Goal: Task Accomplishment & Management: Manage account settings

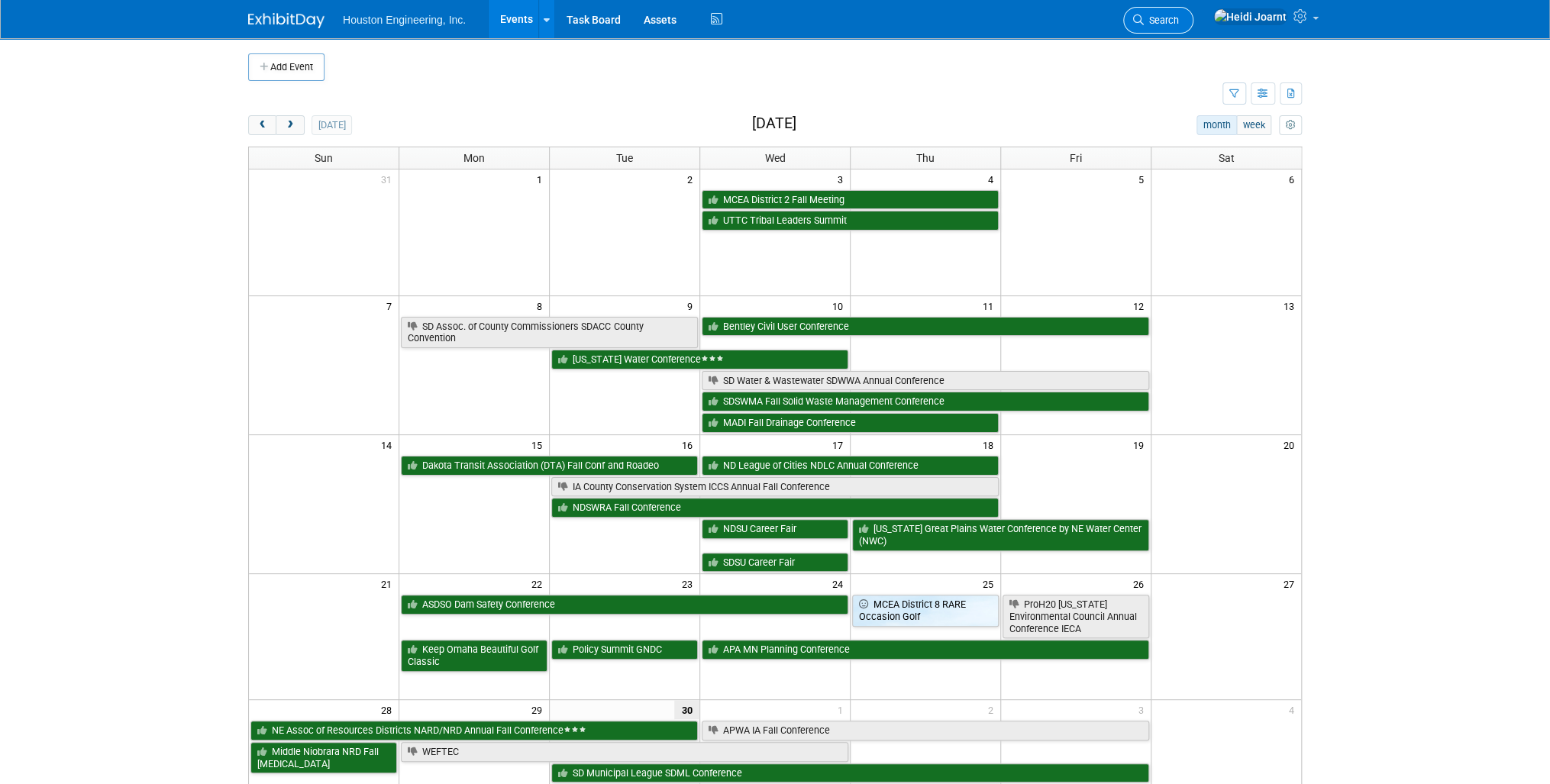
click at [1179, 22] on span "Search" at bounding box center [1161, 21] width 35 height 12
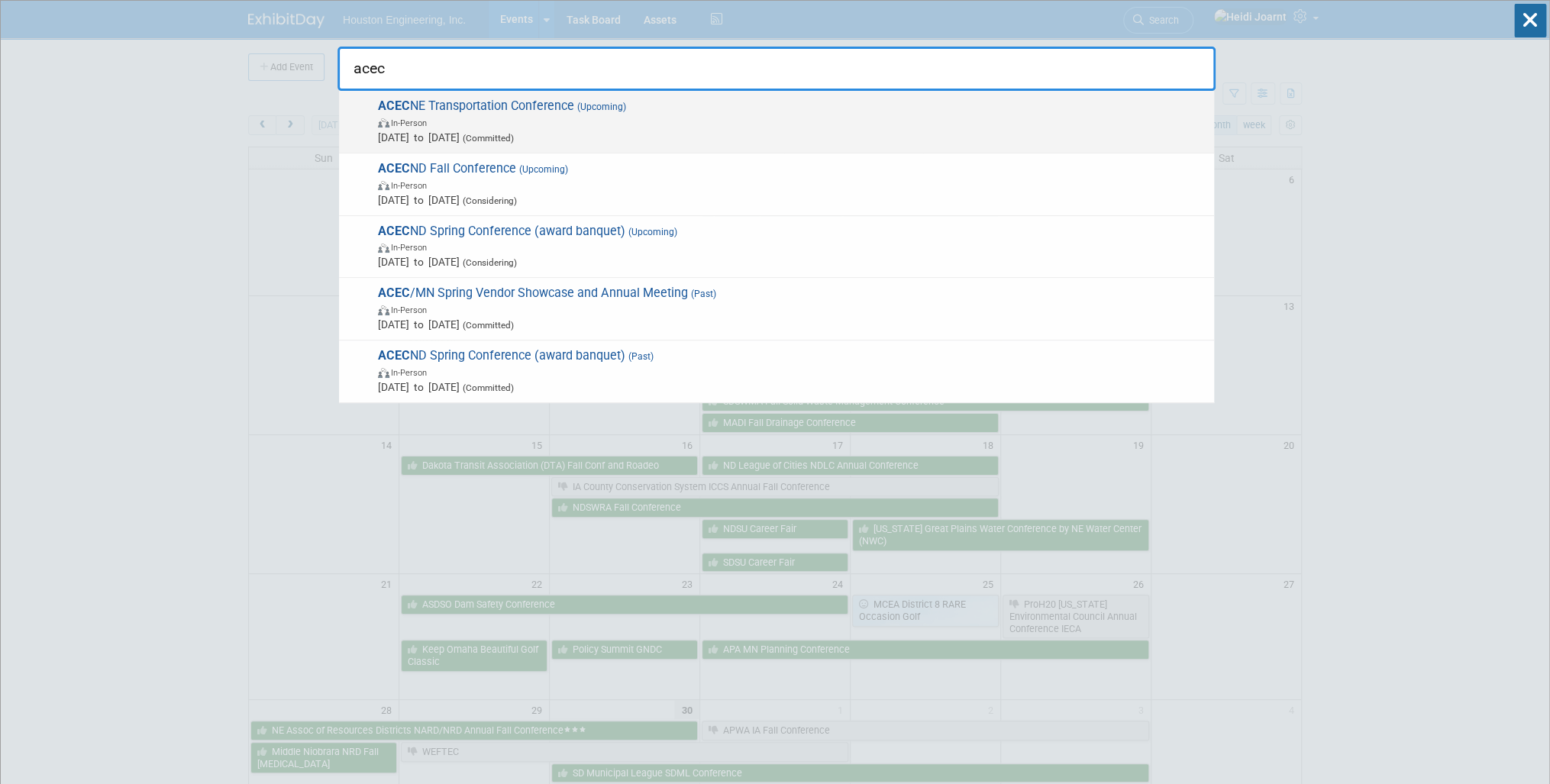
type input "acec"
click at [804, 98] on span "ACEC NE Transportation Conference (Upcoming) In-Person [DATE] to [DATE] (Commit…" at bounding box center [789, 121] width 833 height 47
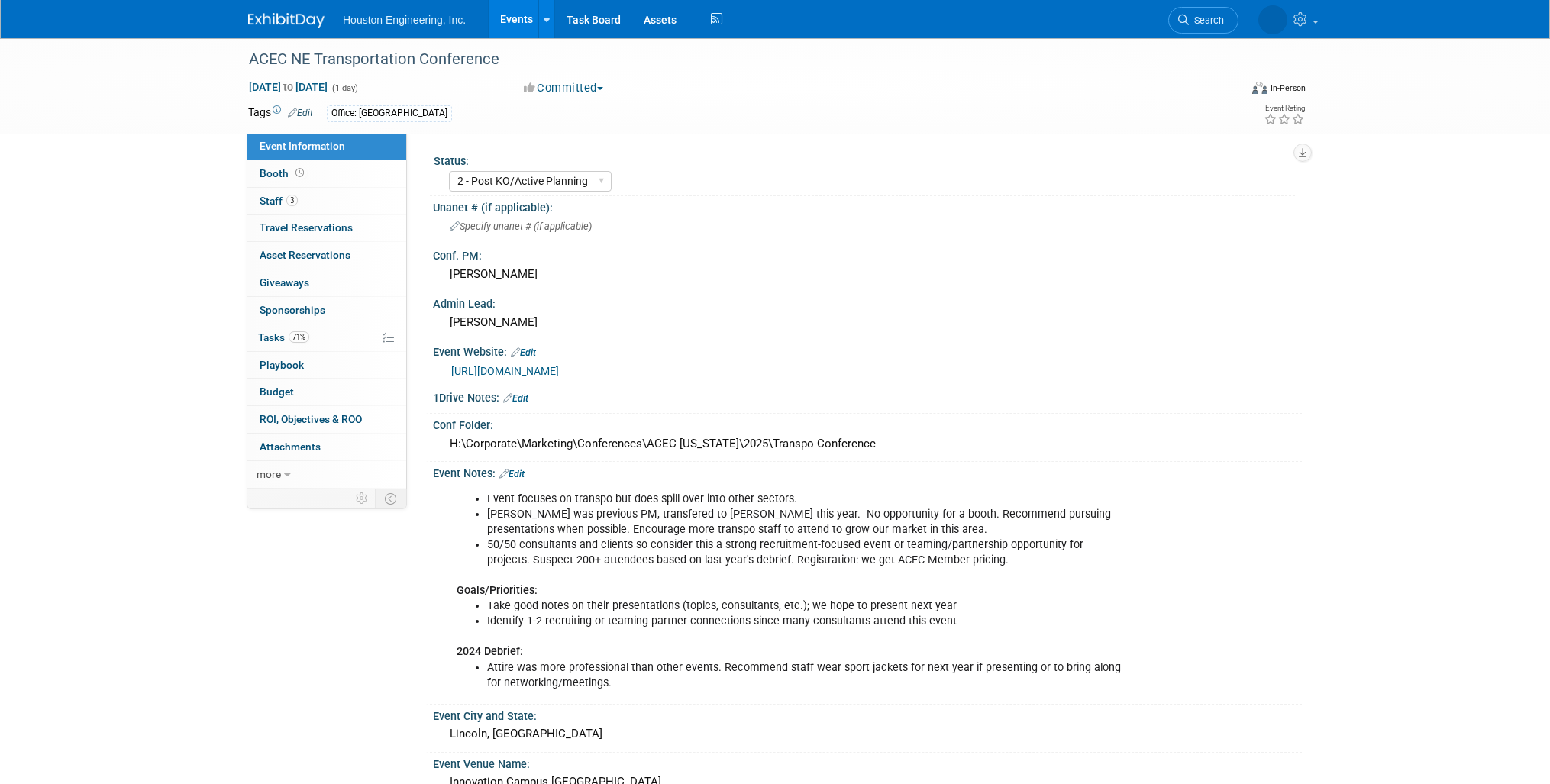
select select "2 - Post KO/Active Planning"
select select "No"
select select "Multi-sector/Any/All"
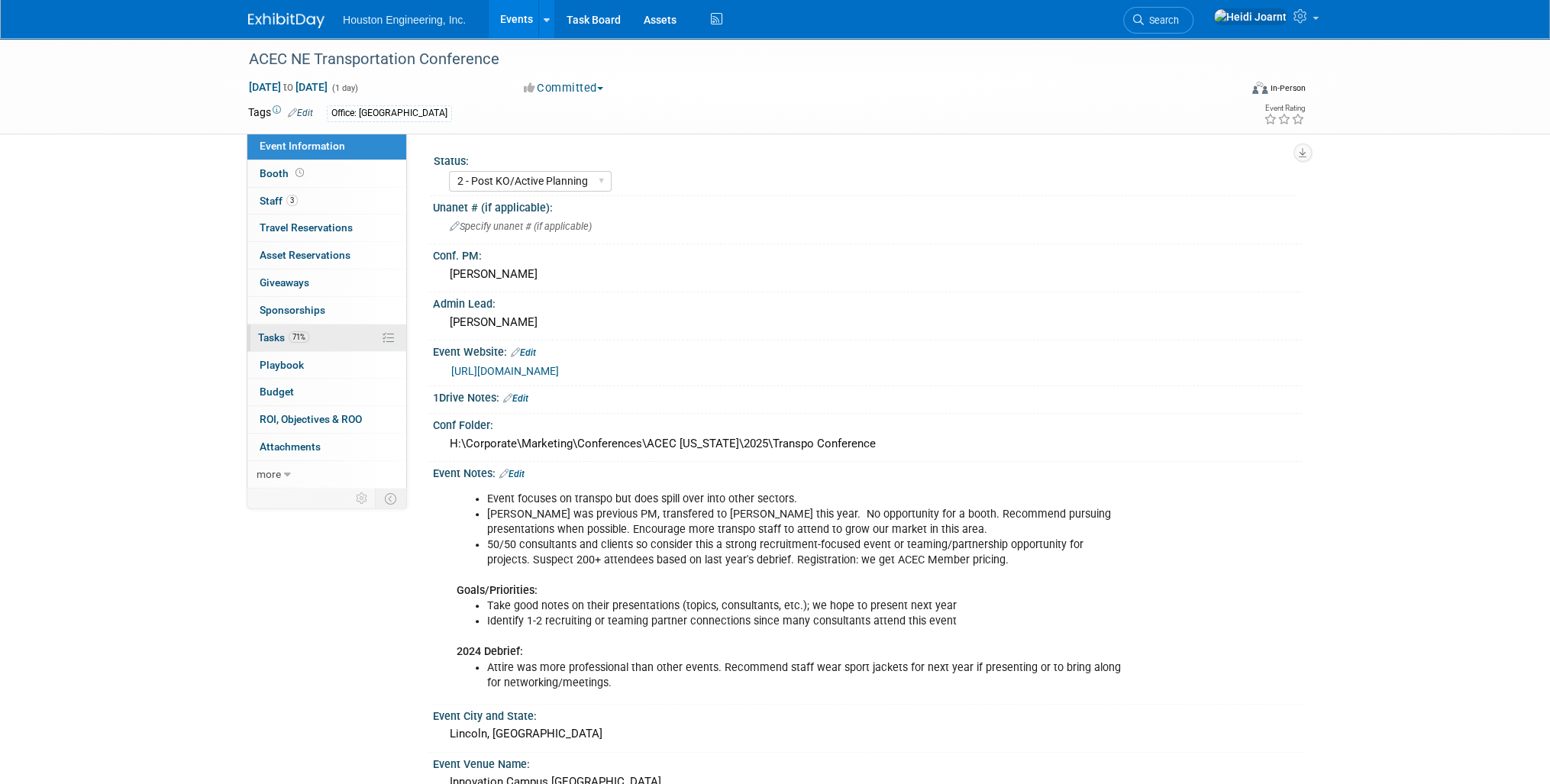
click at [327, 328] on link "71% Tasks 71%" at bounding box center [327, 338] width 158 height 27
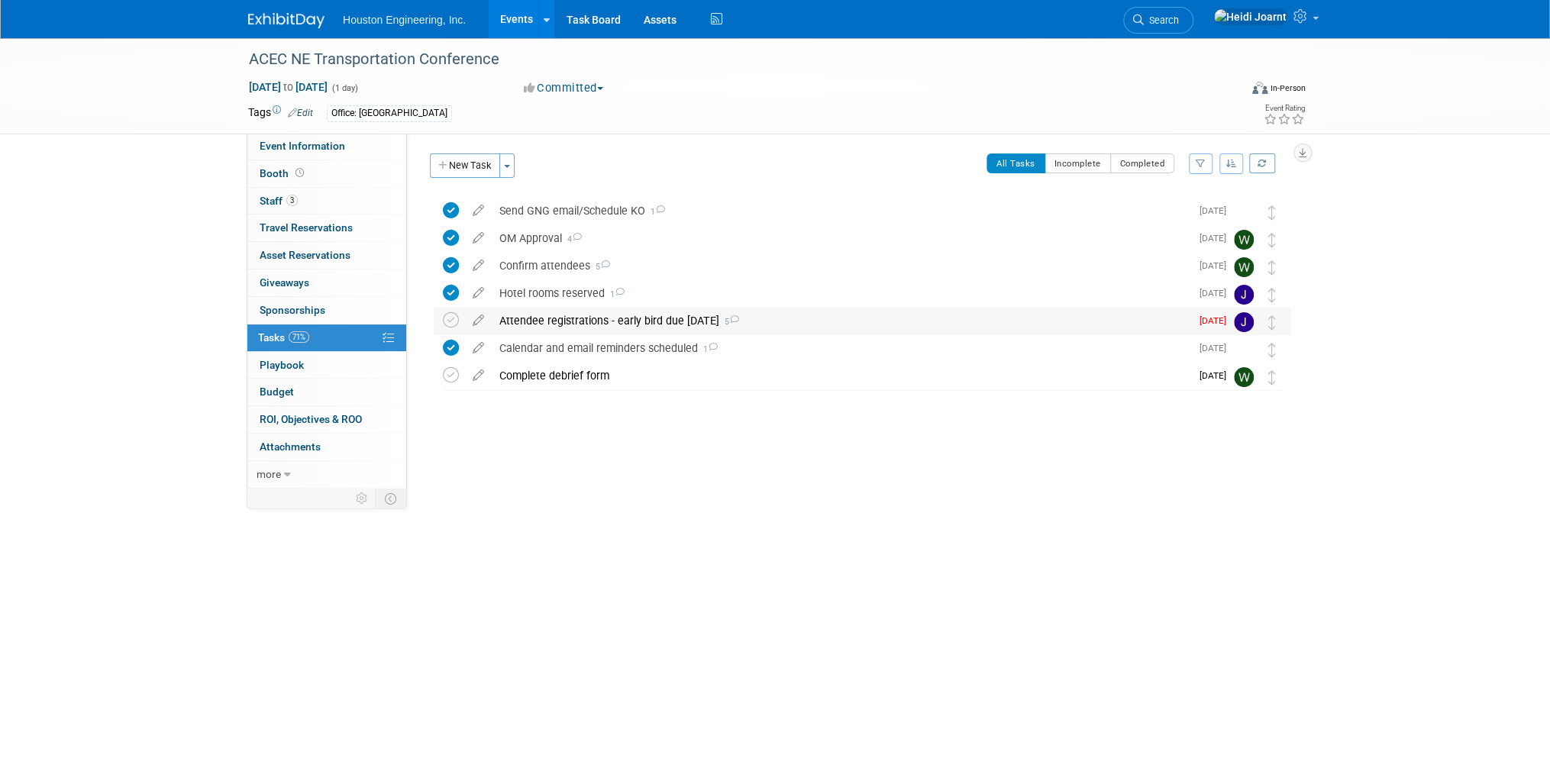
click at [805, 323] on div "Attendee registrations - early bird due Oct 1 5" at bounding box center [841, 321] width 698 height 26
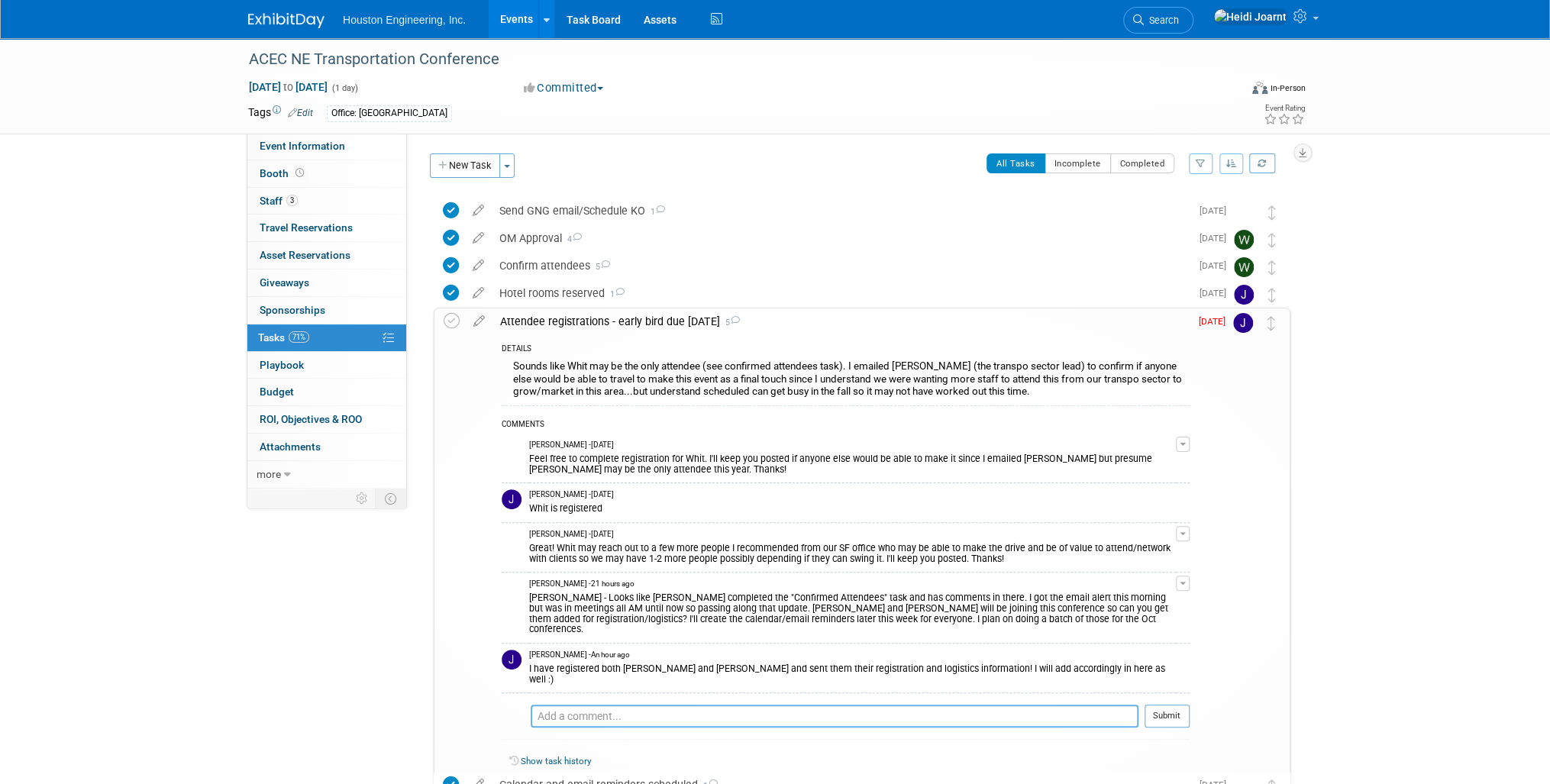
click at [701, 705] on textarea at bounding box center [835, 716] width 608 height 23
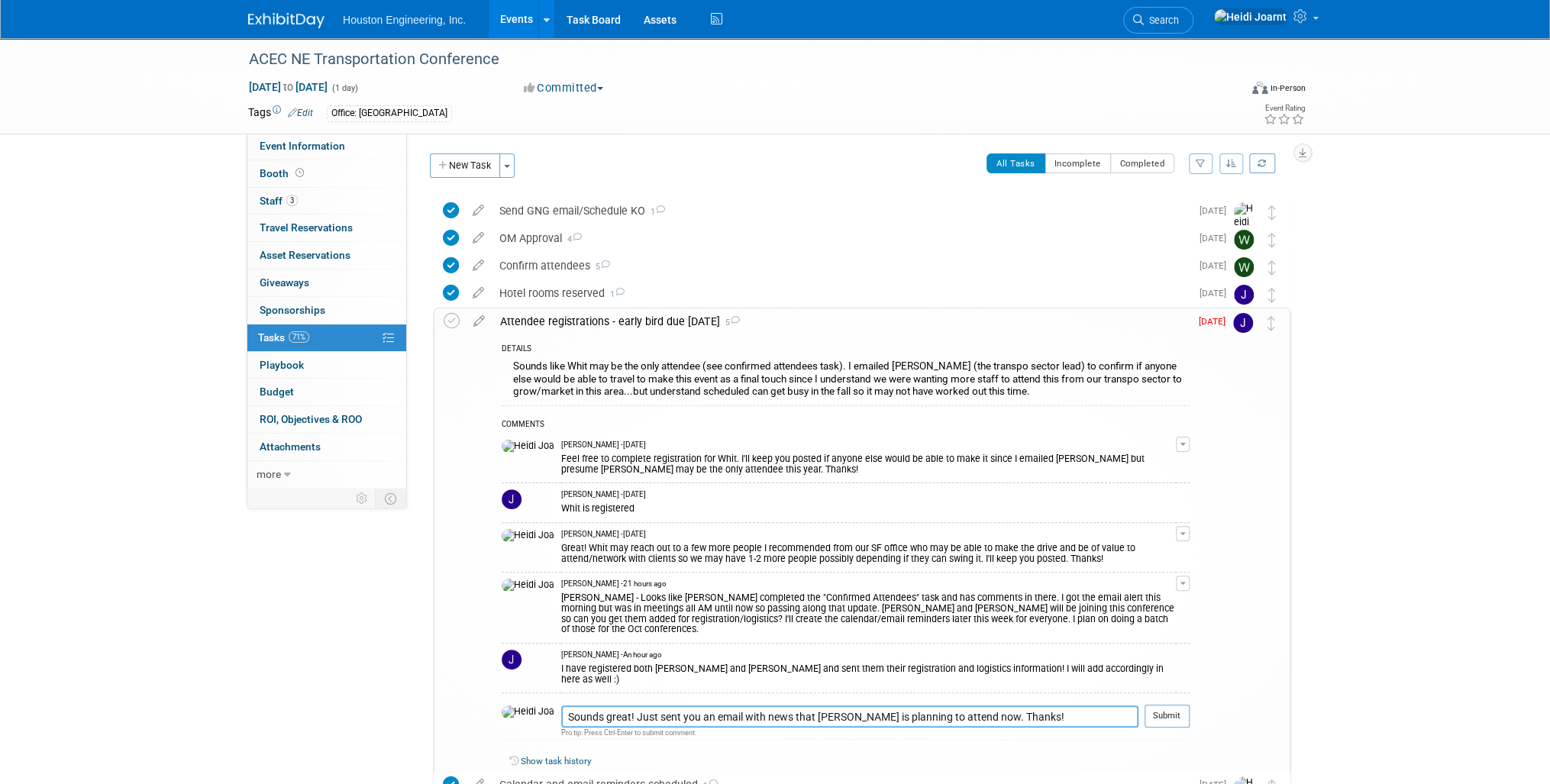
type textarea "Sounds great! Just sent you an email with news that Adam Walker is planning to …"
click at [1172, 705] on button "Submit" at bounding box center [1167, 716] width 45 height 23
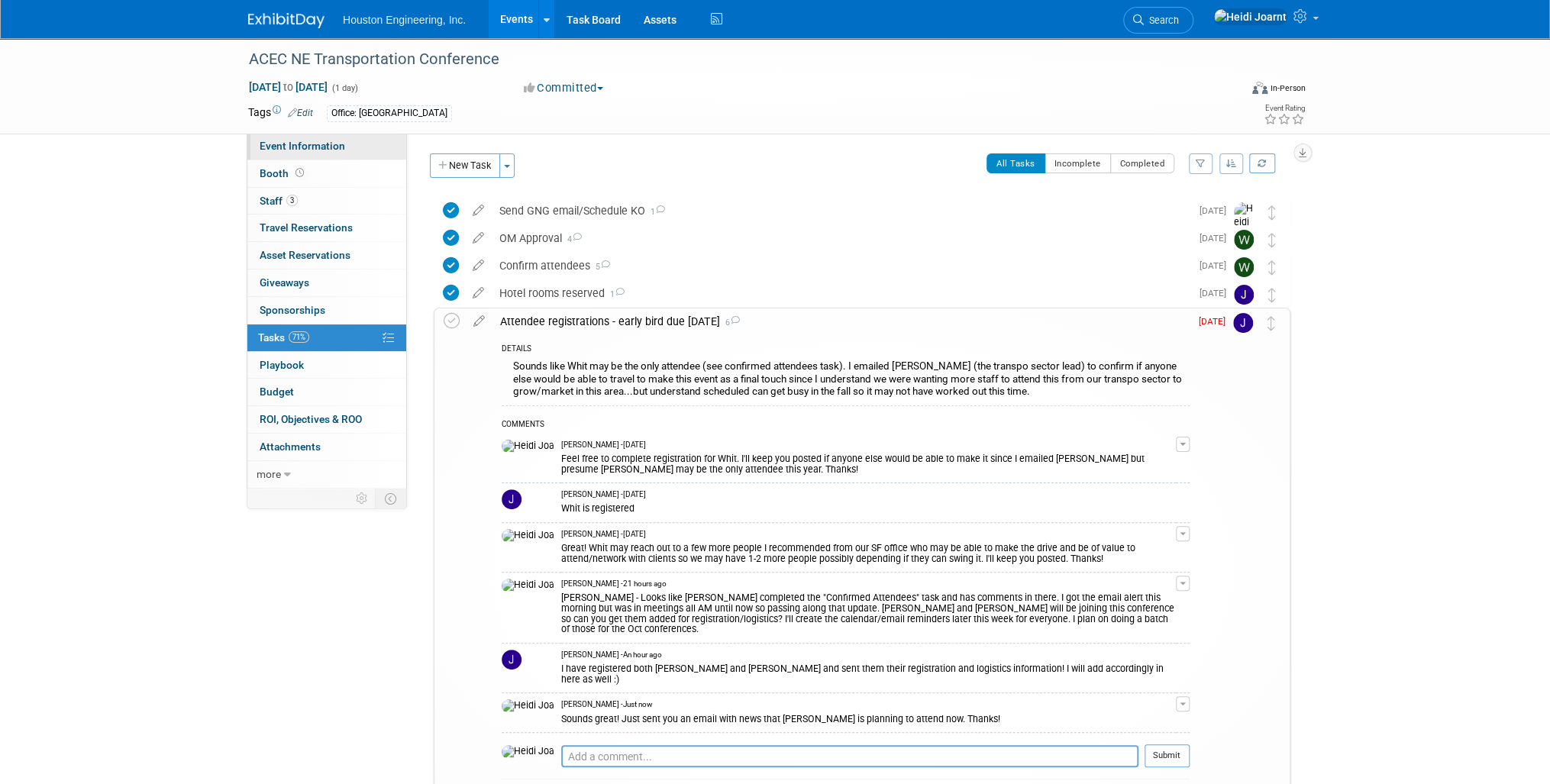
click at [335, 147] on span "Event Information" at bounding box center [302, 146] width 85 height 12
select select "2 - Post KO/Active Planning"
select select "No"
select select "Multi-sector/Any/All"
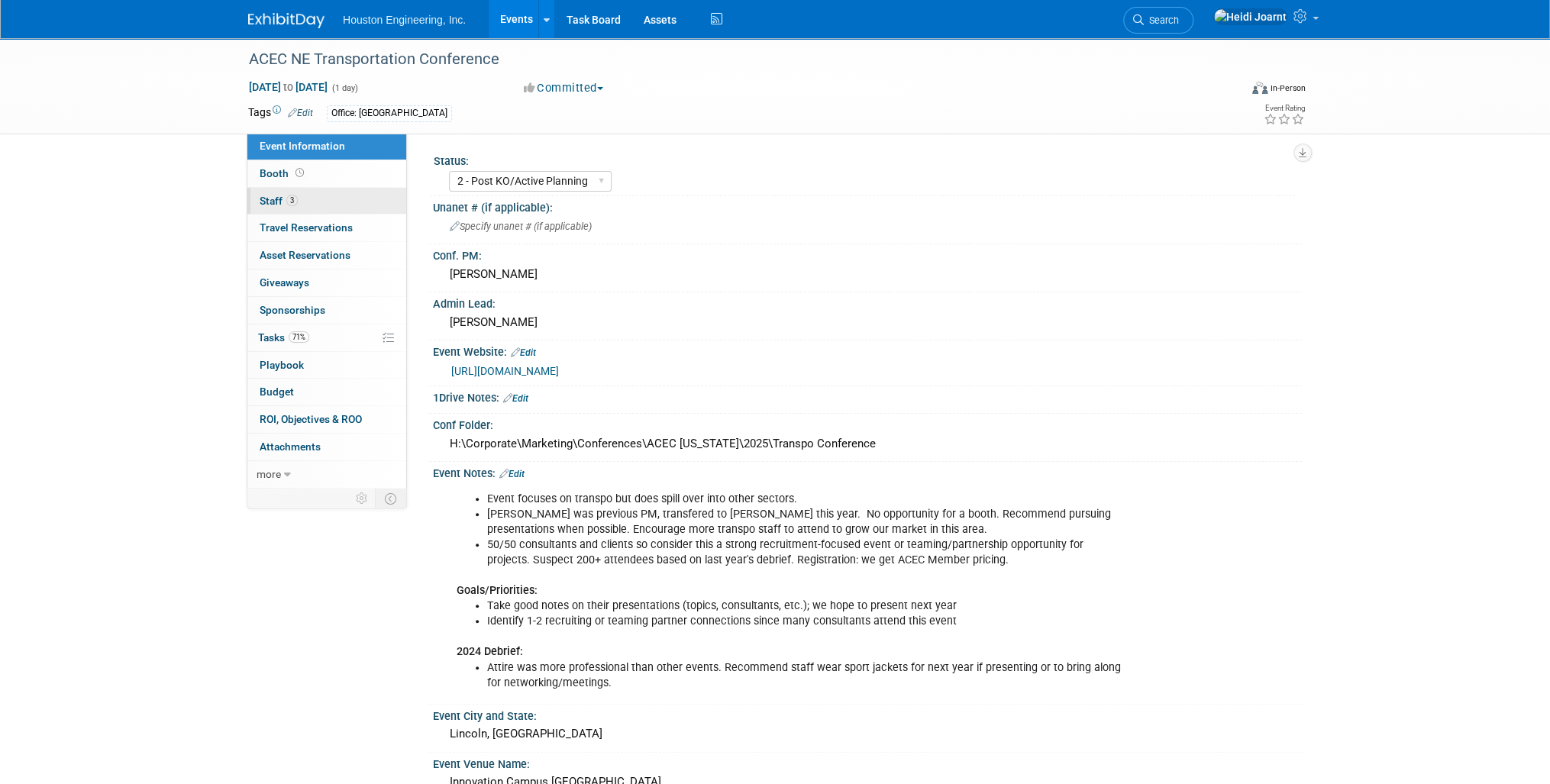
click at [340, 202] on link "3 Staff 3" at bounding box center [327, 201] width 158 height 27
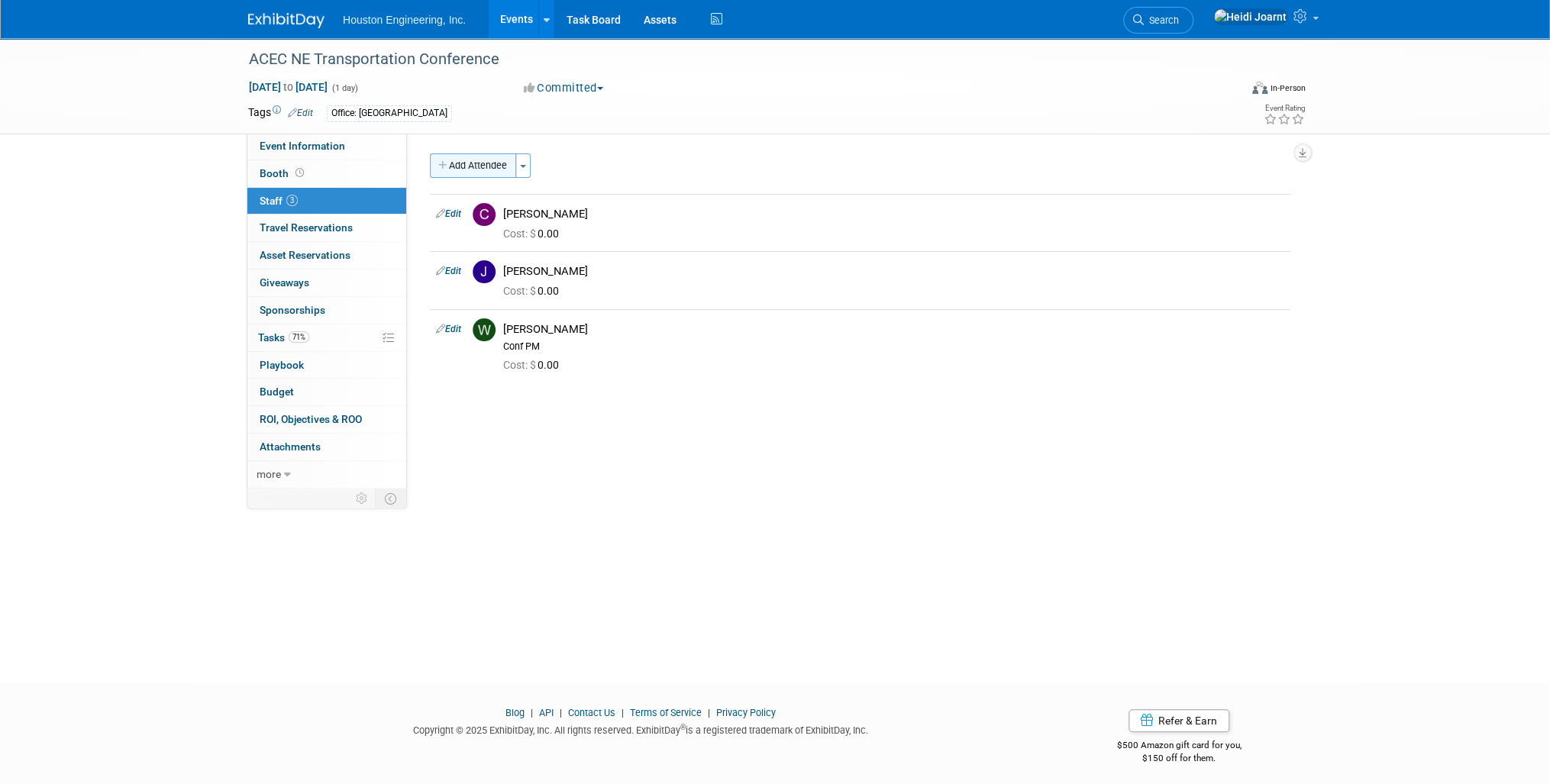
click at [464, 168] on button "Add Attendee" at bounding box center [472, 165] width 86 height 25
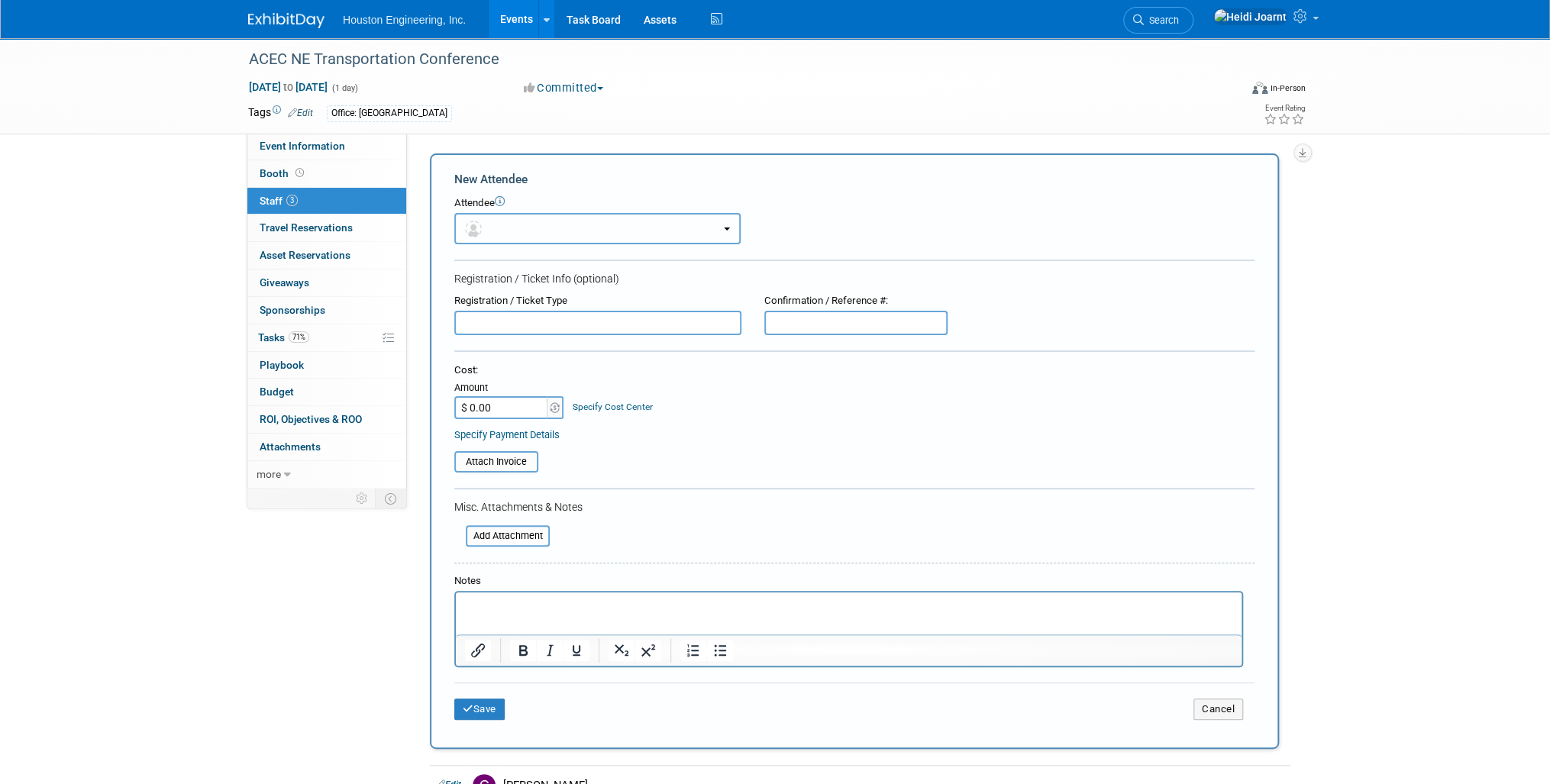
click at [554, 234] on button "button" at bounding box center [597, 229] width 286 height 32
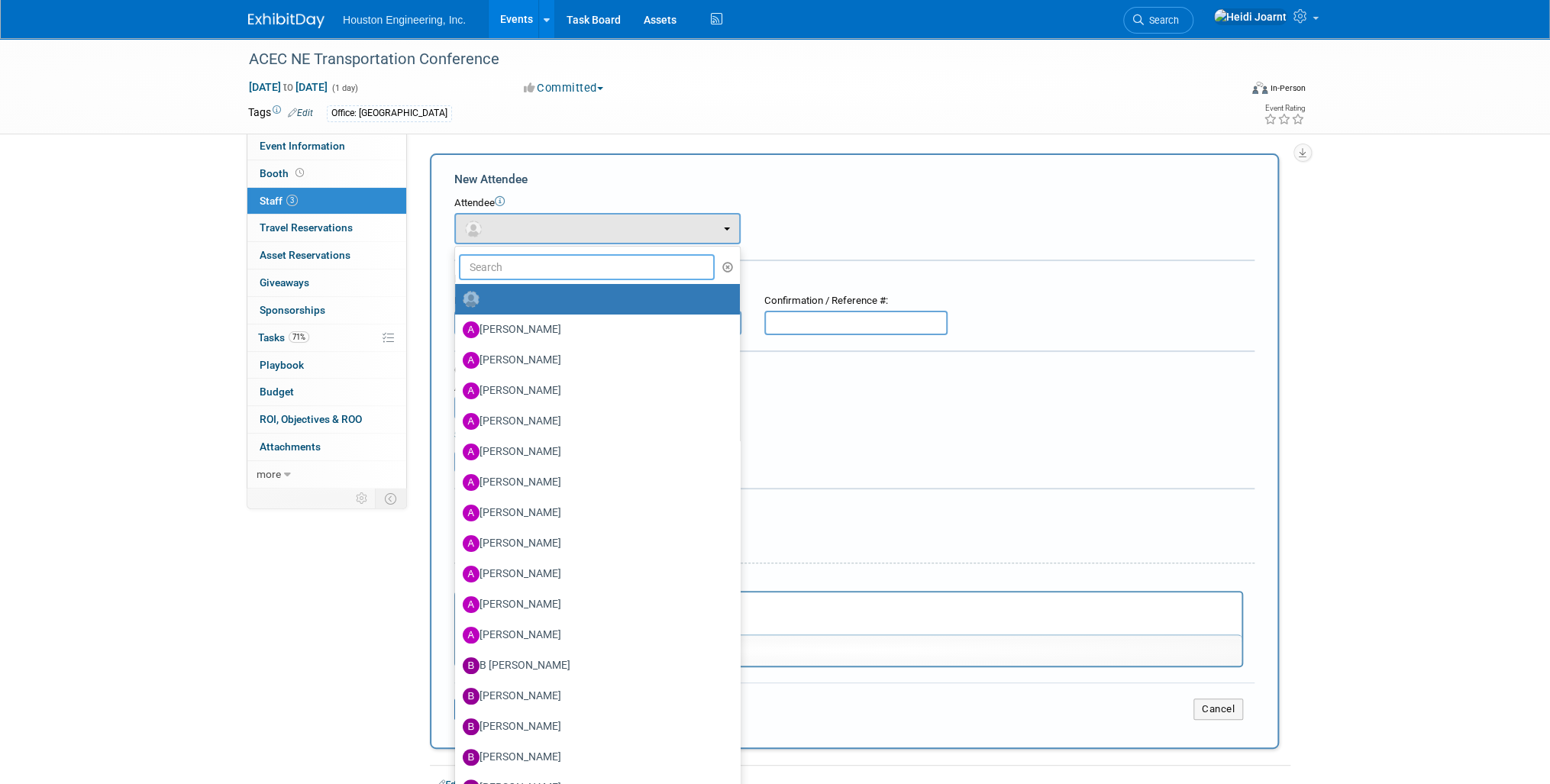
click at [546, 271] on input "text" at bounding box center [586, 267] width 256 height 26
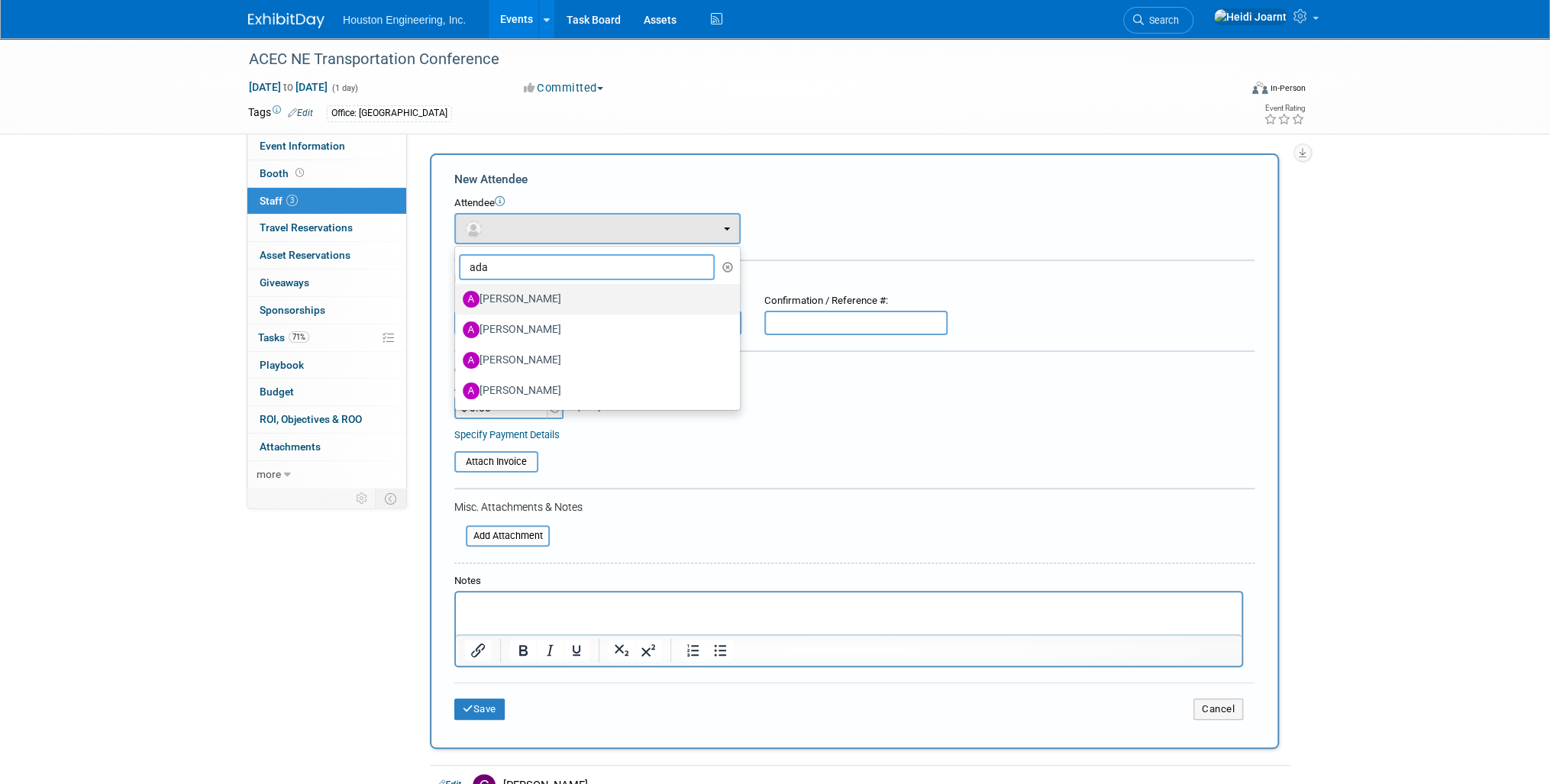
type input "ada"
click at [548, 292] on label "Adam Walker" at bounding box center [593, 299] width 261 height 25
click at [458, 292] on input "Adam Walker" at bounding box center [453, 297] width 10 height 10
select select "21fb1d20-bff8-49e6-8c9d-be51b4cc5705"
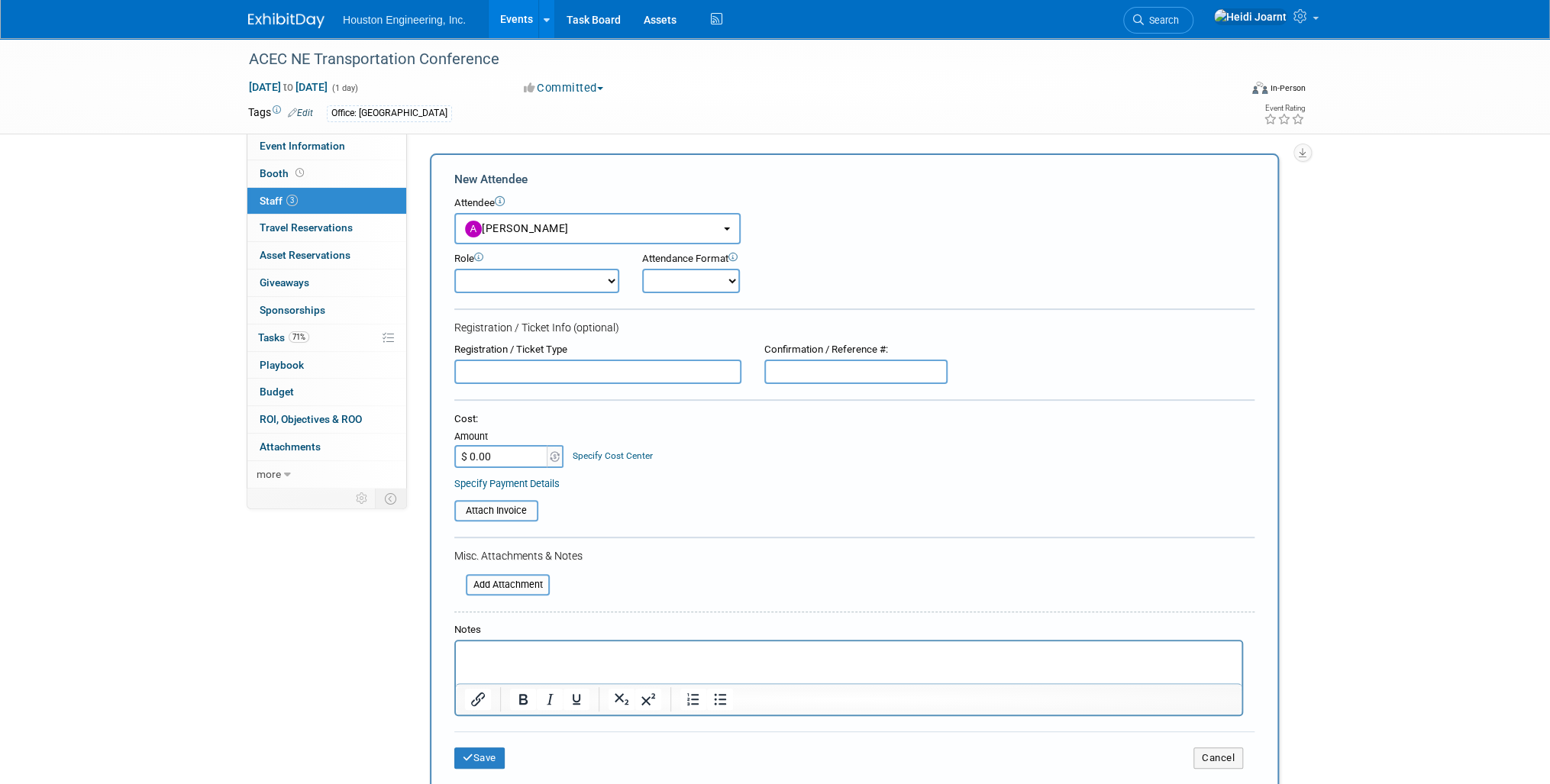
click at [522, 271] on select "Conf Attendee Conf PM Demonstrator Host Planner Presenter Sales Representative" at bounding box center [537, 280] width 165 height 25
select select "200"
click at [455, 268] on select "Conf Attendee Conf PM Demonstrator Host Planner Presenter Sales Representative" at bounding box center [537, 280] width 165 height 25
click at [486, 748] on button "Save" at bounding box center [479, 758] width 51 height 22
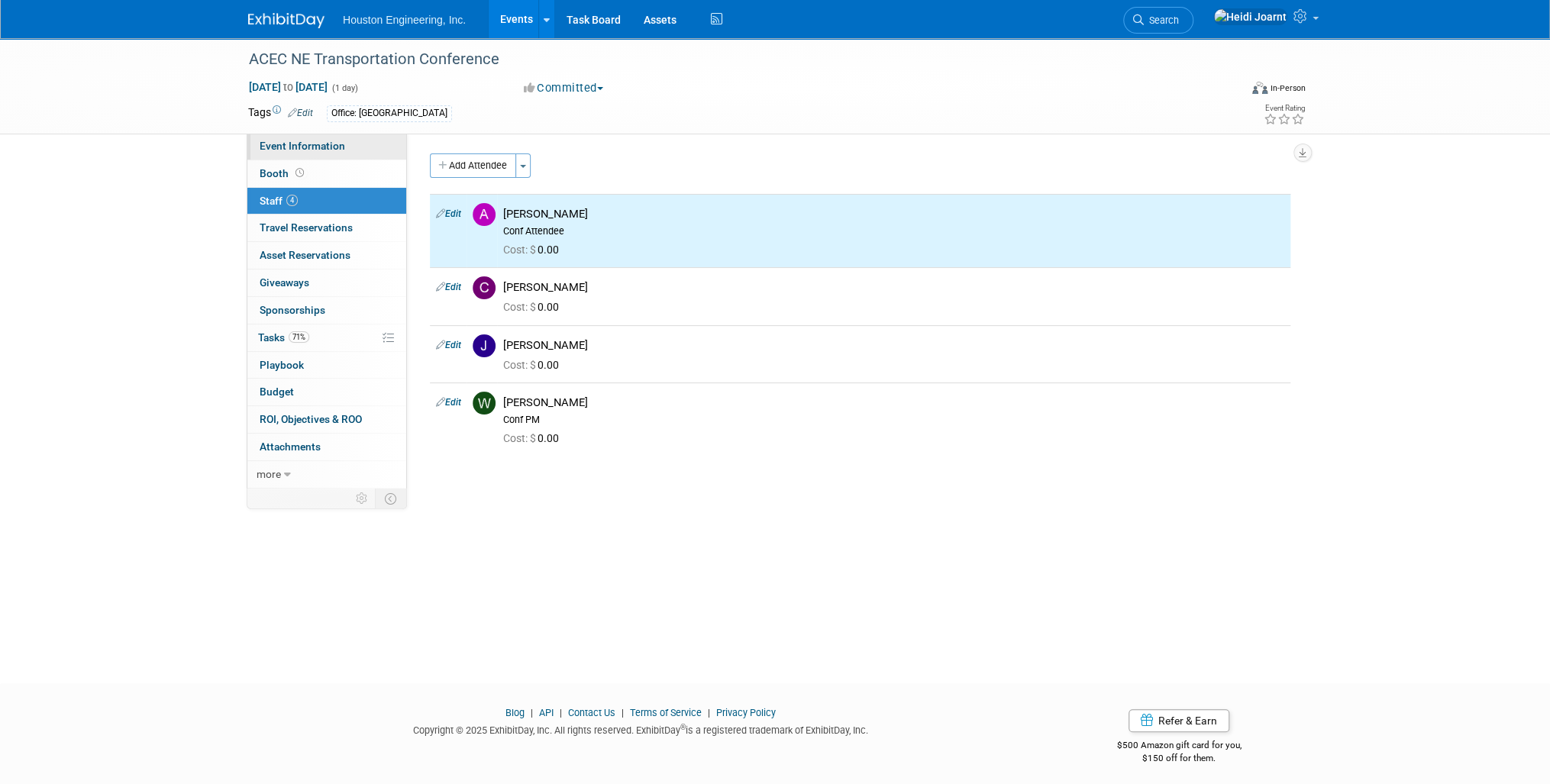
click at [363, 145] on link "Event Information" at bounding box center [327, 146] width 158 height 27
select select "2 - Post KO/Active Planning"
select select "No"
select select "Multi-sector/Any/All"
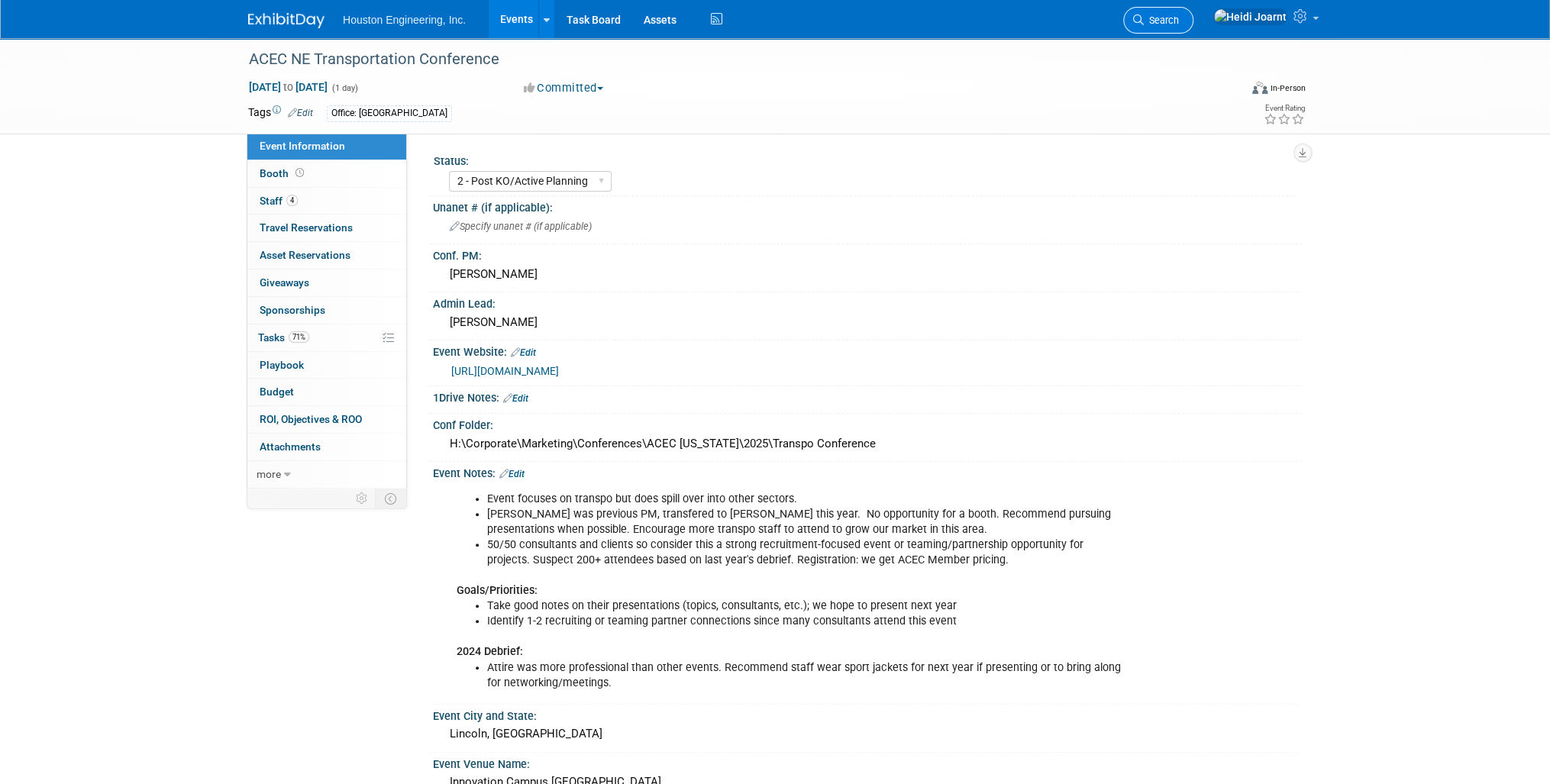
click at [1179, 25] on span "Search" at bounding box center [1161, 21] width 35 height 12
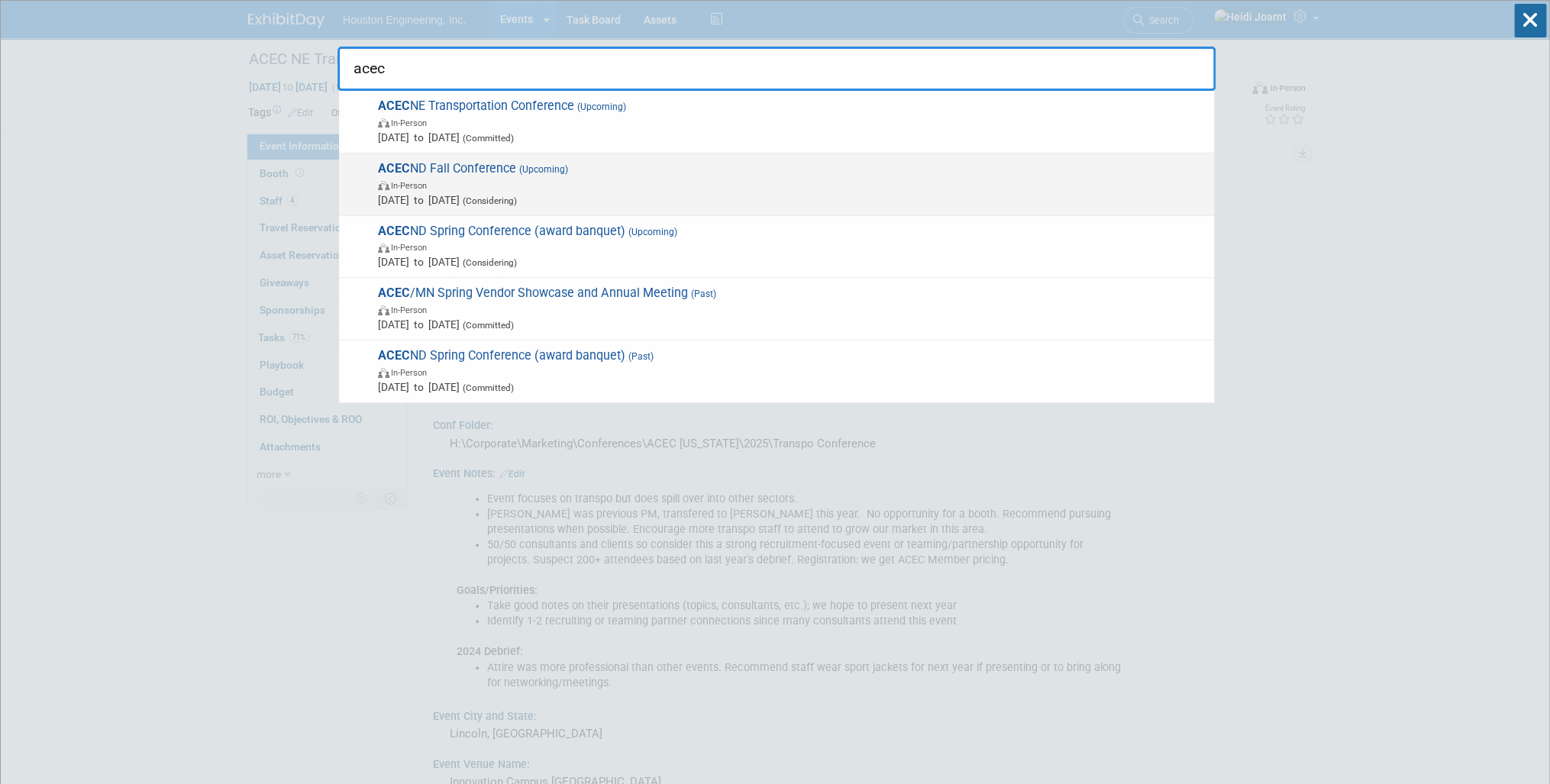
type input "acec"
click at [543, 183] on span "In-Person" at bounding box center [792, 184] width 829 height 15
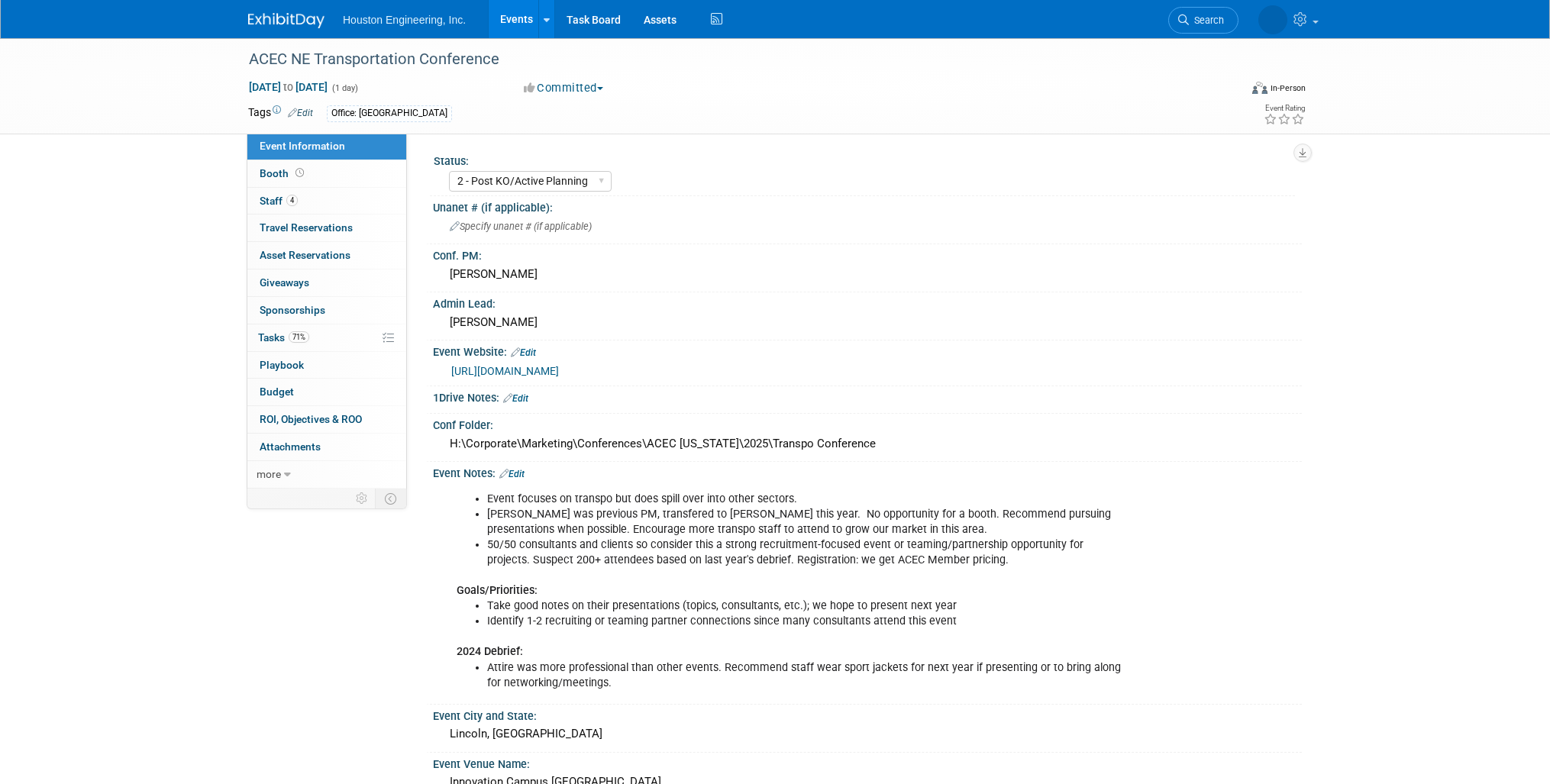
select select "2 - Post KO/Active Planning"
select select "No"
select select "Multi-sector/Any/All"
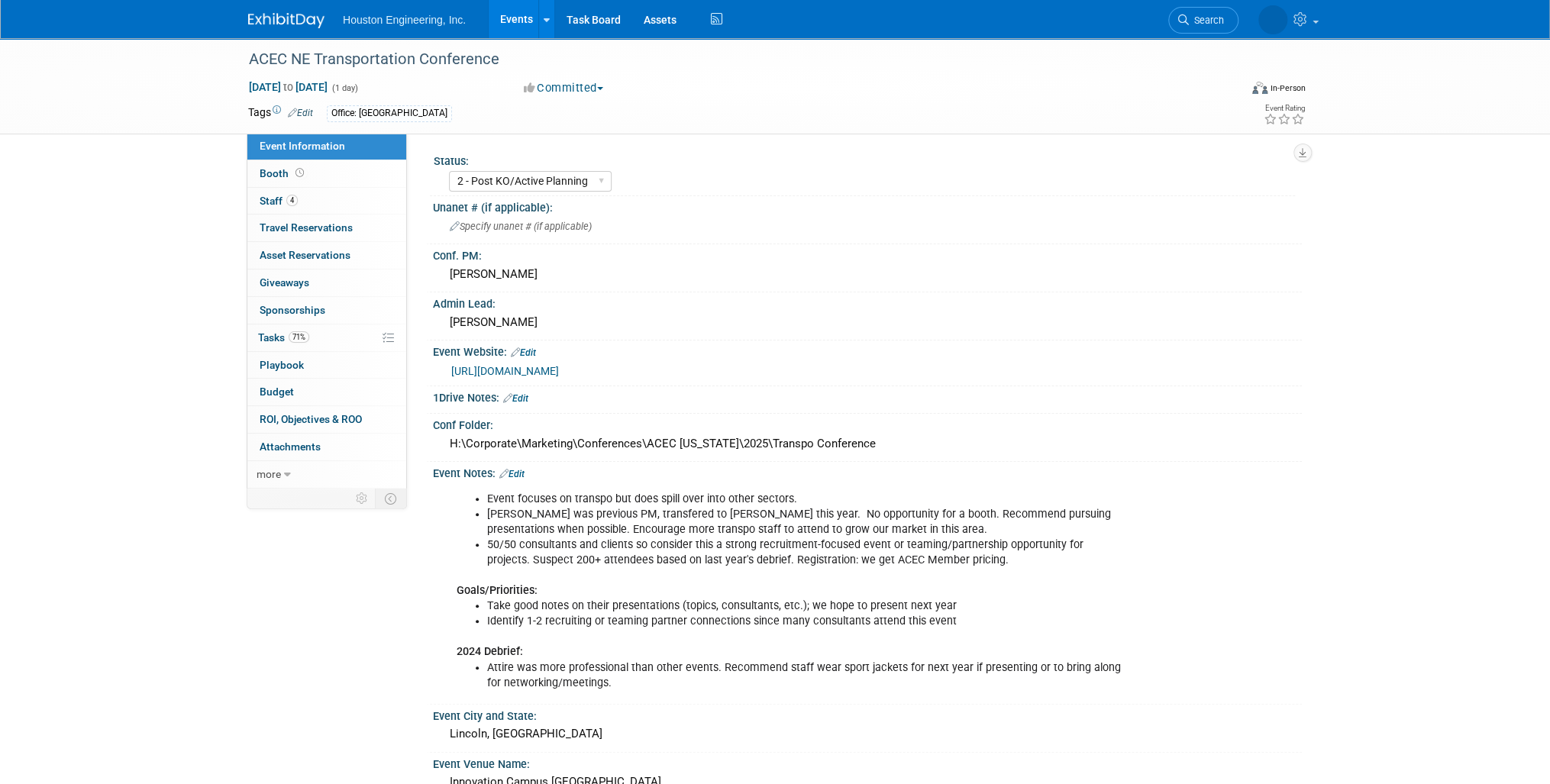
click at [518, 19] on link "Events" at bounding box center [516, 19] width 55 height 39
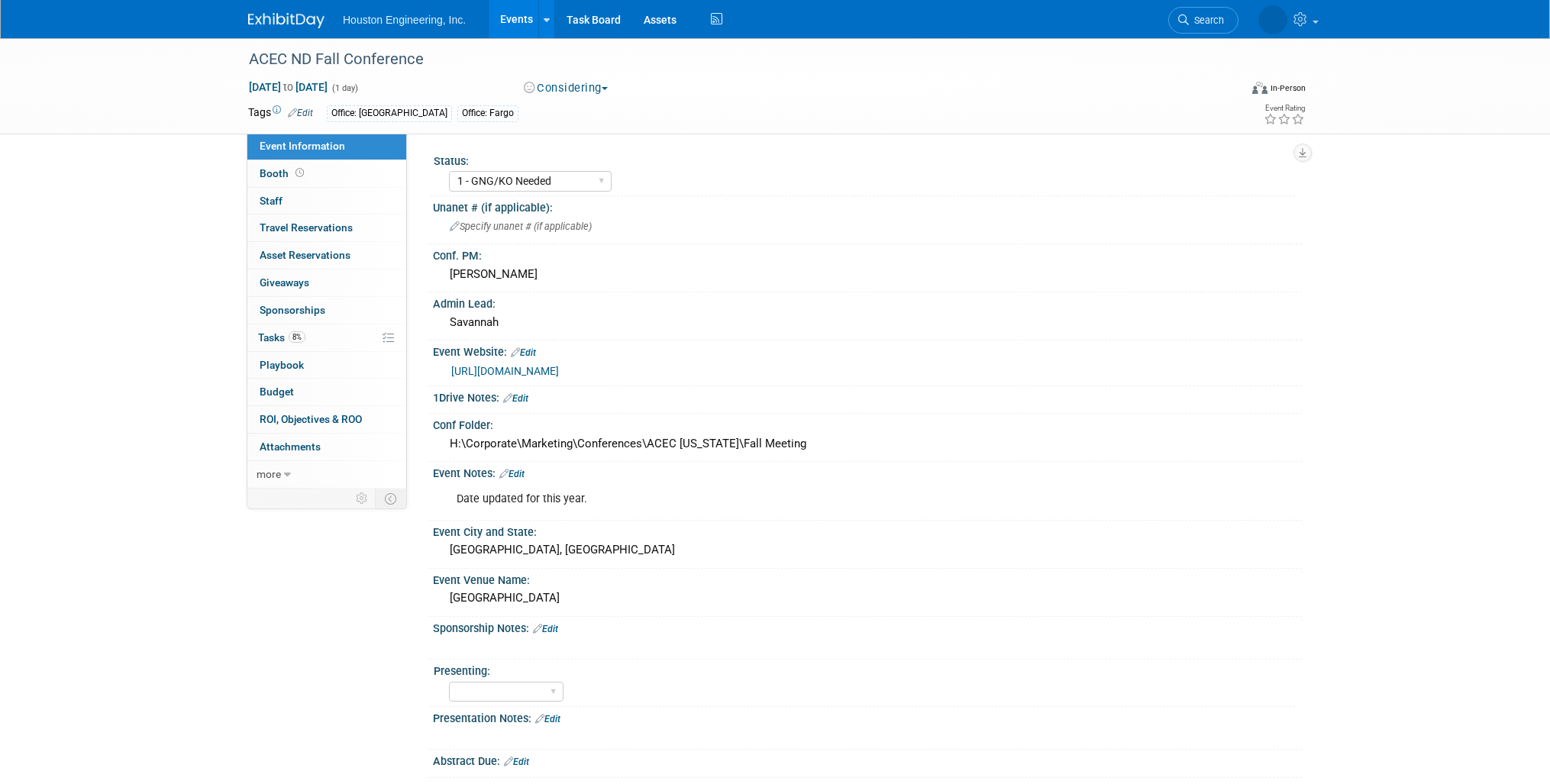
select select "1 - GNG/KO Needed"
select select "Community/Prof Orgs"
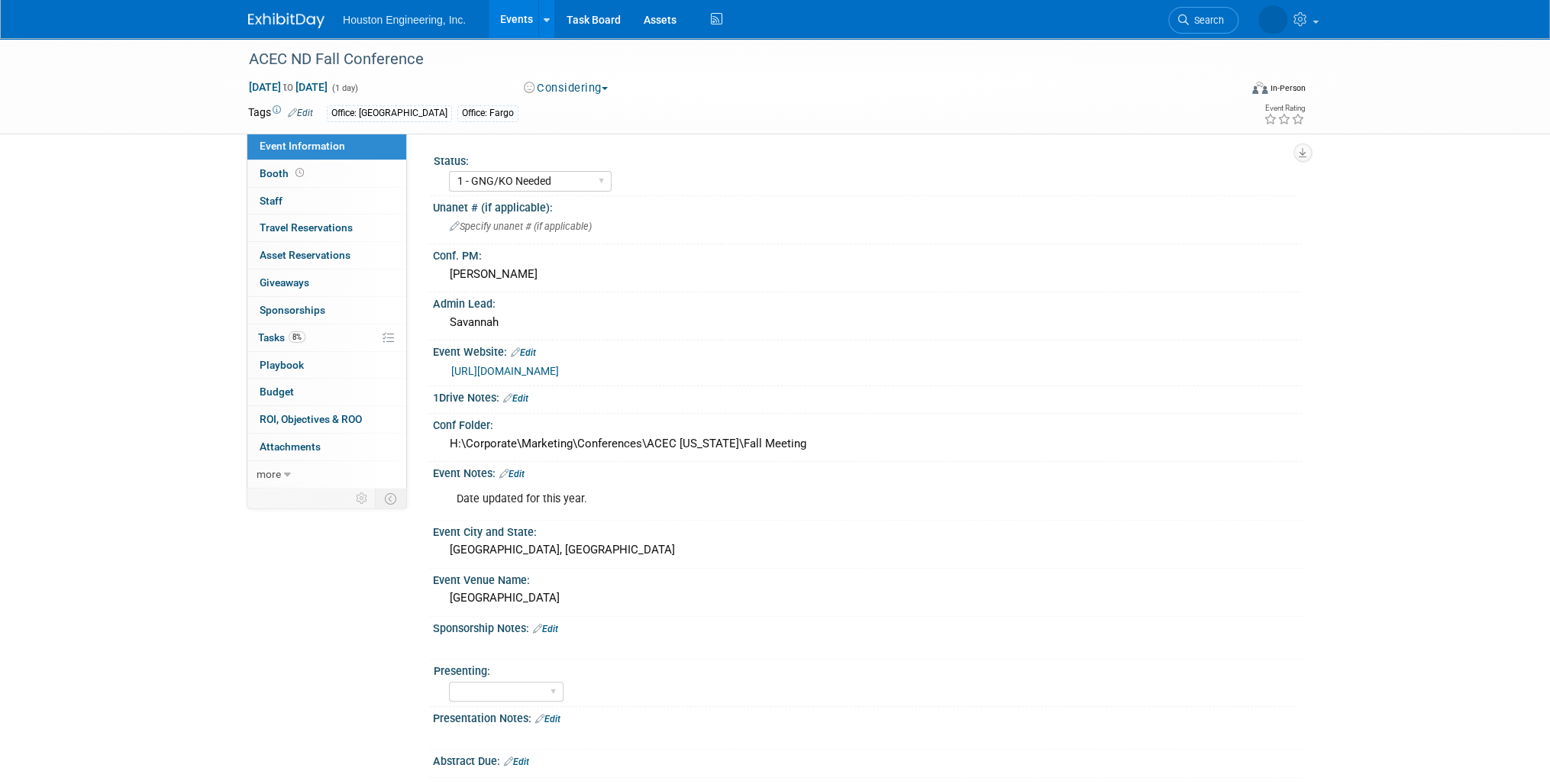
click at [559, 365] on link "[URL][DOMAIN_NAME]" at bounding box center [505, 371] width 108 height 12
click at [346, 333] on link "8% Tasks 8%" at bounding box center [327, 338] width 158 height 27
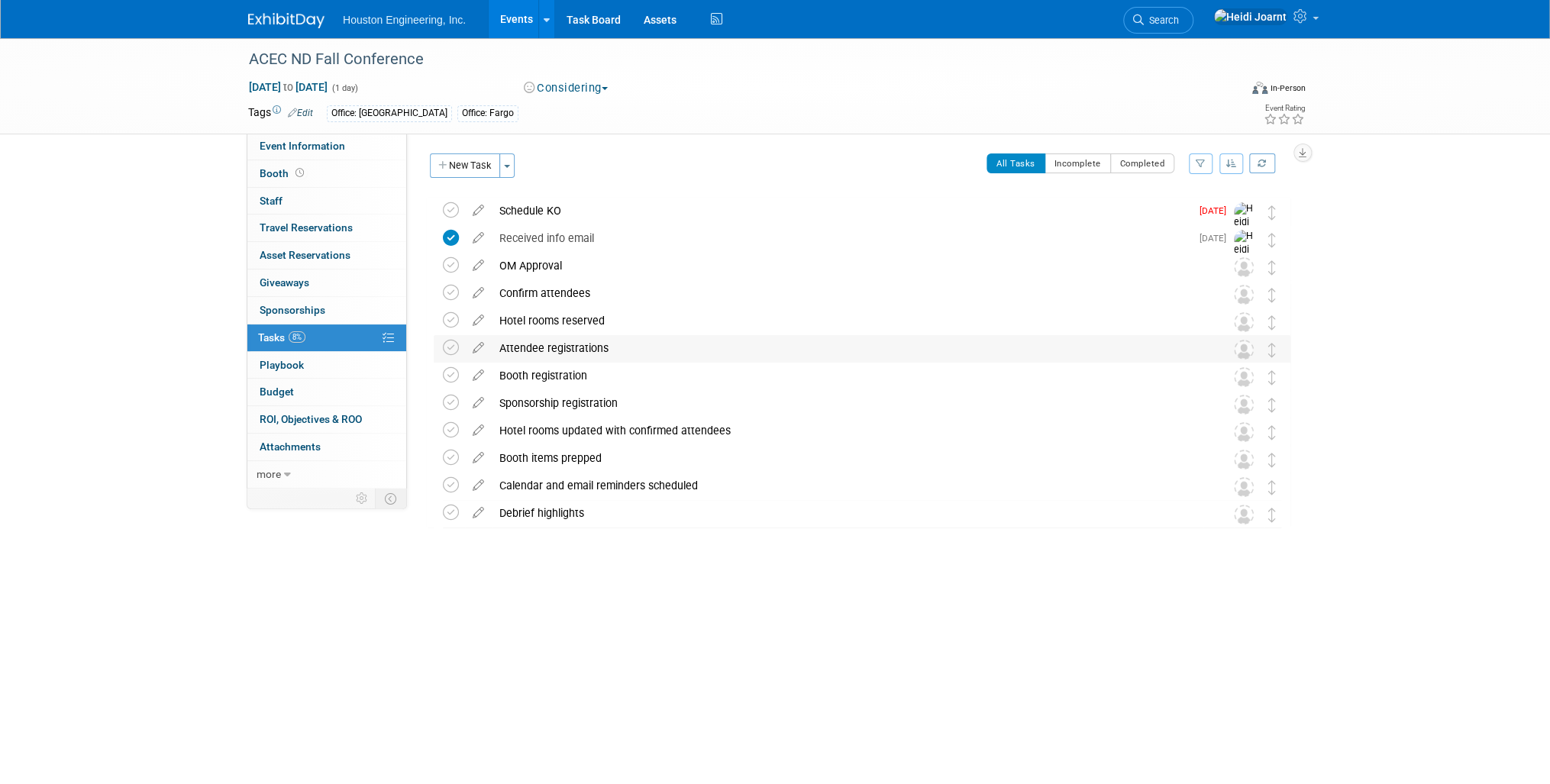
click at [596, 355] on div "Attendee registrations" at bounding box center [848, 347] width 712 height 26
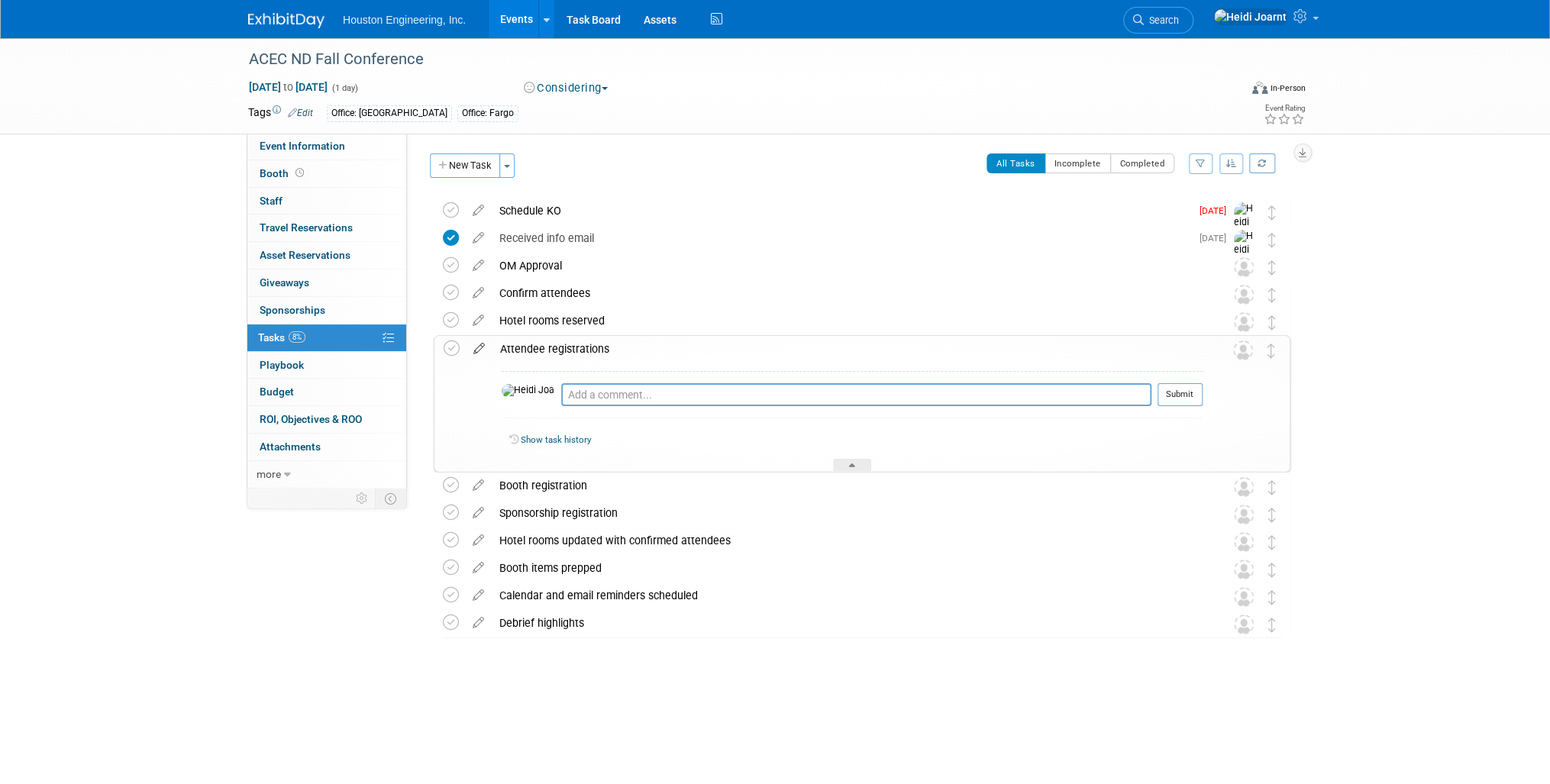
click at [476, 349] on icon at bounding box center [478, 344] width 27 height 19
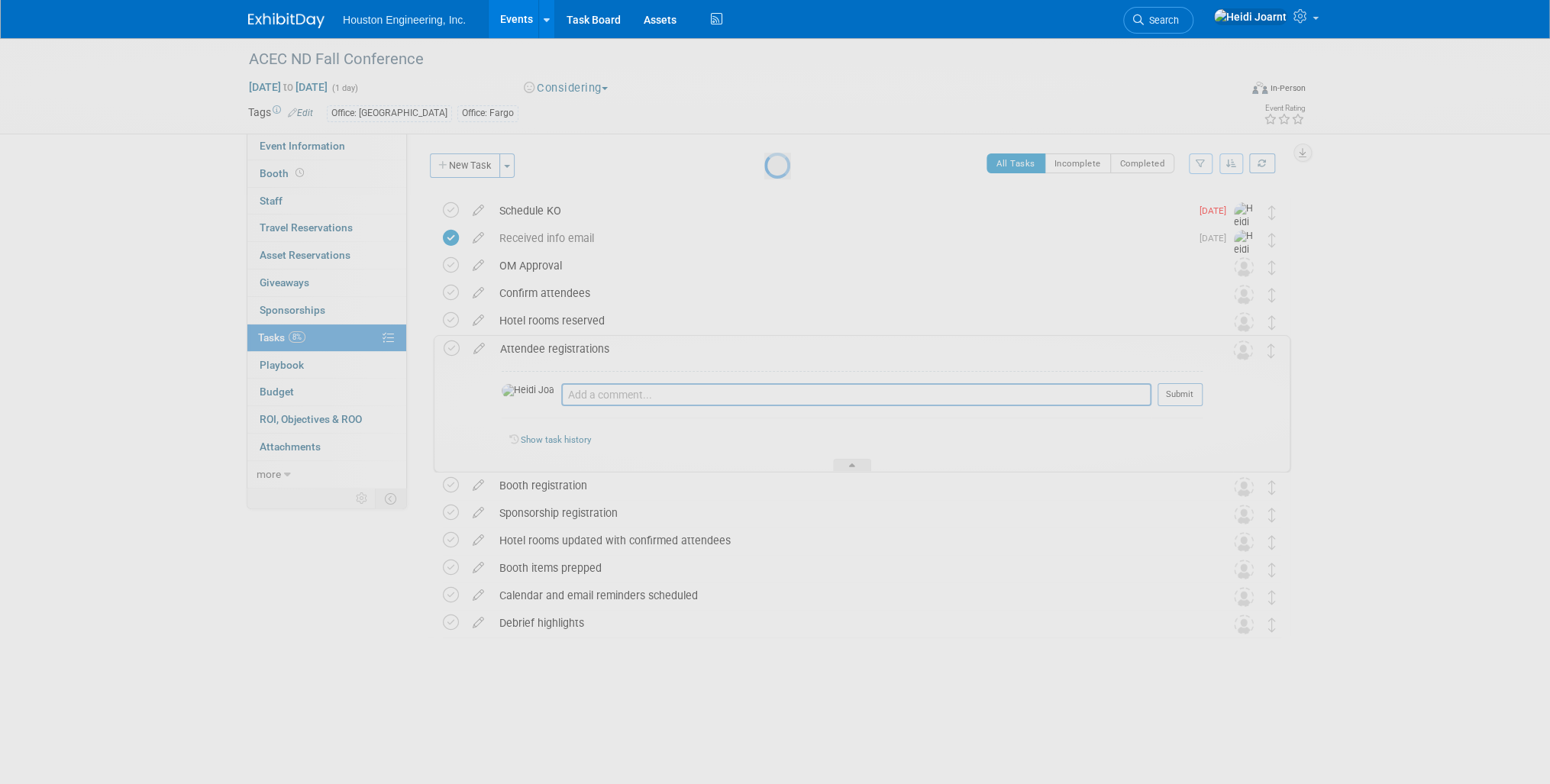
select select "8"
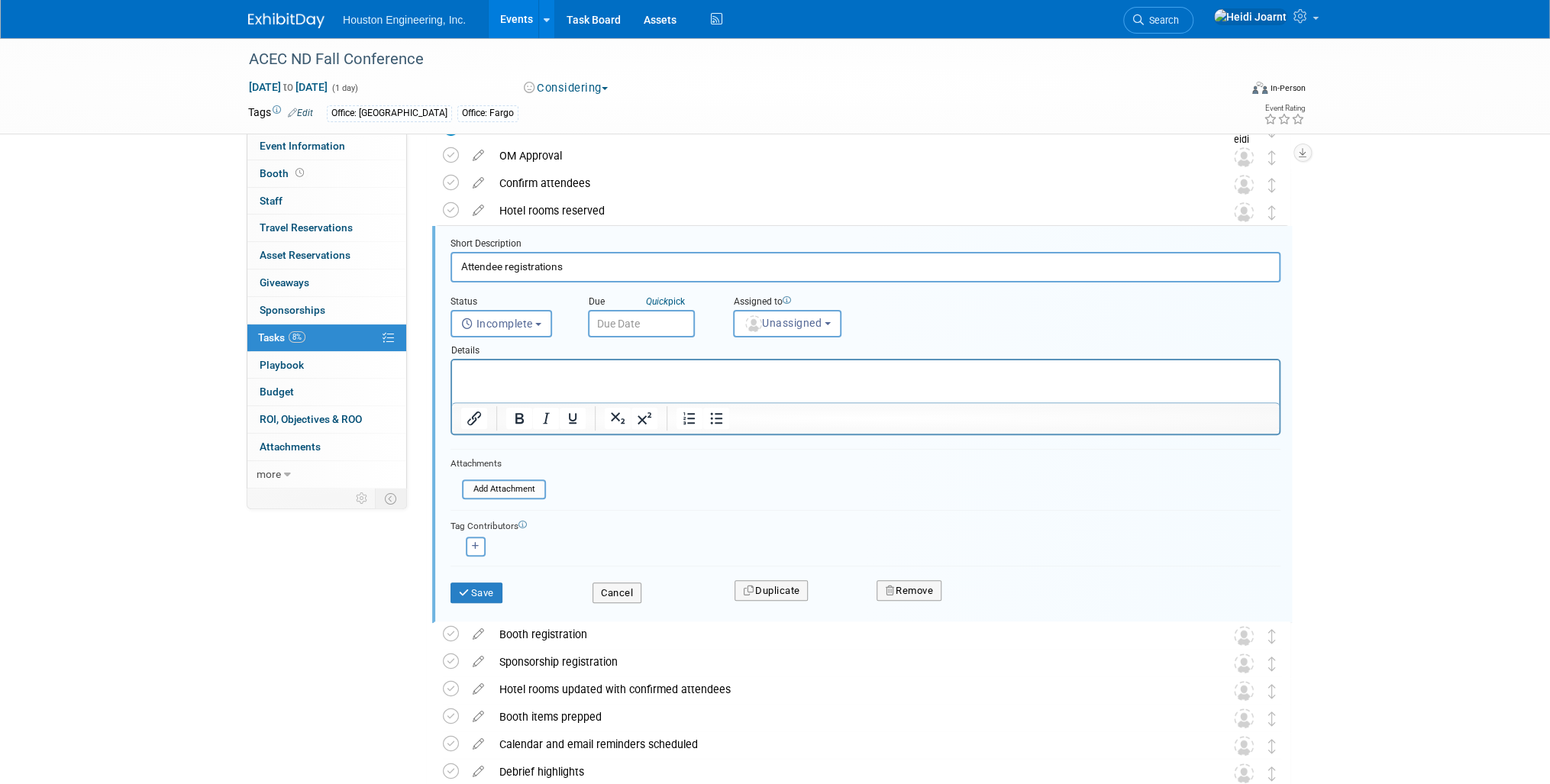
scroll to position [112, 0]
type input "Attendee registrations - due Oct 13"
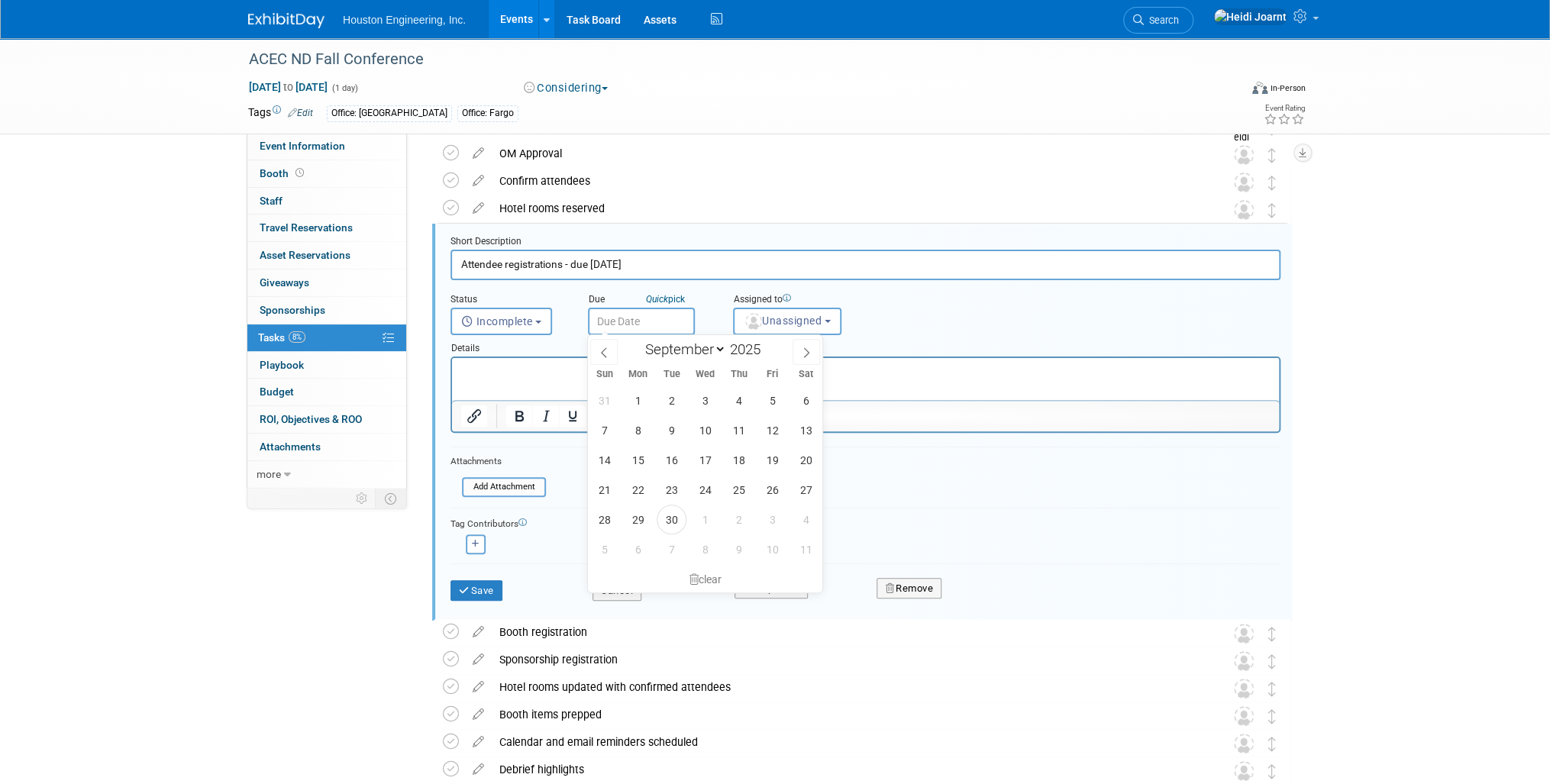
click at [654, 325] on input "text" at bounding box center [642, 322] width 107 height 28
click at [804, 351] on icon at bounding box center [806, 352] width 11 height 11
select select "9"
click at [775, 434] on span "10" at bounding box center [773, 430] width 30 height 30
type input "Oct 10, 2025"
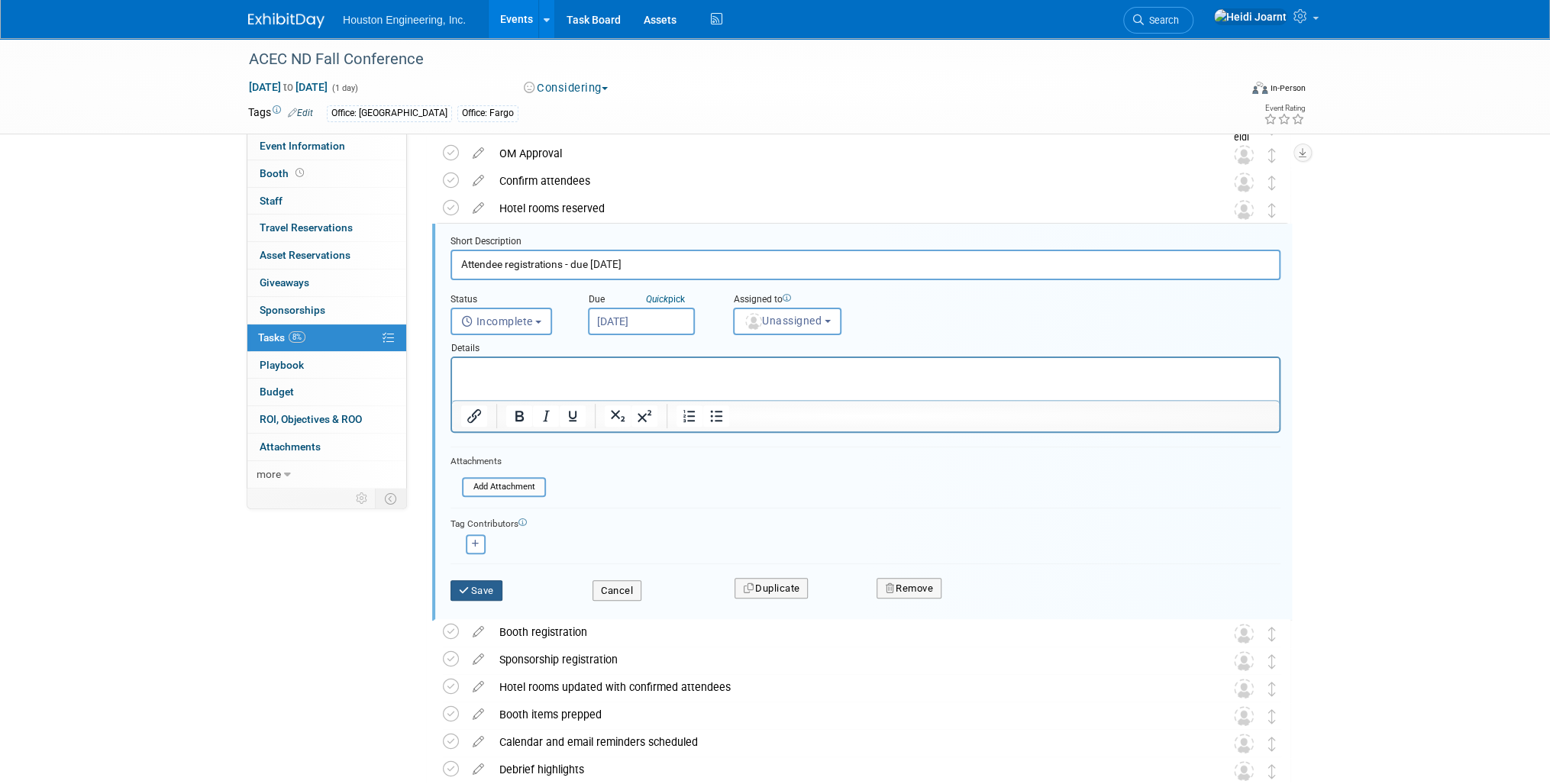
click at [473, 588] on button "Save" at bounding box center [476, 591] width 52 height 22
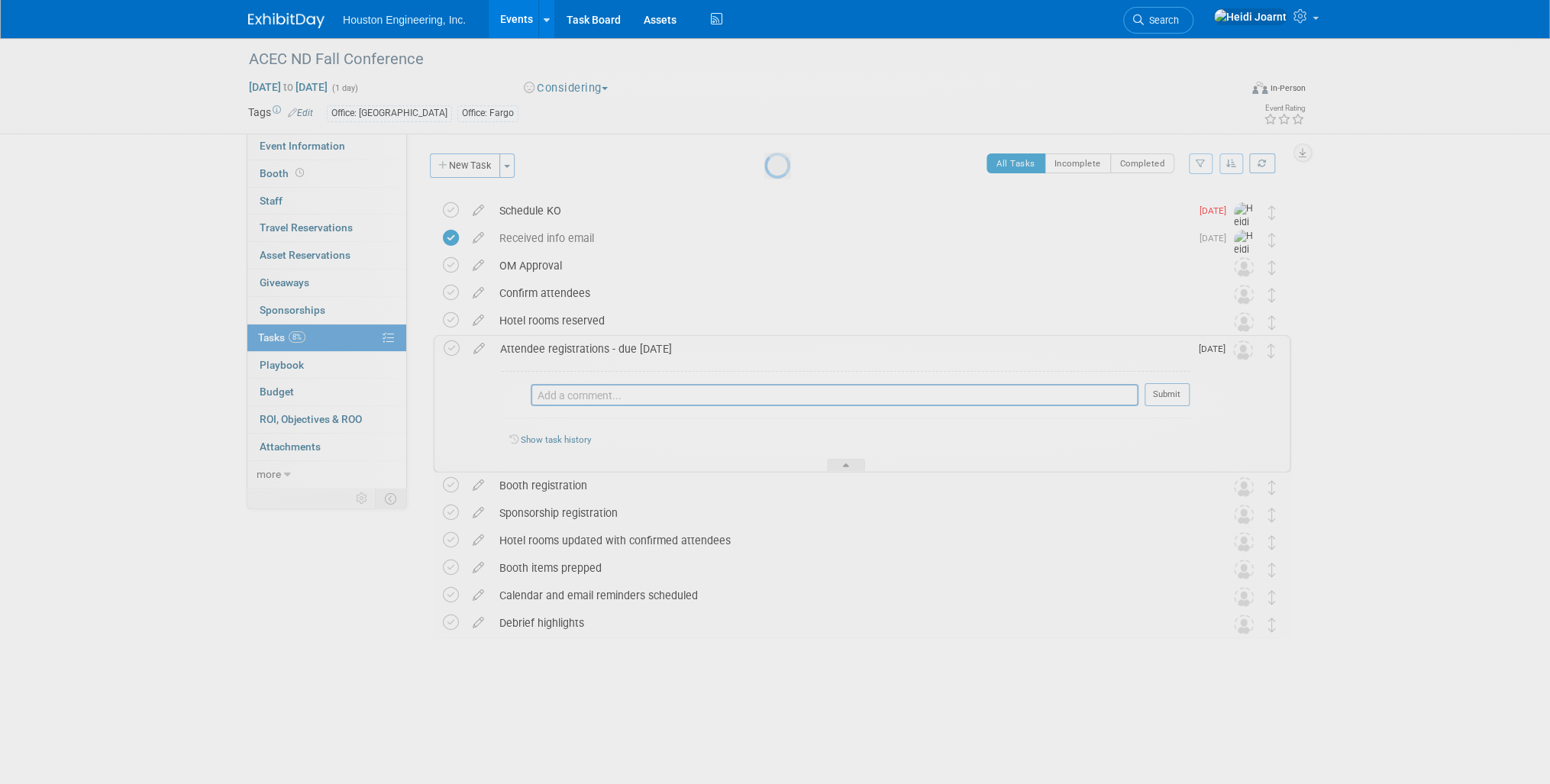
scroll to position [0, 0]
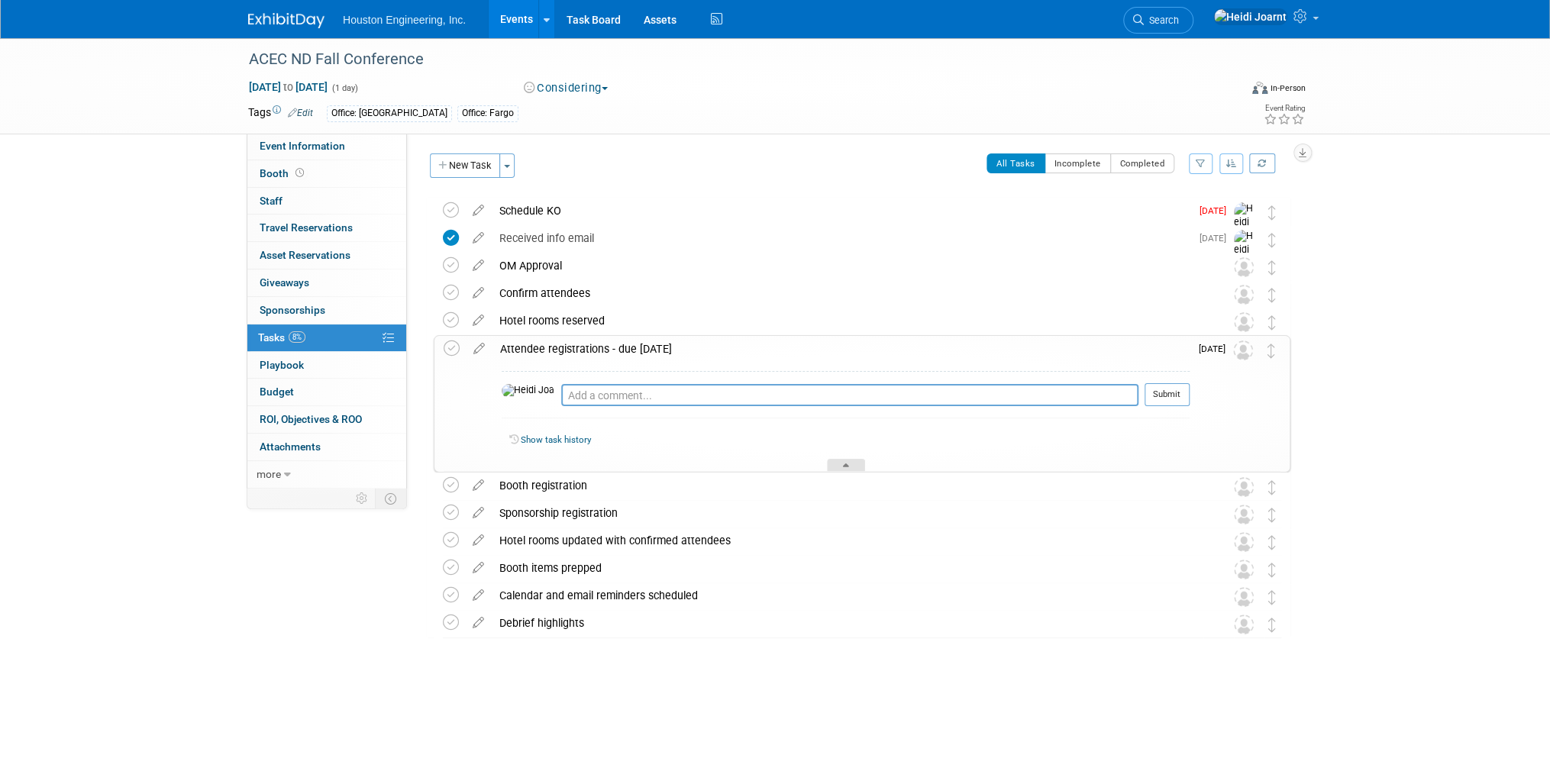
click at [846, 466] on icon at bounding box center [846, 467] width 6 height 9
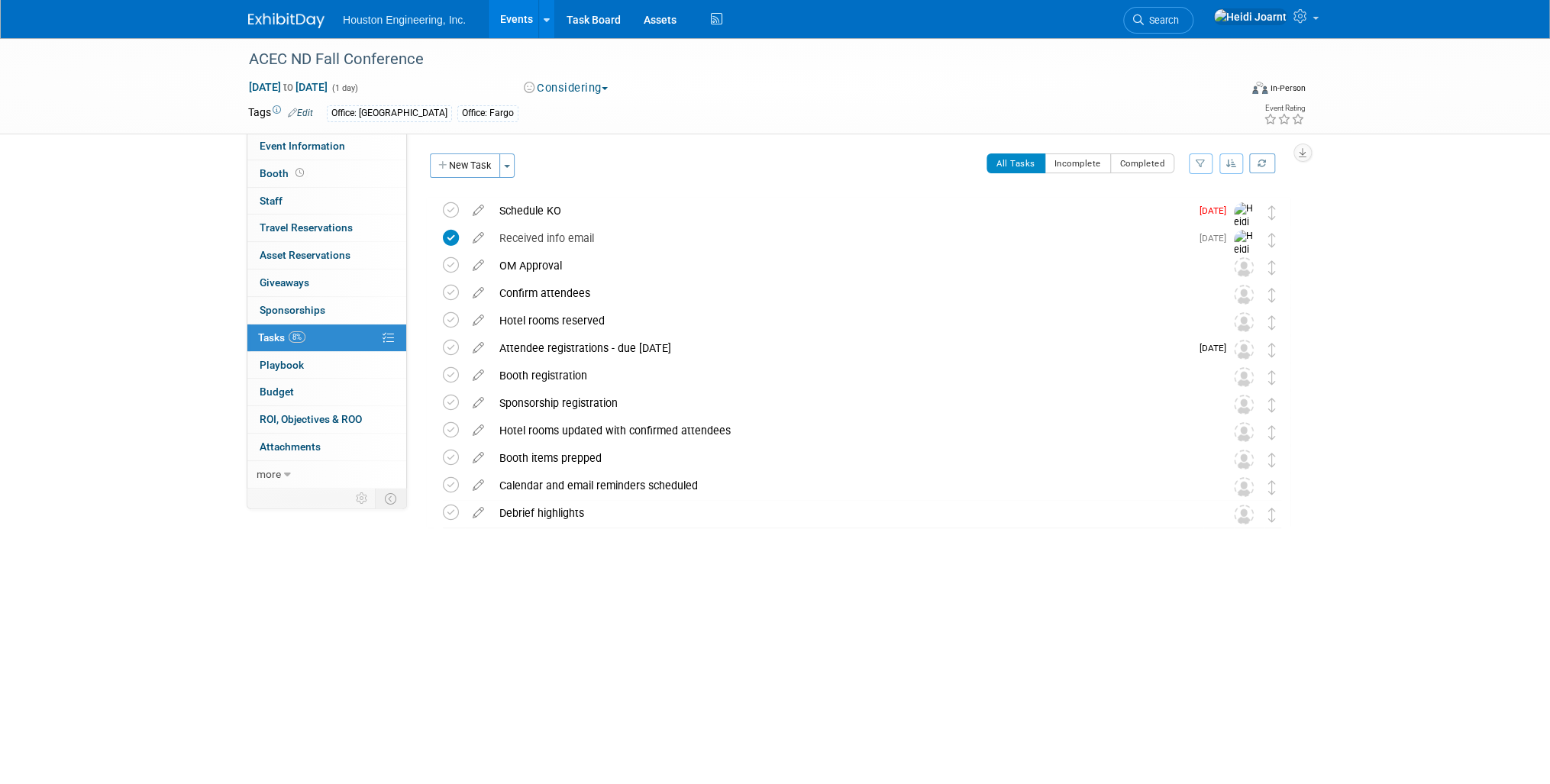
click at [574, 87] on button "Considering" at bounding box center [567, 88] width 95 height 16
click at [583, 115] on link "Committed" at bounding box center [579, 113] width 121 height 22
click at [599, 353] on div "Attendee registrations - due Oct 13" at bounding box center [841, 347] width 698 height 26
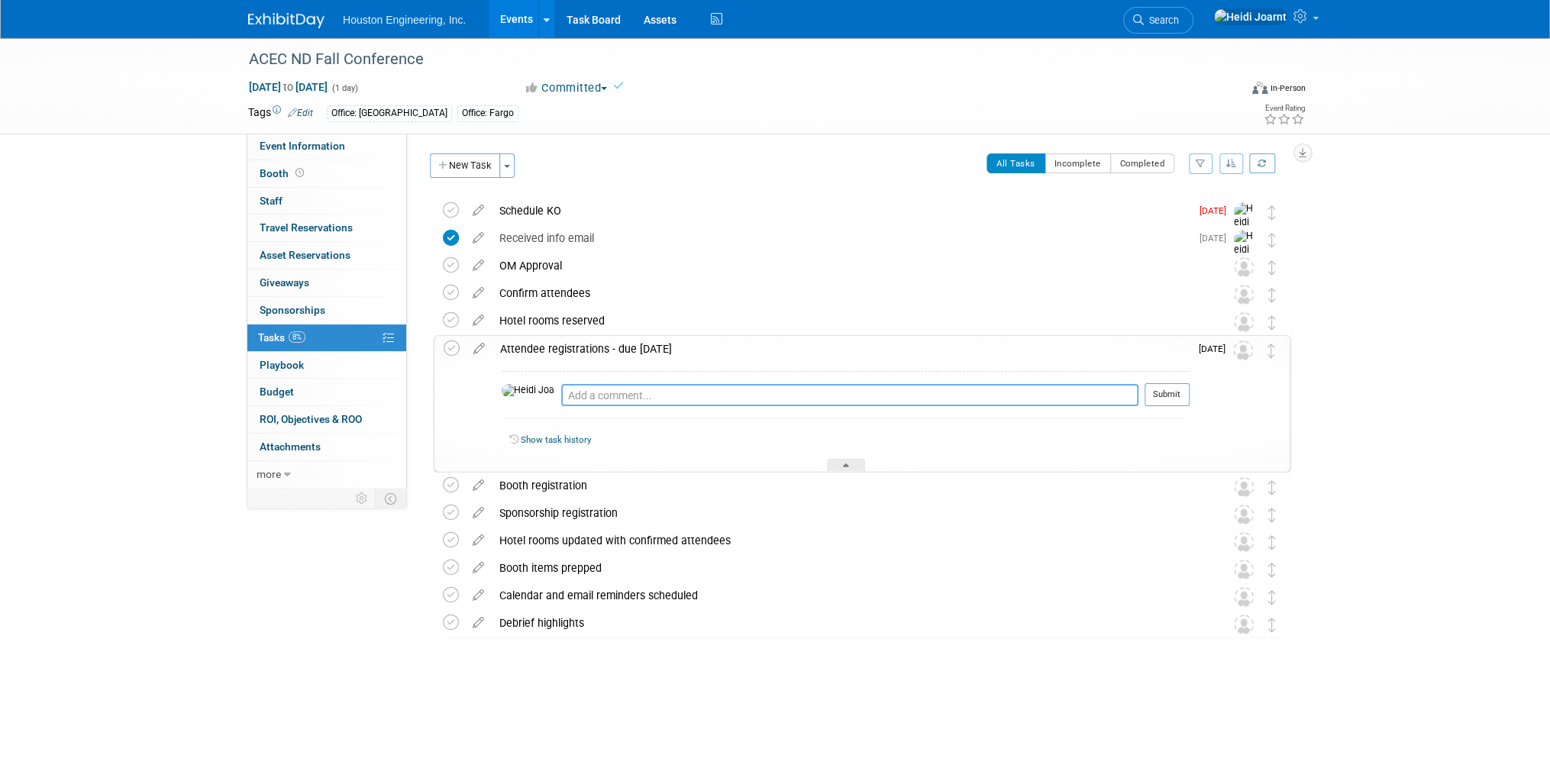
click at [605, 394] on textarea at bounding box center [850, 395] width 577 height 22
type textarea "Jeremy is already registered"
click at [1159, 394] on button "Submit" at bounding box center [1167, 394] width 45 height 23
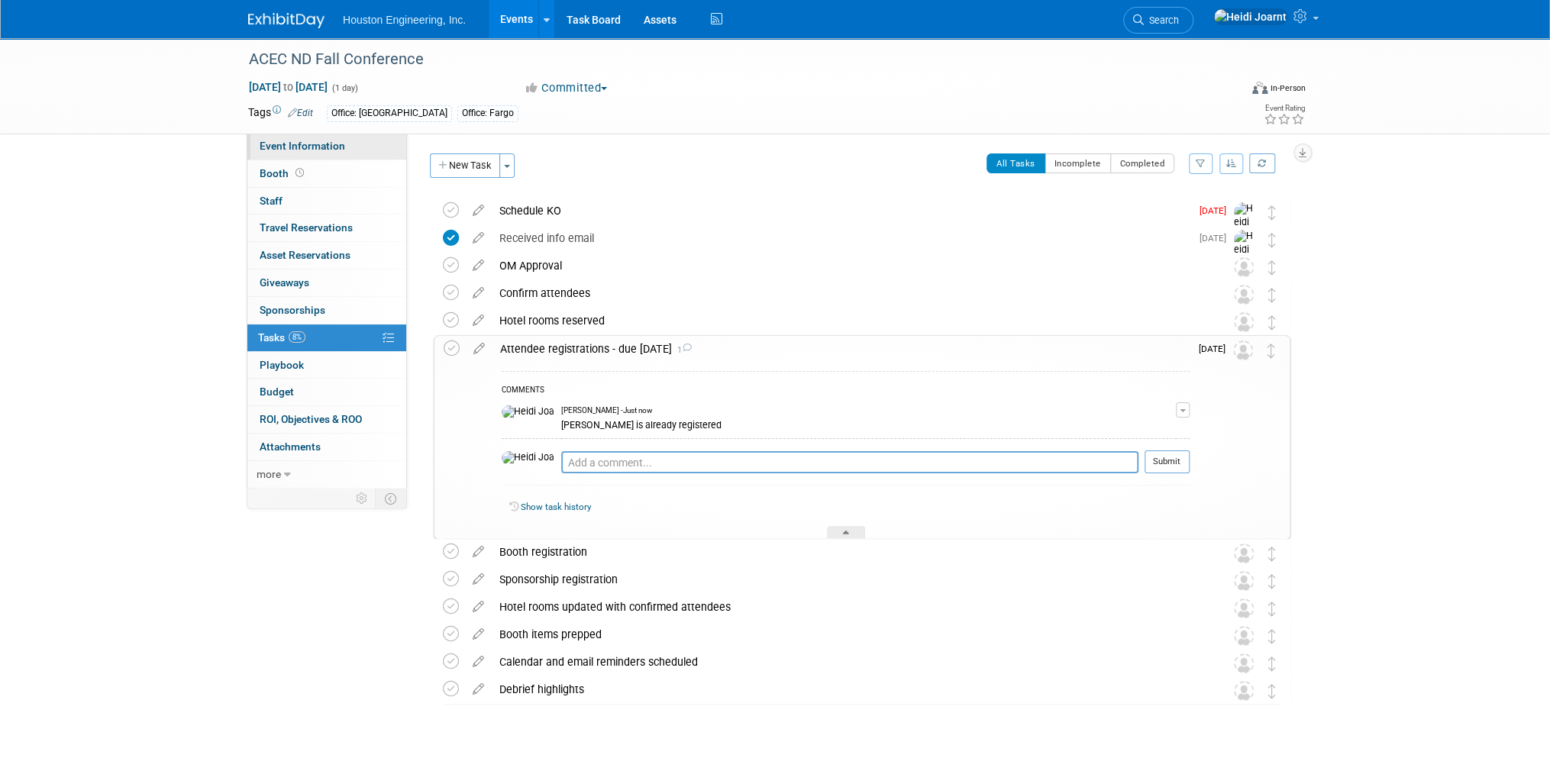
click at [360, 149] on link "Event Information" at bounding box center [327, 146] width 158 height 27
select select "1 - GNG/KO Needed"
select select "Community/Prof Orgs"
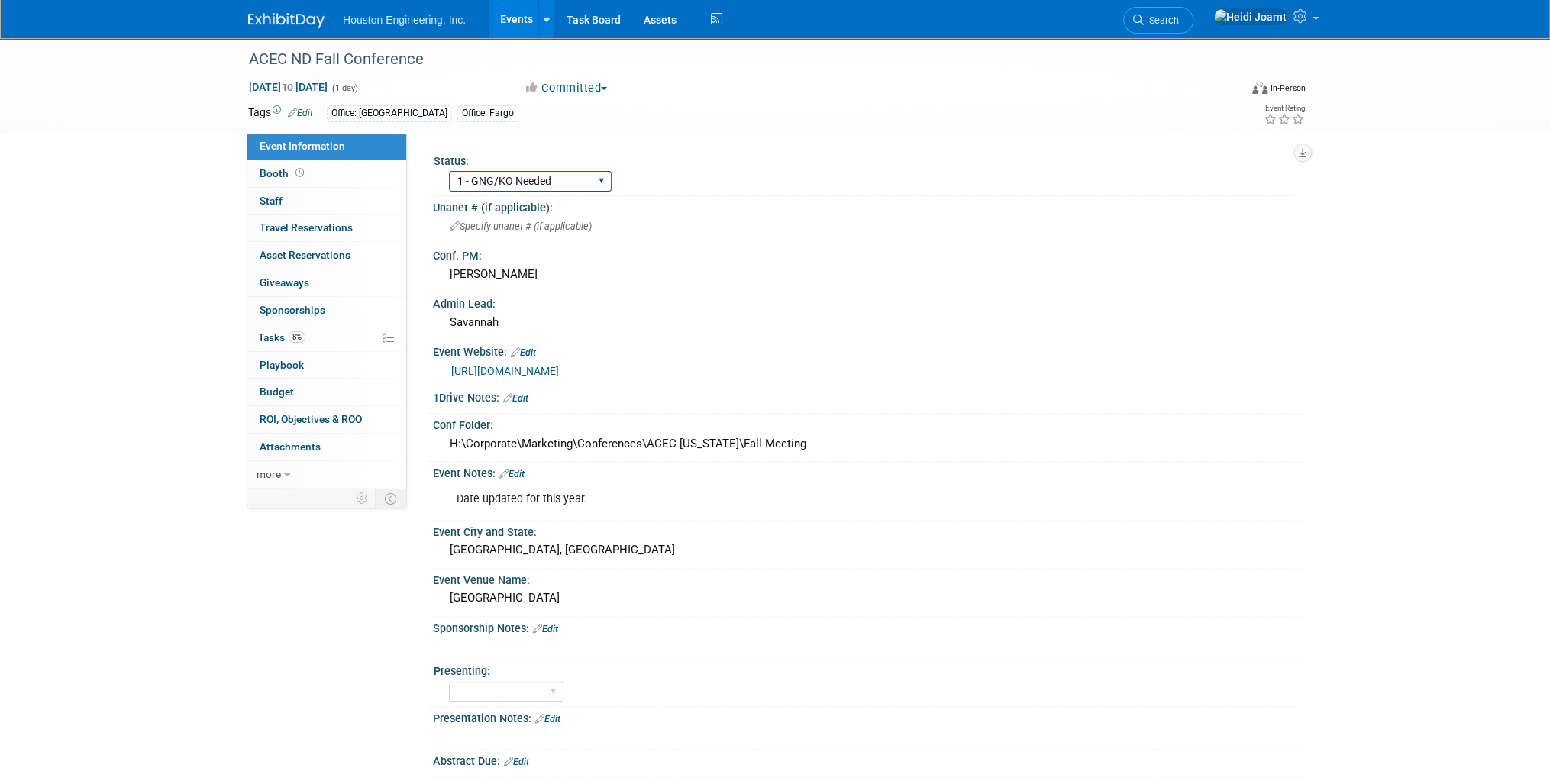
click at [556, 181] on select "1 - GNG/KO Needed 2 - Post KO/Active Planning 3 - Reg/Prep Done" at bounding box center [530, 181] width 162 height 21
select select "2 - Post KO/Active Planning"
click at [449, 171] on select "1 - GNG/KO Needed 2 - Post KO/Active Planning 3 - Reg/Prep Done" at bounding box center [530, 181] width 162 height 21
click at [323, 336] on link "8% Tasks 8%" at bounding box center [327, 338] width 158 height 27
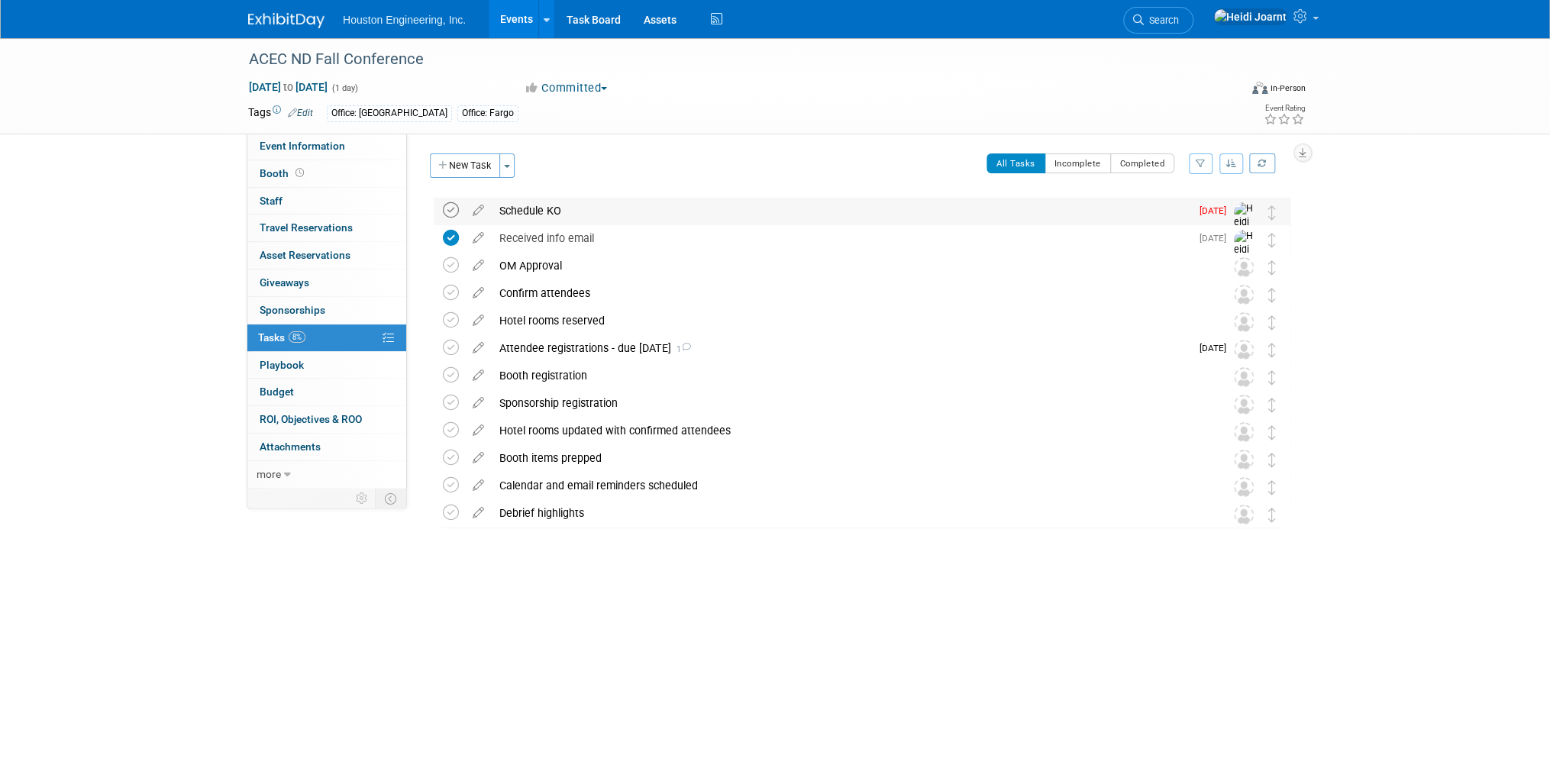
click at [446, 207] on icon at bounding box center [451, 210] width 16 height 16
click at [471, 296] on icon at bounding box center [478, 289] width 27 height 19
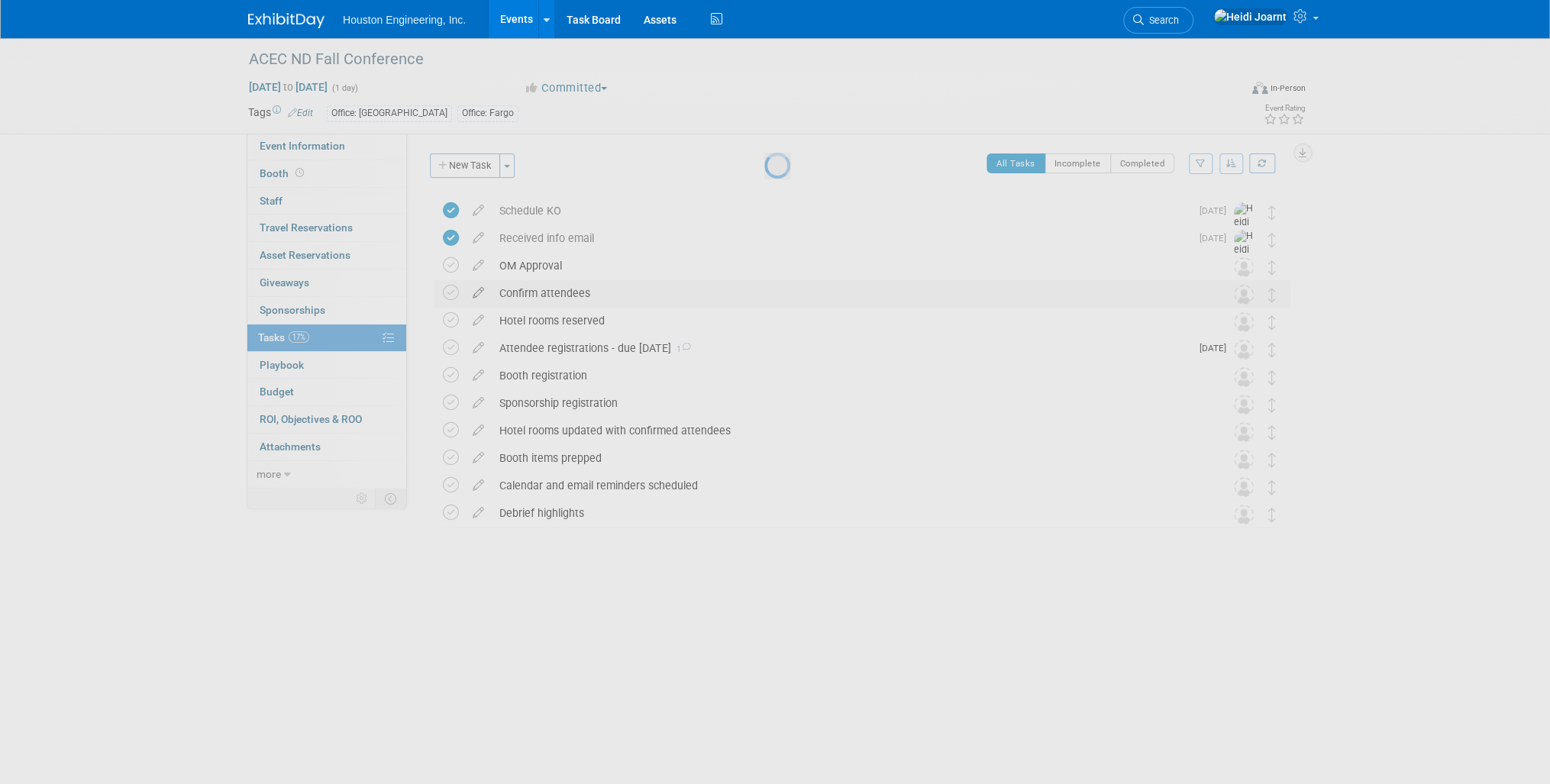
select select "8"
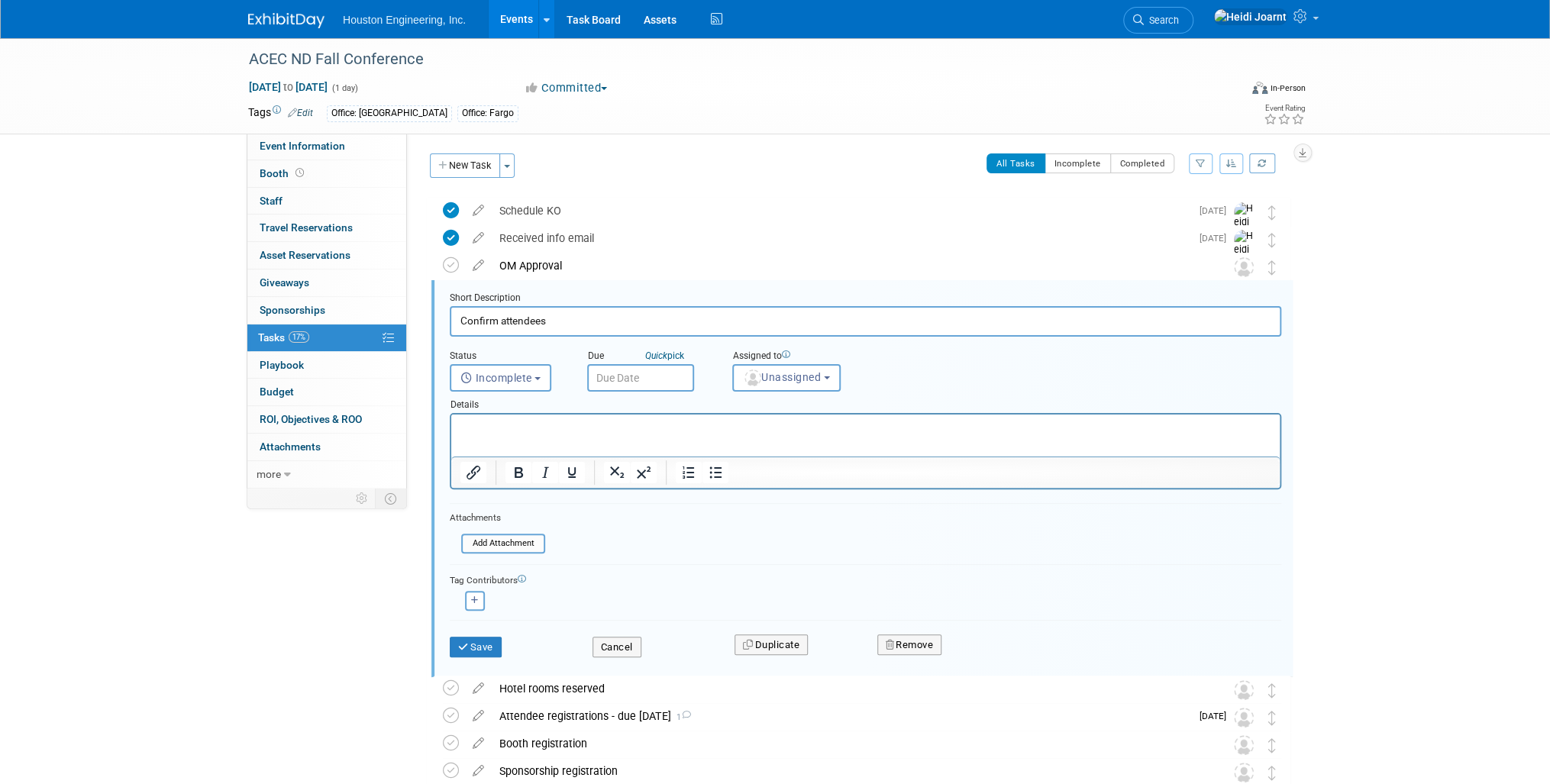
scroll to position [56, 0]
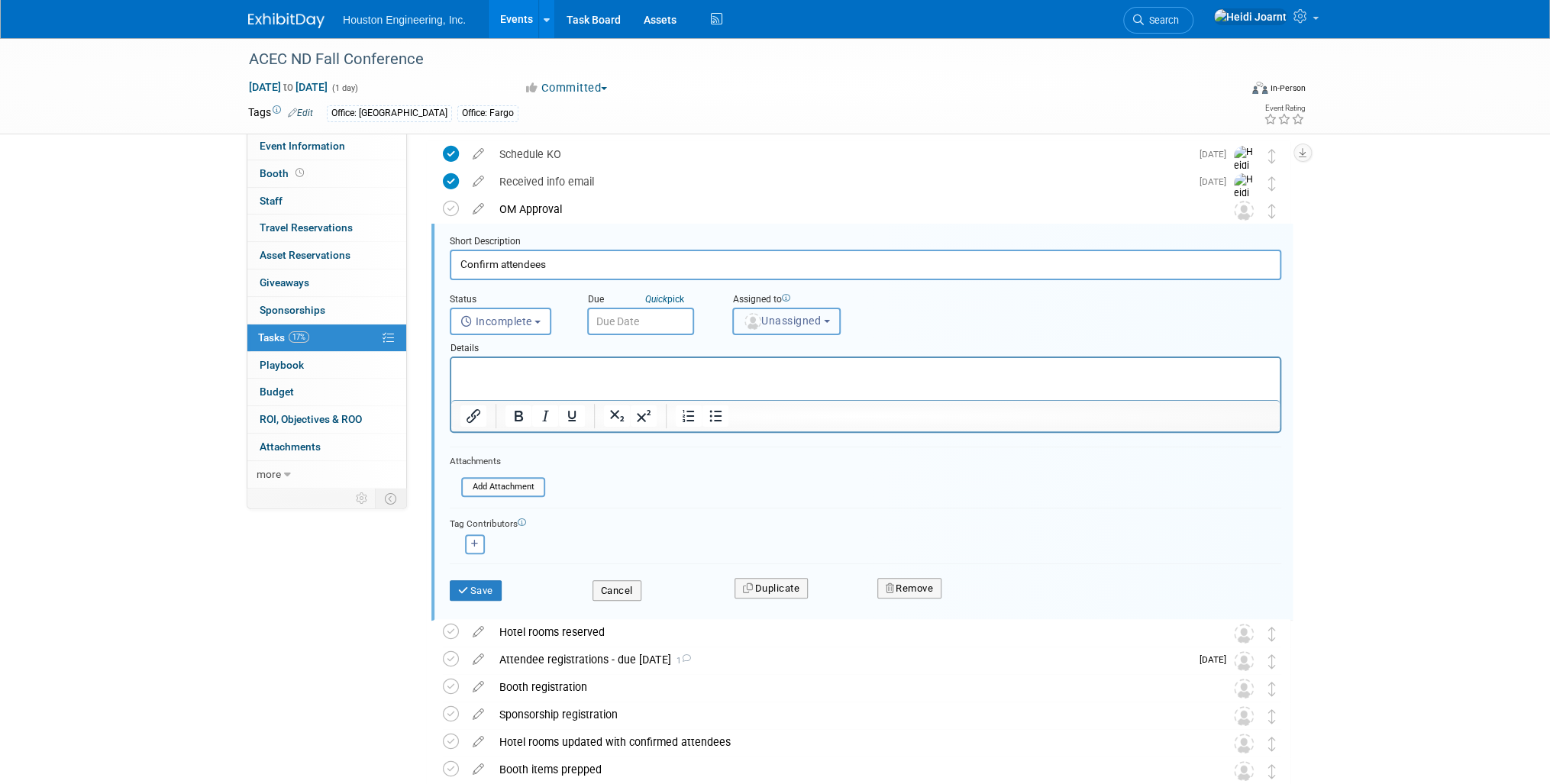
click at [742, 322] on button "Unassigned" at bounding box center [785, 322] width 108 height 28
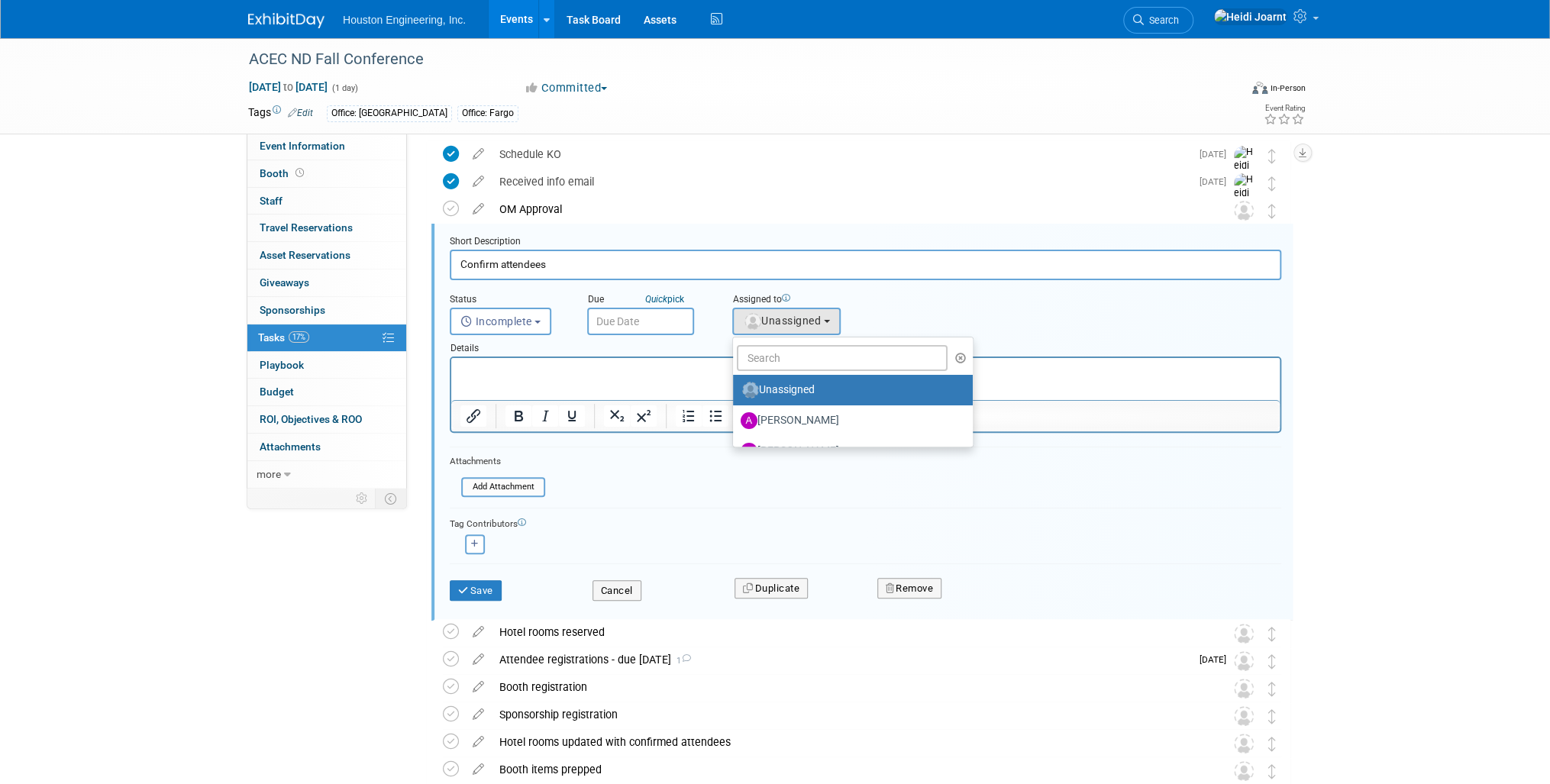
click at [803, 342] on ul "Unassigned Aaron Carrell Aaron Frankl Adam Nies Adam Pawelk Adam Ruud Adam Walk…" at bounding box center [853, 392] width 242 height 111
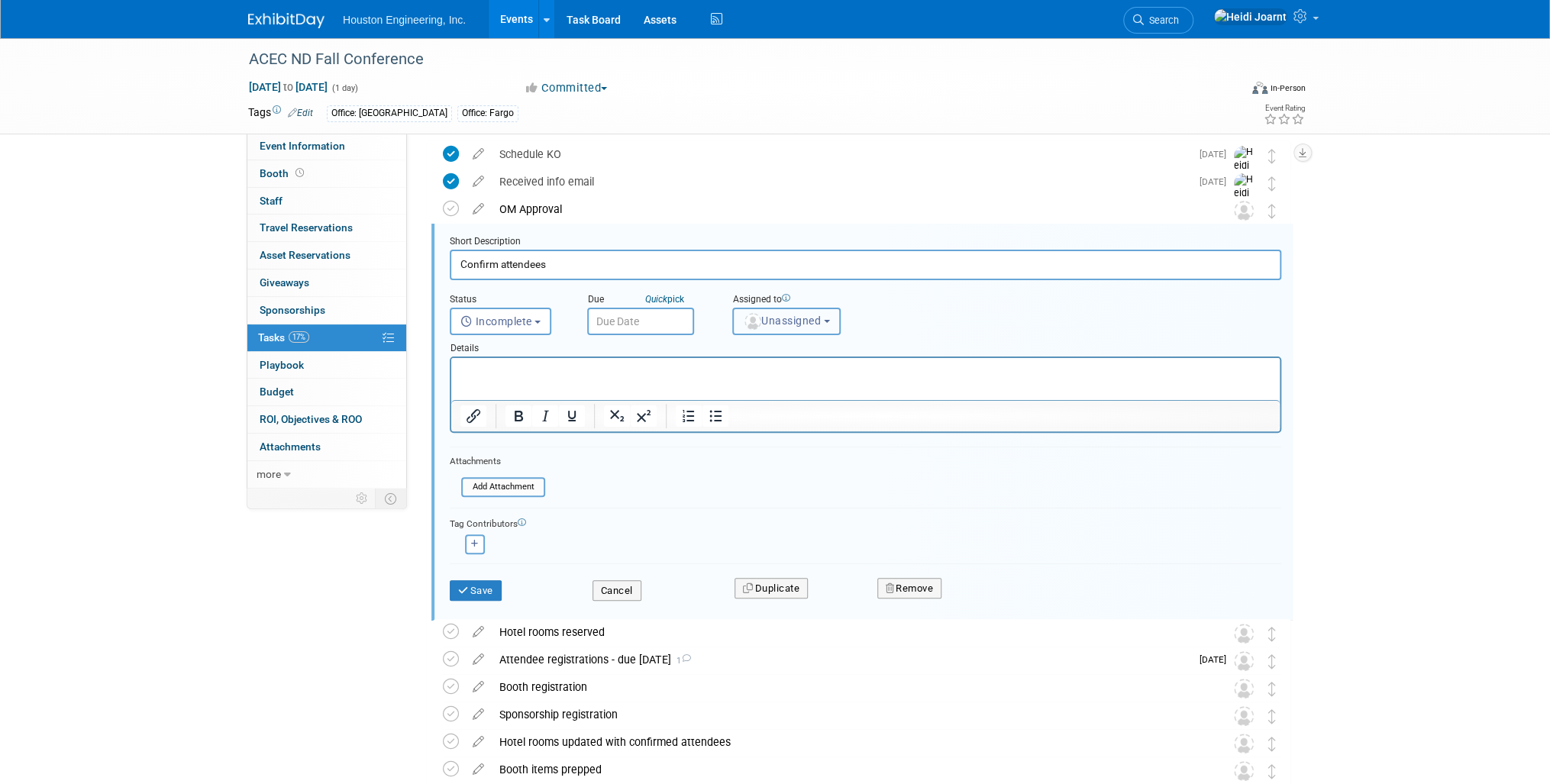
click at [800, 329] on button "Unassigned" at bounding box center [785, 322] width 108 height 28
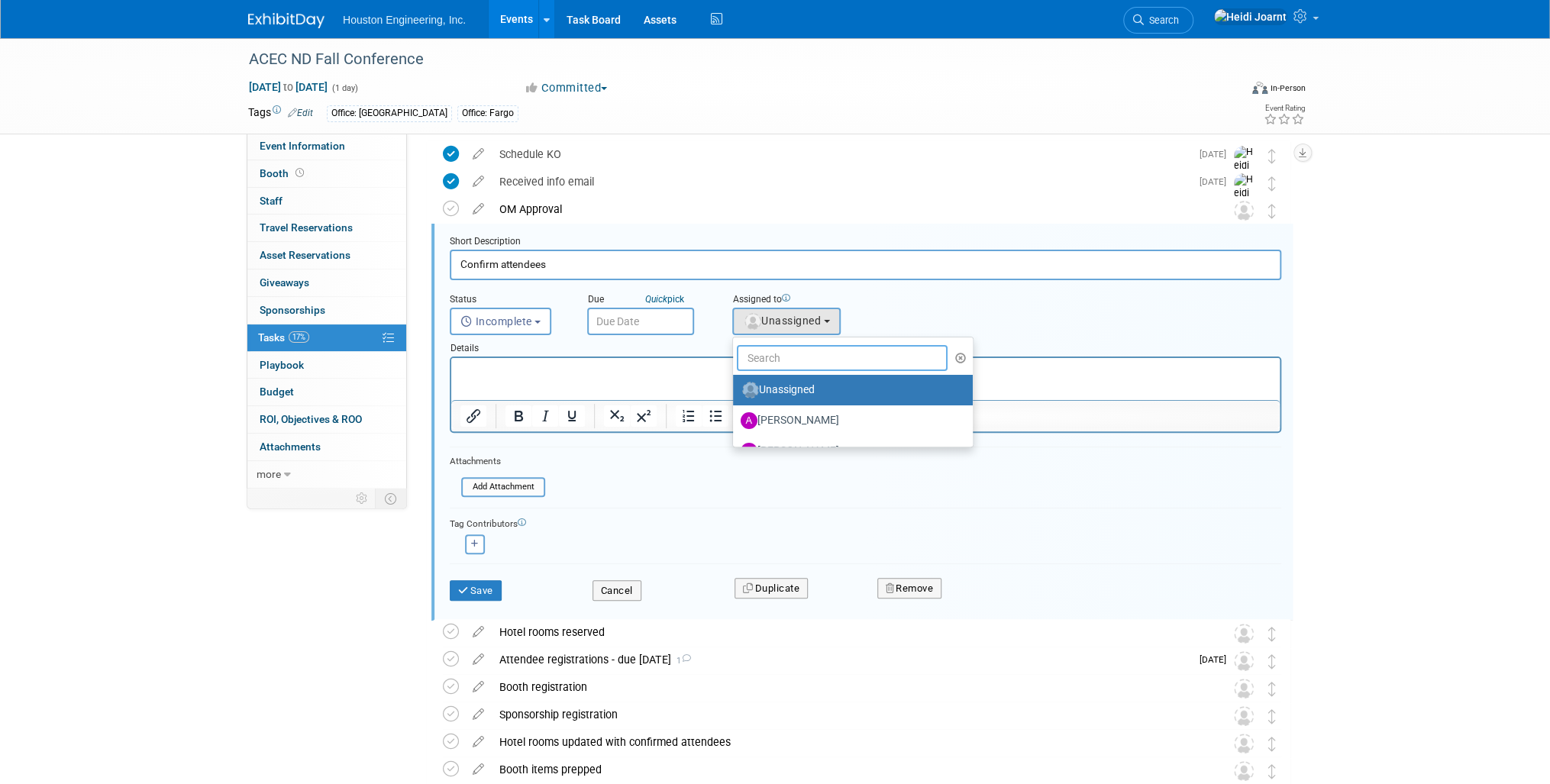
click at [802, 360] on input "text" at bounding box center [842, 358] width 211 height 26
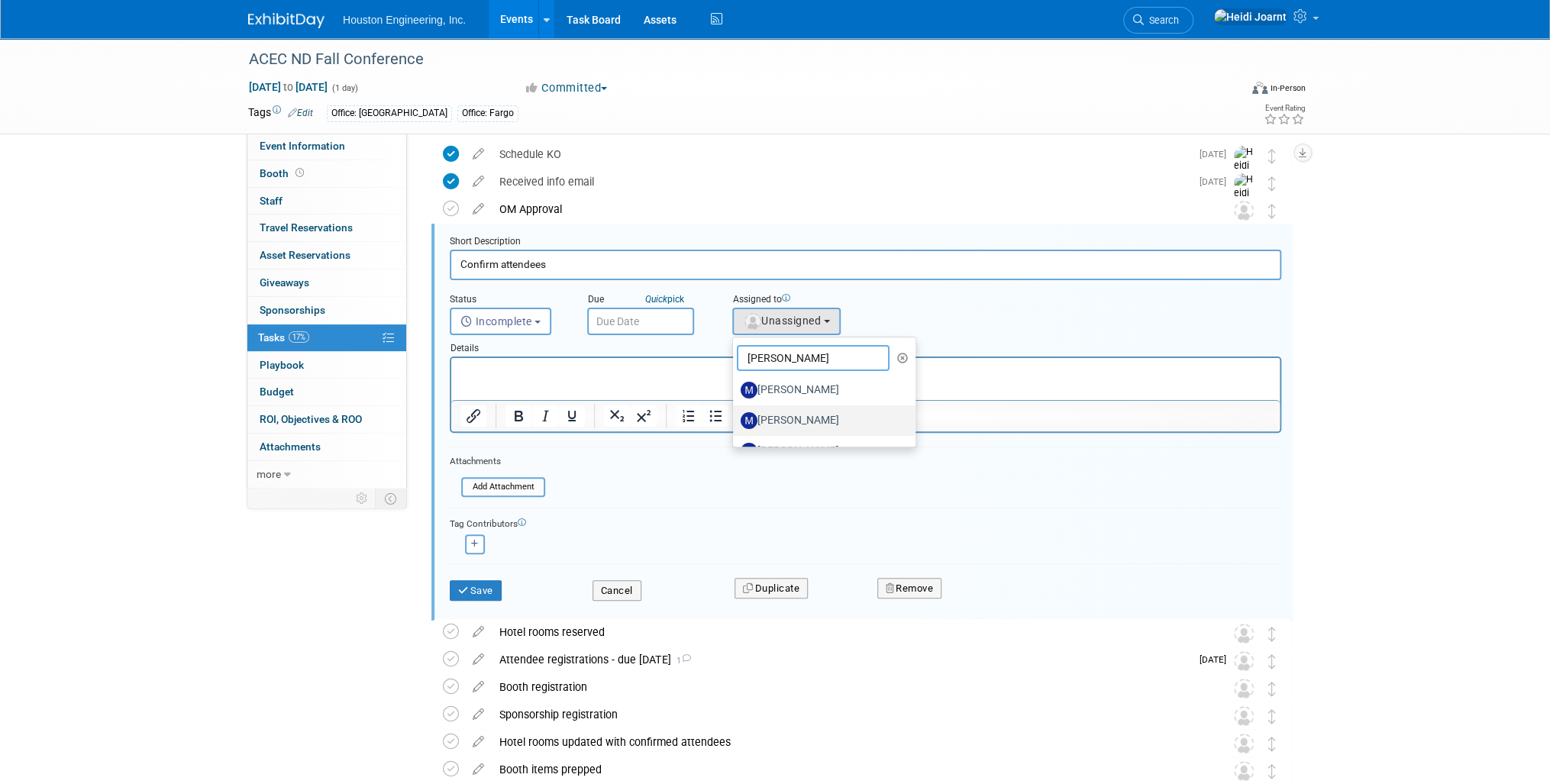
type input "mike"
click at [815, 420] on label "Mike Opat" at bounding box center [820, 421] width 159 height 25
click at [736, 420] on input "Mike Opat" at bounding box center [730, 419] width 10 height 10
select select "ca230584-e87d-4b8e-8506-c670724fea19"
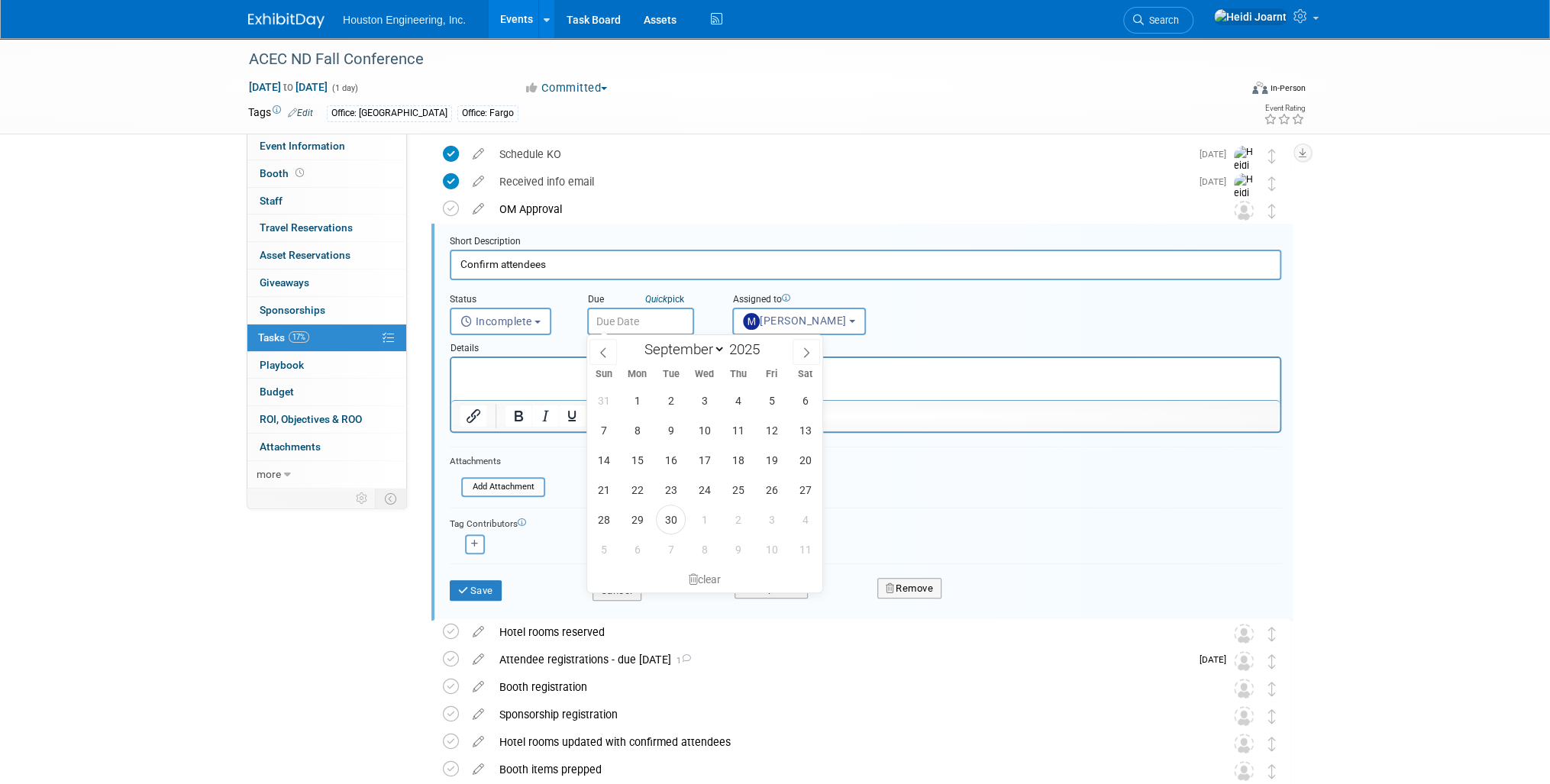
click at [672, 332] on input "text" at bounding box center [641, 322] width 107 height 28
click at [809, 355] on icon at bounding box center [806, 352] width 11 height 11
select select "9"
click at [730, 435] on span "9" at bounding box center [738, 430] width 30 height 30
type input "Oct 9, 2025"
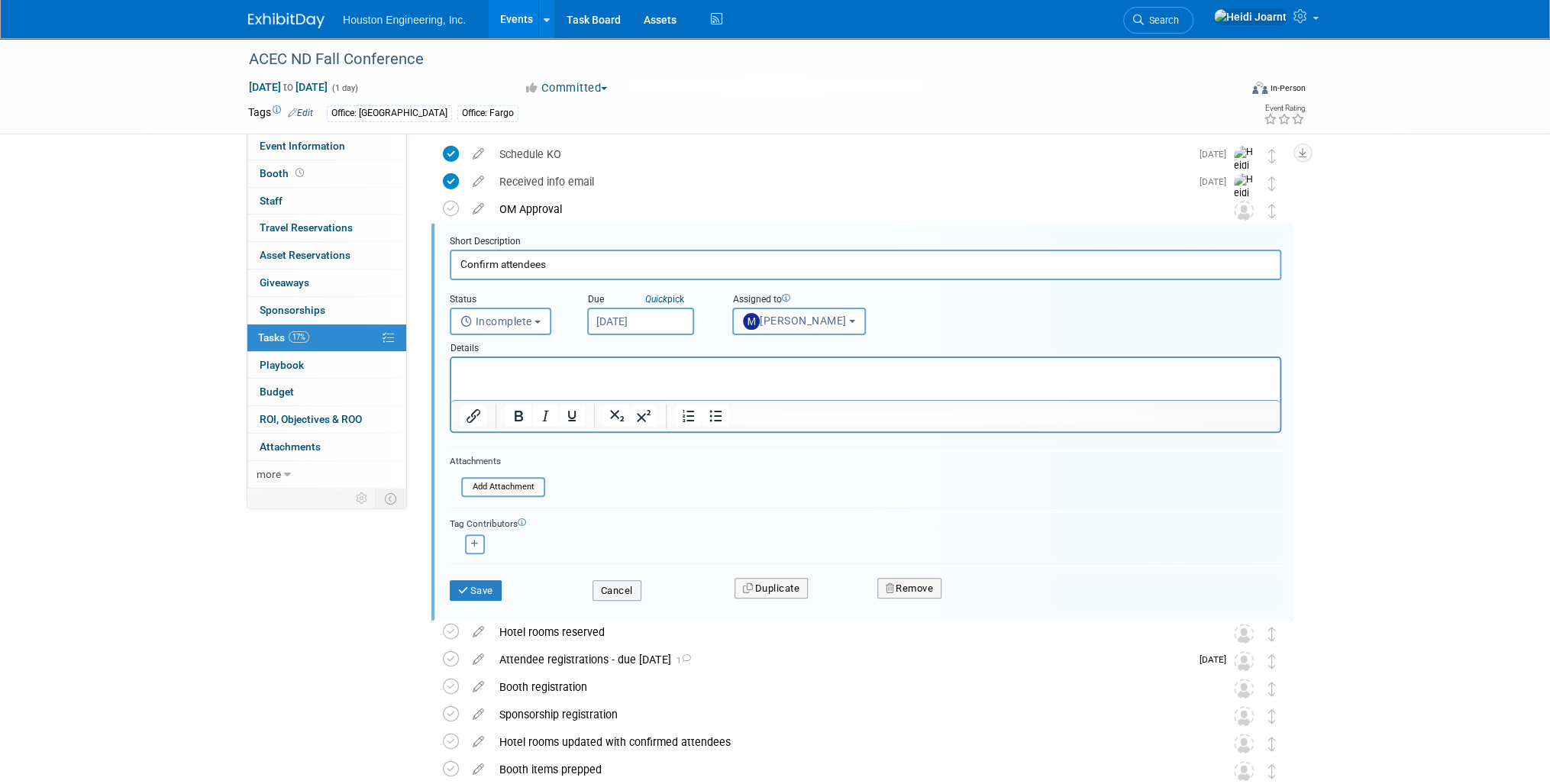
click at [556, 375] on p "Rich Text Area. Press ALT-0 for help." at bounding box center [866, 371] width 811 height 15
click at [498, 594] on button "Save" at bounding box center [475, 591] width 52 height 22
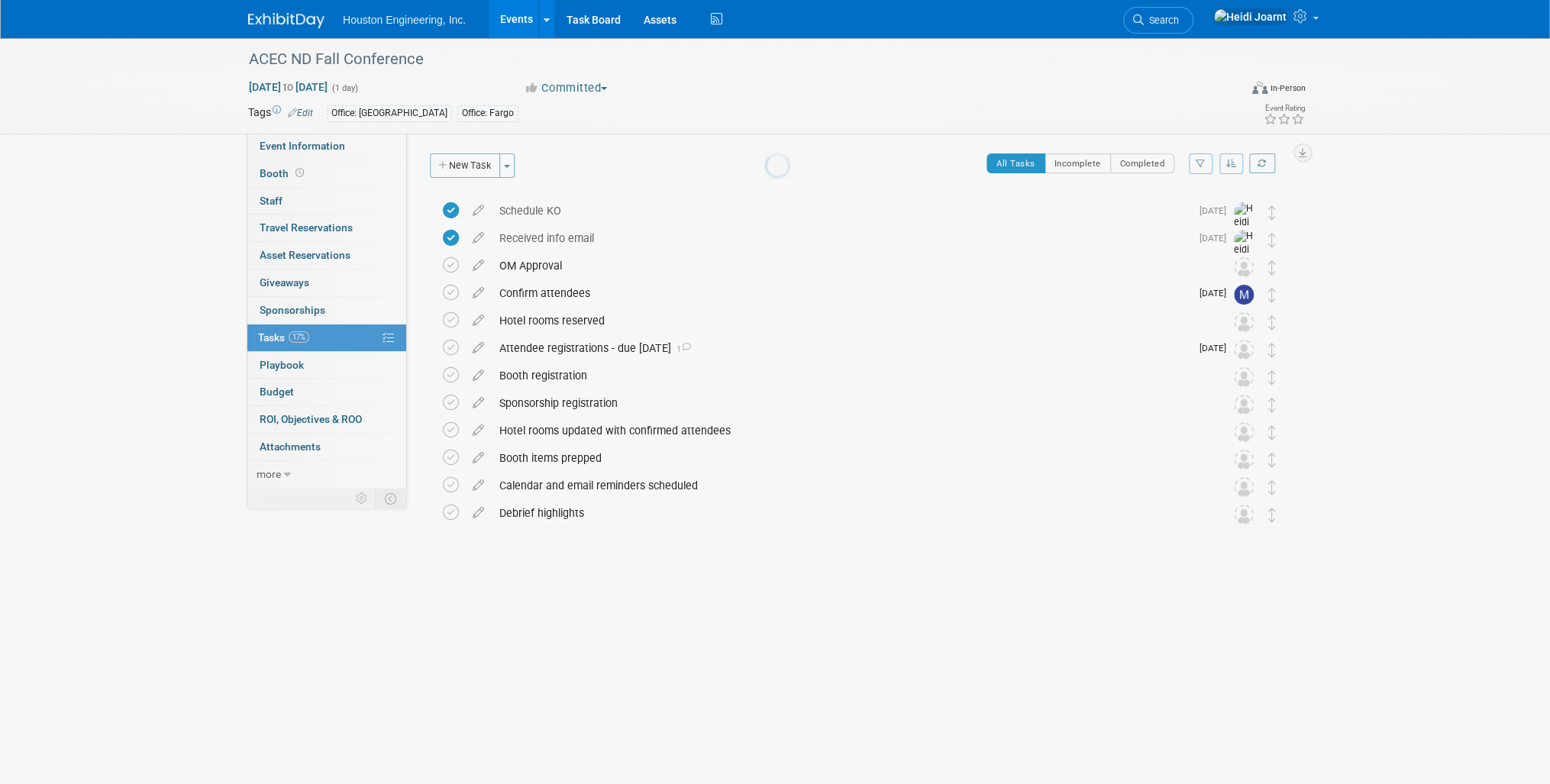
scroll to position [0, 0]
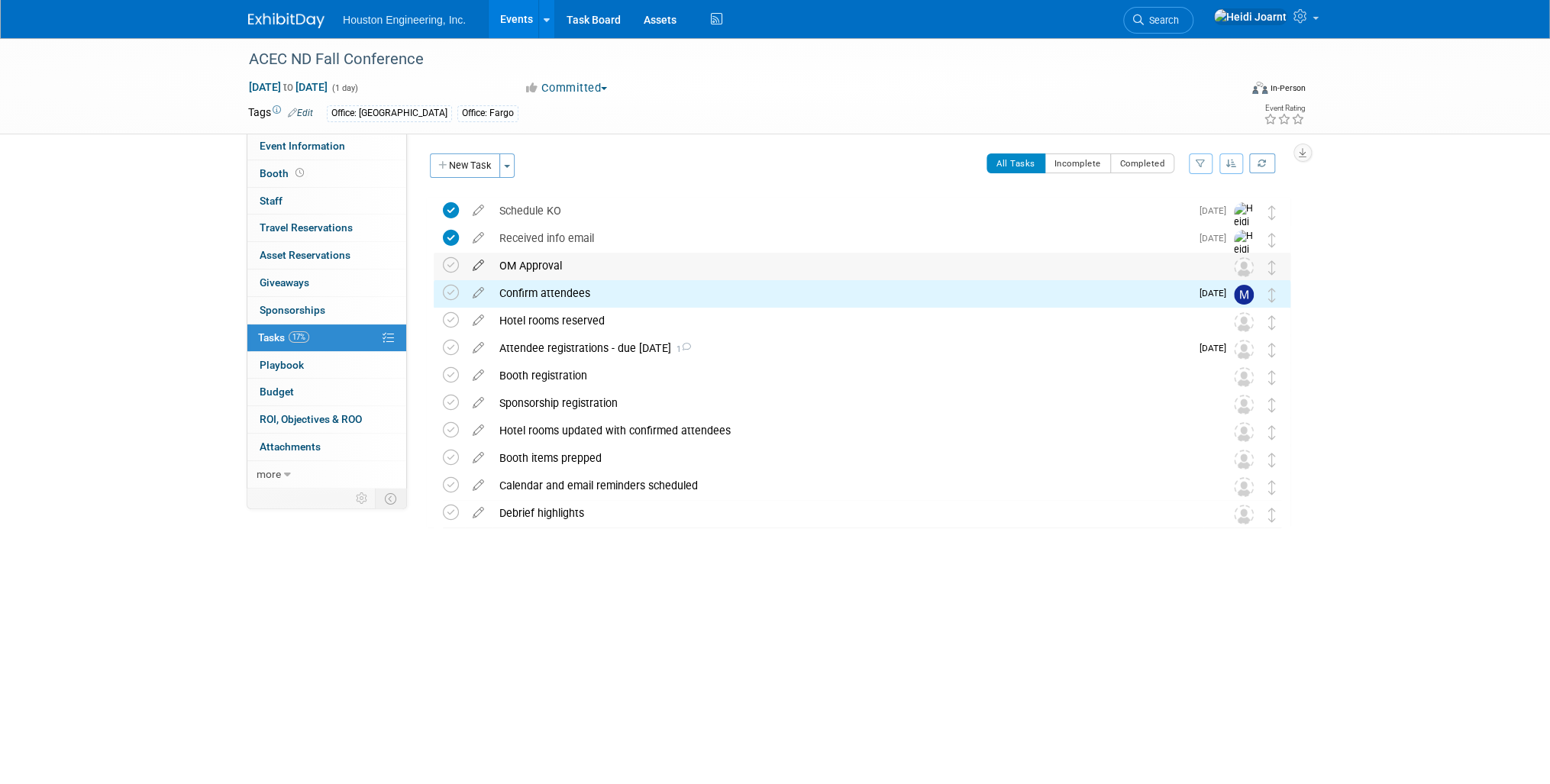
click at [482, 268] on icon at bounding box center [478, 261] width 27 height 19
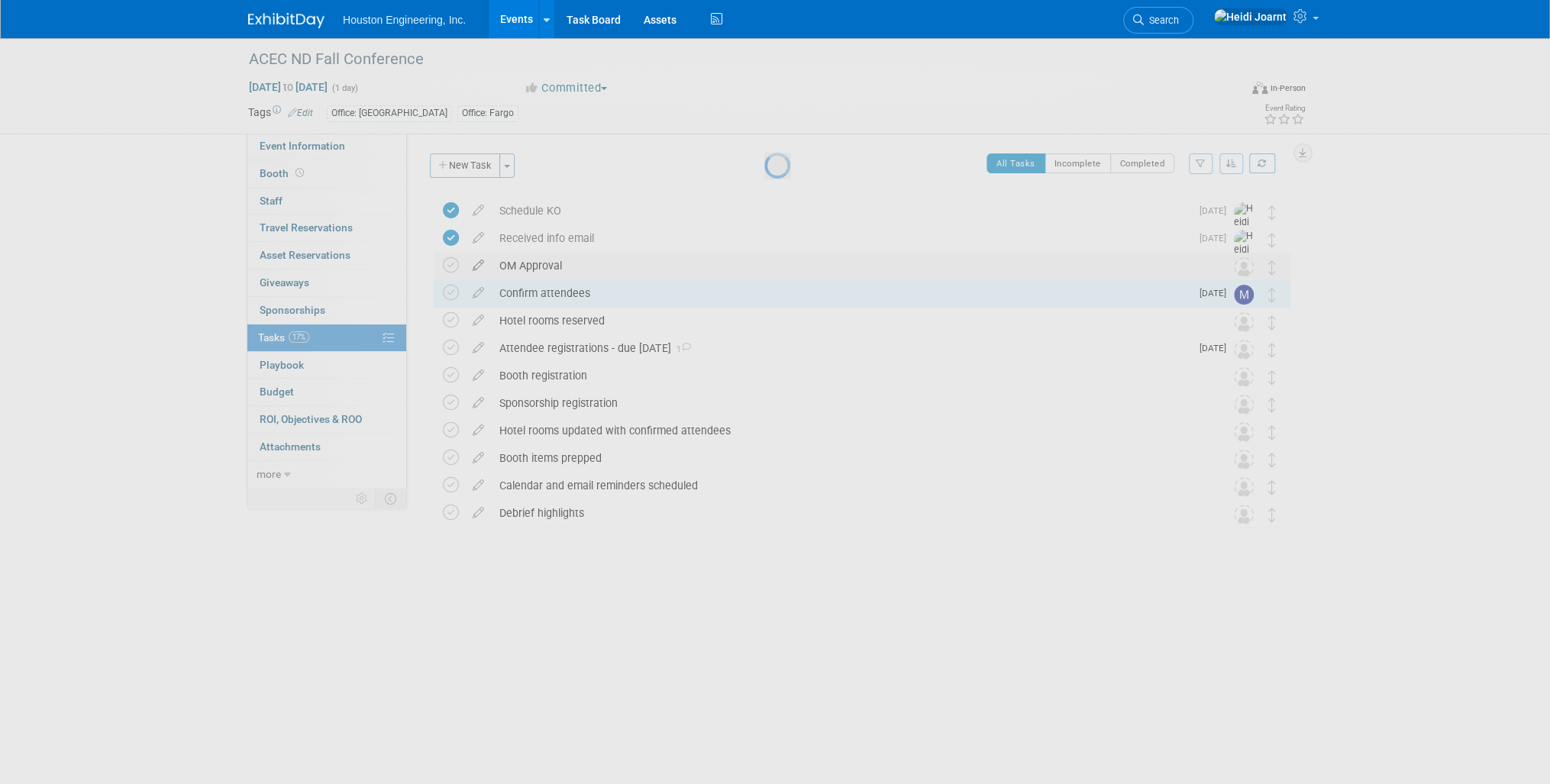
select select "8"
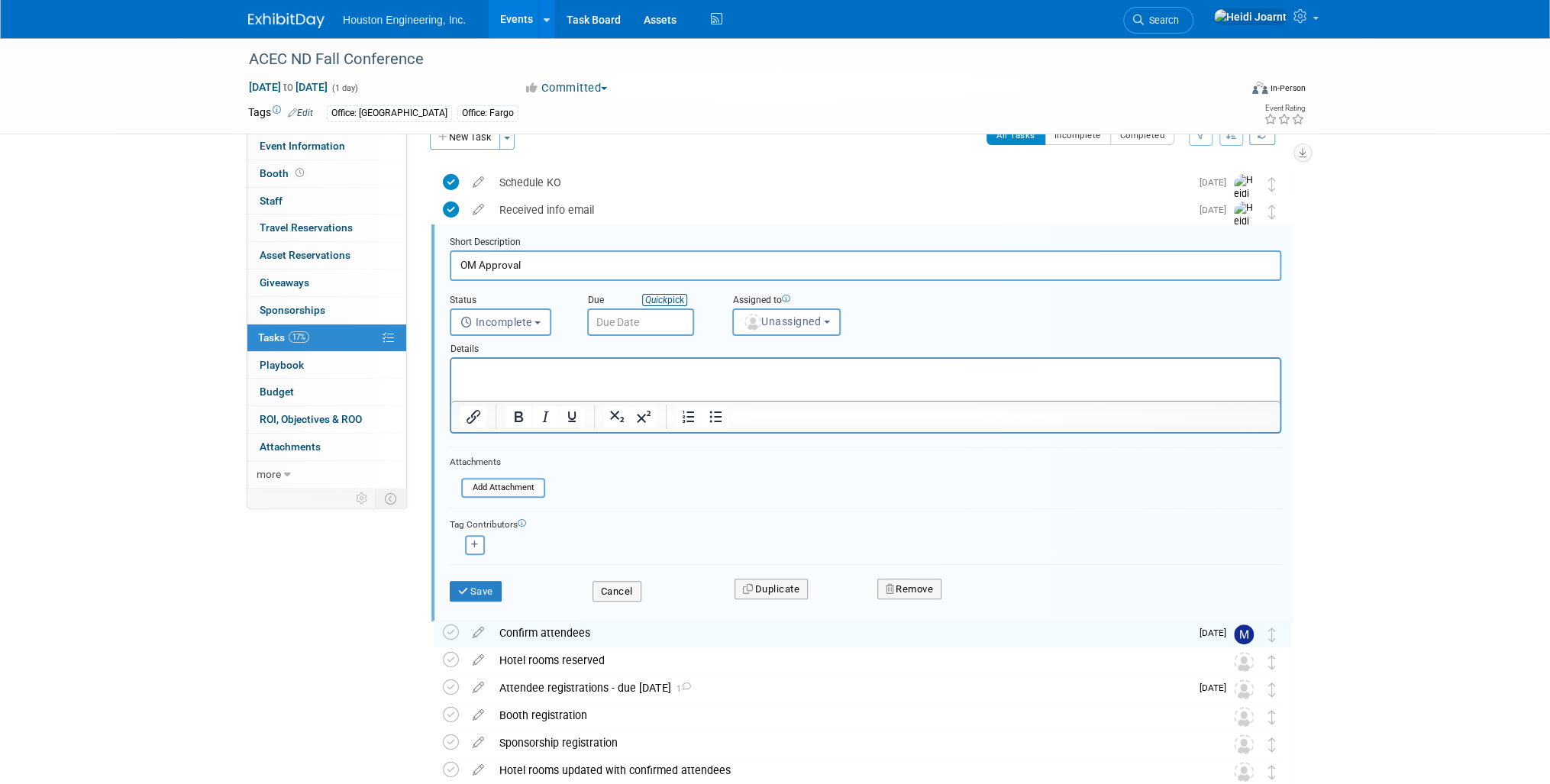
scroll to position [29, 0]
click at [778, 323] on span "Unassigned" at bounding box center [781, 321] width 78 height 12
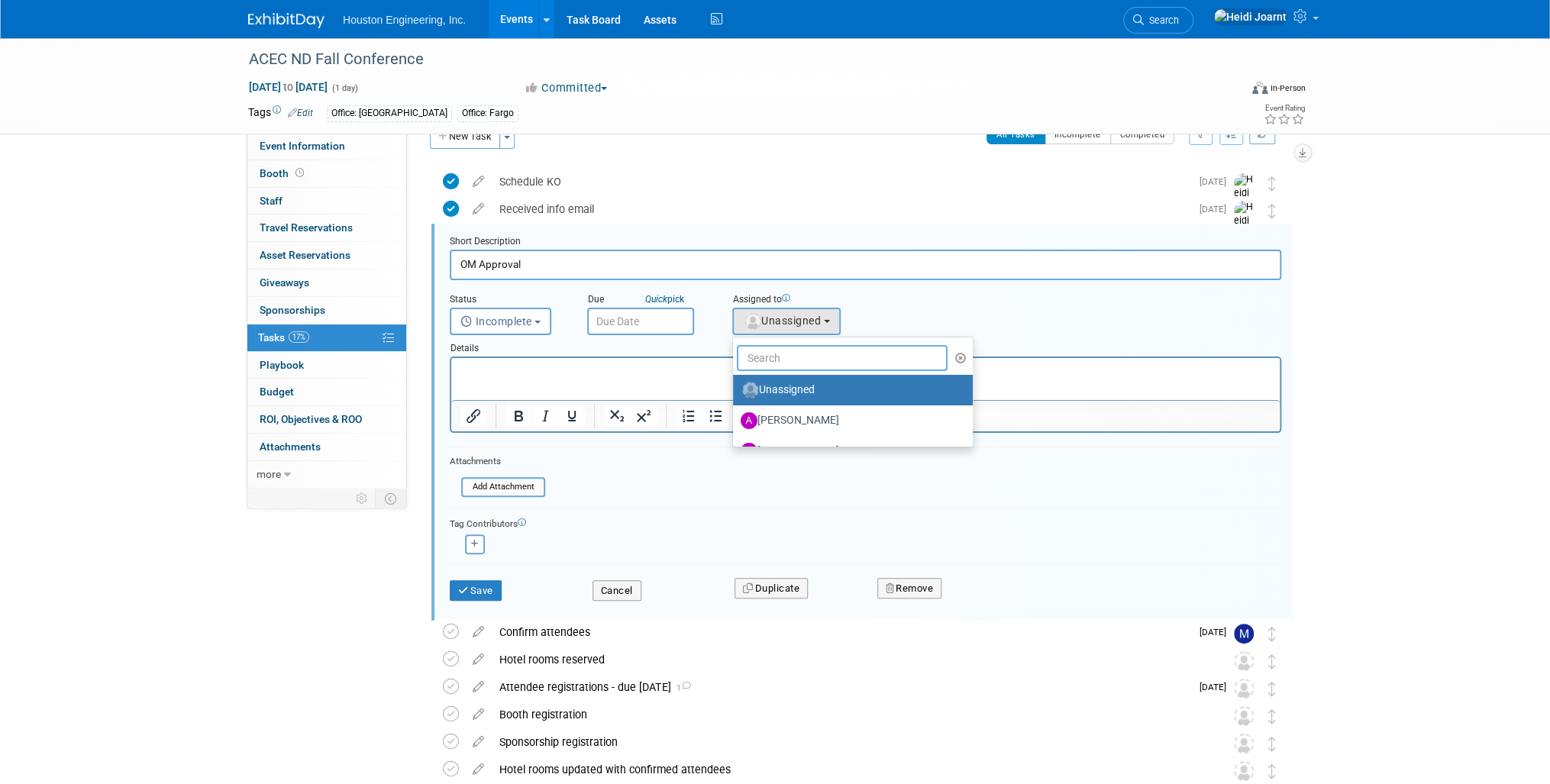
click at [771, 365] on input "text" at bounding box center [842, 358] width 211 height 26
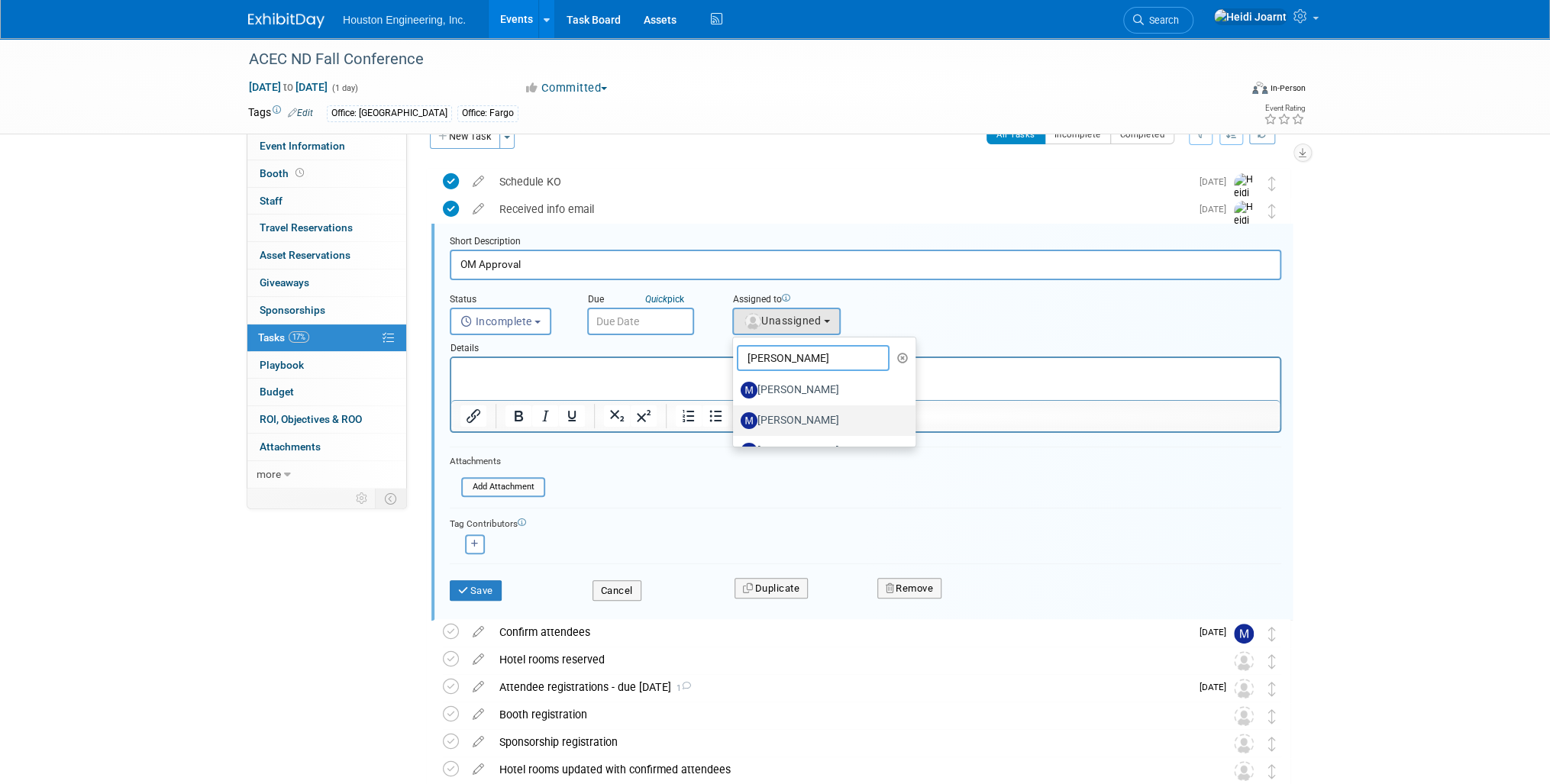
type input "mike"
click at [800, 425] on label "Mike Opat" at bounding box center [820, 421] width 159 height 25
click at [736, 424] on input "Mike Opat" at bounding box center [730, 419] width 10 height 10
select select "ca230584-e87d-4b8e-8506-c670724fea19"
click at [629, 315] on input "text" at bounding box center [641, 322] width 107 height 28
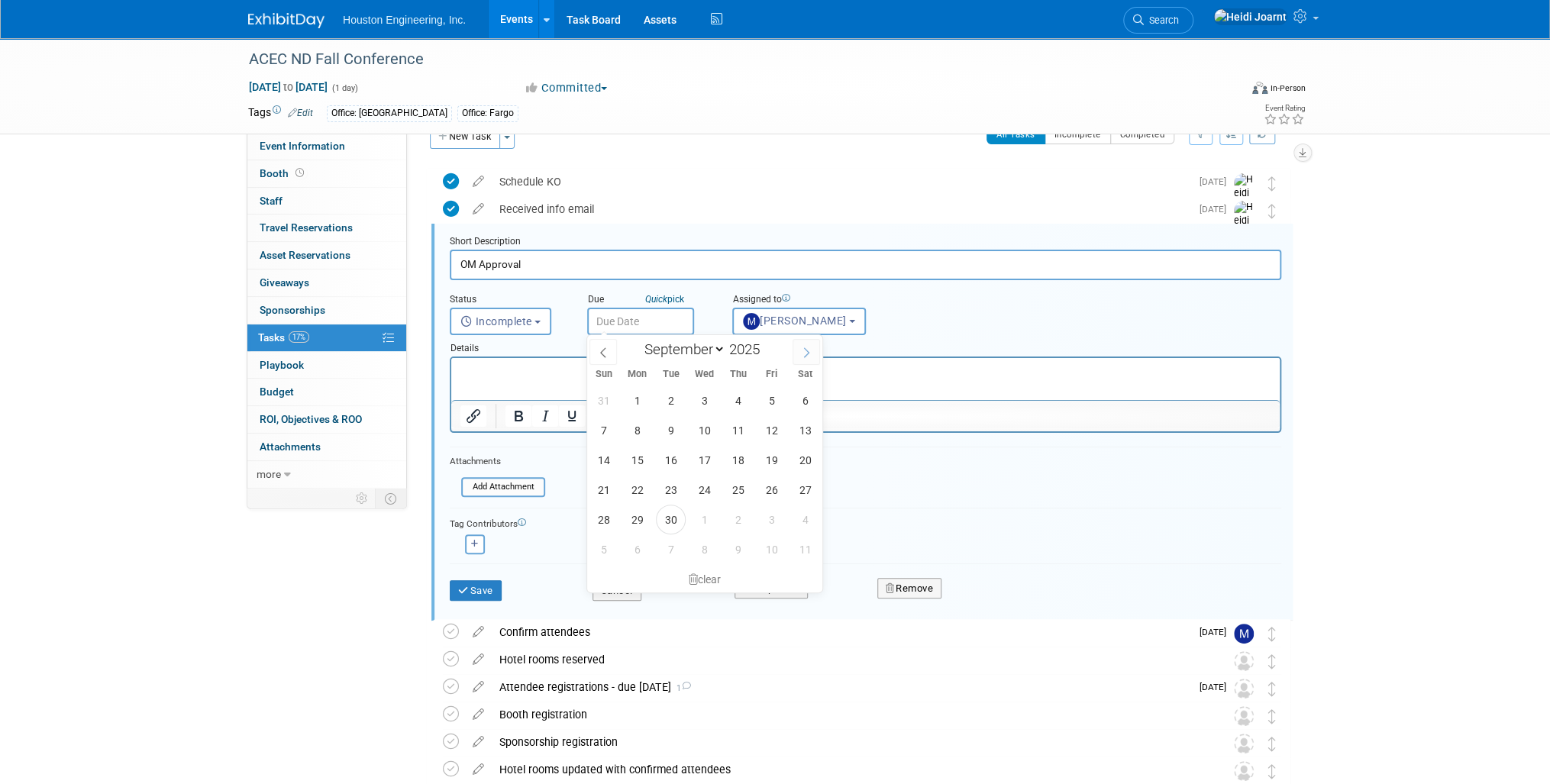
click at [815, 352] on span at bounding box center [806, 351] width 28 height 26
select select "9"
click at [738, 425] on span "9" at bounding box center [738, 430] width 30 height 30
type input "Oct 9, 2025"
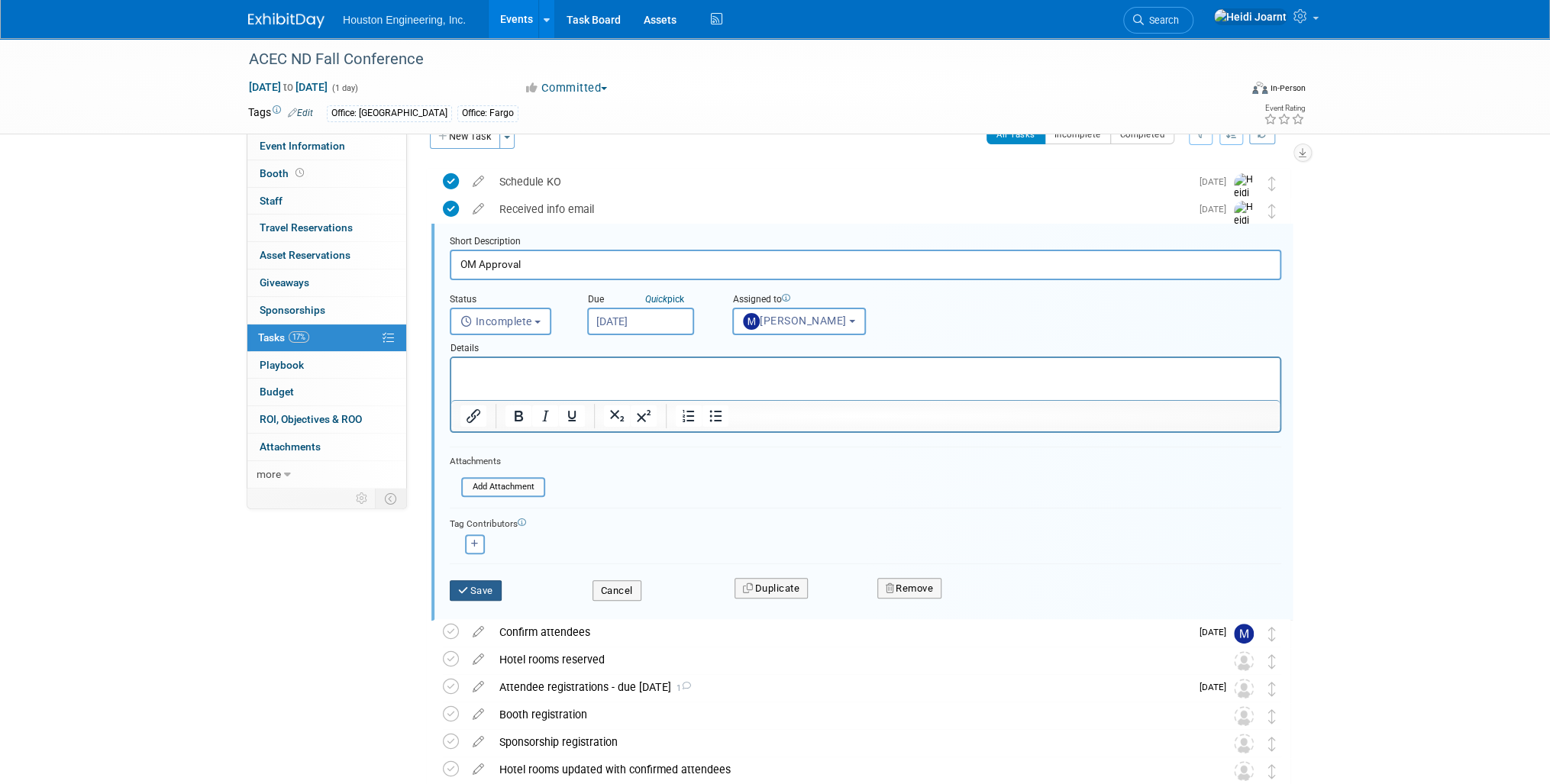
click at [489, 591] on button "Save" at bounding box center [475, 591] width 52 height 22
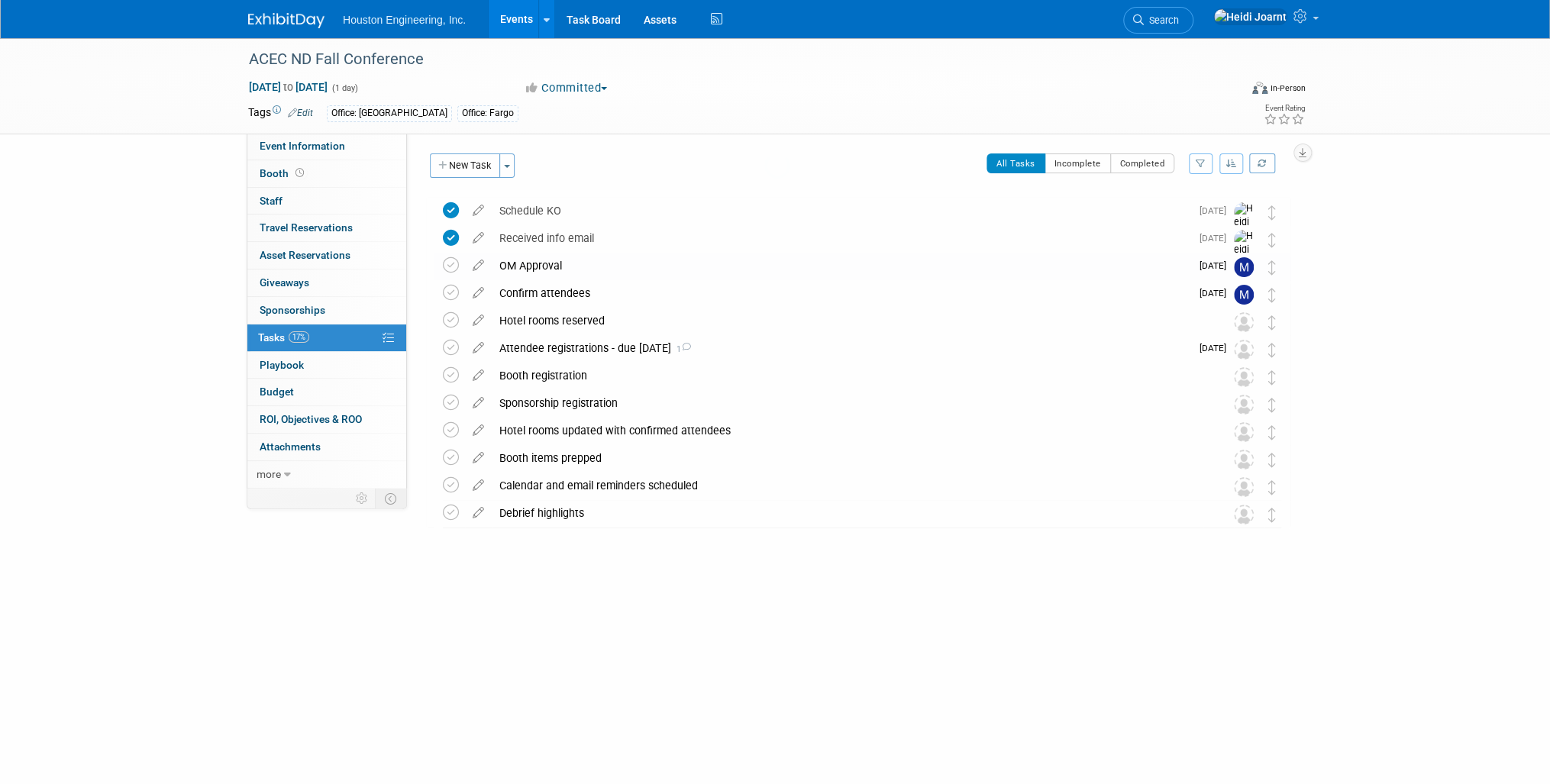
scroll to position [0, 0]
click at [474, 321] on icon at bounding box center [478, 317] width 27 height 19
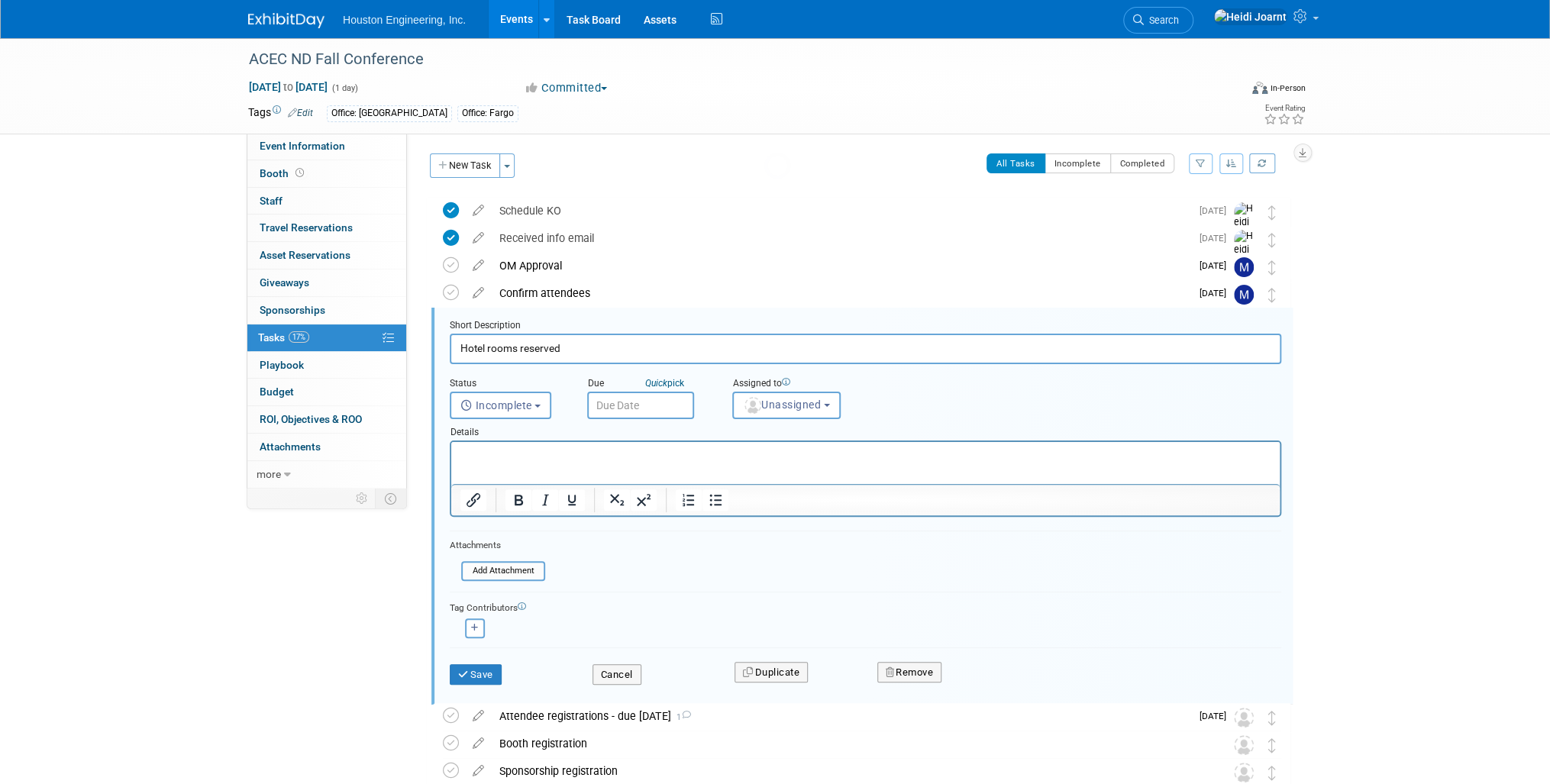
scroll to position [84, 0]
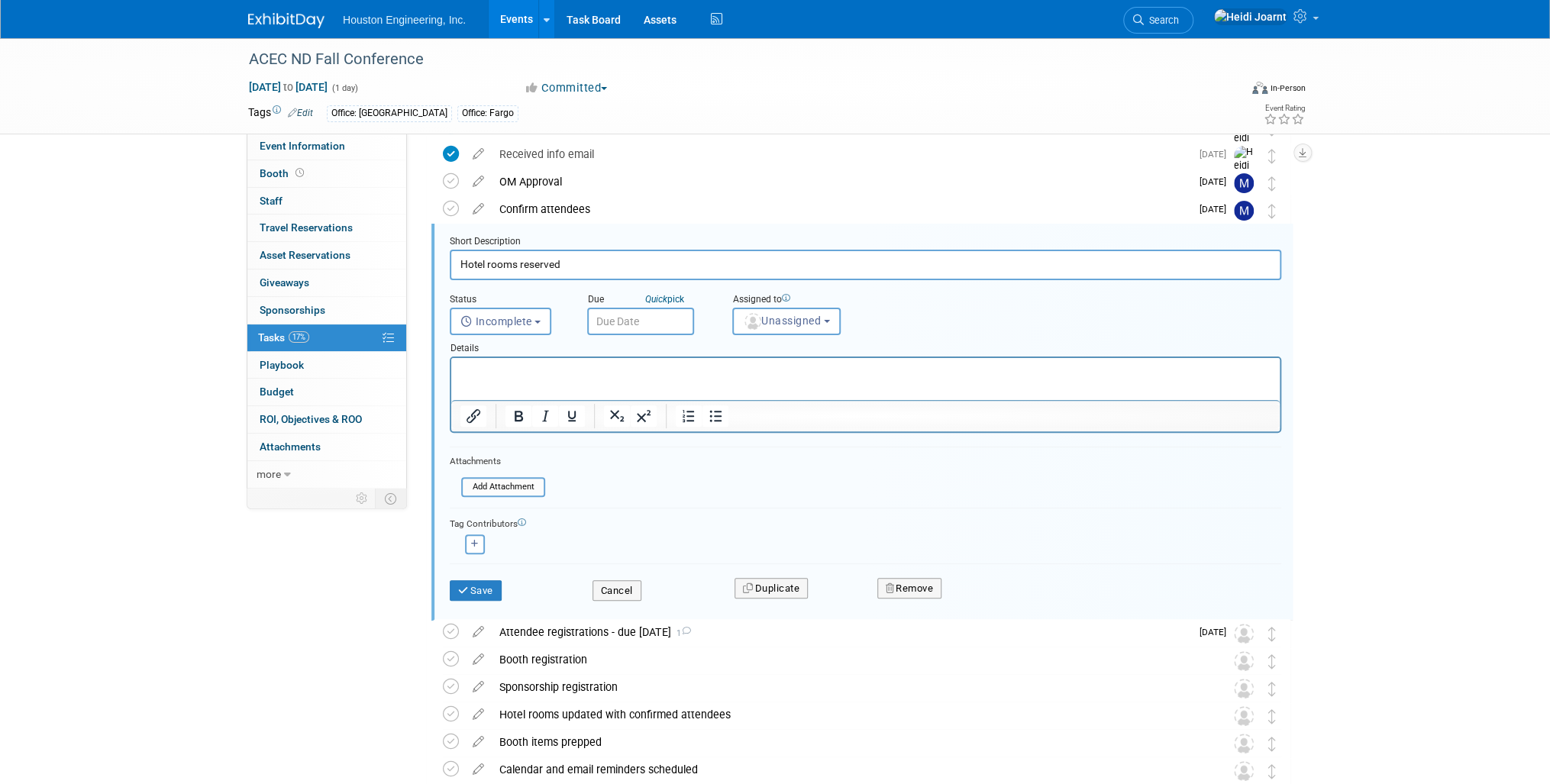
click at [632, 321] on input "text" at bounding box center [641, 322] width 107 height 28
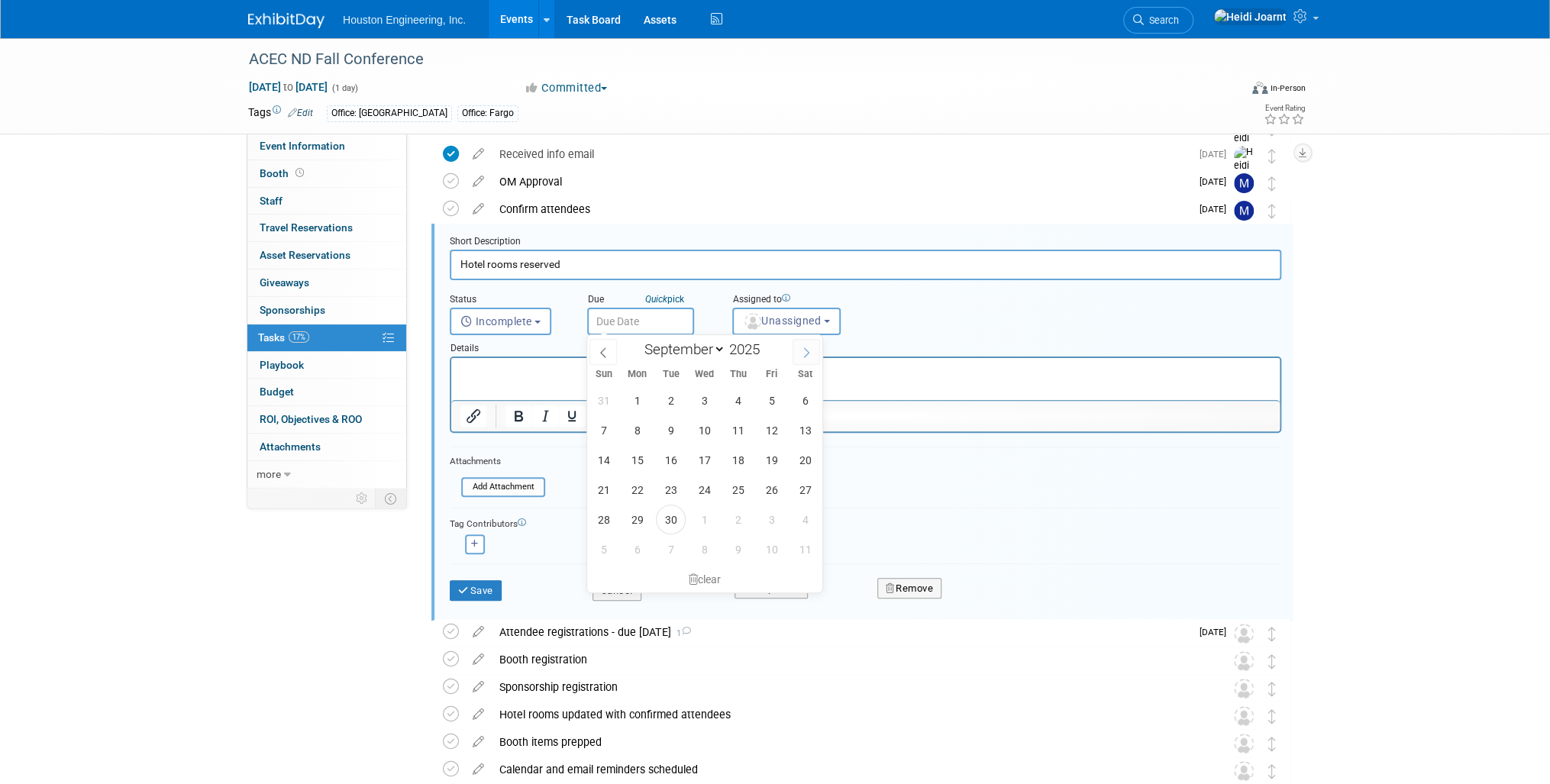
click at [811, 347] on icon at bounding box center [806, 352] width 11 height 11
select select "9"
click at [773, 434] on span "10" at bounding box center [772, 430] width 30 height 30
type input "Oct 10, 2025"
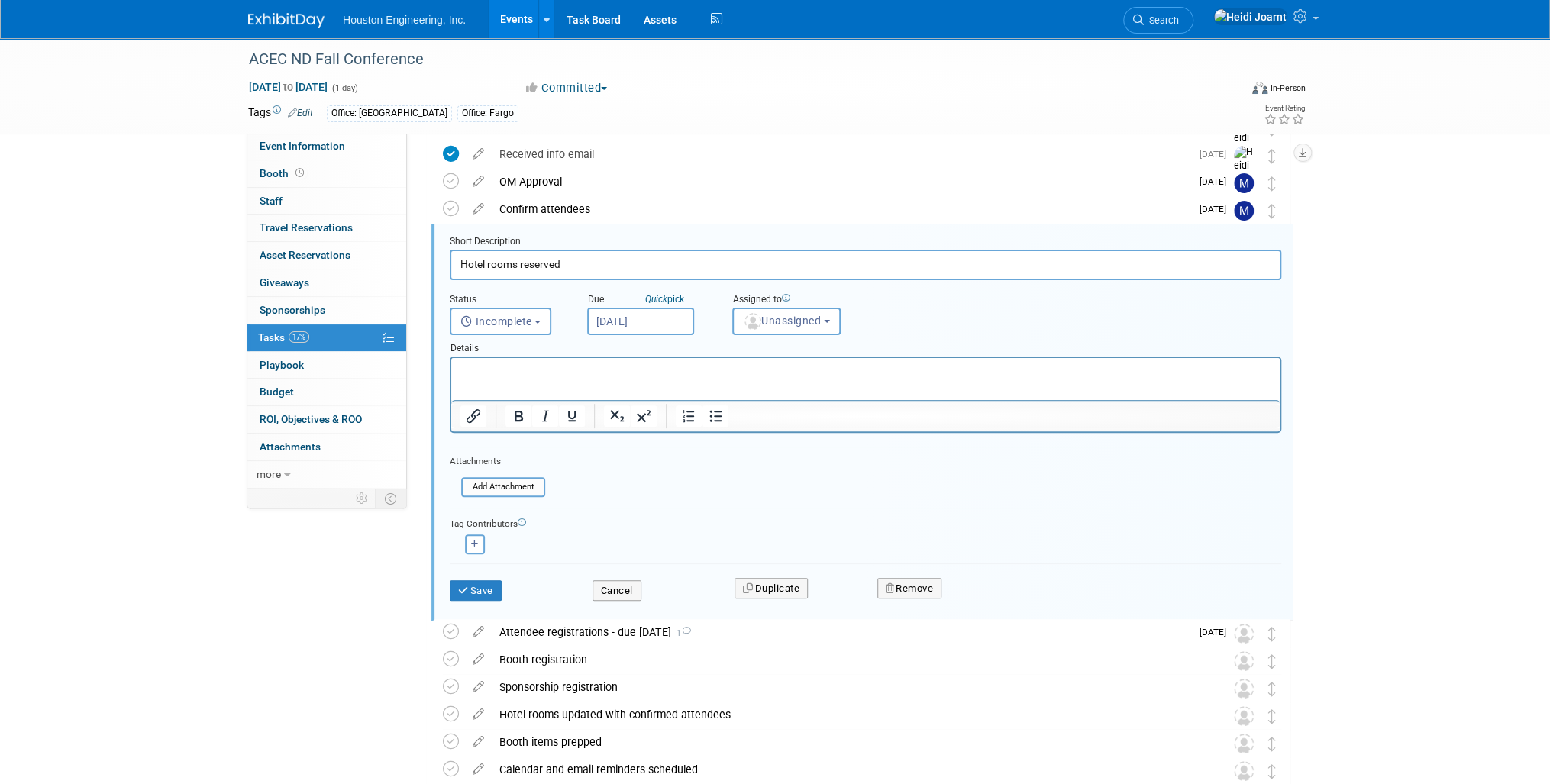
click at [691, 371] on p "Rich Text Area. Press ALT-0 for help." at bounding box center [866, 371] width 811 height 15
click at [776, 329] on button "Unassigned" at bounding box center [785, 322] width 108 height 28
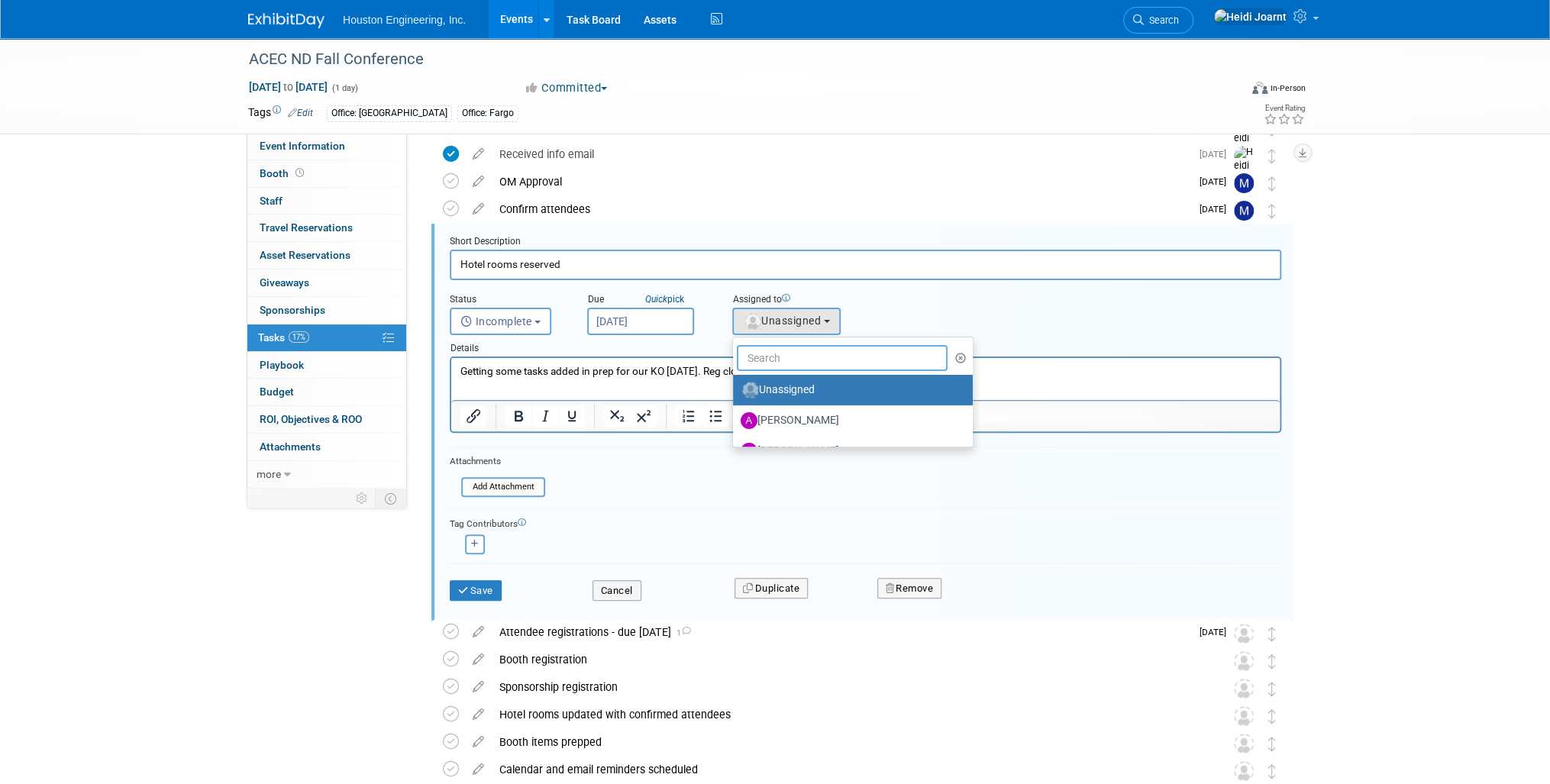
click at [792, 352] on input "text" at bounding box center [842, 358] width 211 height 26
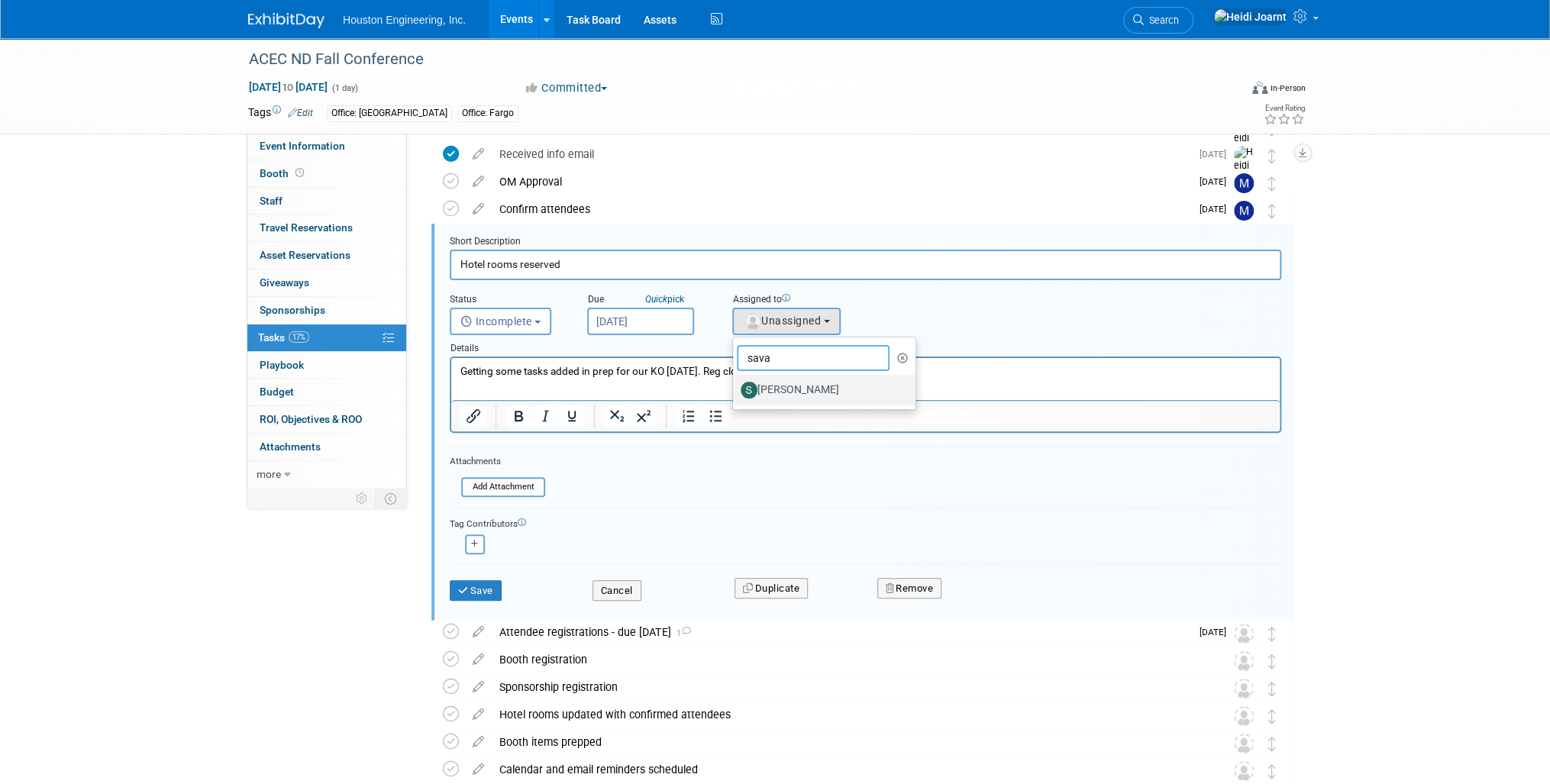
type input "sava"
click at [804, 388] on label "Savannah Hartsoch" at bounding box center [820, 390] width 159 height 25
click at [736, 388] on input "Savannah Hartsoch" at bounding box center [730, 388] width 10 height 10
select select "c702a704-28dd-4af3-9315-4f34ebeeff3e"
click at [493, 586] on button "Save" at bounding box center [475, 591] width 52 height 22
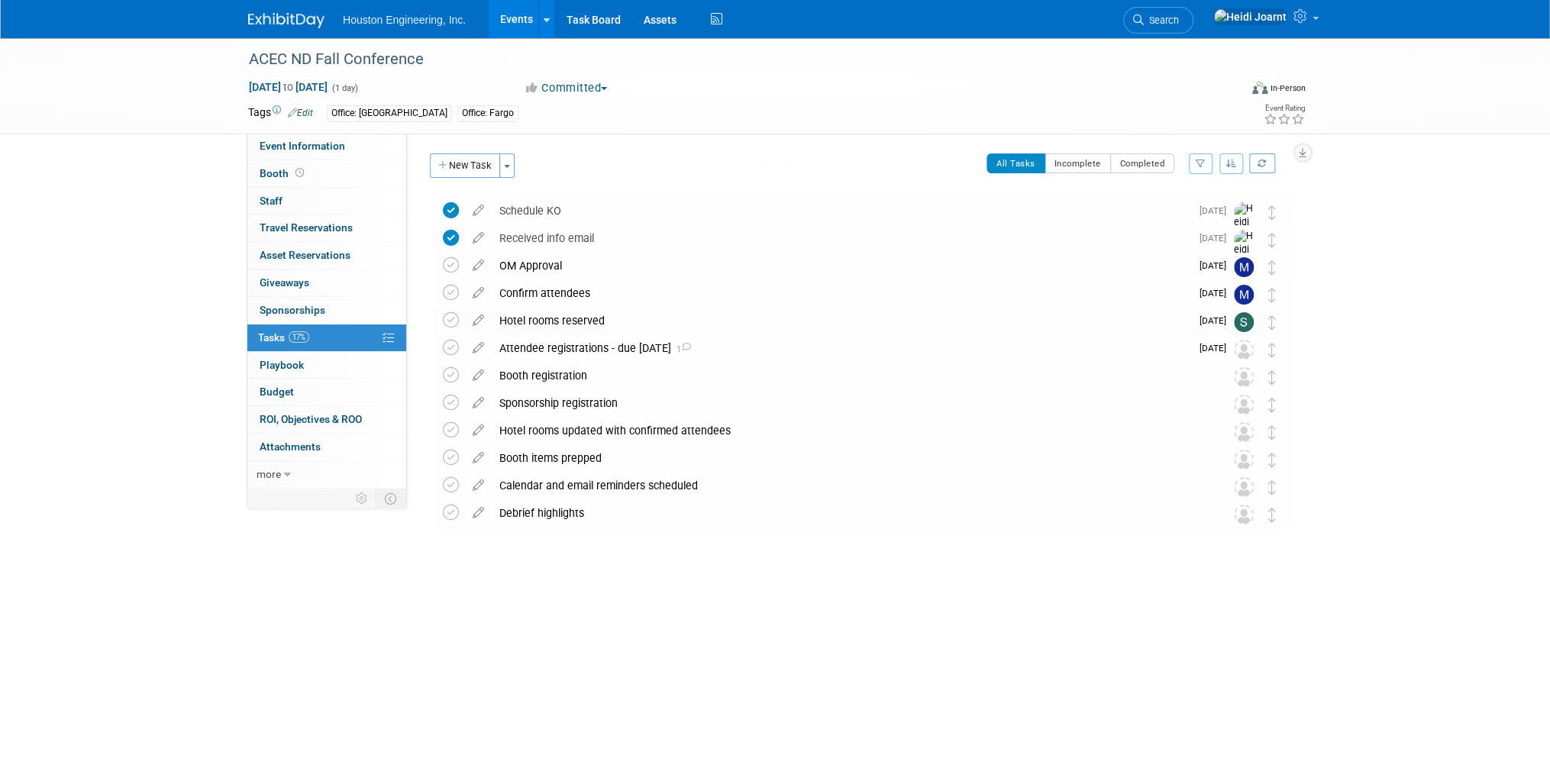
scroll to position [0, 0]
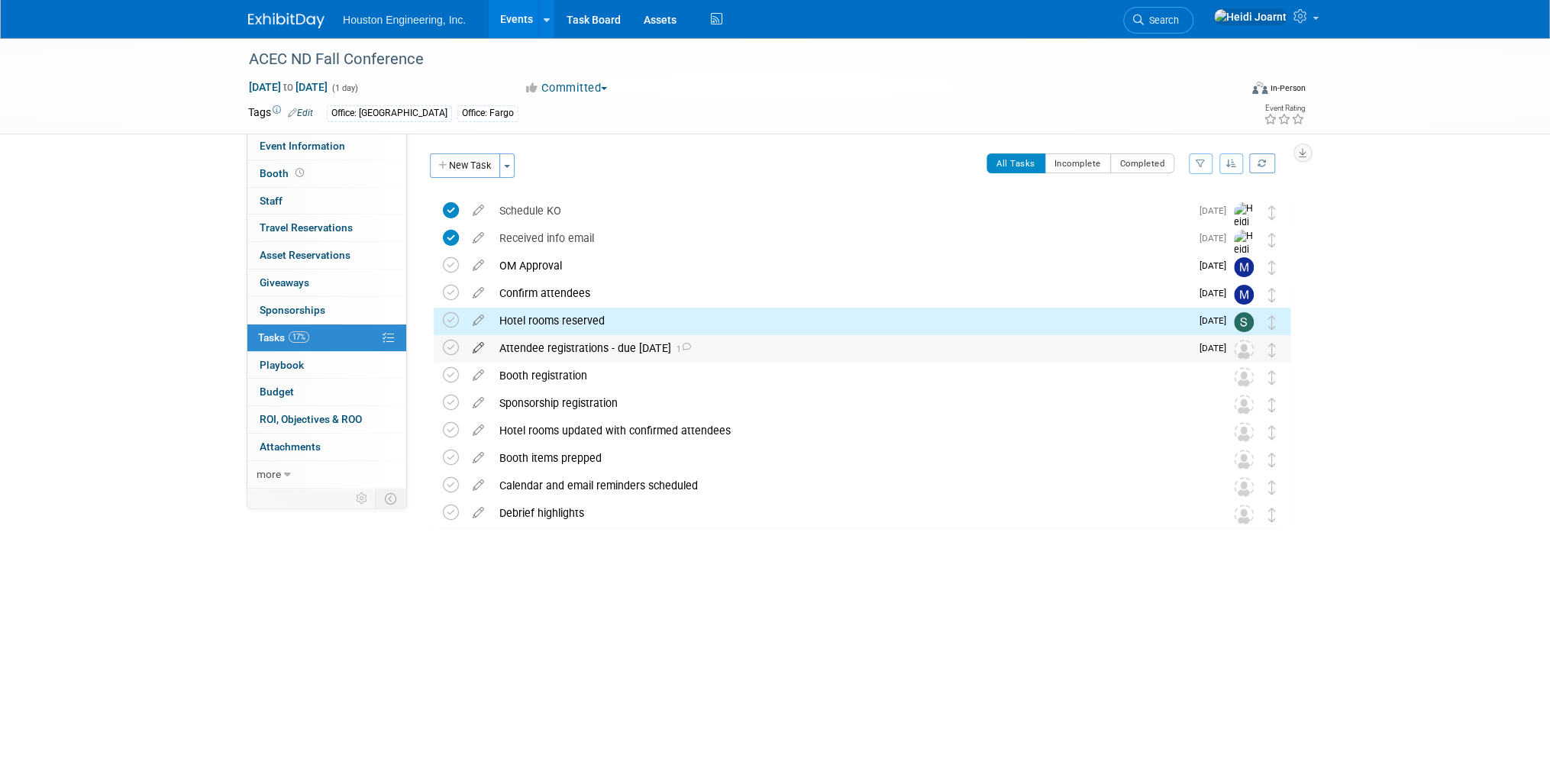
click at [475, 351] on icon at bounding box center [478, 343] width 27 height 19
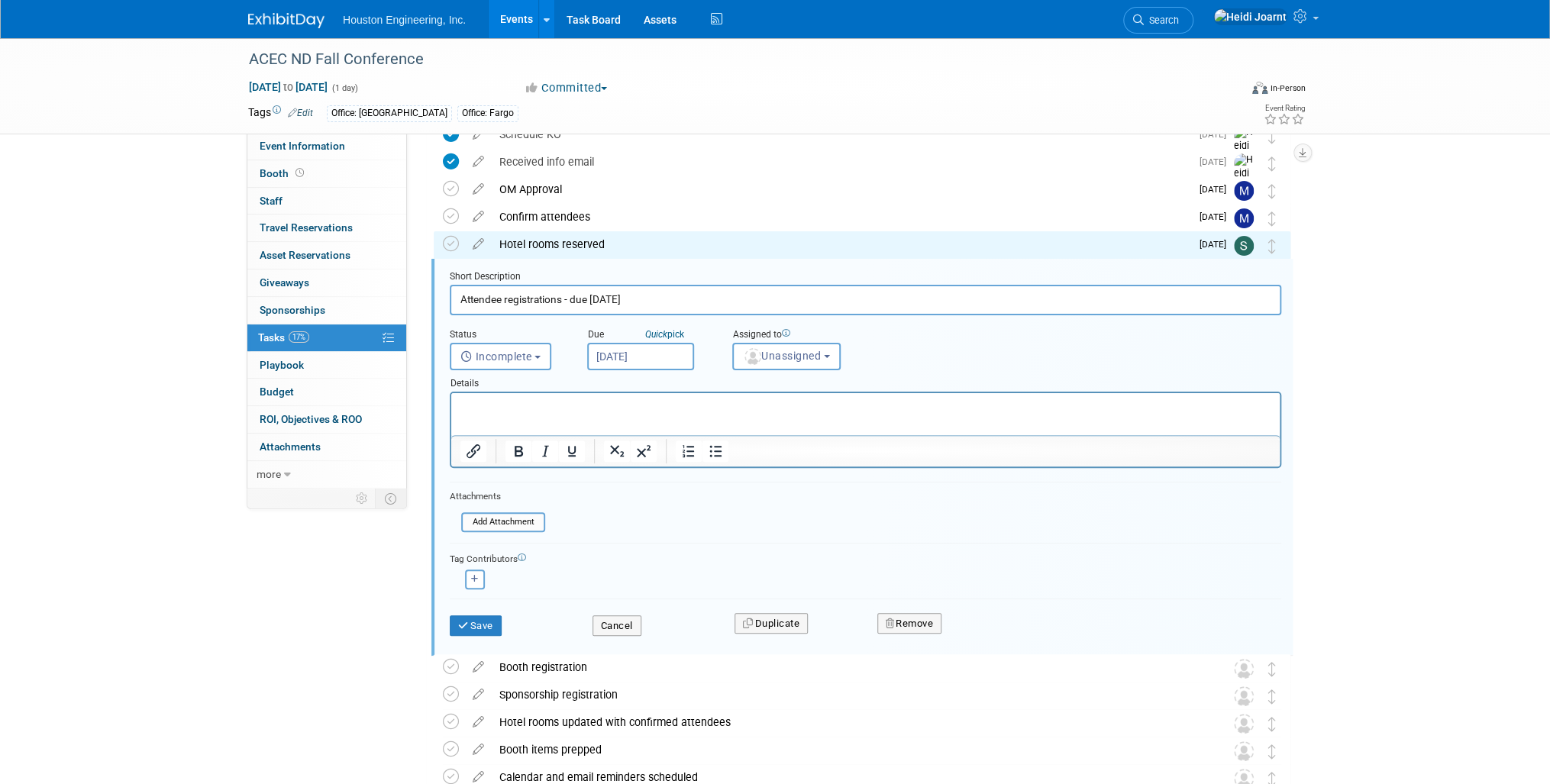
scroll to position [112, 0]
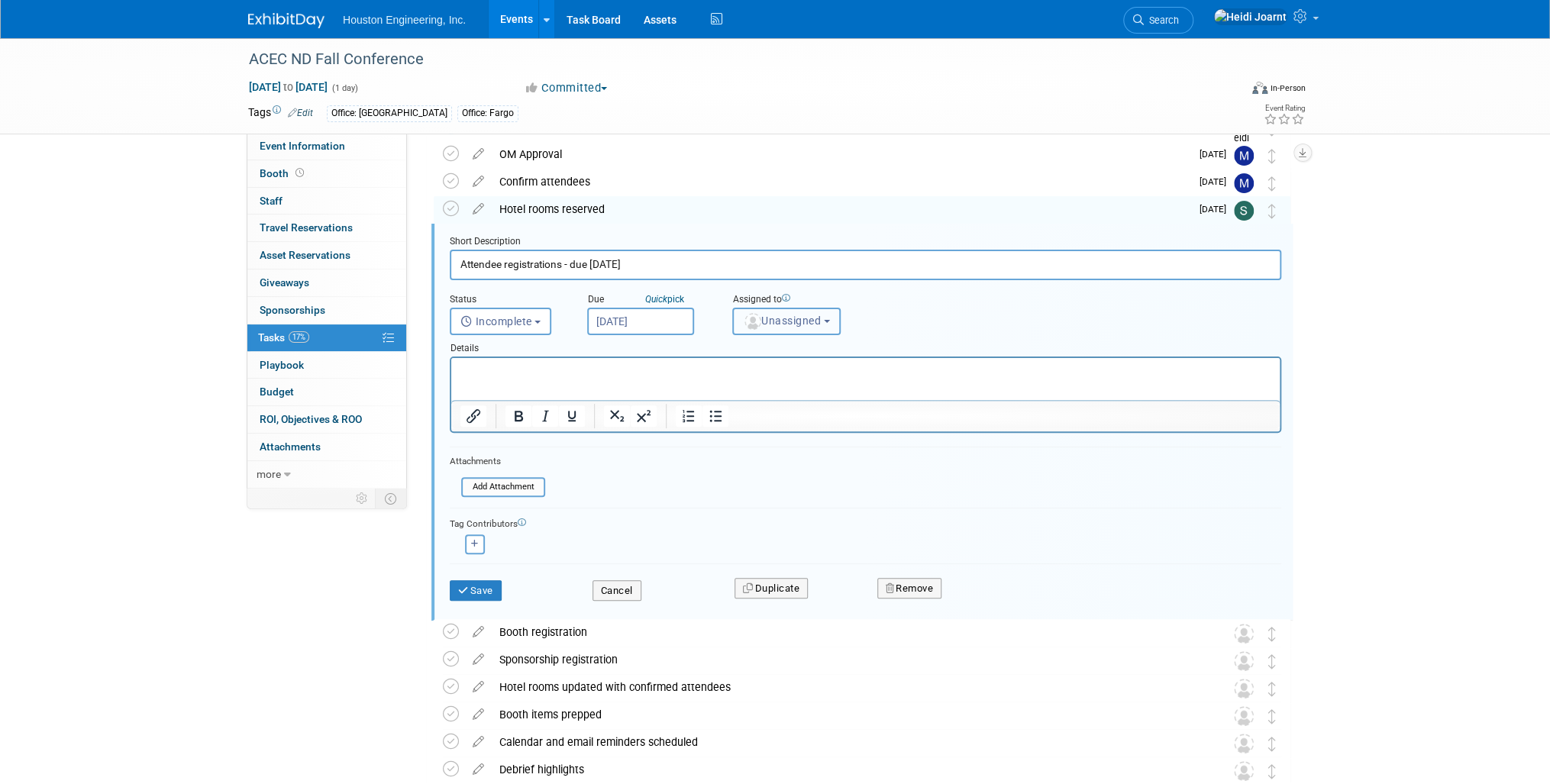
click at [766, 332] on button "Unassigned" at bounding box center [785, 322] width 108 height 28
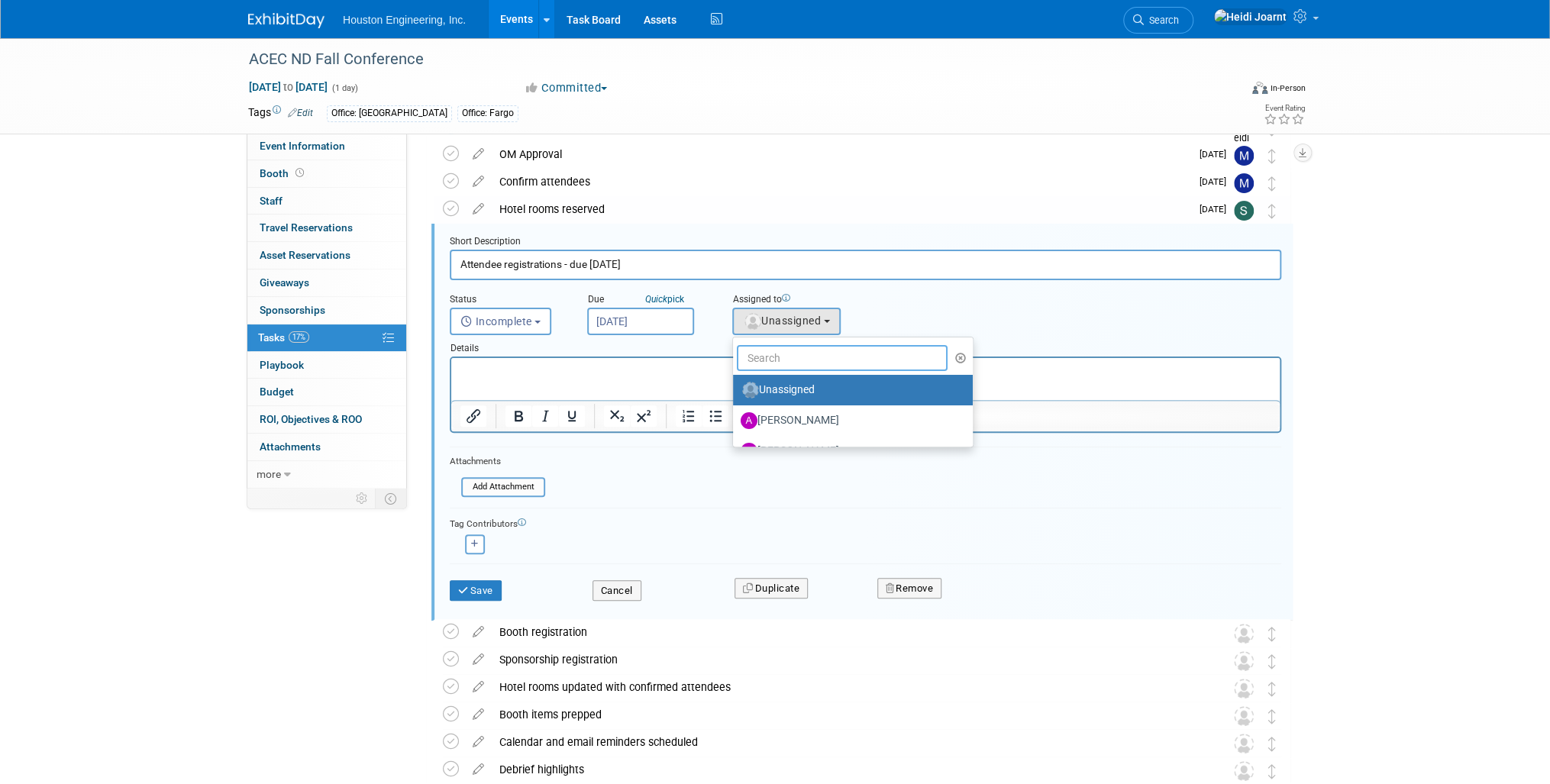
click at [794, 355] on input "text" at bounding box center [842, 358] width 211 height 26
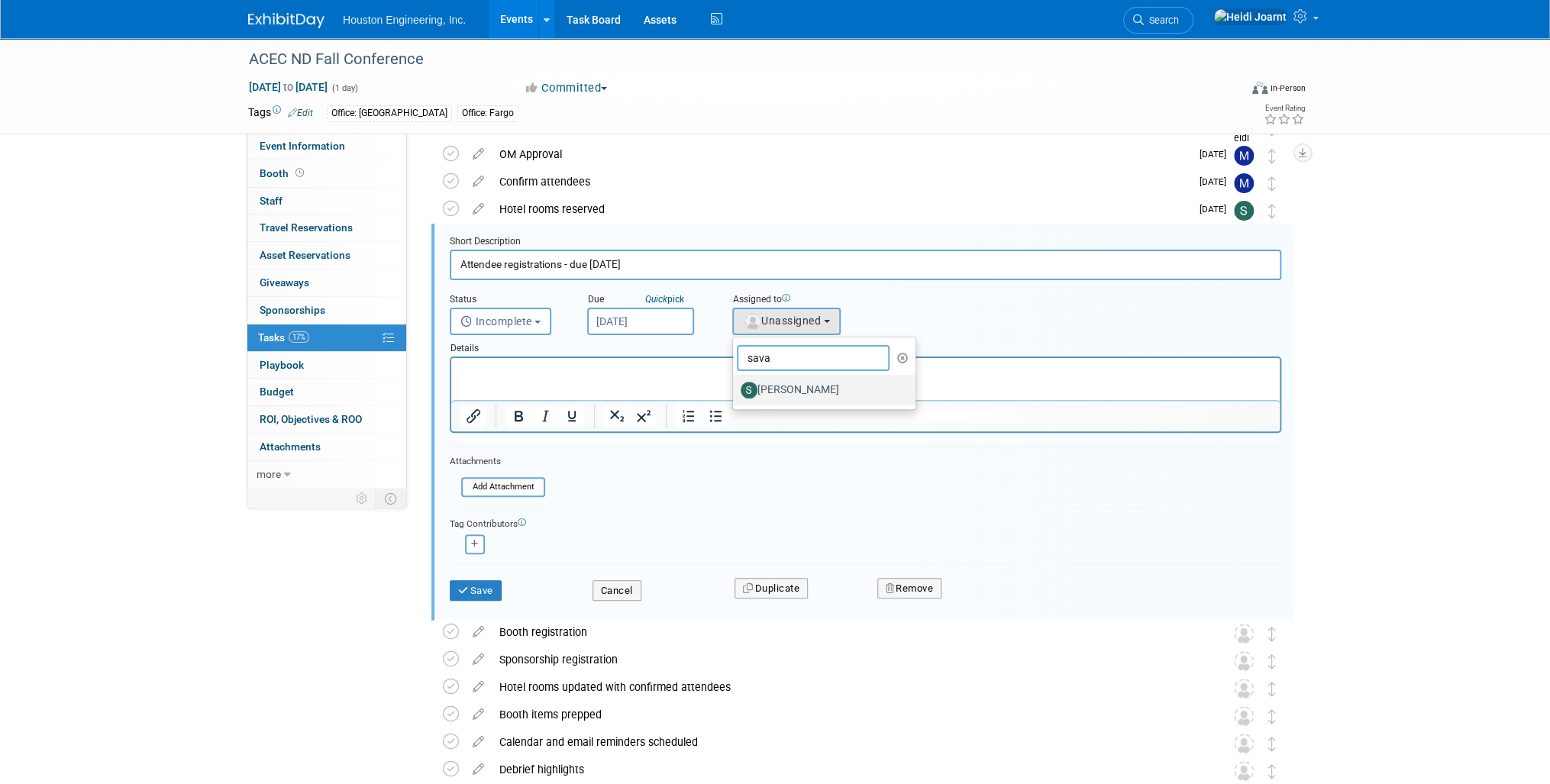
type input "sava"
drag, startPoint x: 794, startPoint y: 383, endPoint x: 336, endPoint y: 30, distance: 578.2
click at [794, 383] on label "Savannah Hartsoch" at bounding box center [820, 390] width 159 height 25
click at [736, 383] on input "Savannah Hartsoch" at bounding box center [730, 388] width 10 height 10
select select "c702a704-28dd-4af3-9315-4f34ebeeff3e"
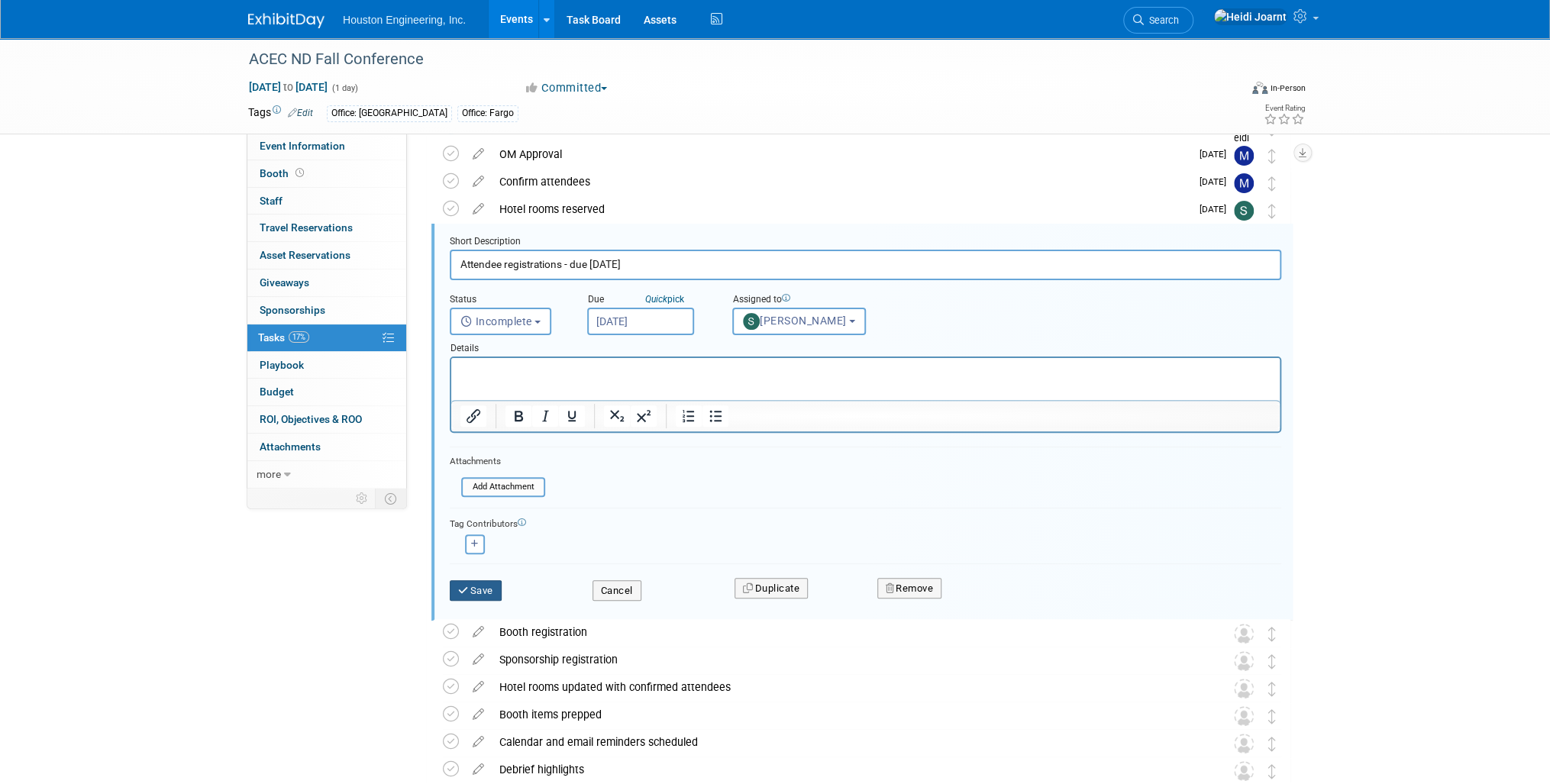
click at [478, 582] on button "Save" at bounding box center [475, 591] width 52 height 22
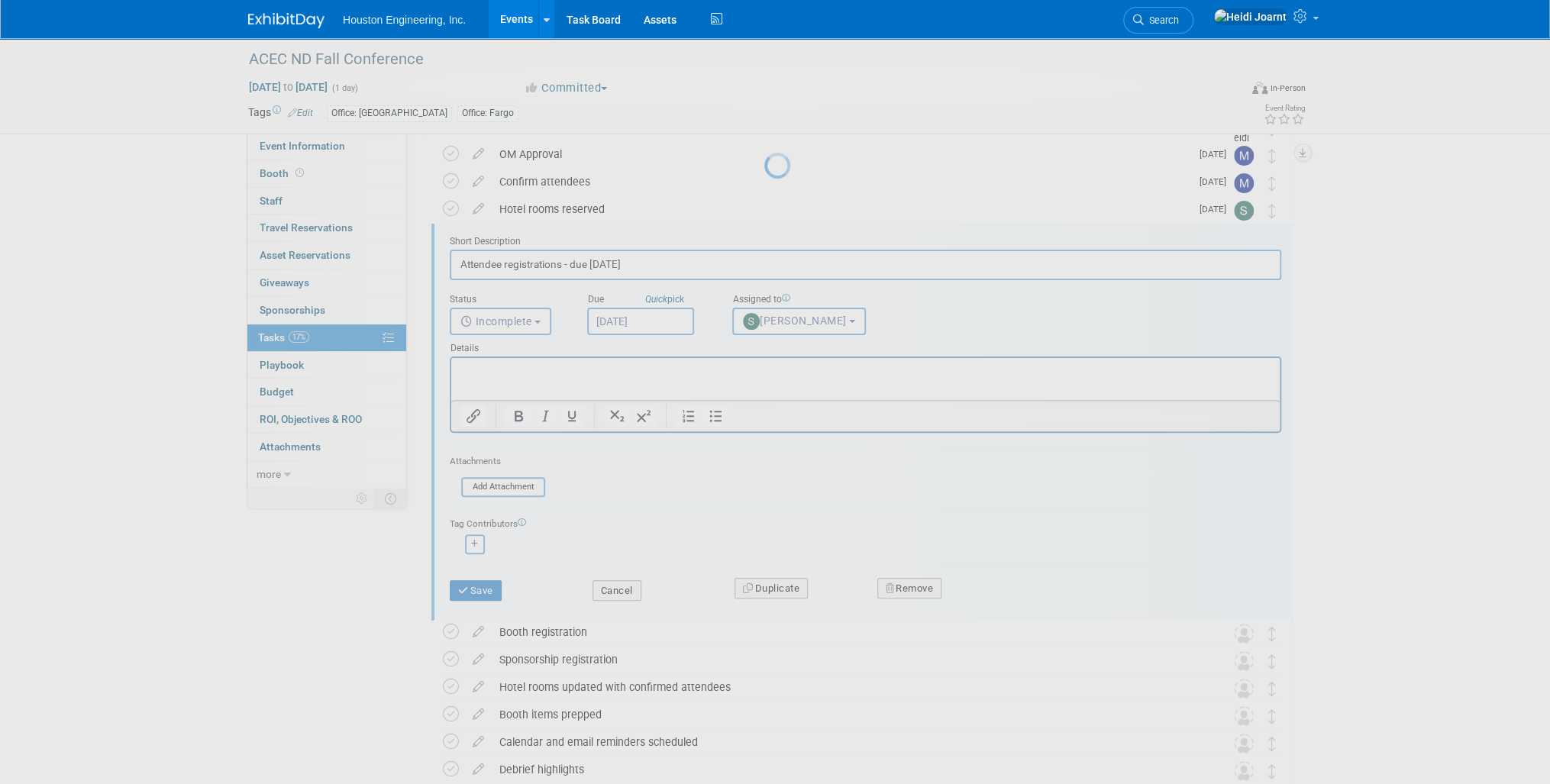
scroll to position [0, 0]
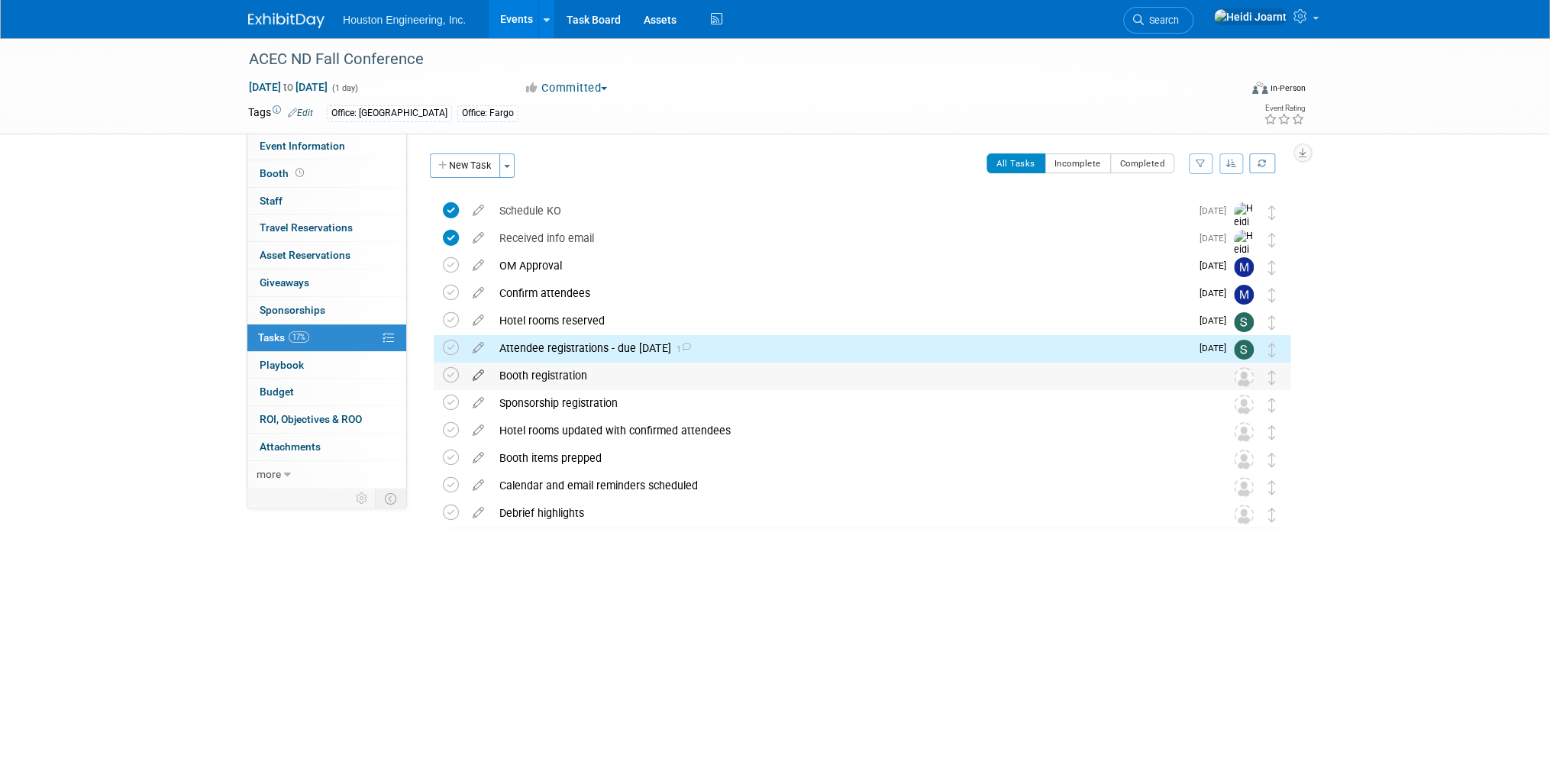
click at [475, 367] on icon at bounding box center [478, 371] width 27 height 19
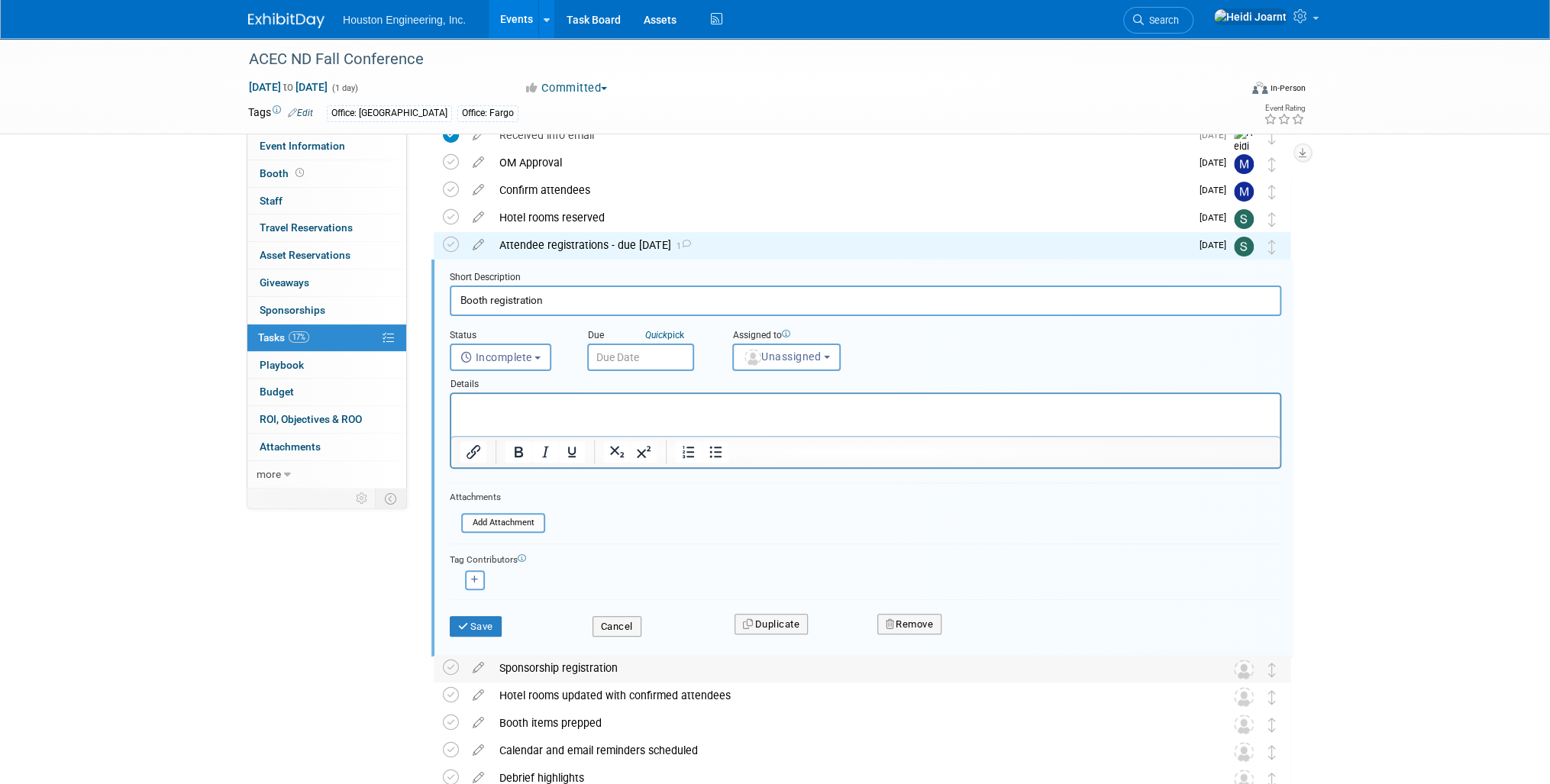
scroll to position [139, 0]
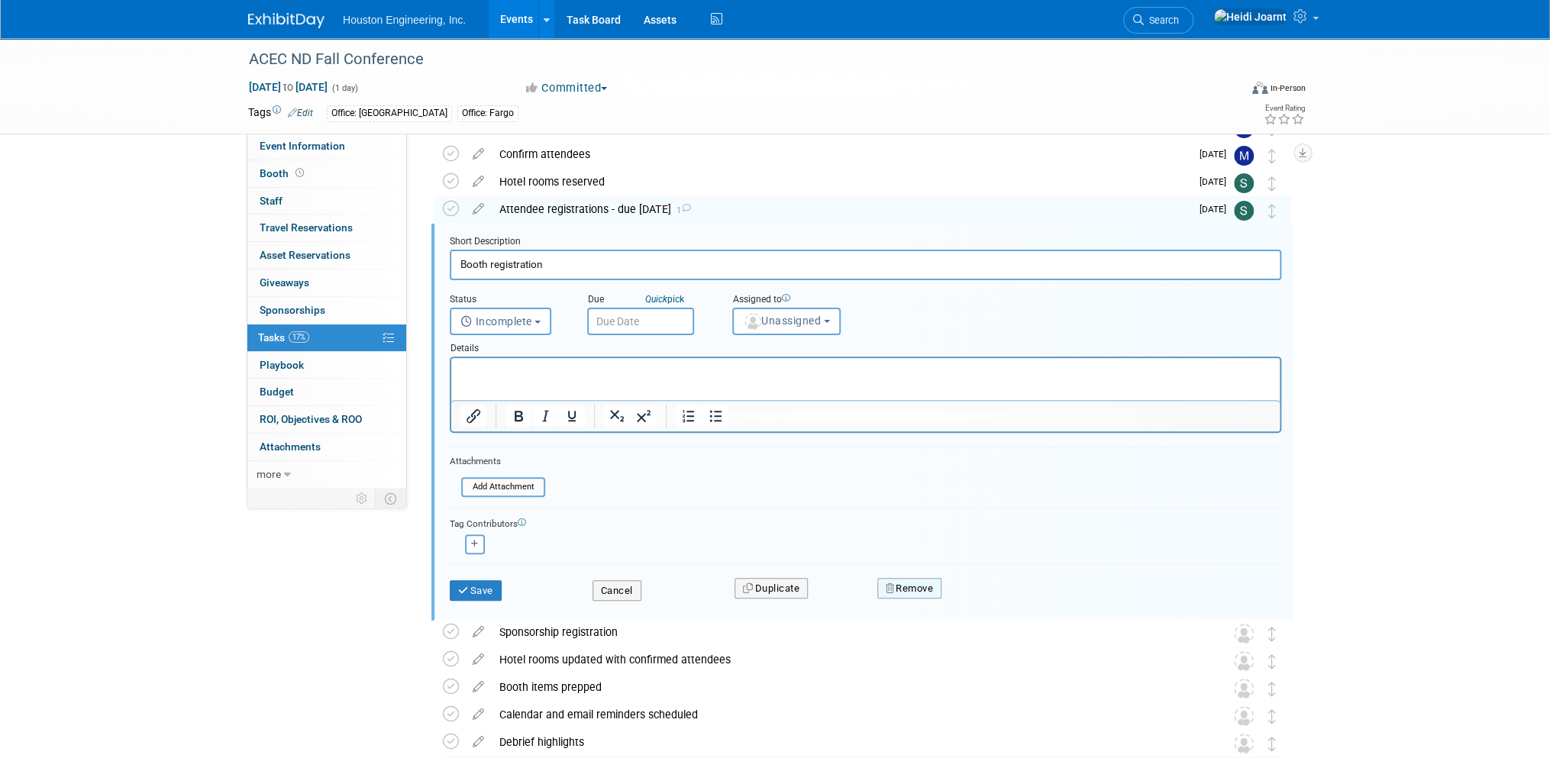
click at [912, 592] on button "Remove" at bounding box center [910, 589] width 65 height 22
click at [987, 597] on link "Yes" at bounding box center [994, 600] width 45 height 25
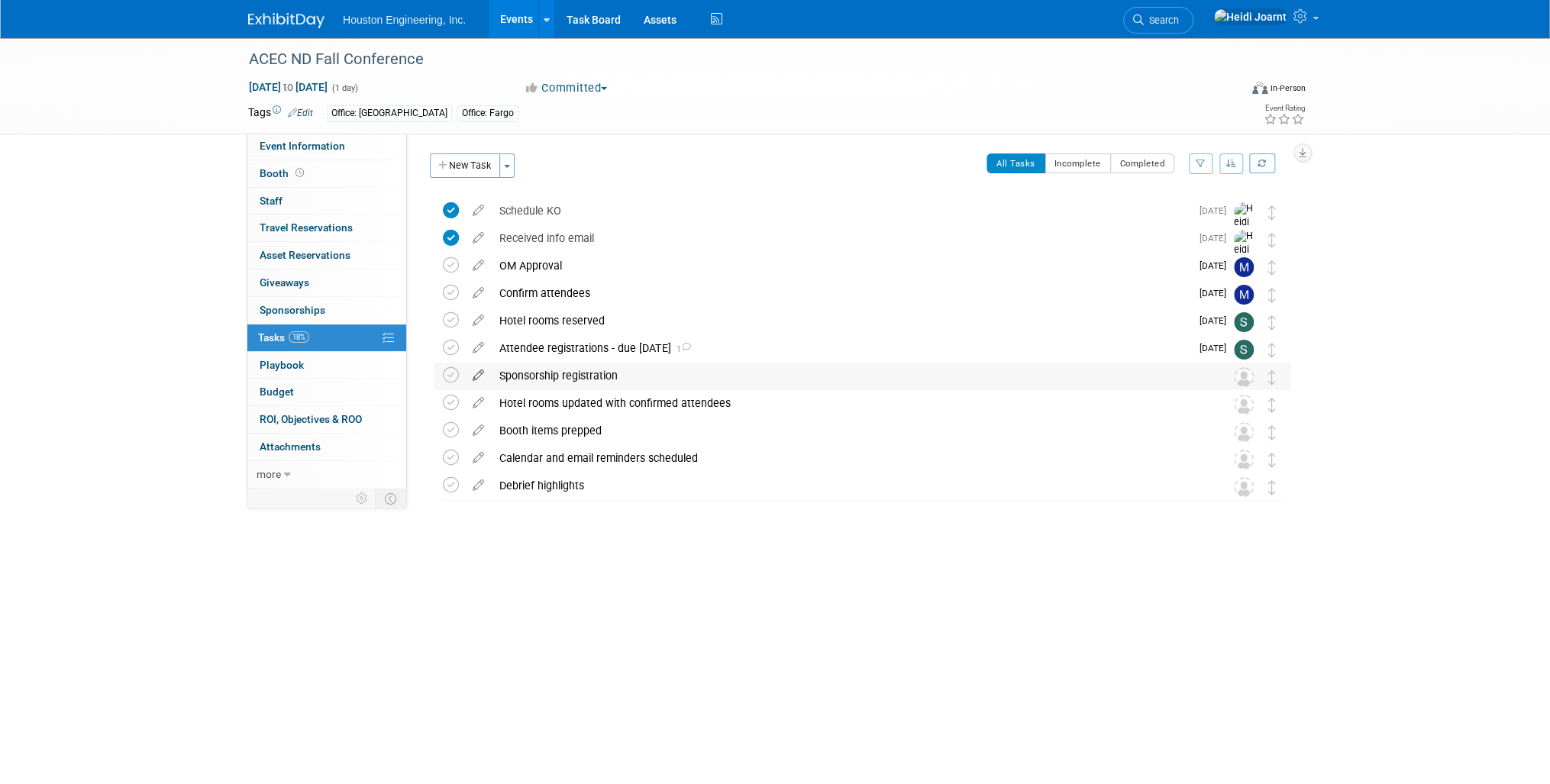
click at [474, 375] on icon at bounding box center [478, 371] width 27 height 19
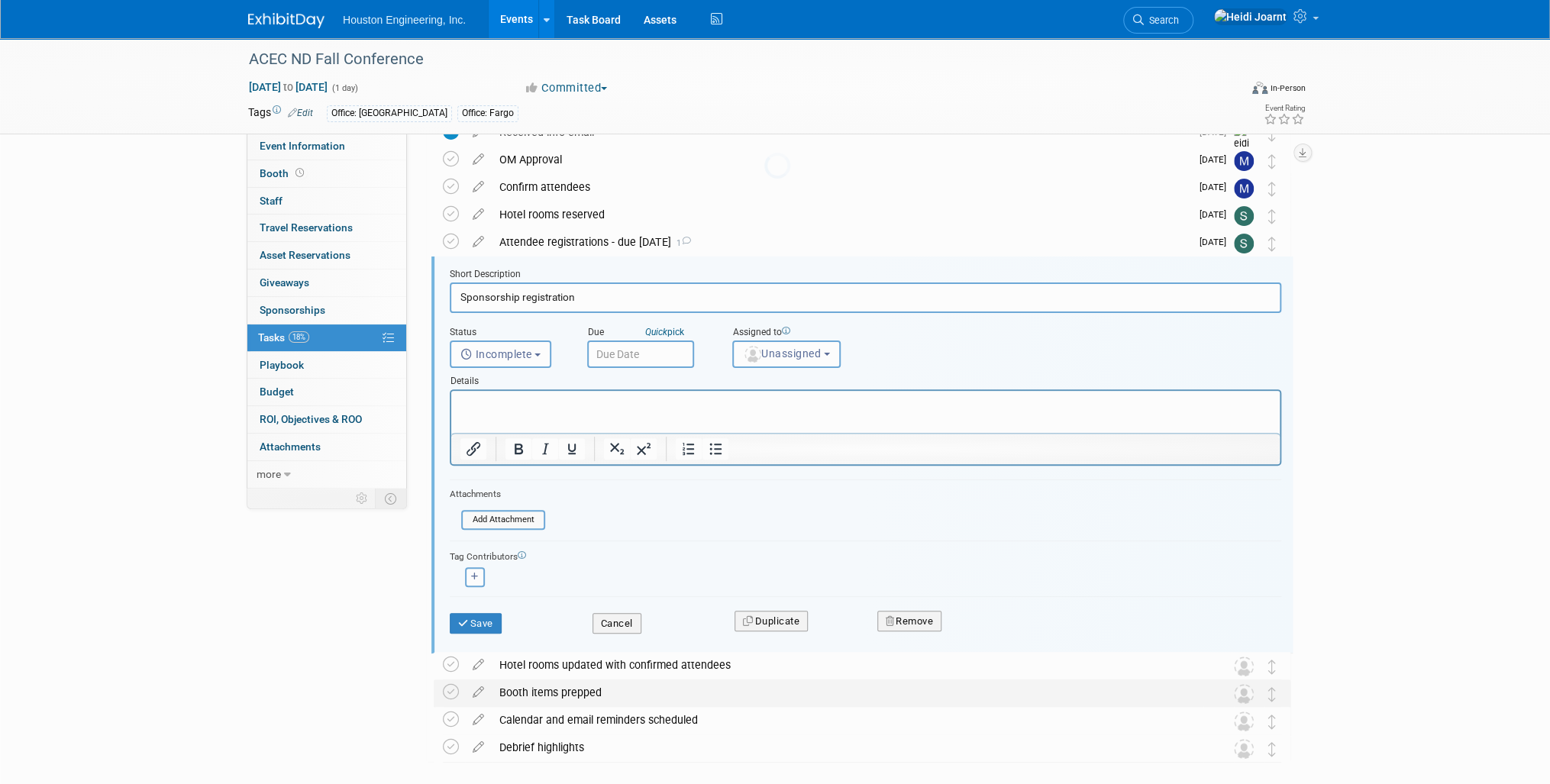
scroll to position [139, 0]
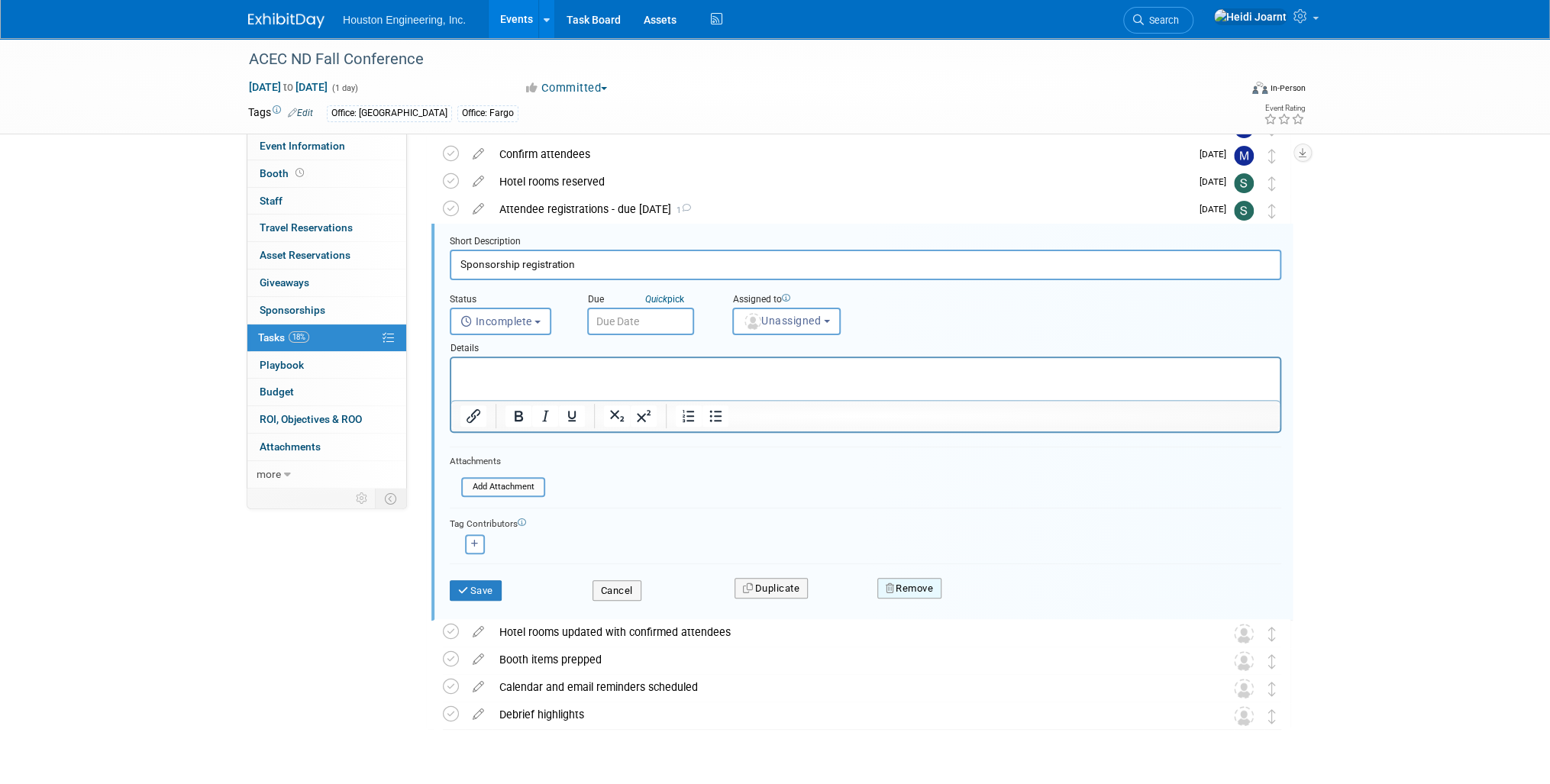
click at [919, 589] on button "Remove" at bounding box center [910, 589] width 65 height 22
click at [995, 603] on link "Yes" at bounding box center [994, 600] width 45 height 25
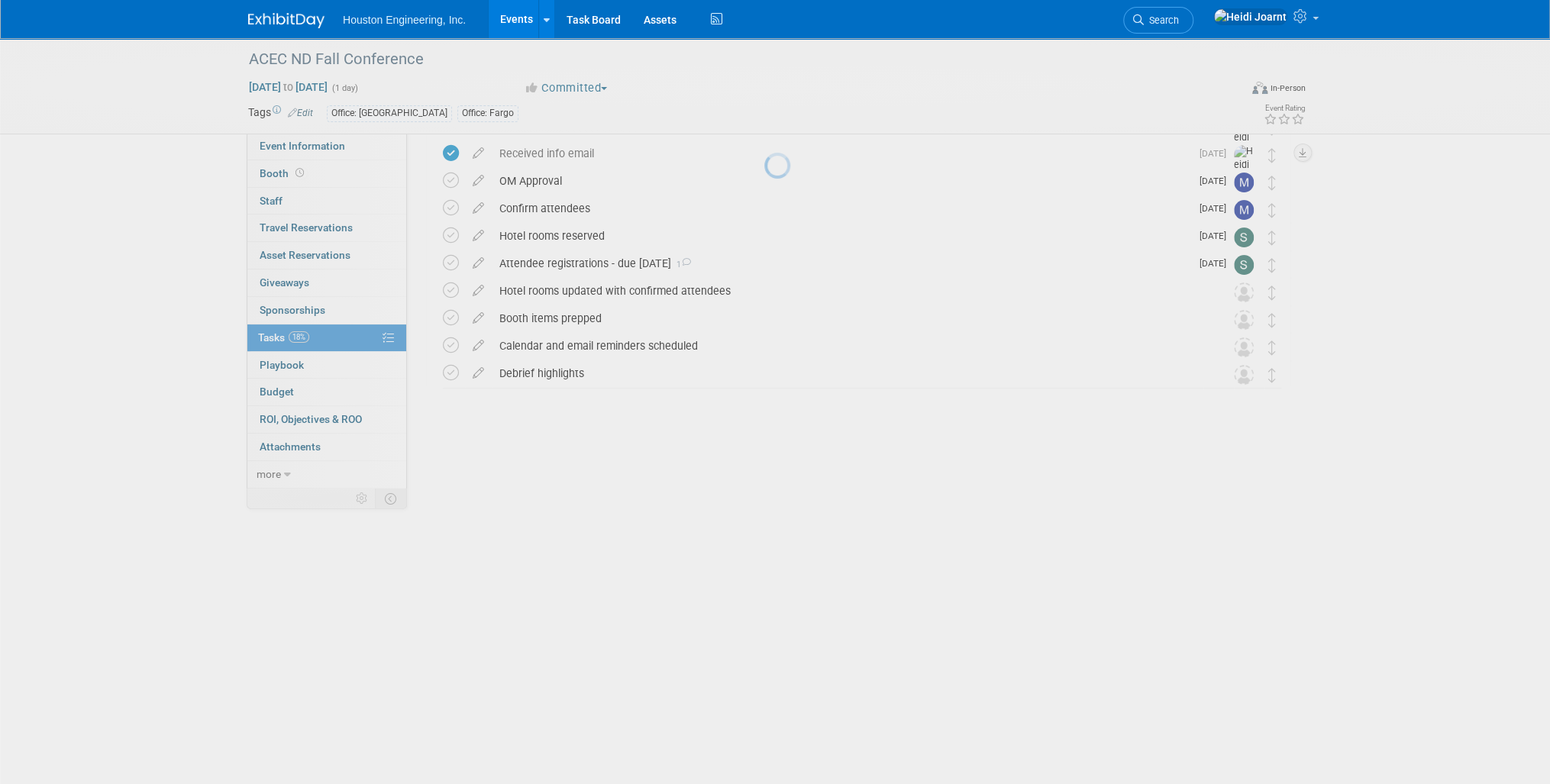
scroll to position [0, 0]
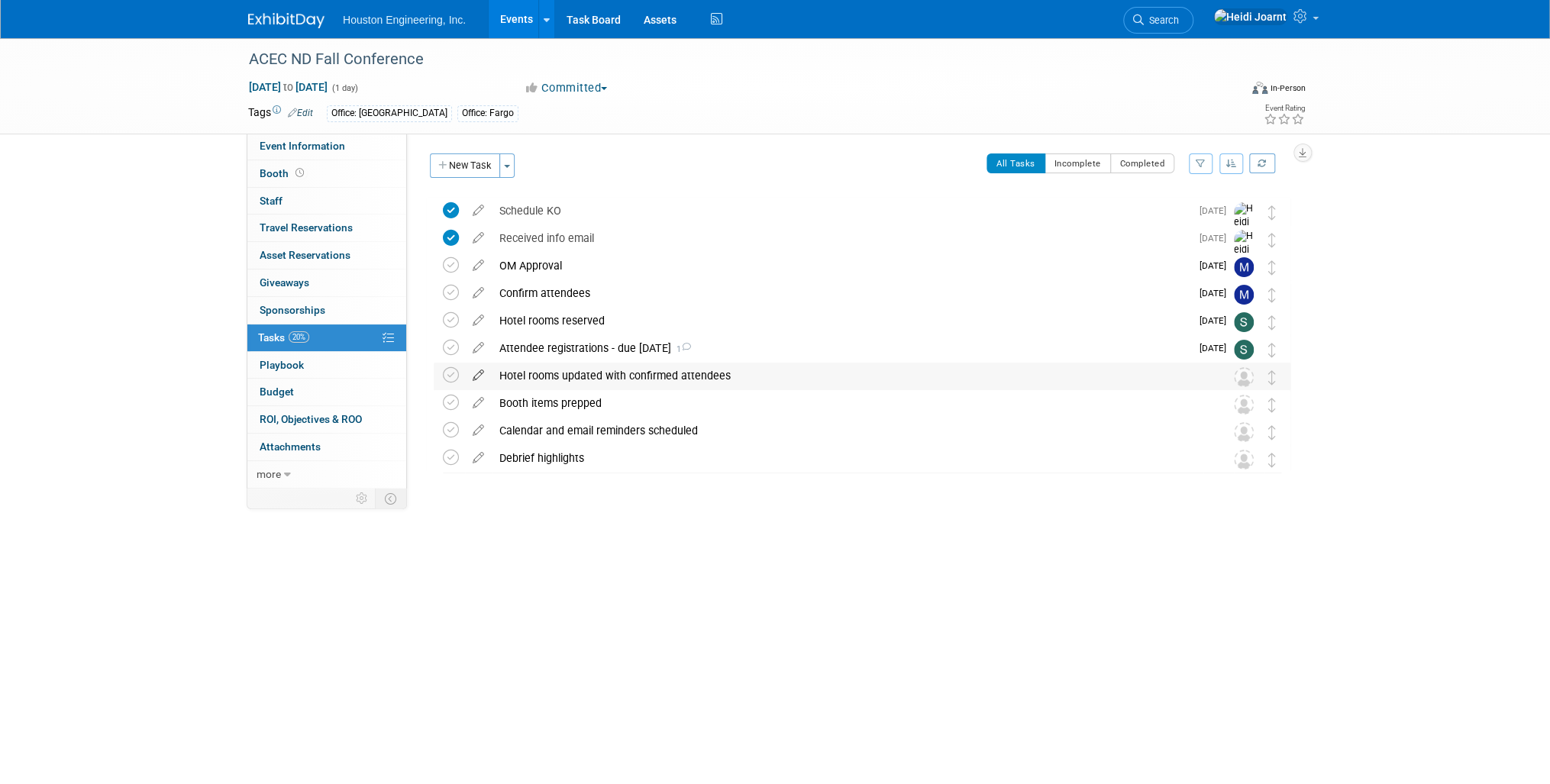
click at [482, 375] on icon at bounding box center [478, 371] width 27 height 19
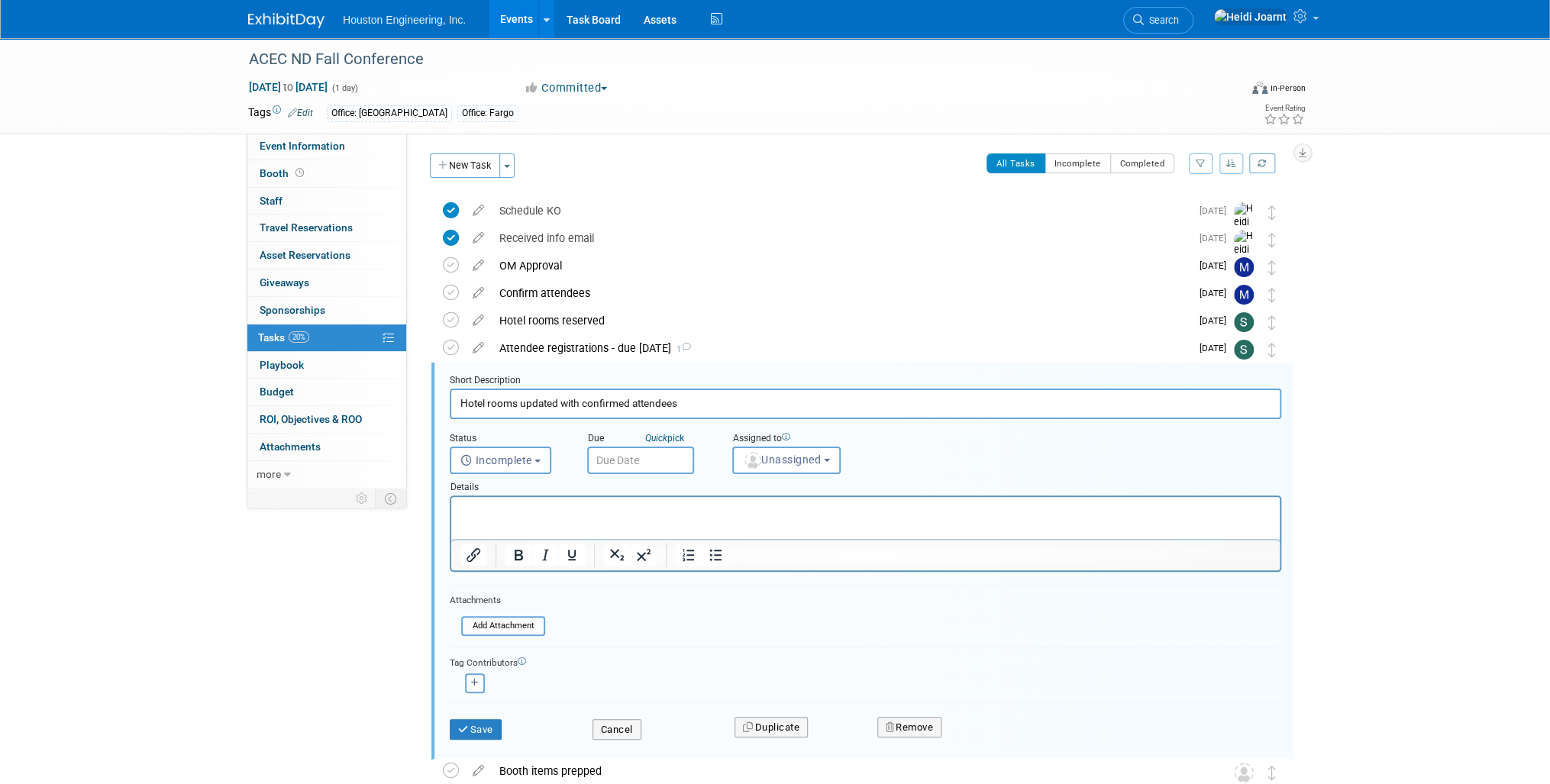
scroll to position [139, 0]
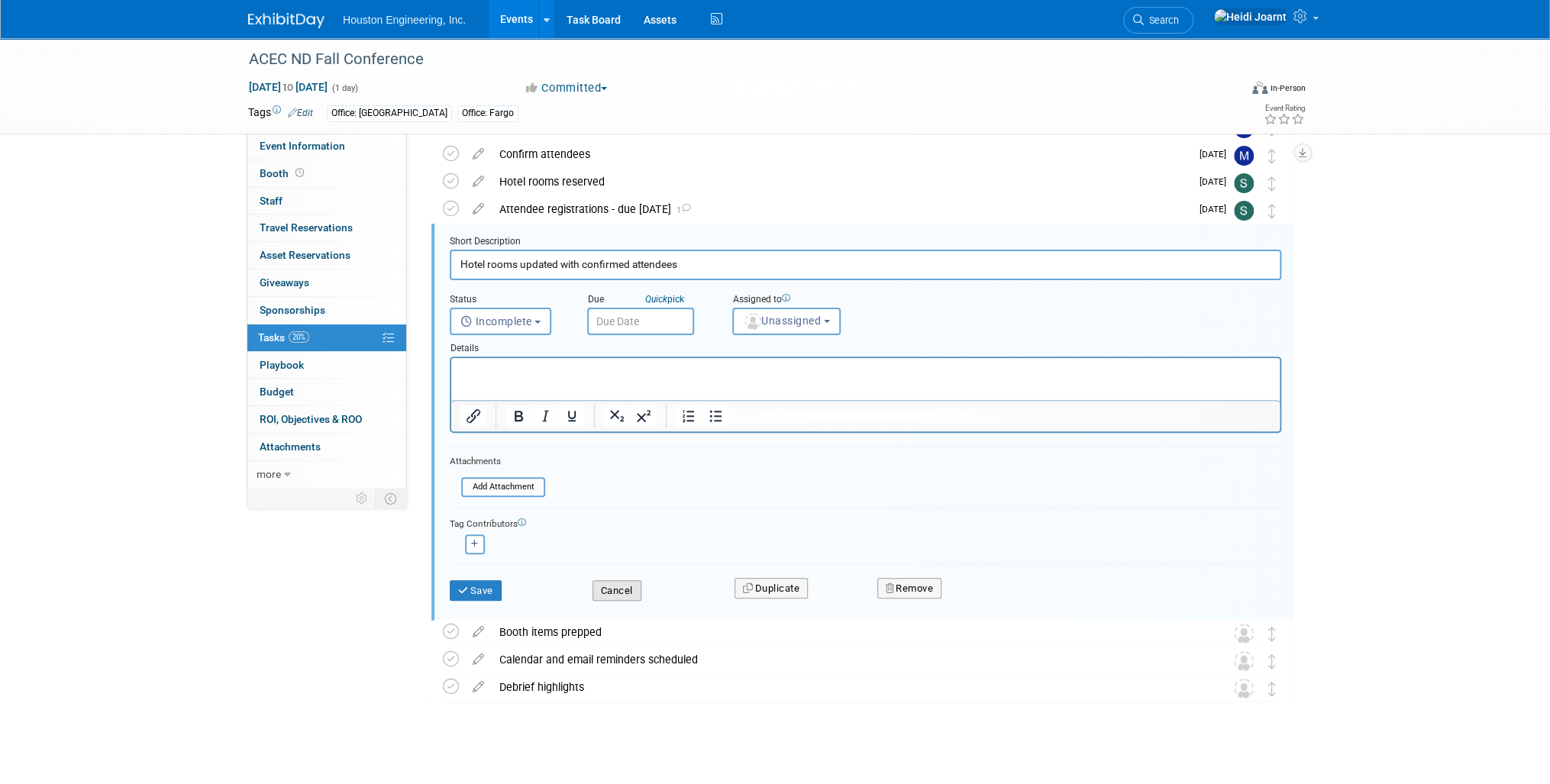
click at [638, 588] on button "Cancel" at bounding box center [616, 591] width 49 height 22
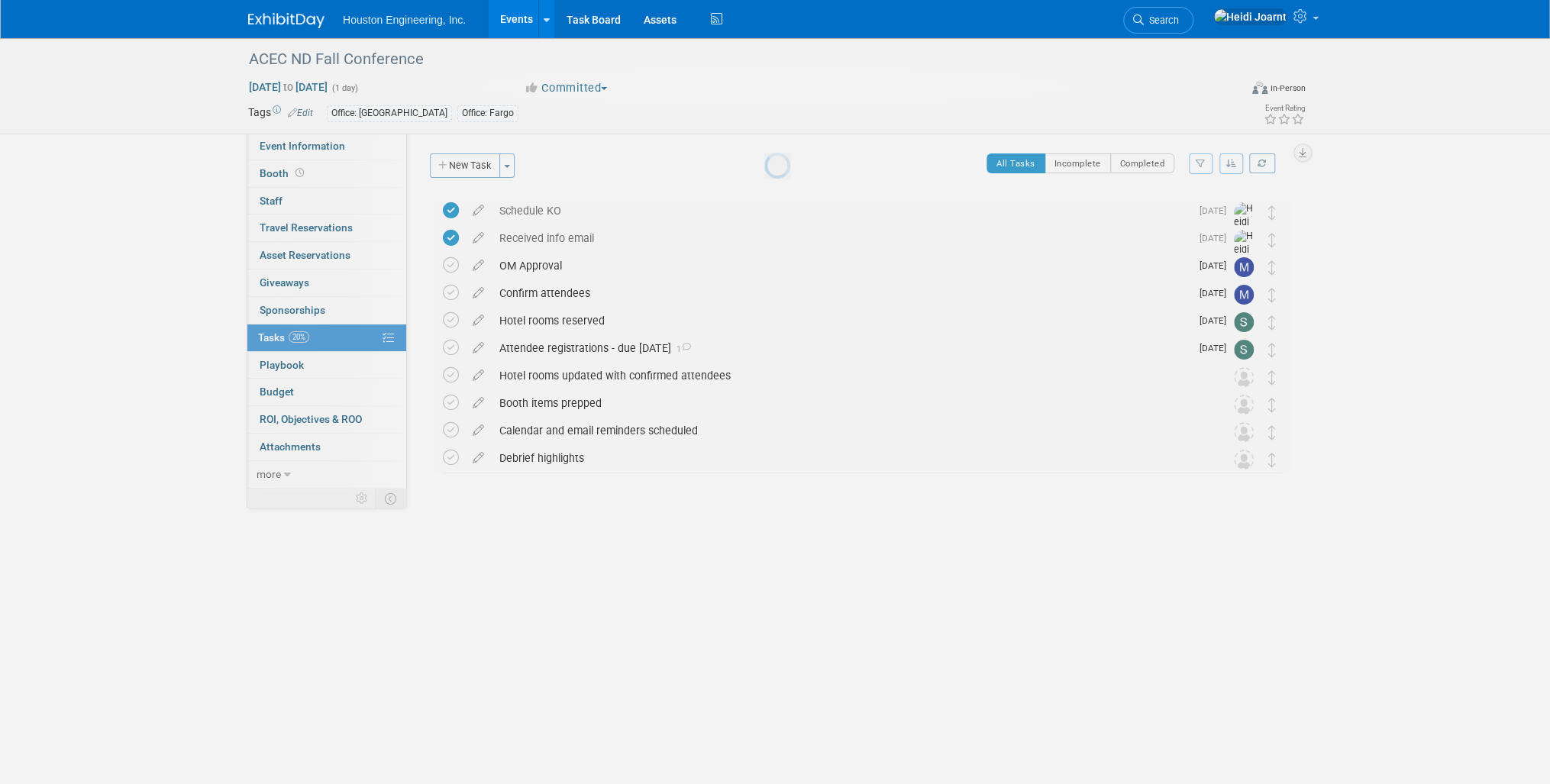
scroll to position [0, 0]
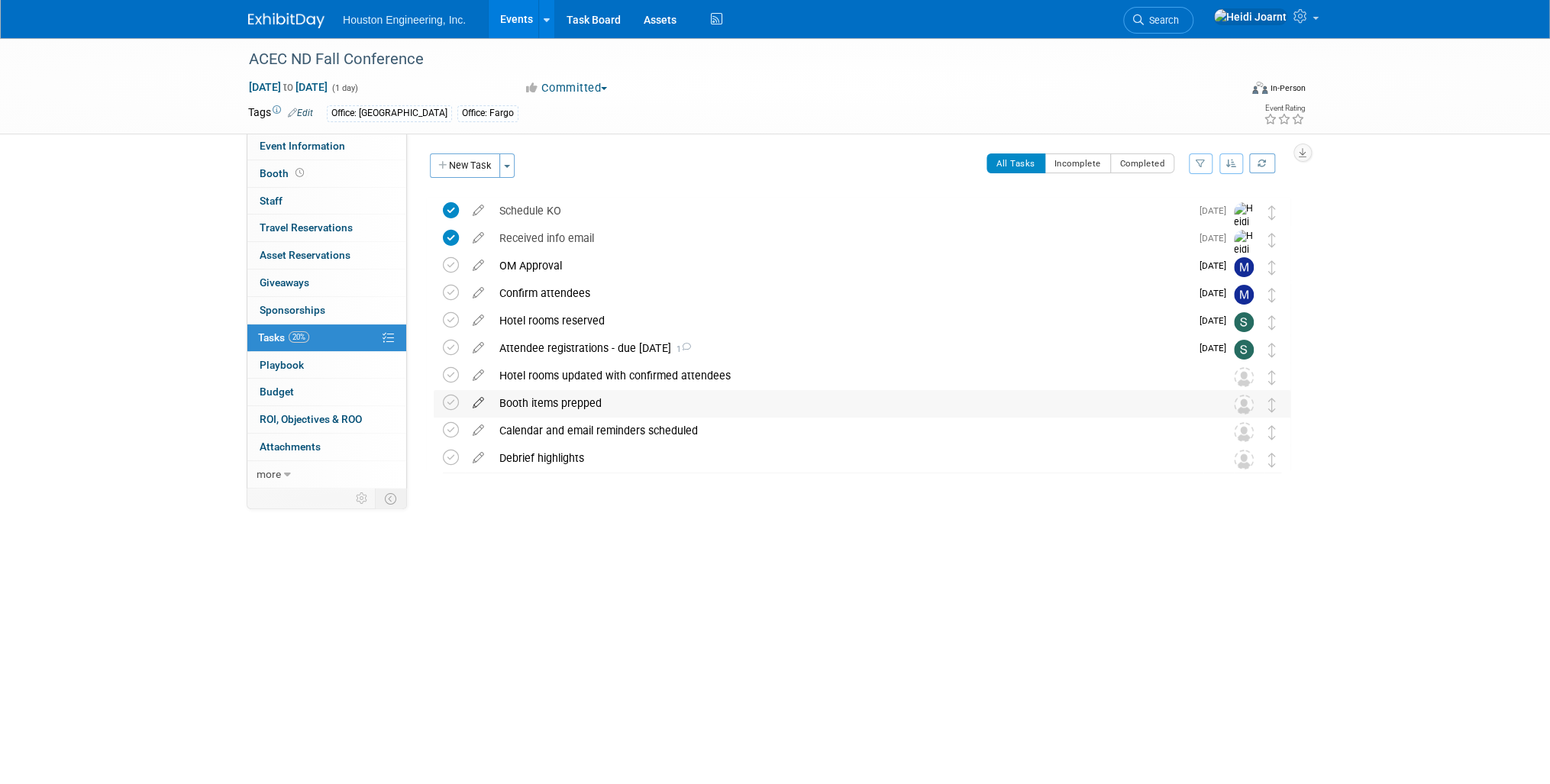
click at [479, 405] on icon at bounding box center [478, 399] width 27 height 19
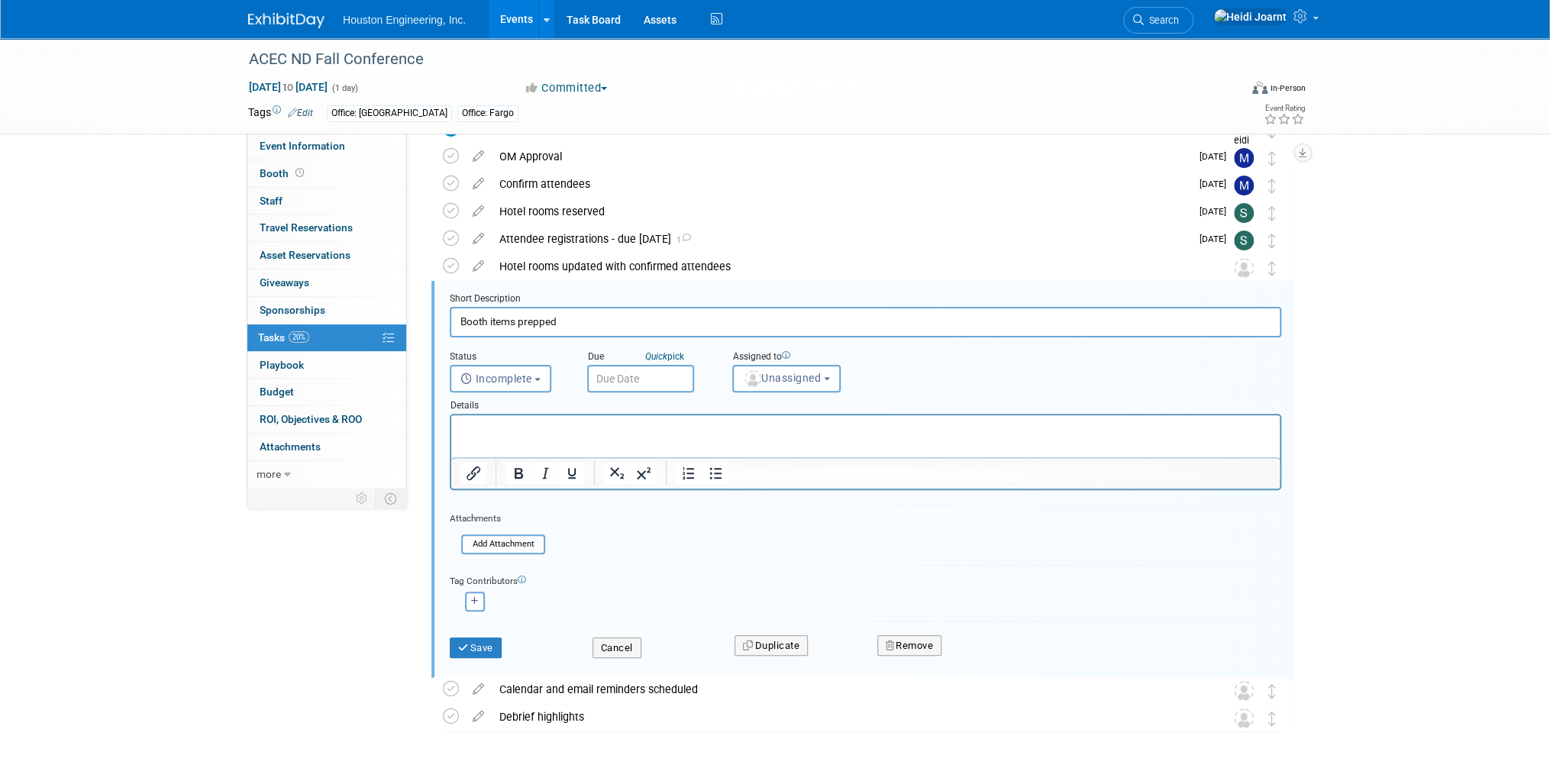
scroll to position [148, 0]
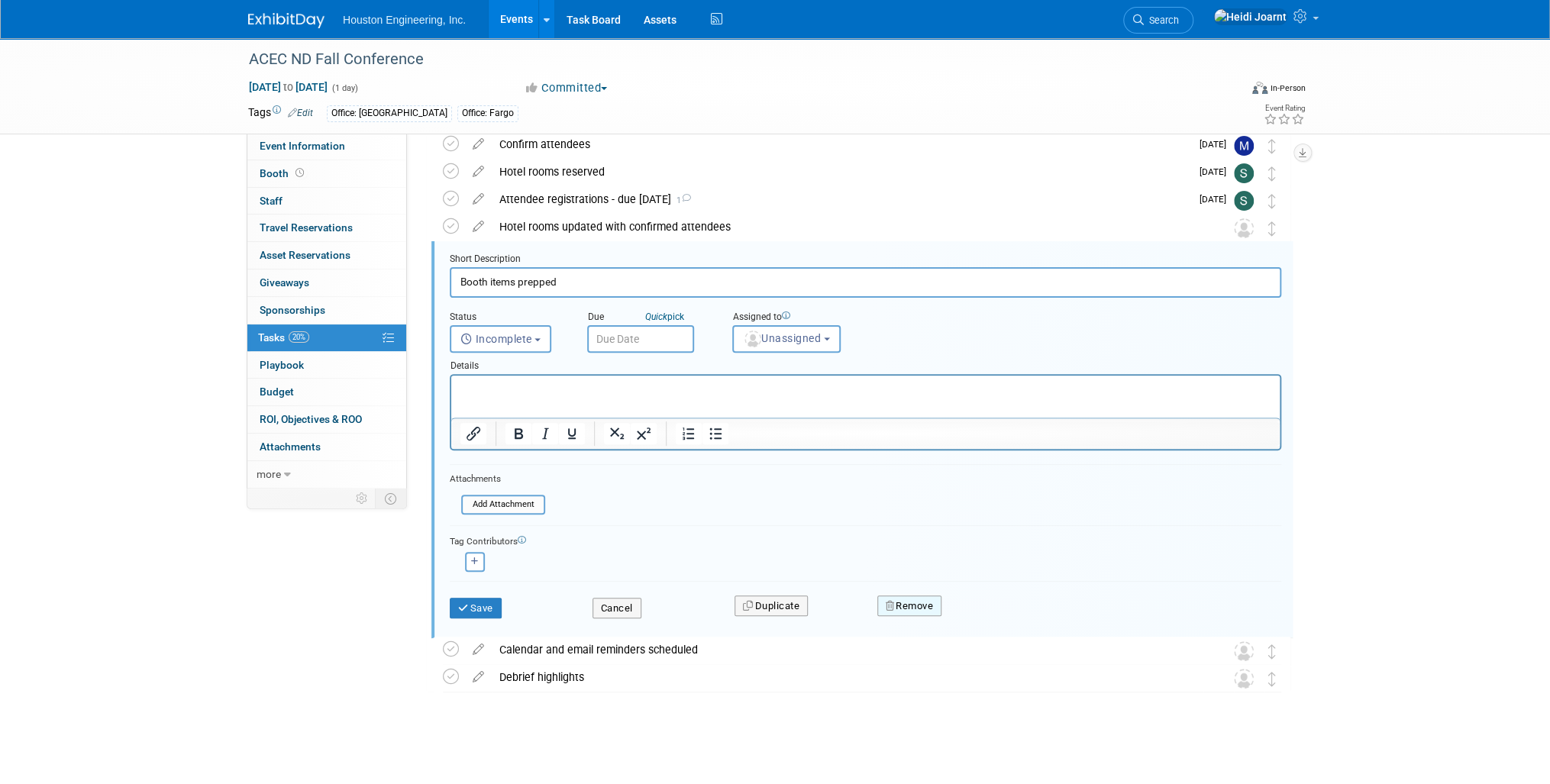
click at [907, 598] on button "Remove" at bounding box center [910, 606] width 65 height 22
click at [988, 617] on link "Yes" at bounding box center [994, 618] width 45 height 25
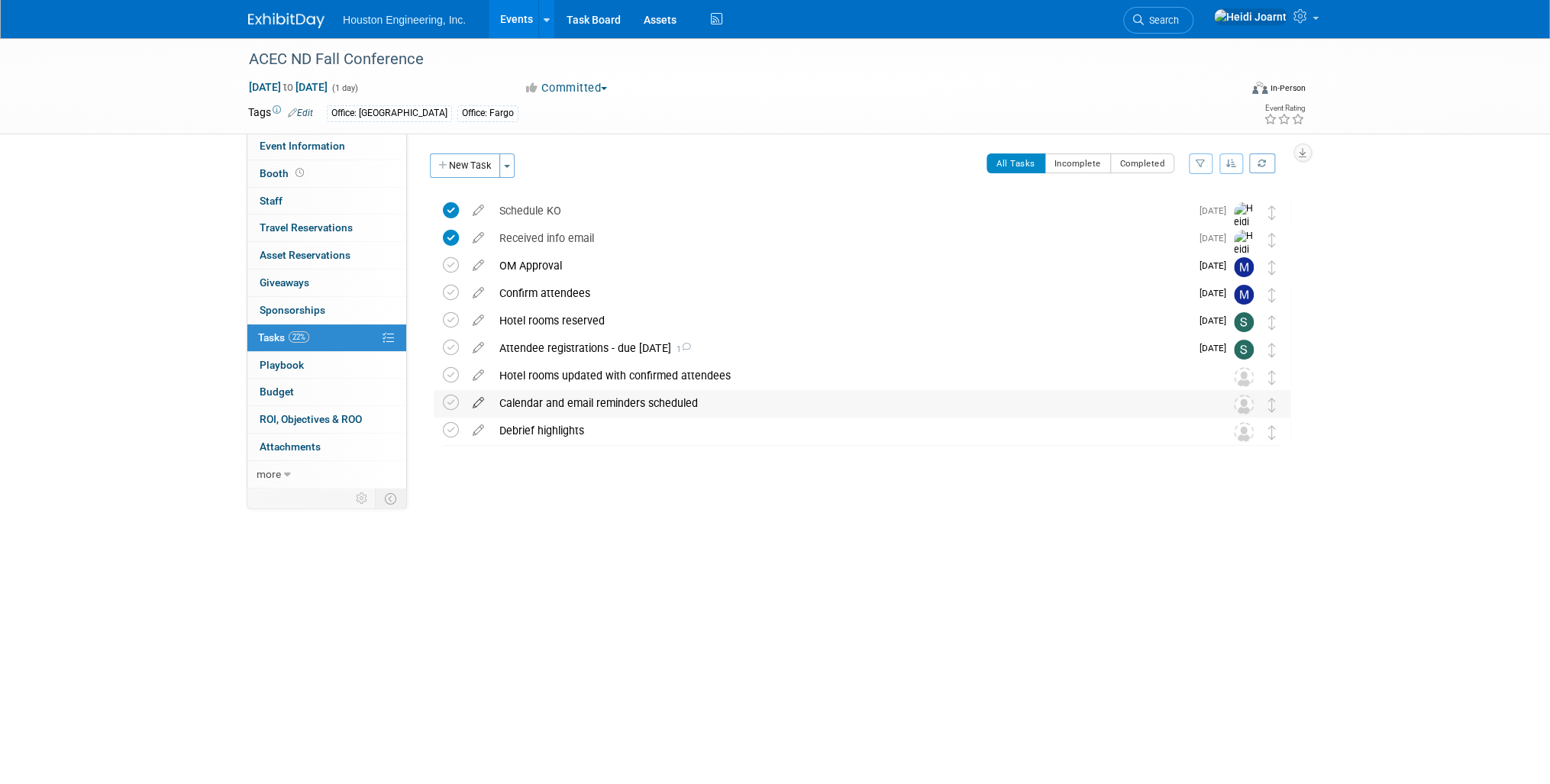
click at [476, 398] on icon at bounding box center [478, 399] width 27 height 19
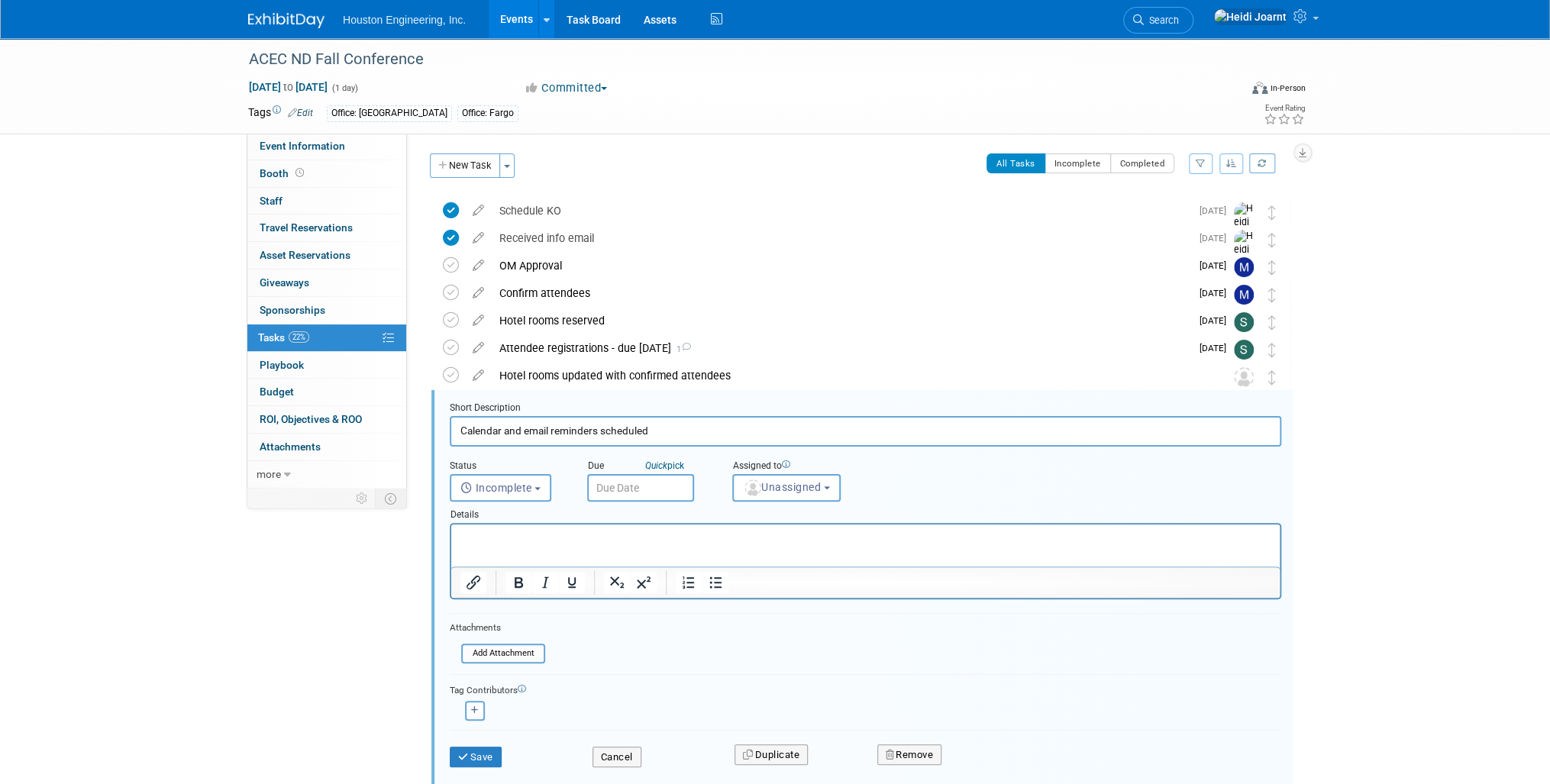
scroll to position [122, 0]
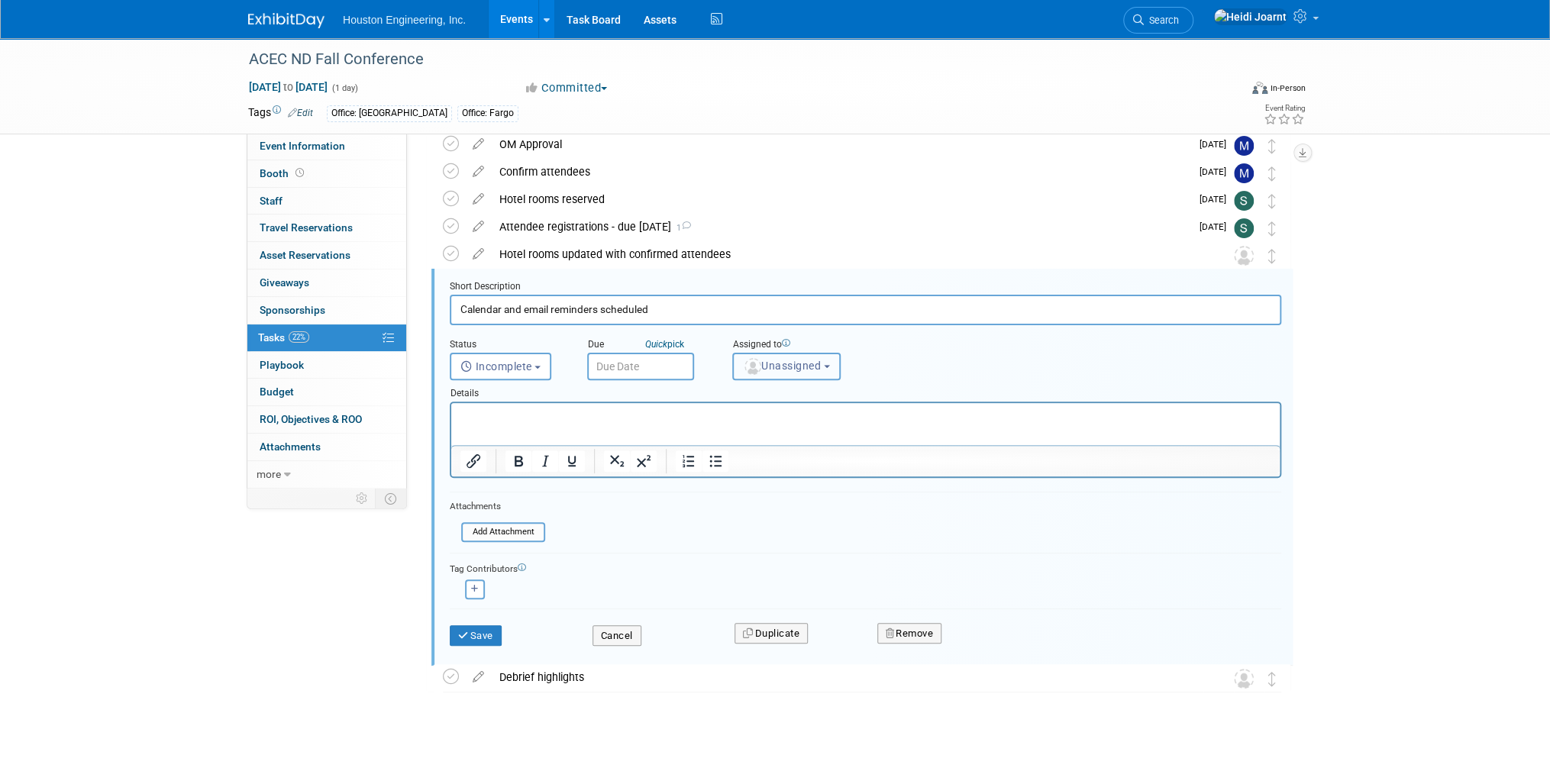
click at [775, 353] on button "Unassigned" at bounding box center [785, 366] width 108 height 28
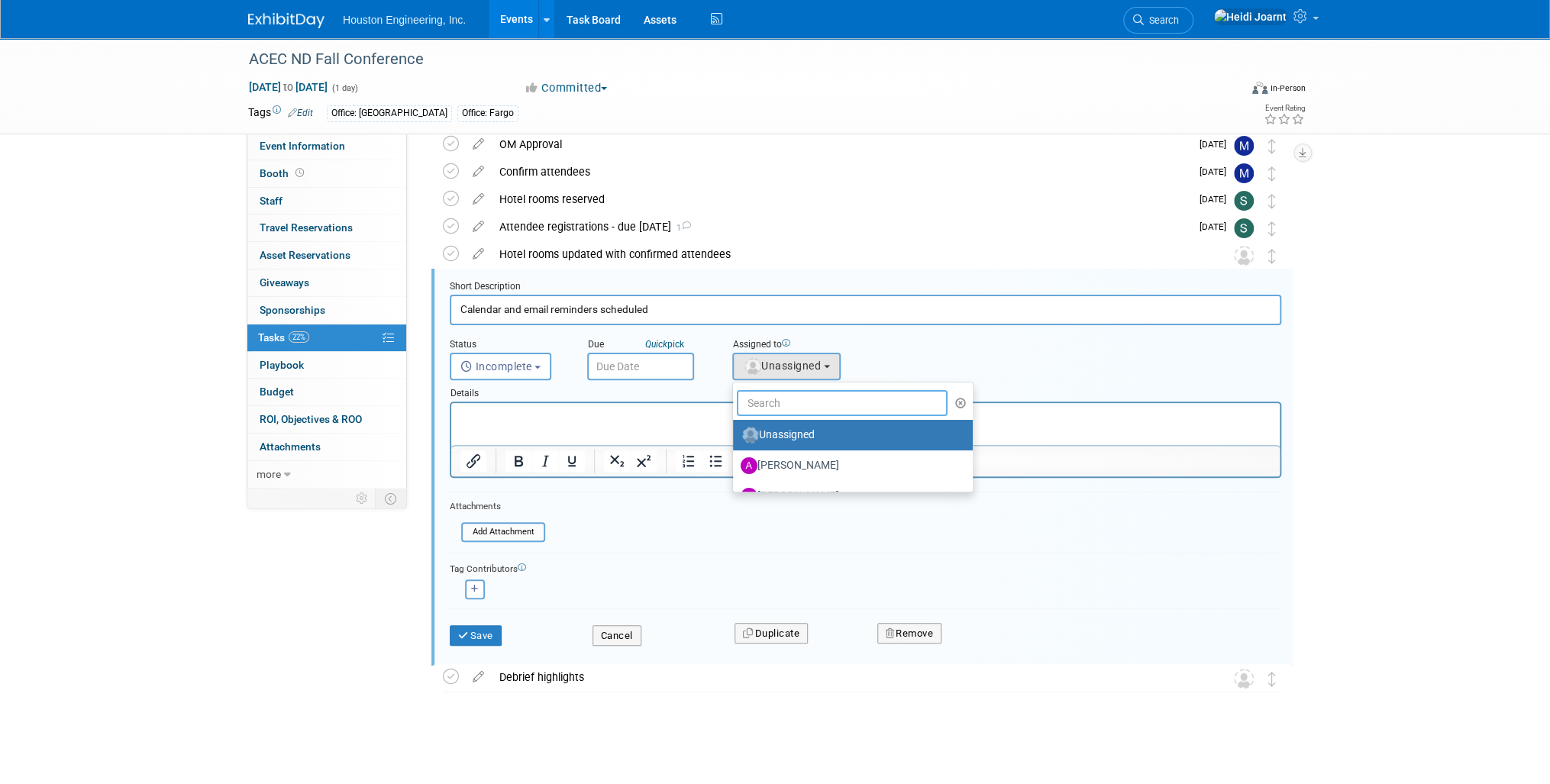
click at [782, 400] on input "text" at bounding box center [842, 403] width 211 height 26
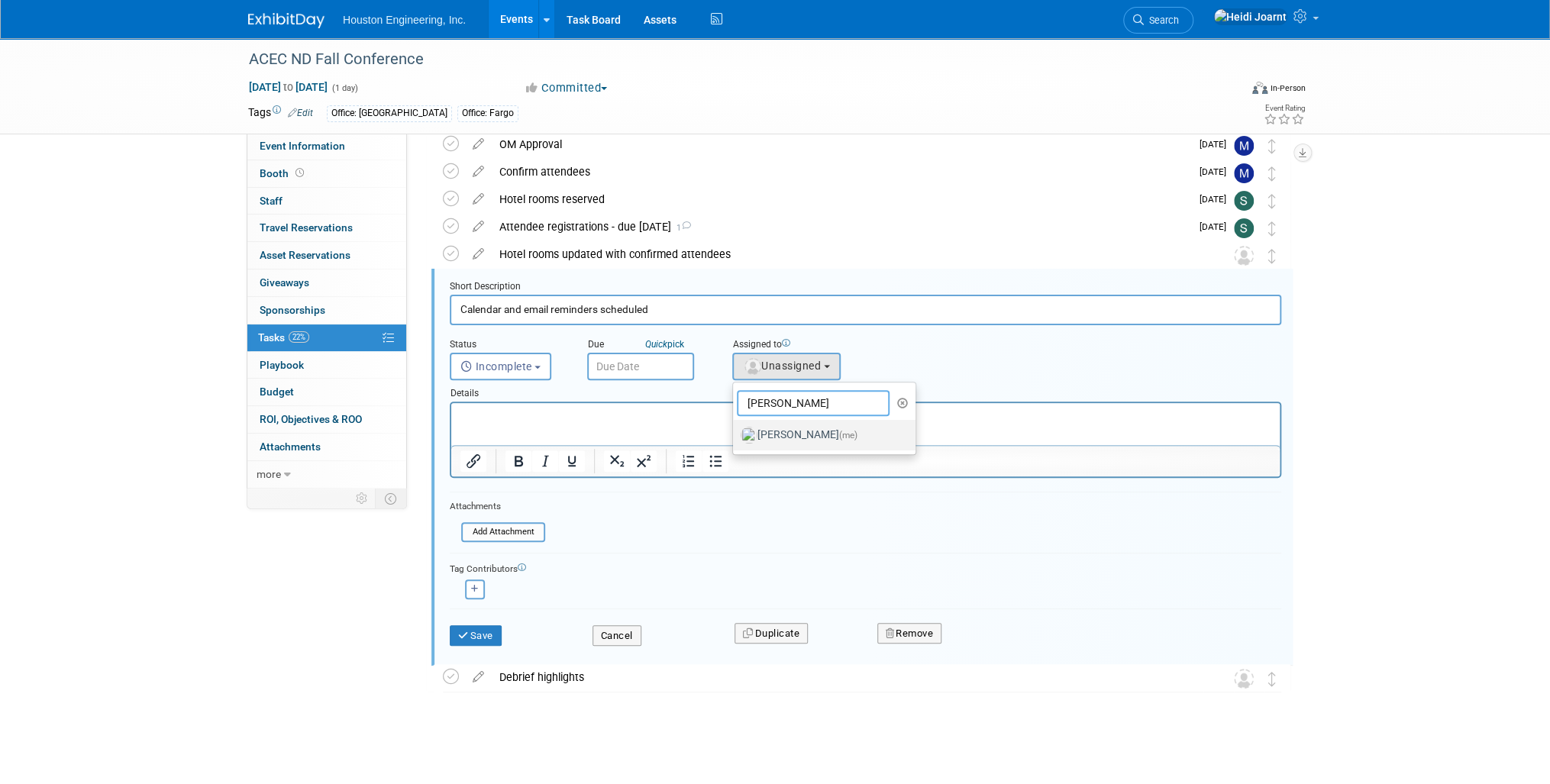
type input "heidi"
drag, startPoint x: 788, startPoint y: 426, endPoint x: 309, endPoint y: 8, distance: 635.7
click at [788, 426] on label "Heidi Joarnt (me)" at bounding box center [820, 435] width 159 height 25
click at [736, 429] on input "Heidi Joarnt (me)" at bounding box center [730, 434] width 10 height 10
select select "6d2580fd-cc23-403a-9f47-834f17e7f51f"
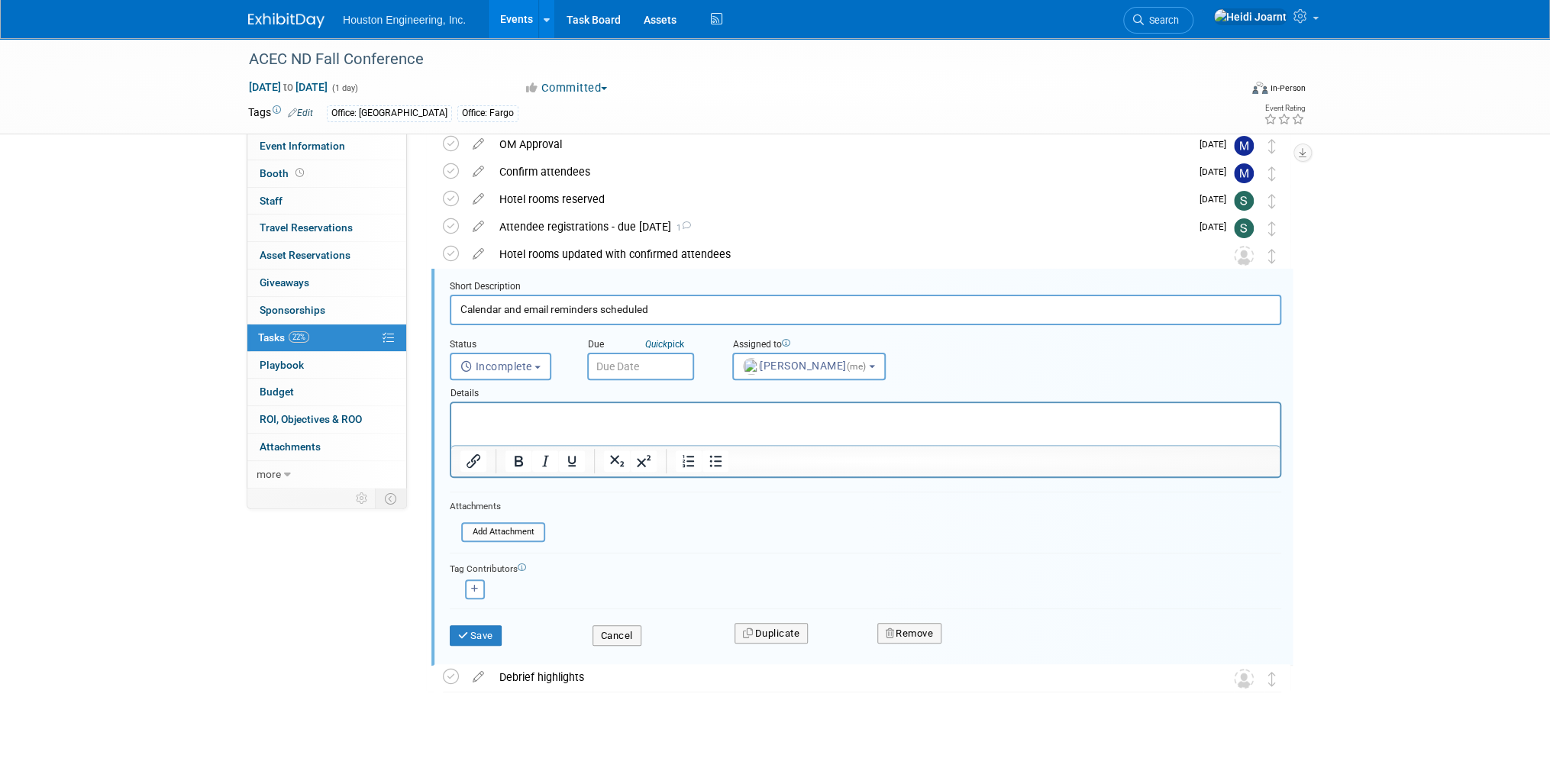
click at [664, 370] on input "text" at bounding box center [641, 366] width 107 height 28
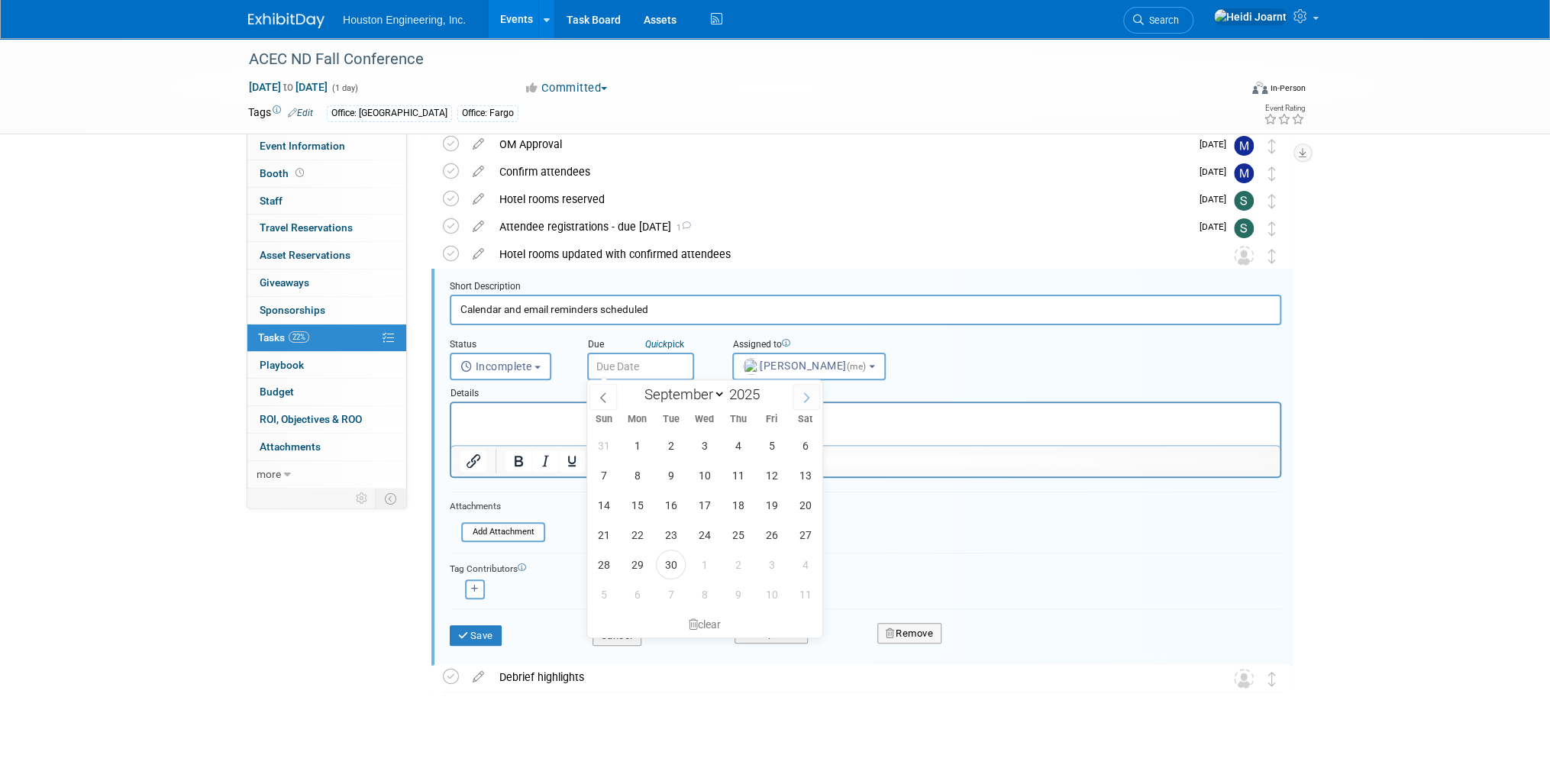
click at [803, 398] on icon at bounding box center [806, 397] width 11 height 11
select select "9"
click at [742, 478] on span "9" at bounding box center [738, 475] width 30 height 30
type input "Oct 9, 2025"
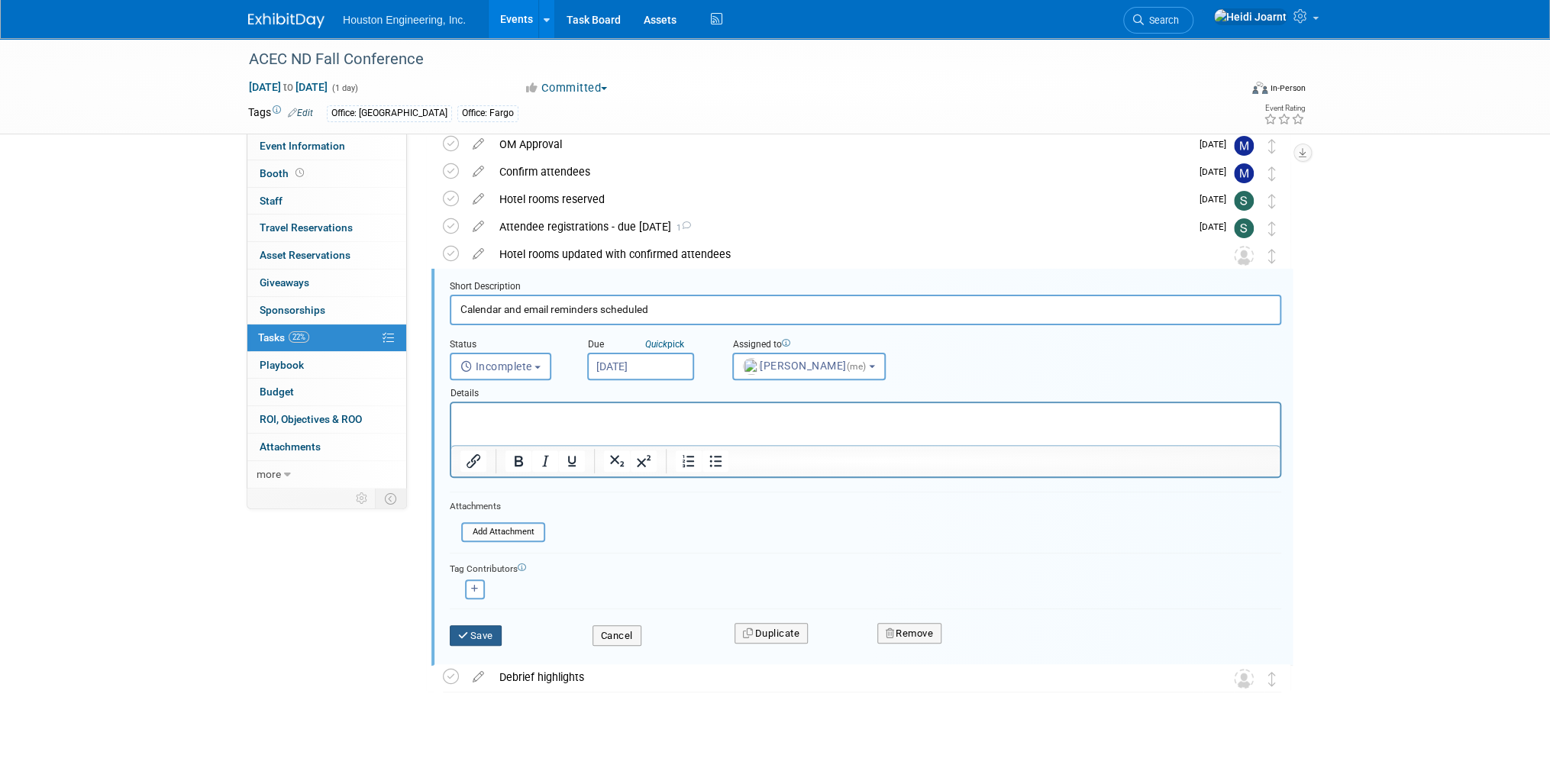
click at [474, 632] on button "Save" at bounding box center [475, 636] width 52 height 22
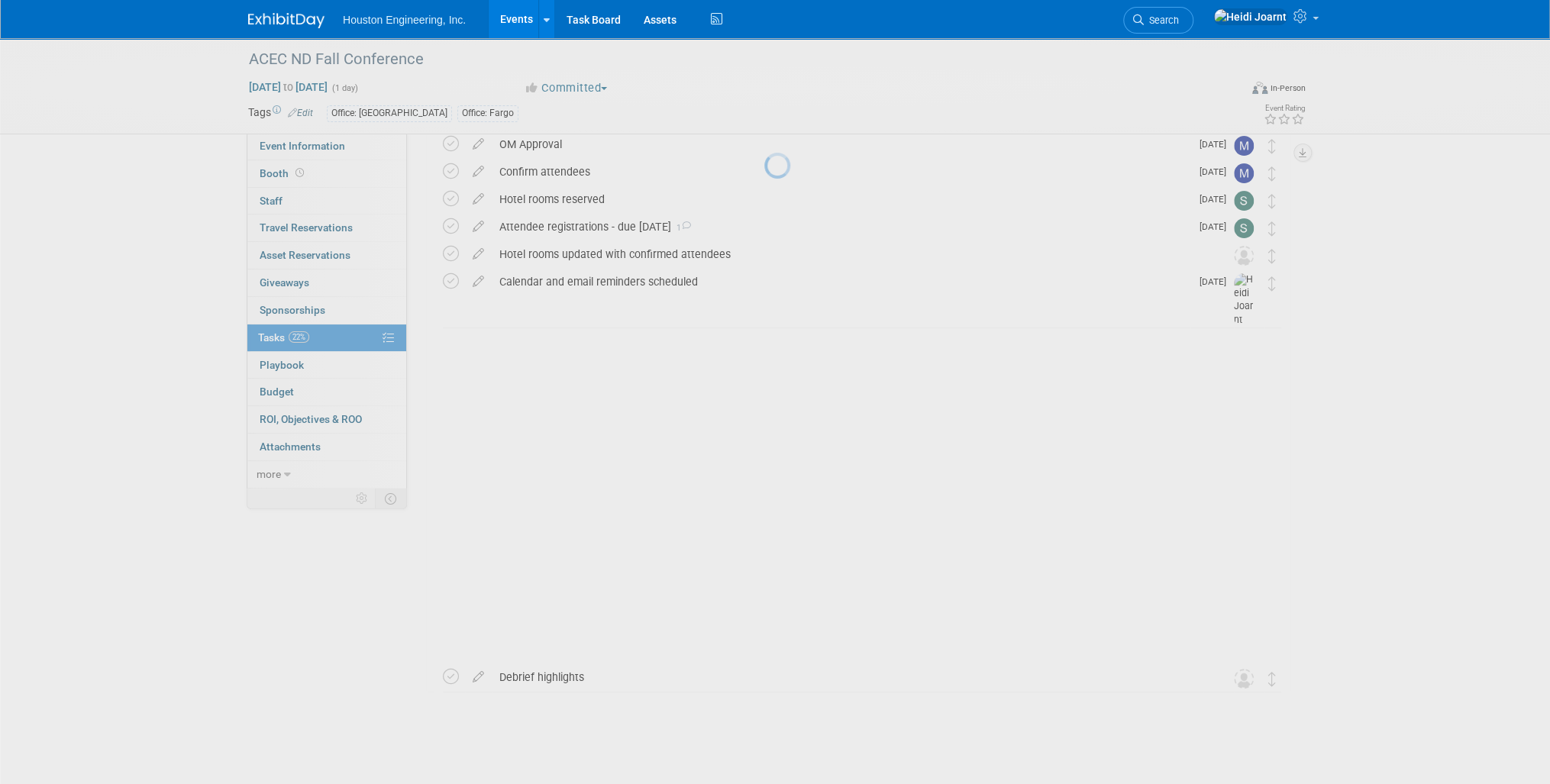
scroll to position [0, 0]
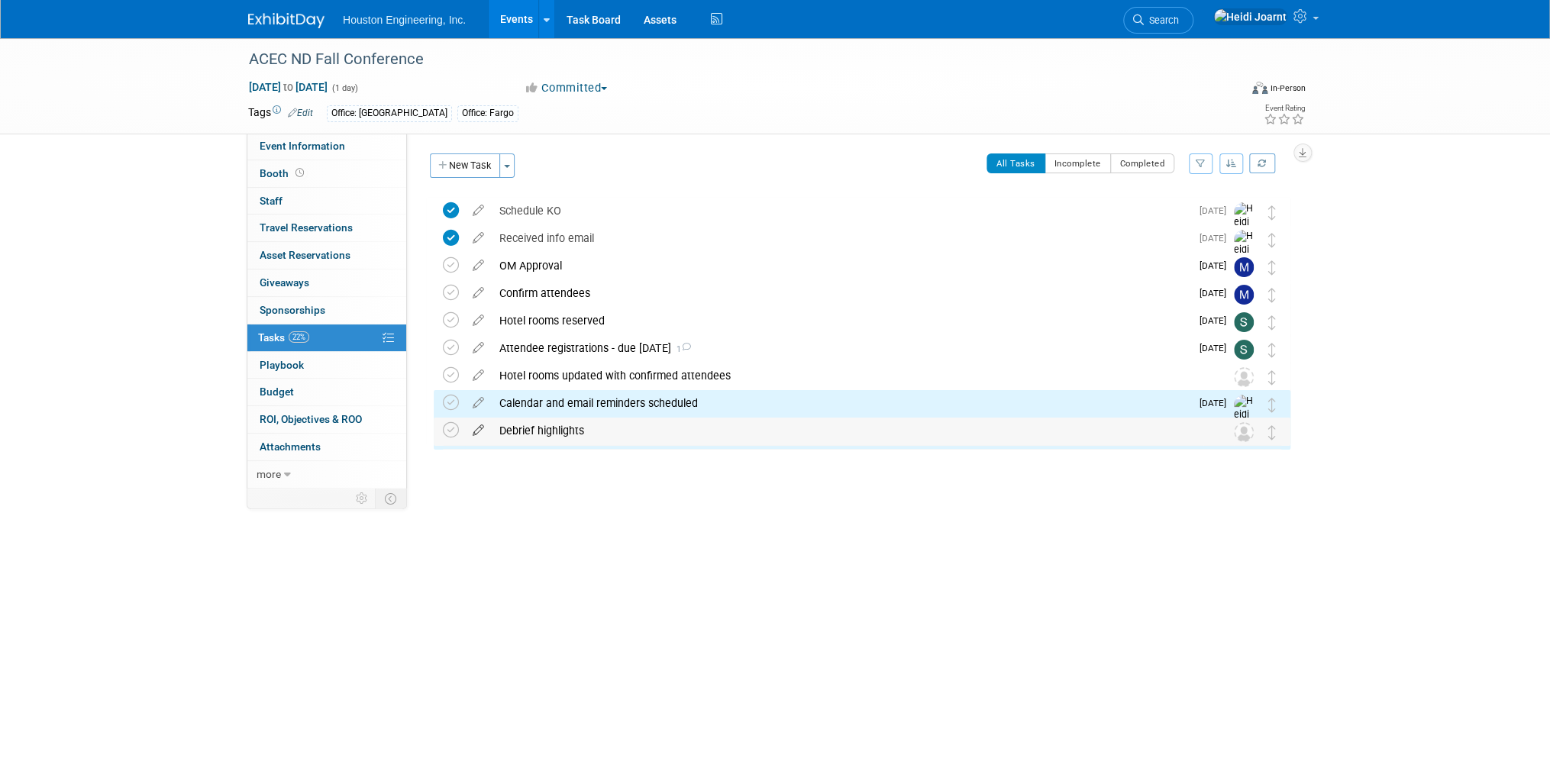
click at [478, 436] on icon at bounding box center [478, 427] width 27 height 19
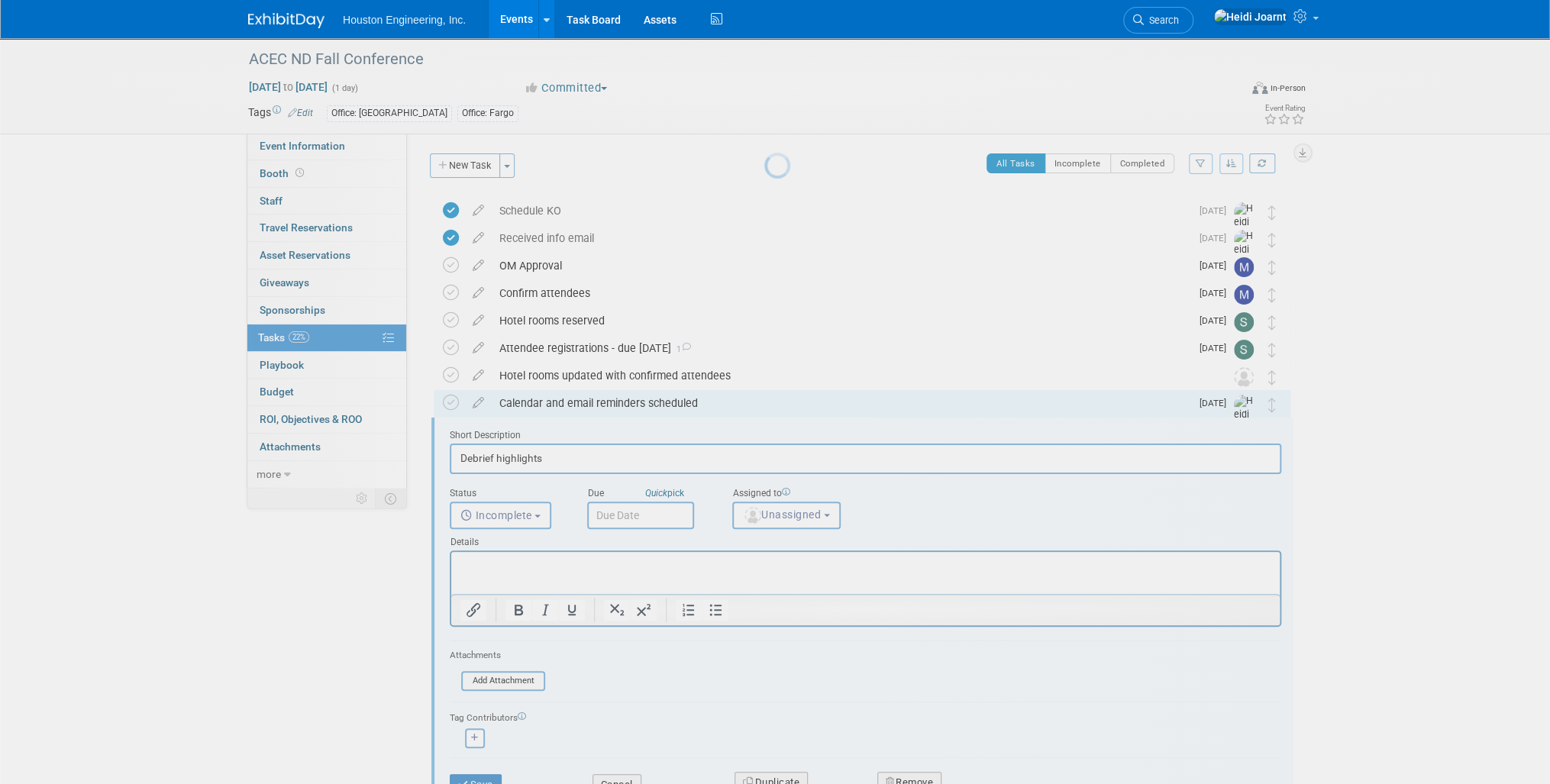
scroll to position [122, 0]
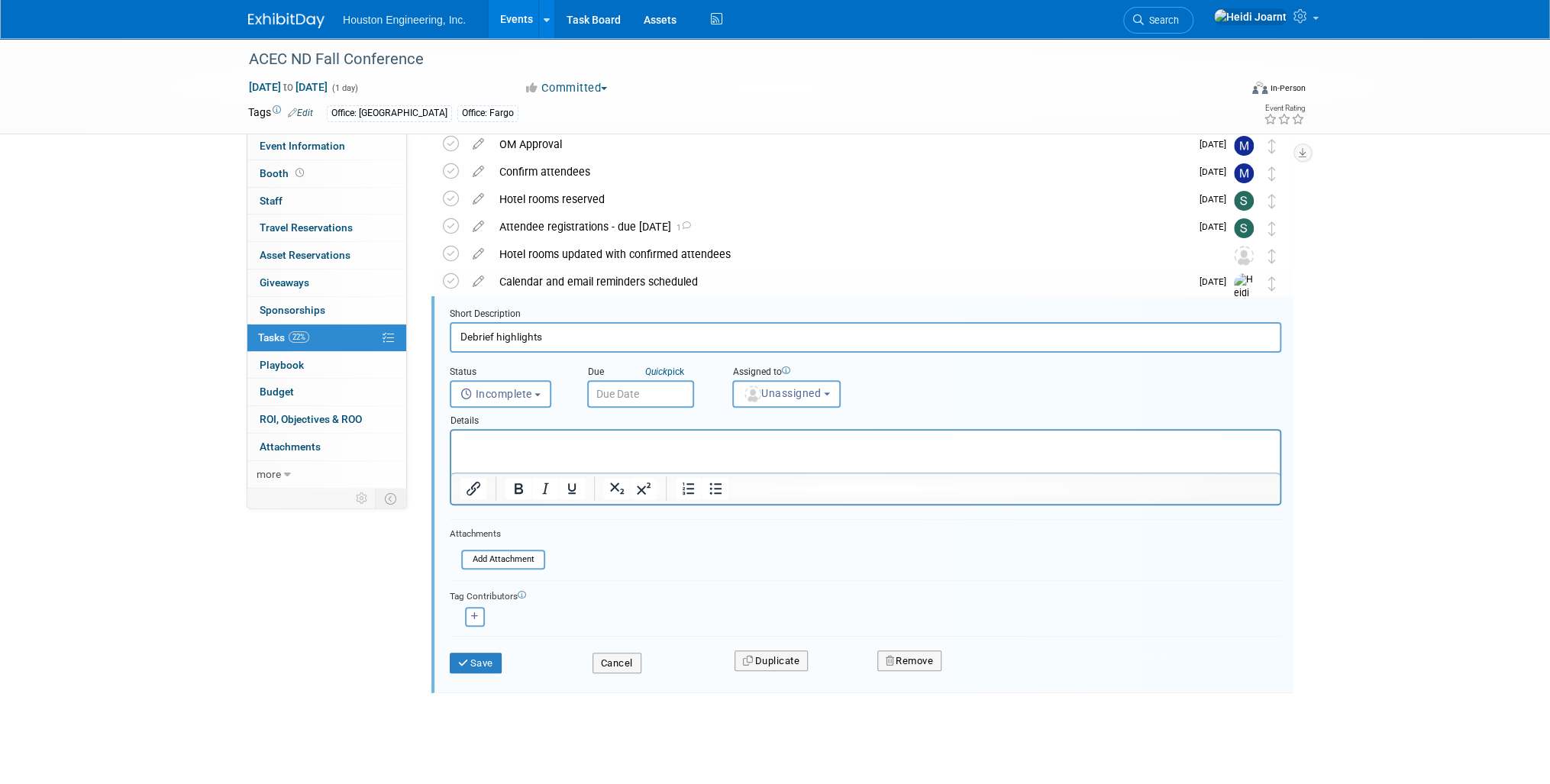
drag, startPoint x: 576, startPoint y: 335, endPoint x: 414, endPoint y: 337, distance: 162.0
click at [414, 337] on div "Status: 1 - GNG/KO Needed 2 - Post KO/Active Planning 3 - Reg/Prep Done Unanet …" at bounding box center [855, 188] width 895 height 353
type input "D"
type input "Complete Debrief Form or Meeting"
click at [487, 658] on button "Save" at bounding box center [475, 663] width 52 height 22
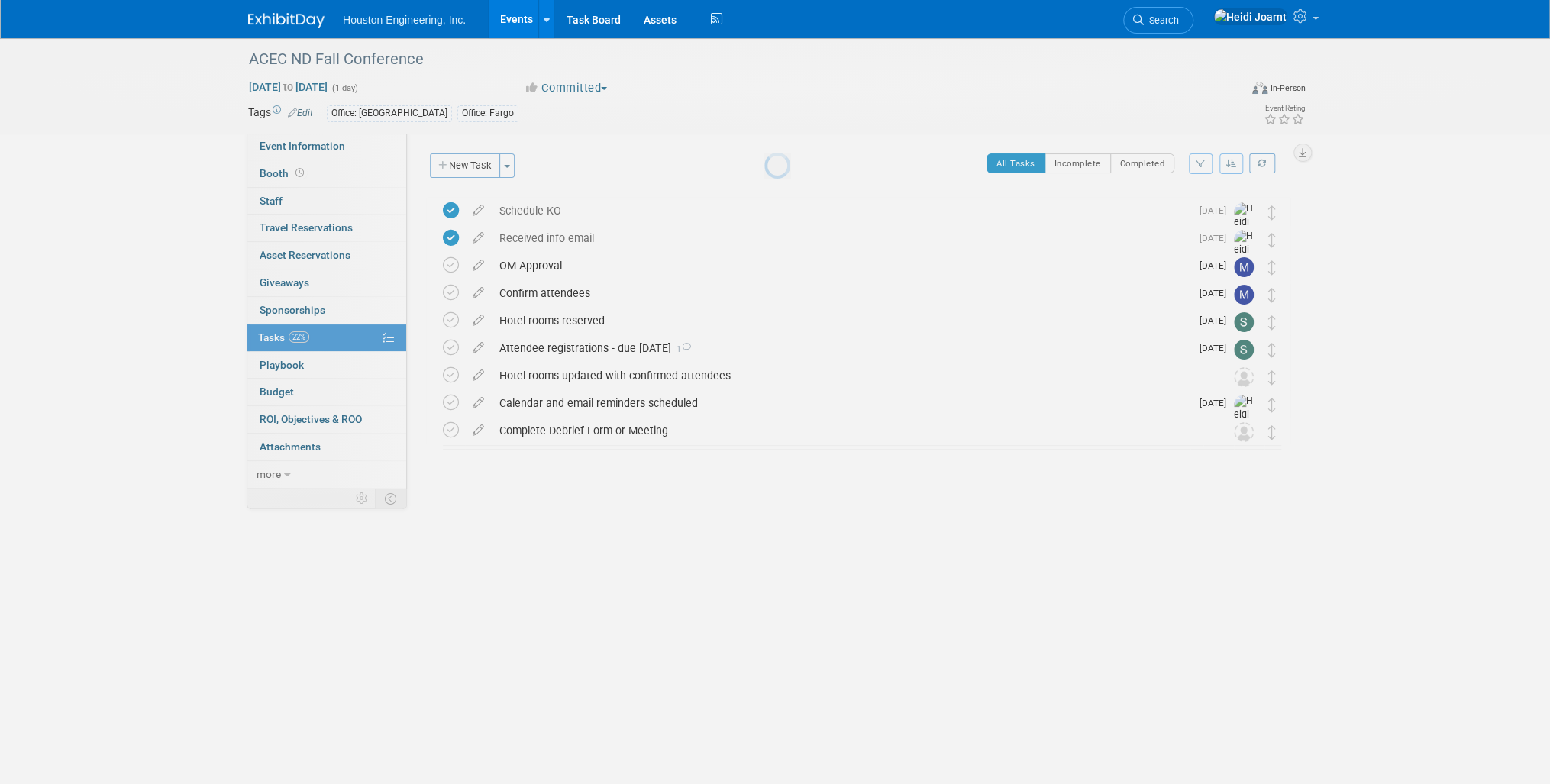
scroll to position [0, 0]
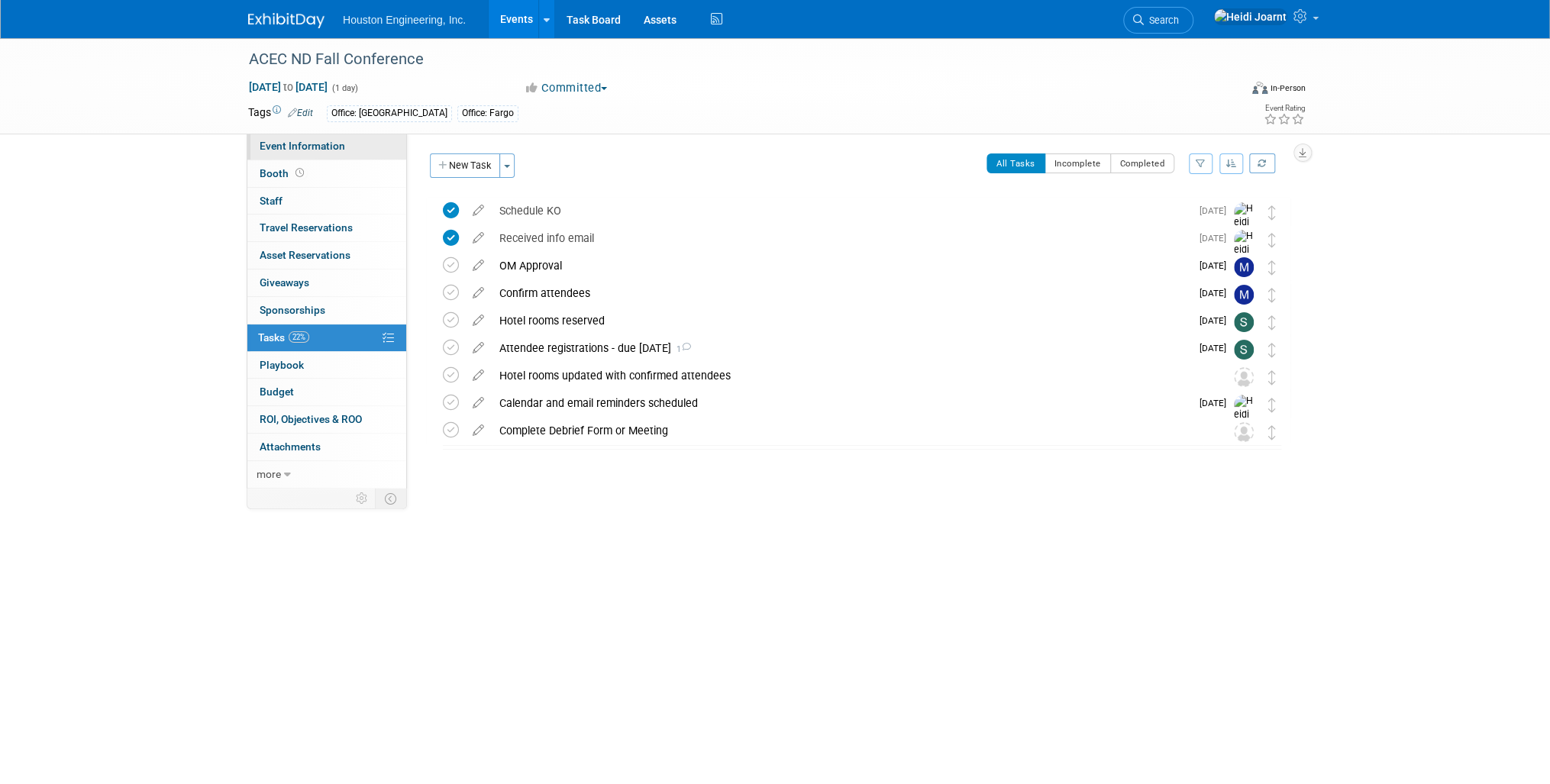
click at [329, 139] on link "Event Information" at bounding box center [327, 146] width 158 height 27
select select "2 - Post KO/Active Planning"
select select "Community/Prof Orgs"
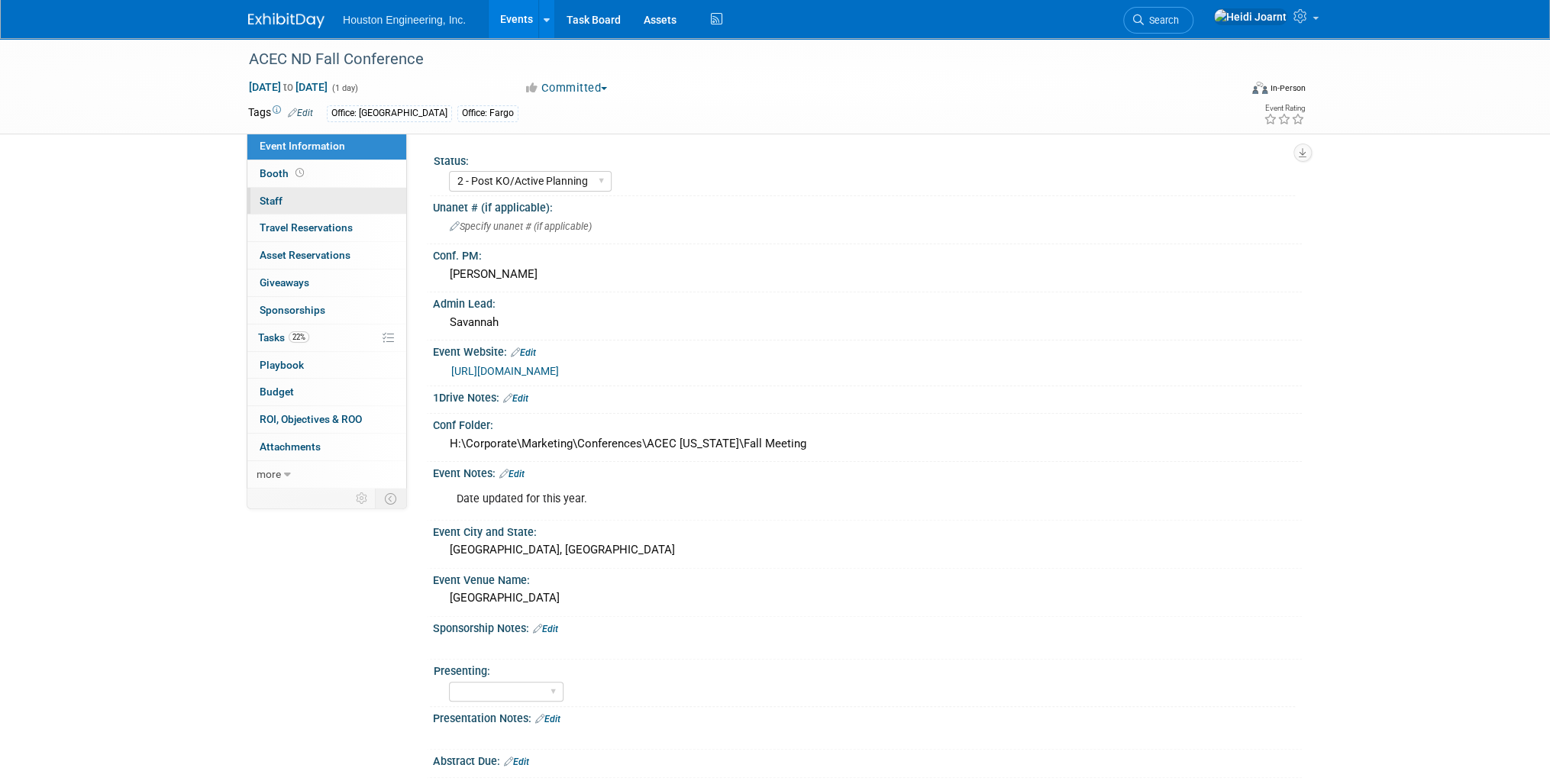
click at [330, 198] on link "0 Staff 0" at bounding box center [327, 201] width 158 height 27
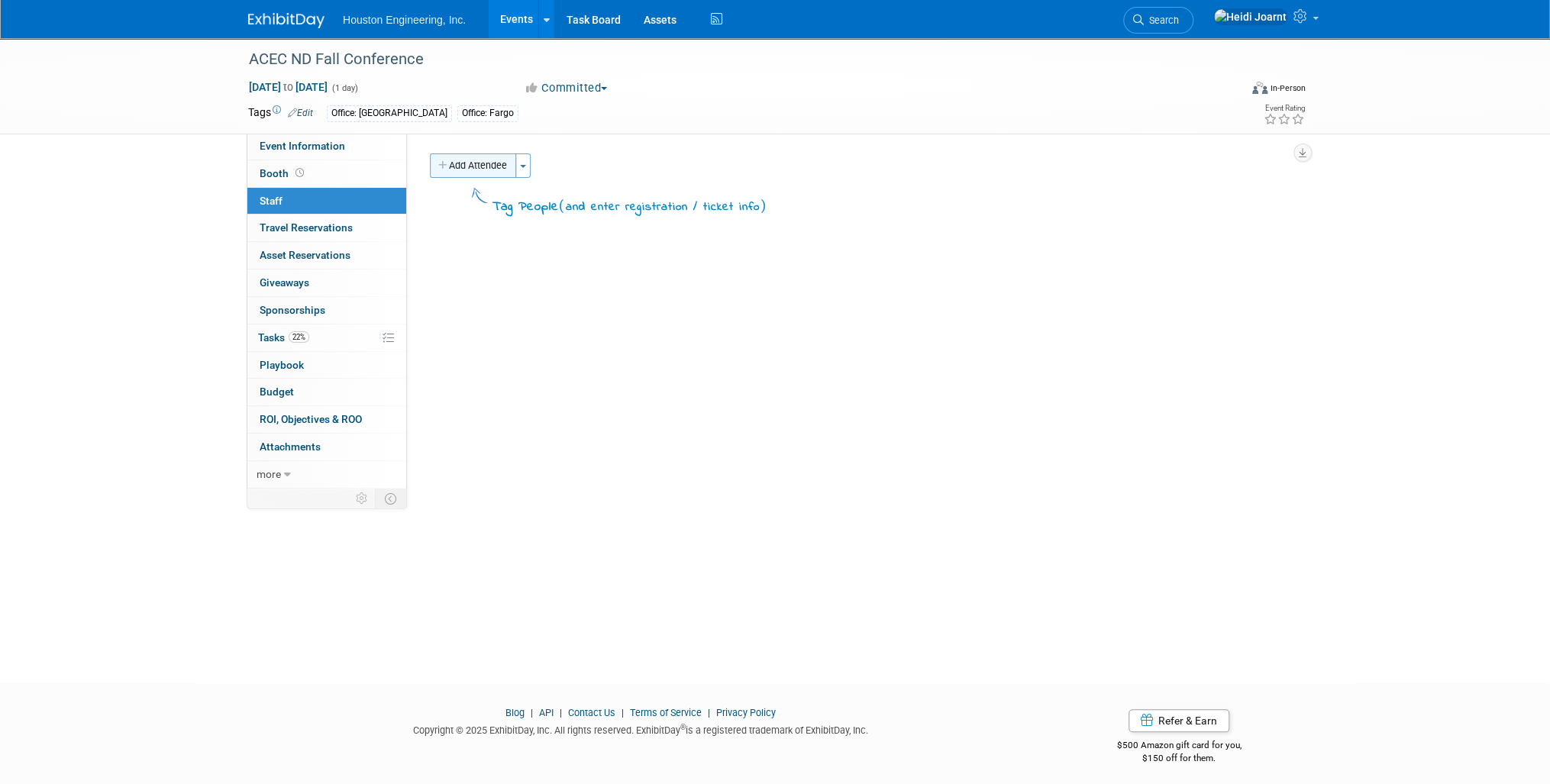
click at [507, 166] on button "Add Attendee" at bounding box center [472, 165] width 86 height 25
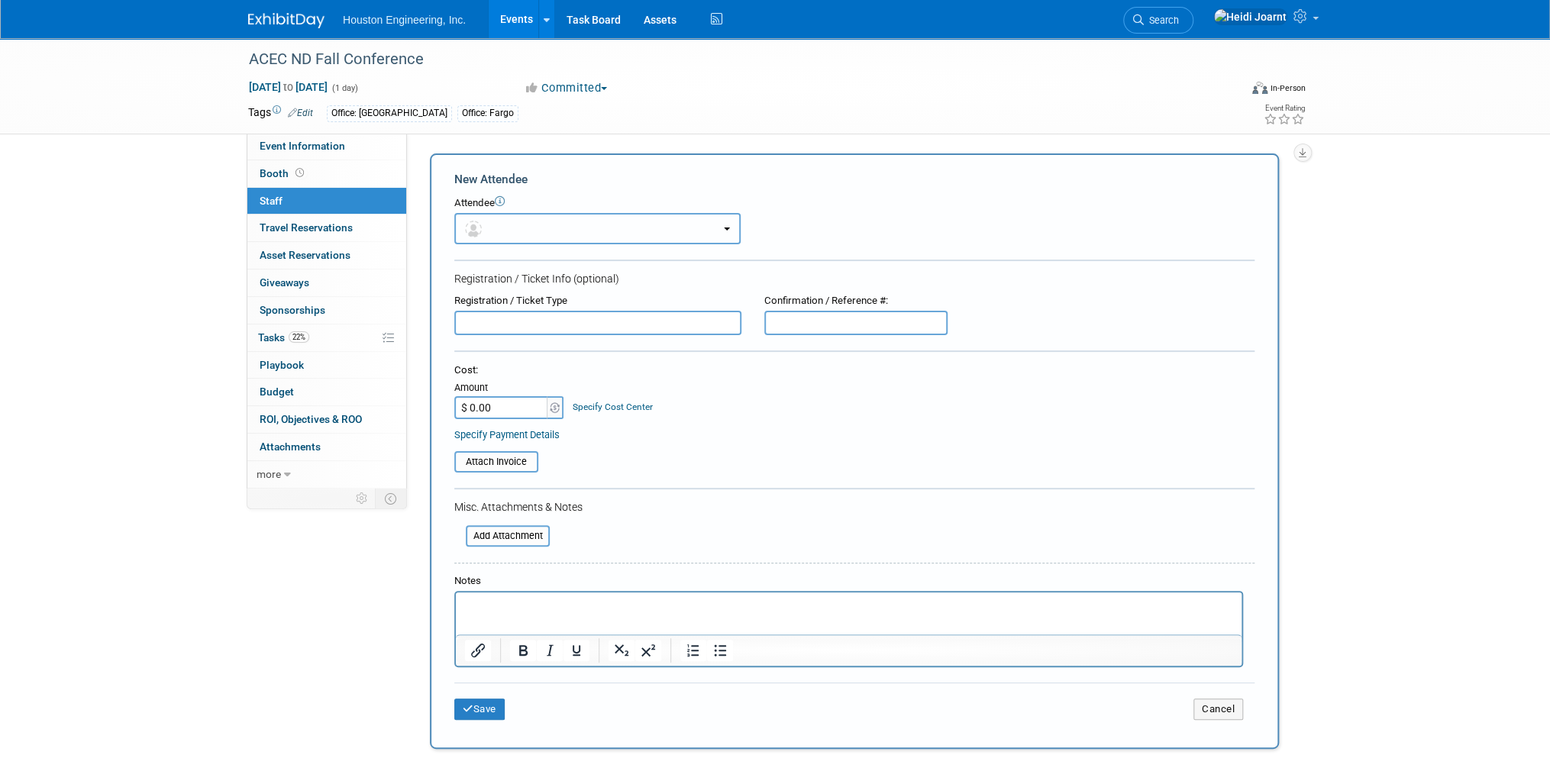
click at [529, 222] on button "button" at bounding box center [597, 229] width 286 height 32
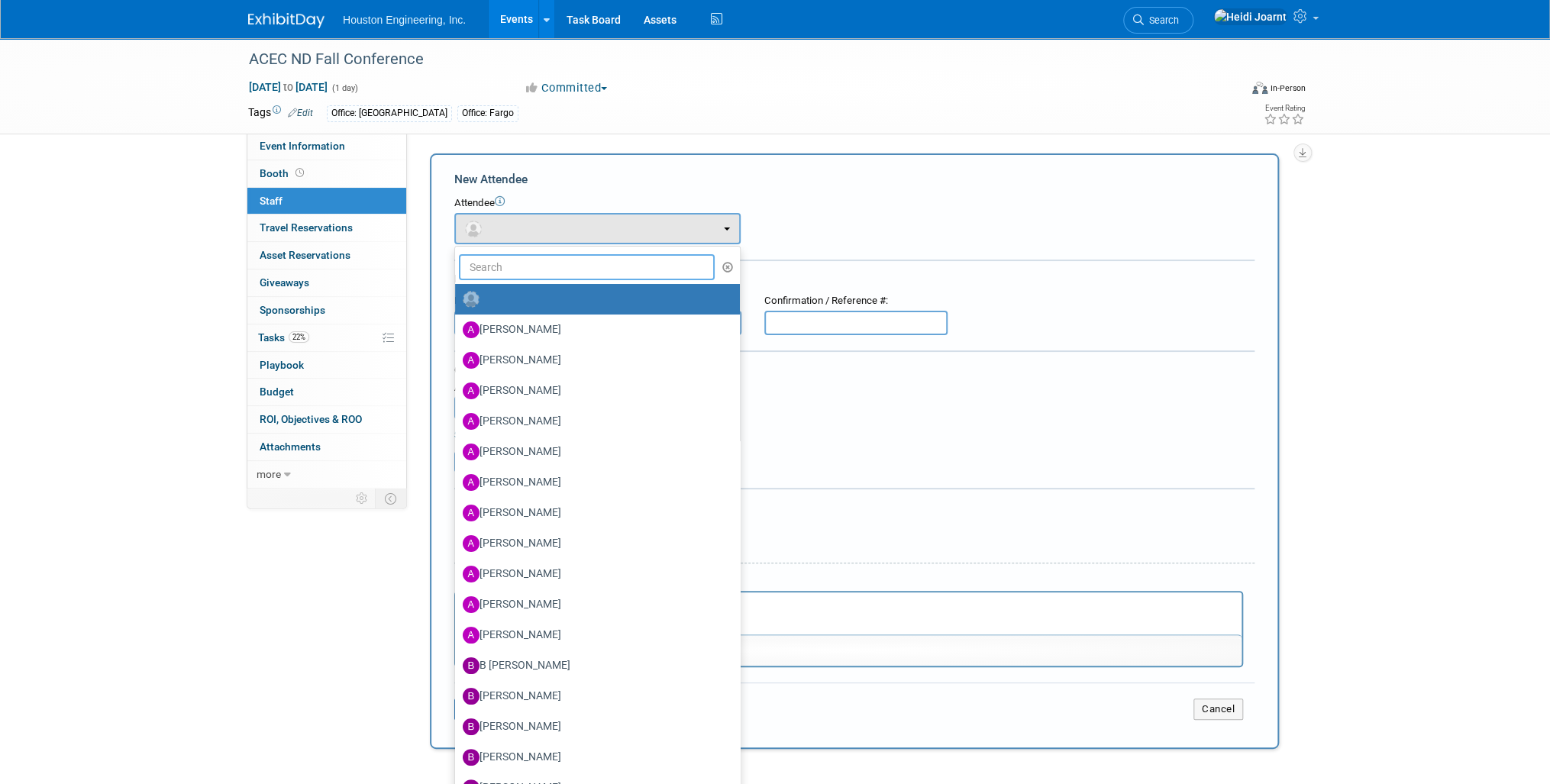
click at [502, 272] on input "text" at bounding box center [586, 267] width 256 height 26
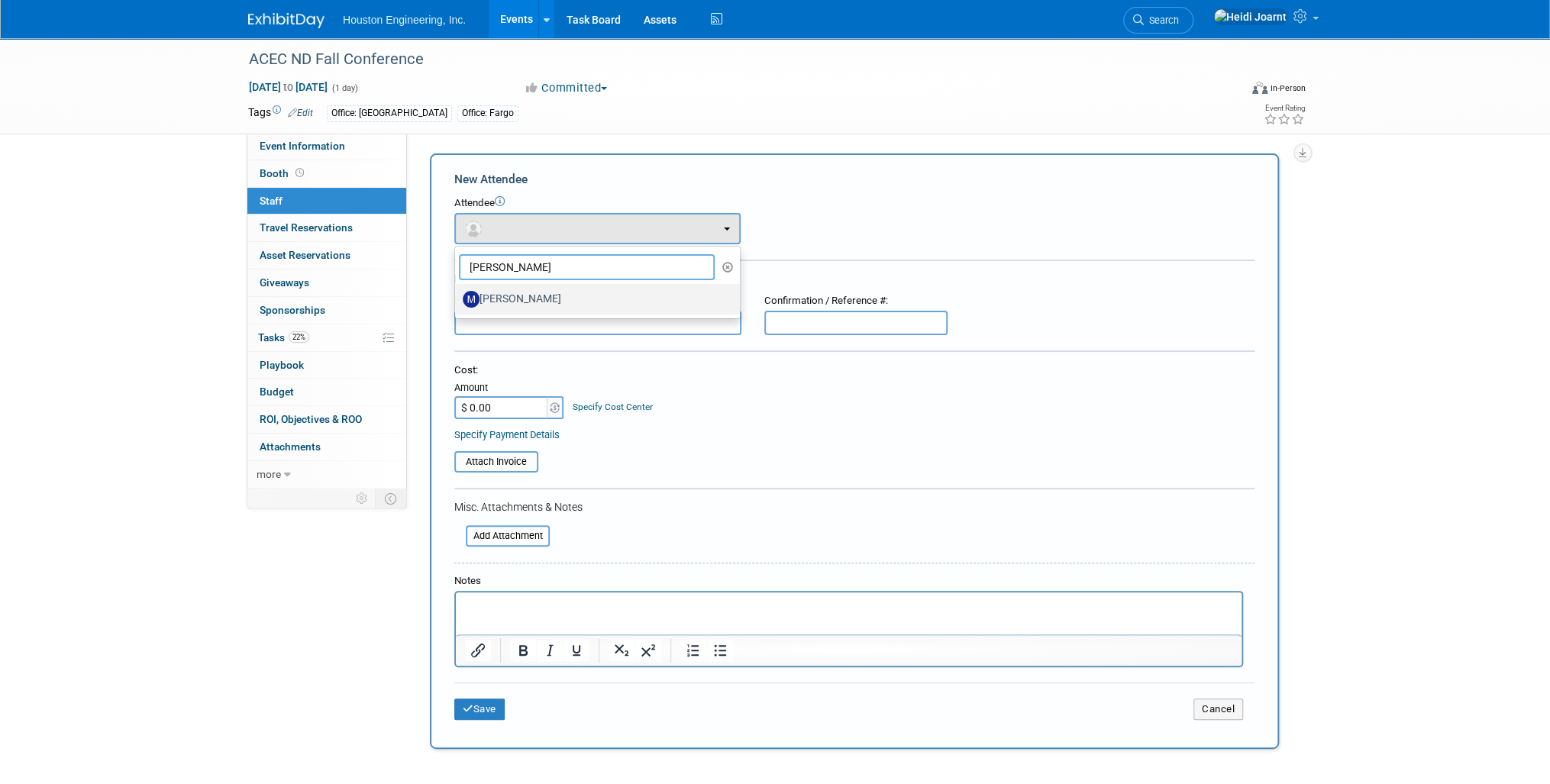
type input "mike o"
click at [541, 298] on label "Mike Opat" at bounding box center [593, 299] width 261 height 25
click at [458, 298] on input "Mike Opat" at bounding box center [453, 297] width 10 height 10
select select "ca230584-e87d-4b8e-8506-c670724fea19"
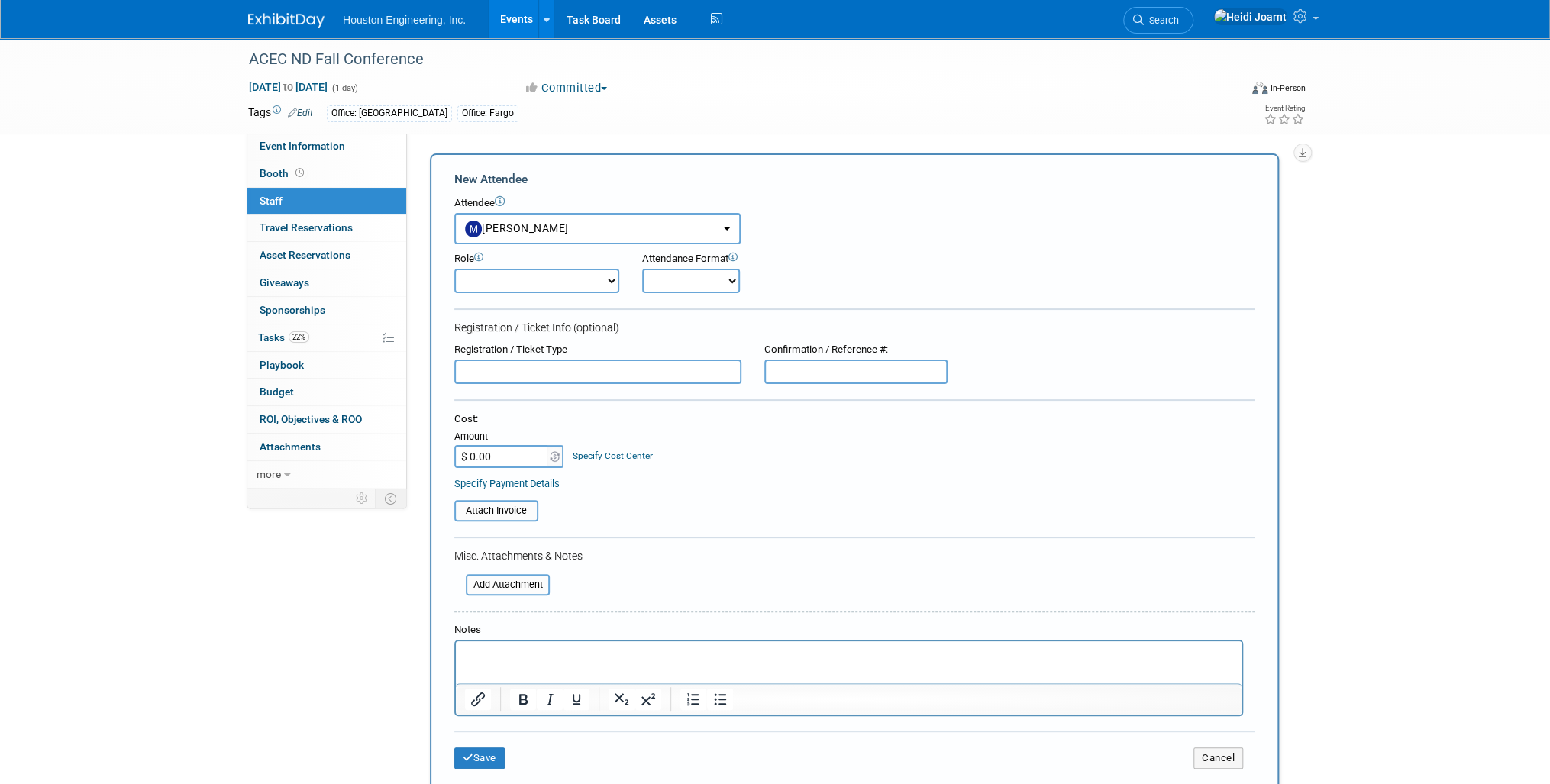
click at [529, 272] on select "Conf Attendee Conf PM Demonstrator Host Planner Presenter Sales Representative" at bounding box center [537, 280] width 165 height 25
select select "100"
click at [455, 268] on select "Conf Attendee Conf PM Demonstrator Host Planner Presenter Sales Representative" at bounding box center [537, 280] width 165 height 25
click at [478, 761] on button "Save" at bounding box center [479, 758] width 51 height 22
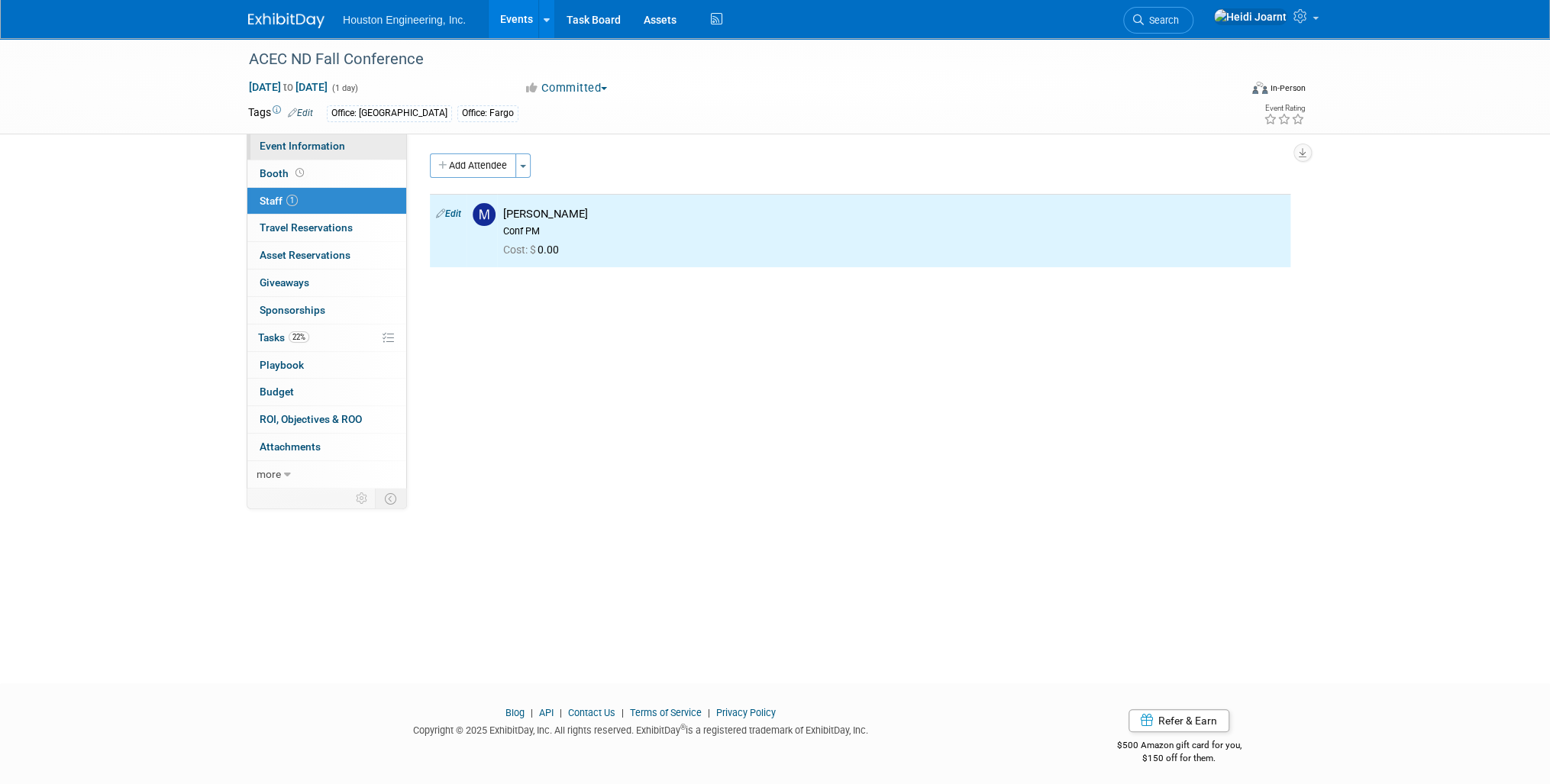
click at [366, 154] on link "Event Information" at bounding box center [327, 146] width 158 height 27
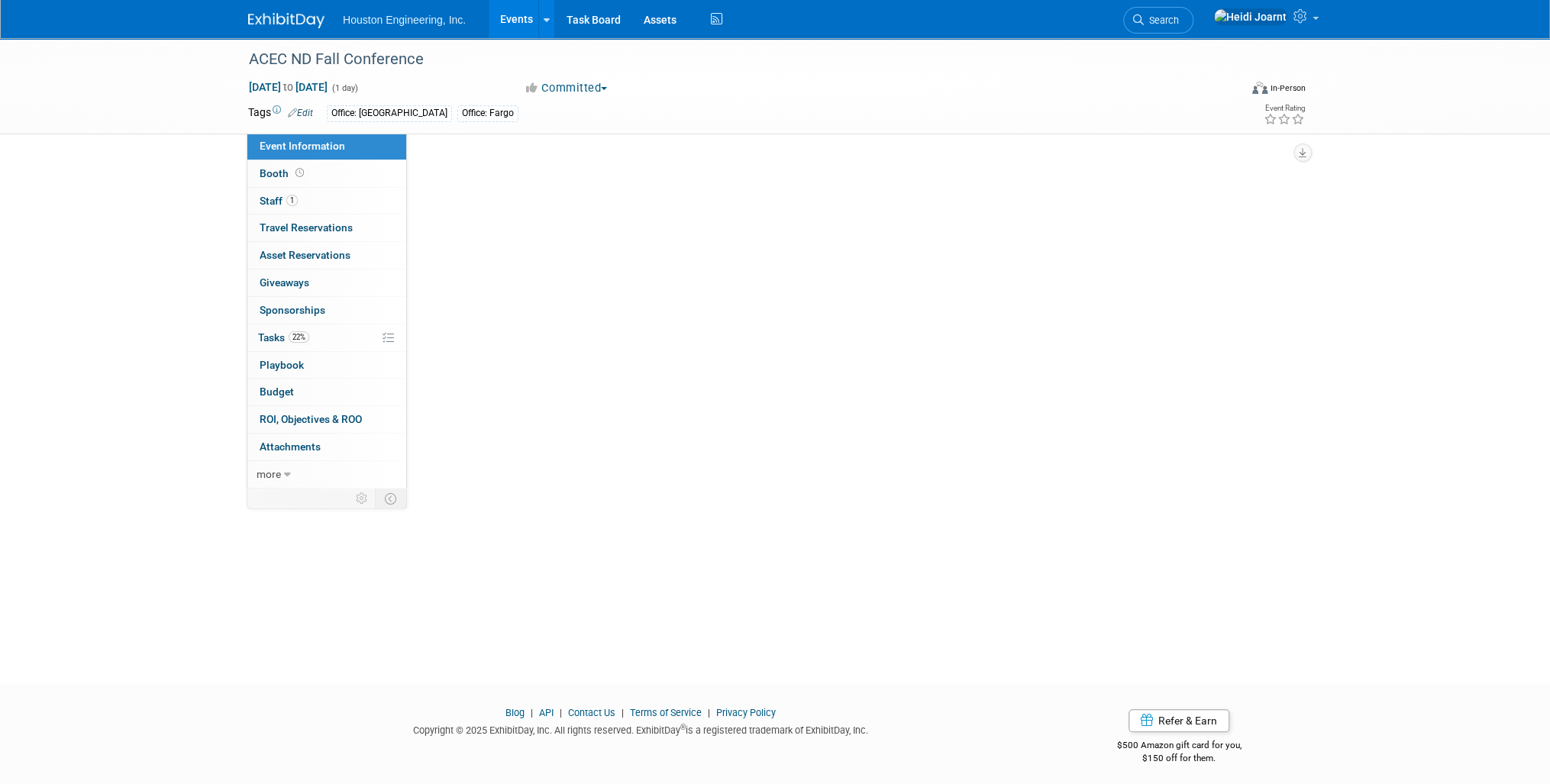
select select "2 - Post KO/Active Planning"
select select "Community/Prof Orgs"
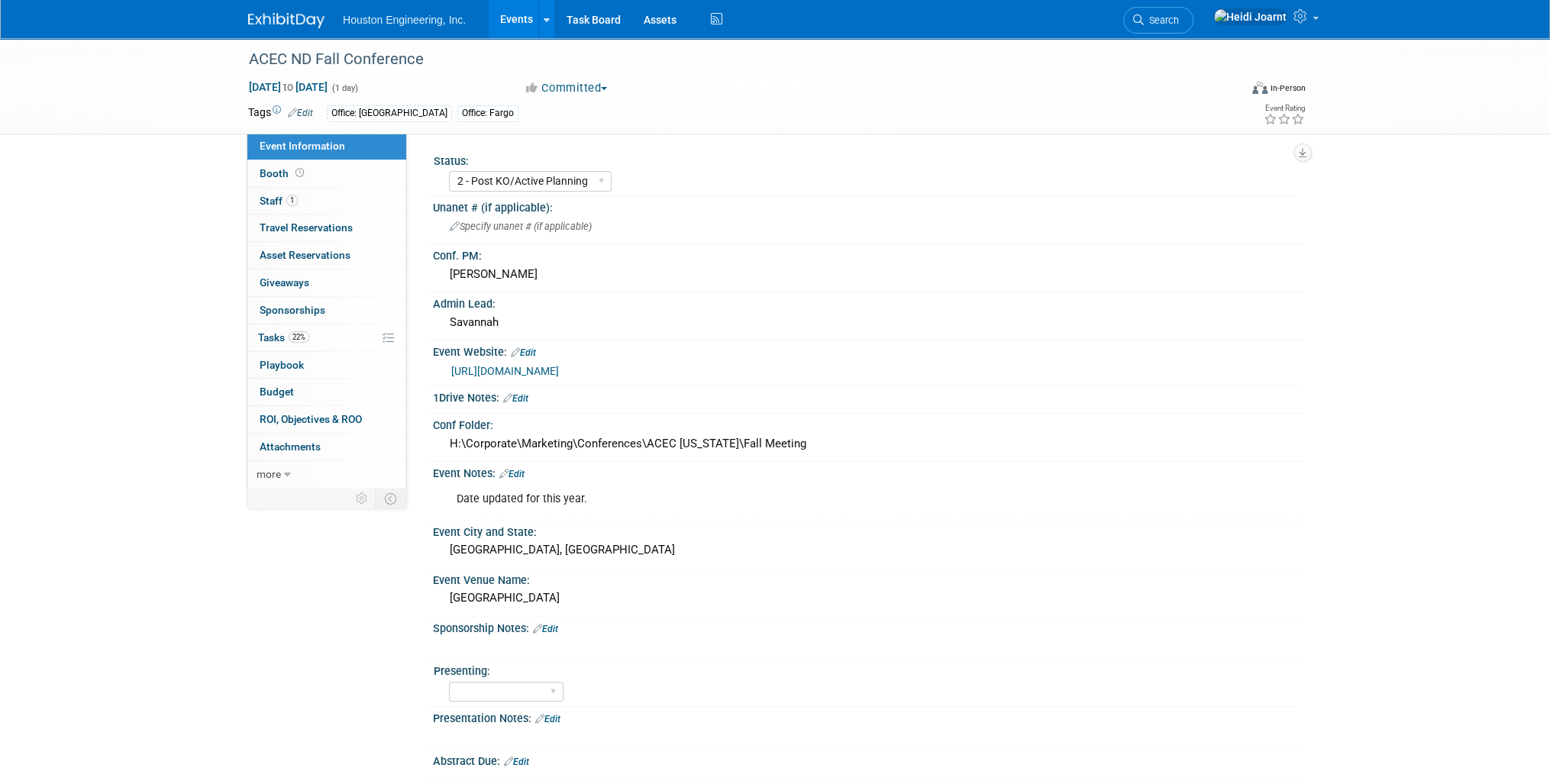
click at [516, 470] on link "Edit" at bounding box center [511, 473] width 25 height 11
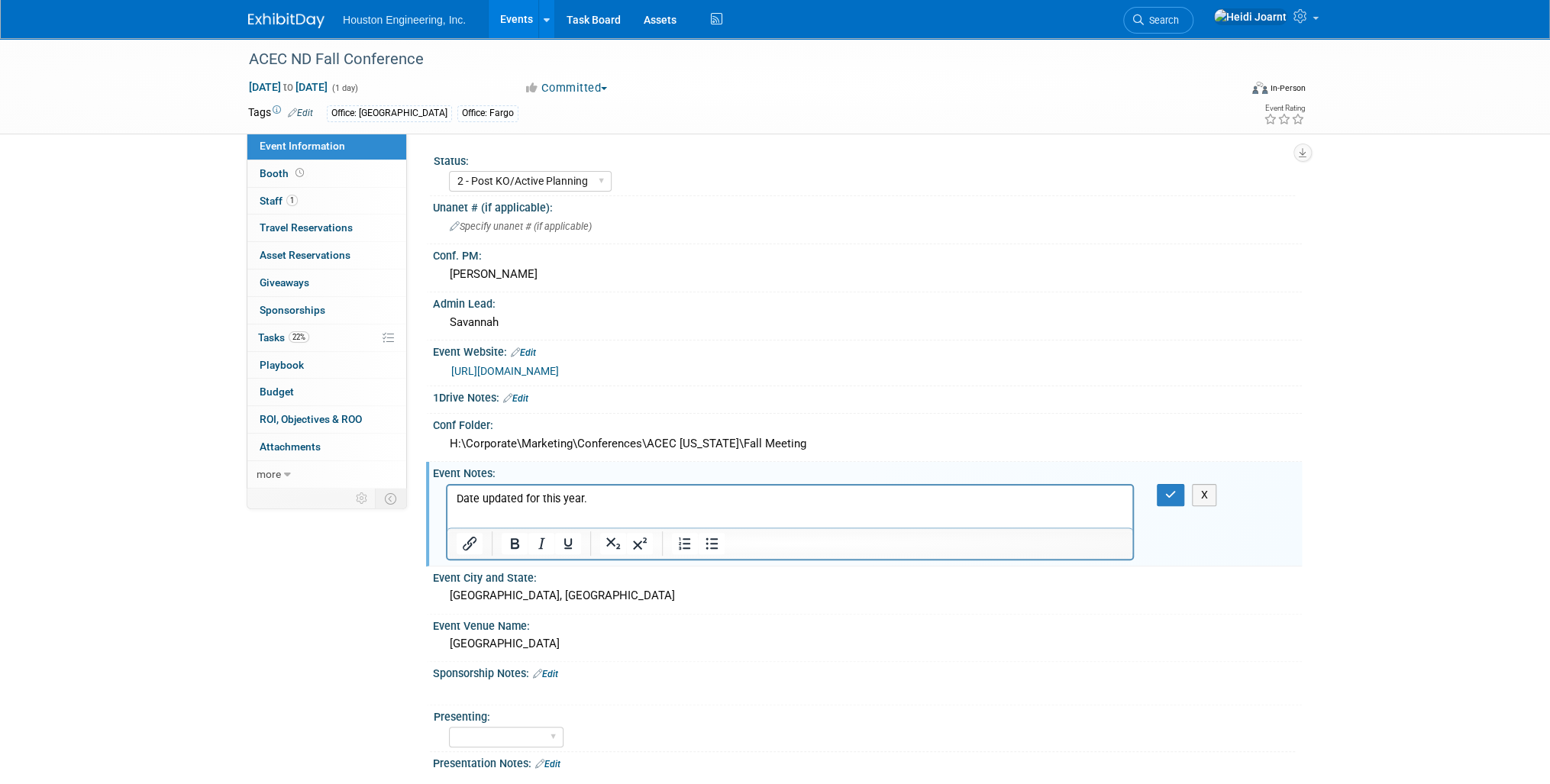
click at [632, 500] on p "Date updated for this year." at bounding box center [790, 498] width 668 height 15
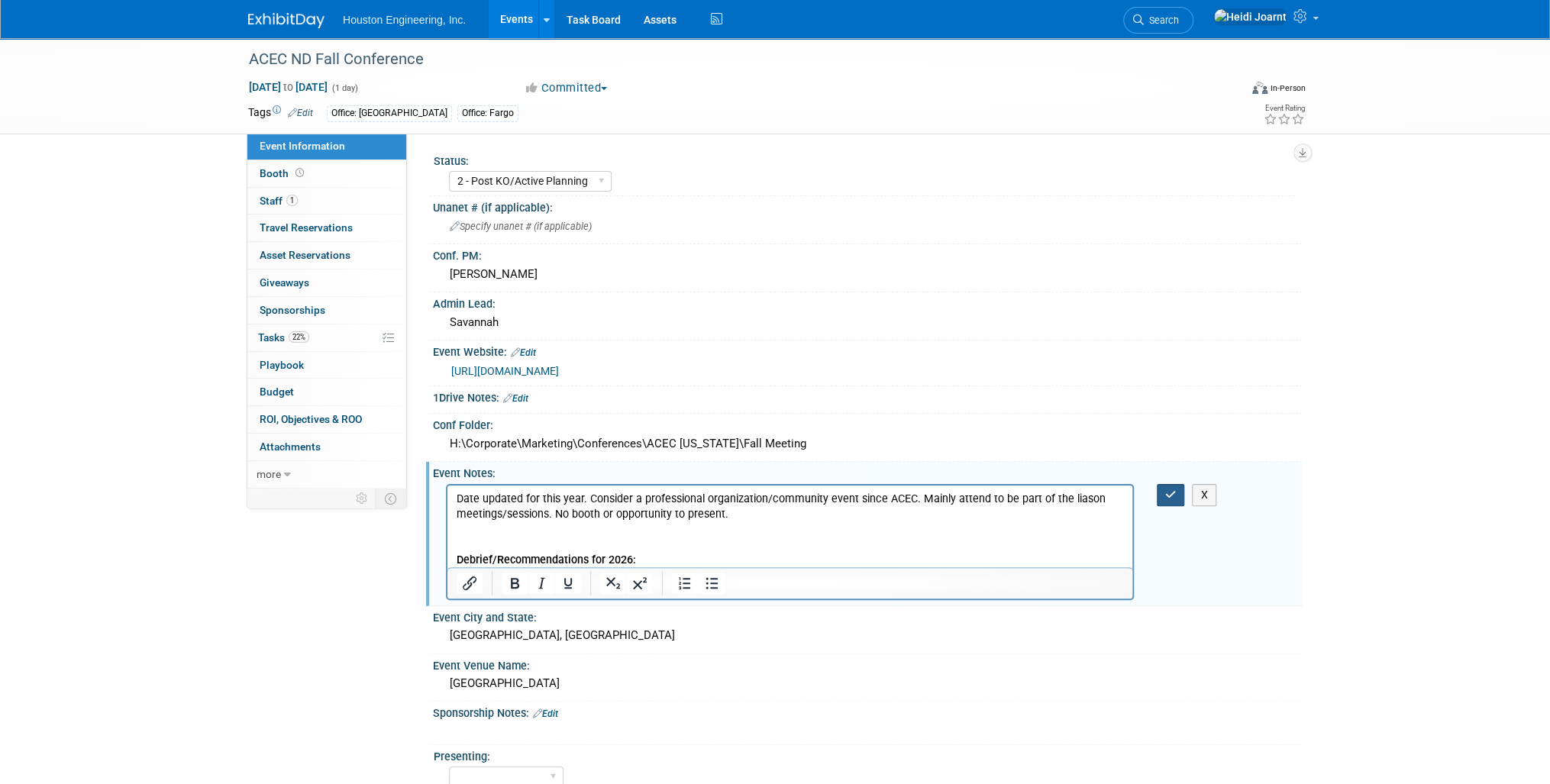
click at [1169, 489] on icon "button" at bounding box center [1172, 494] width 12 height 11
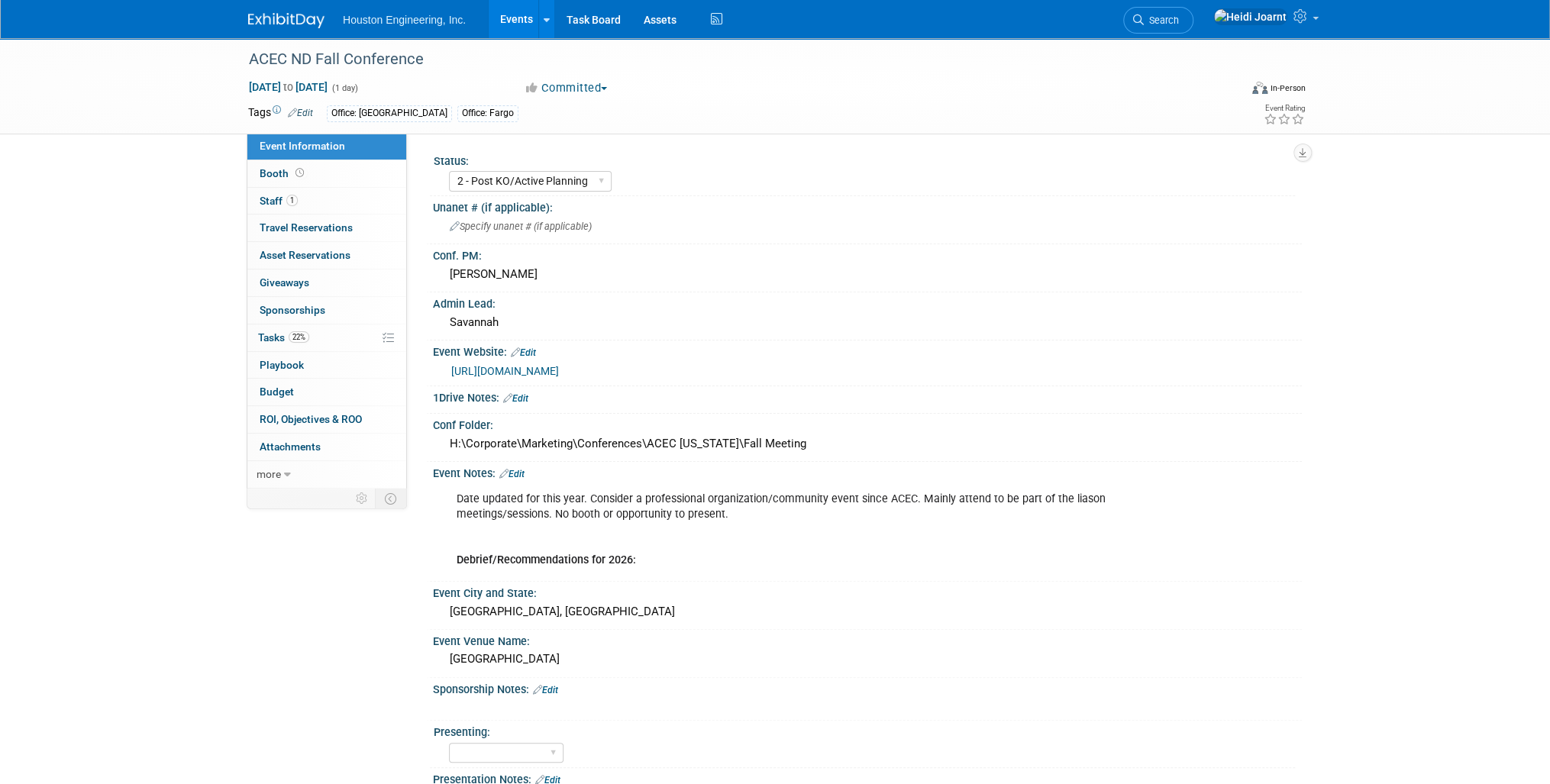
scroll to position [183, 0]
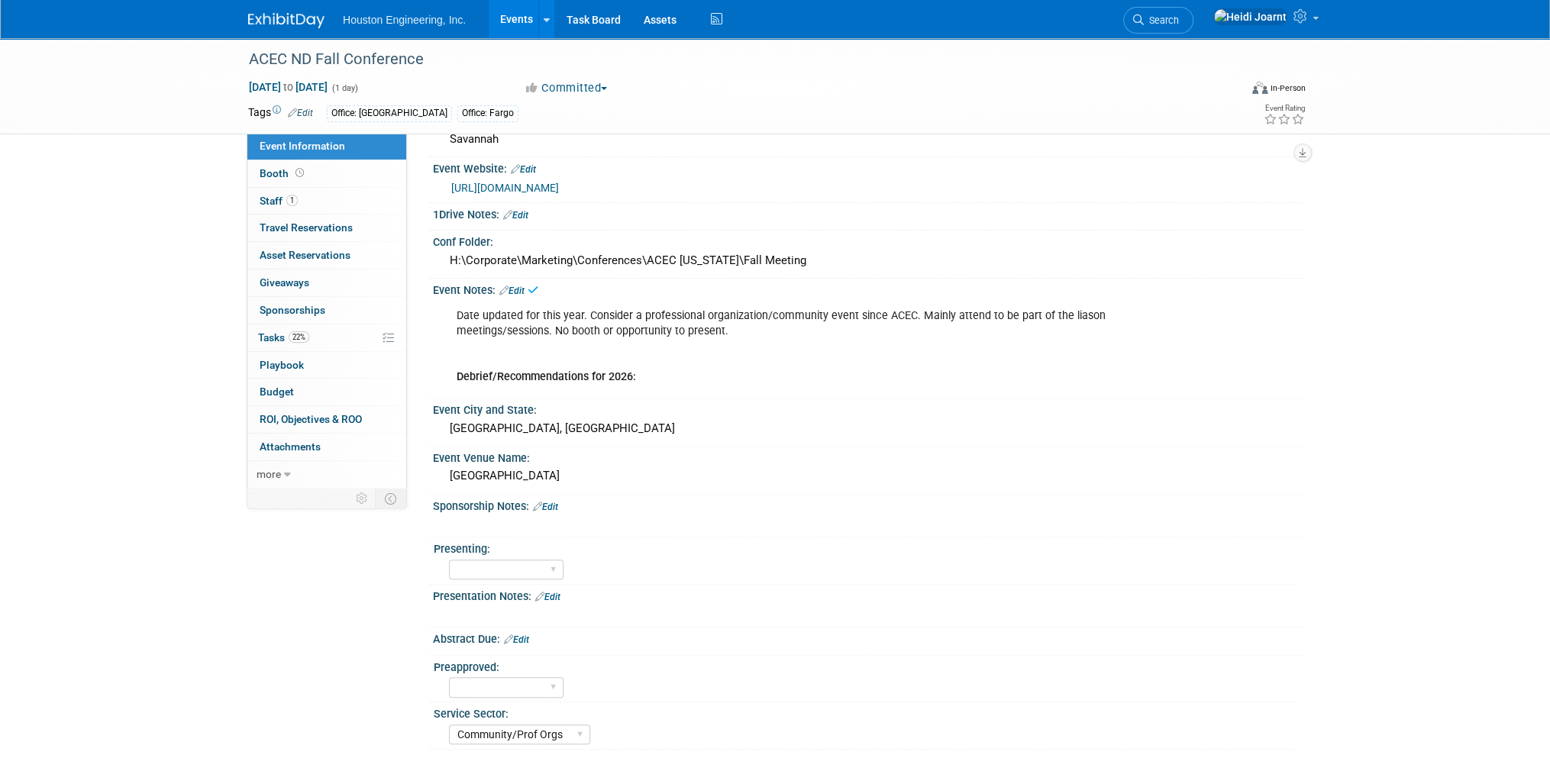
click at [556, 504] on link "Edit" at bounding box center [545, 507] width 25 height 11
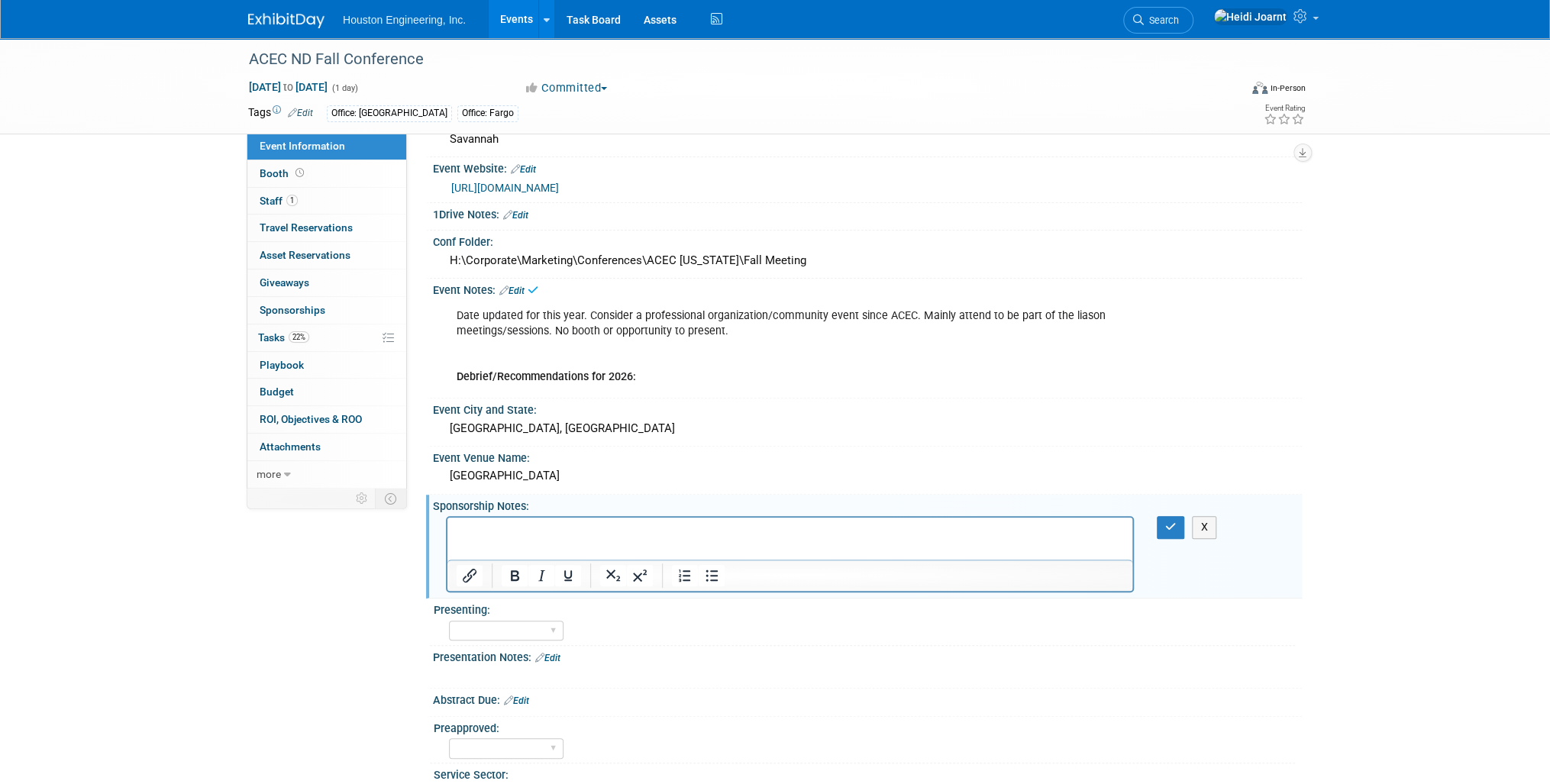
scroll to position [0, 0]
click at [1169, 523] on icon "button" at bounding box center [1172, 527] width 12 height 11
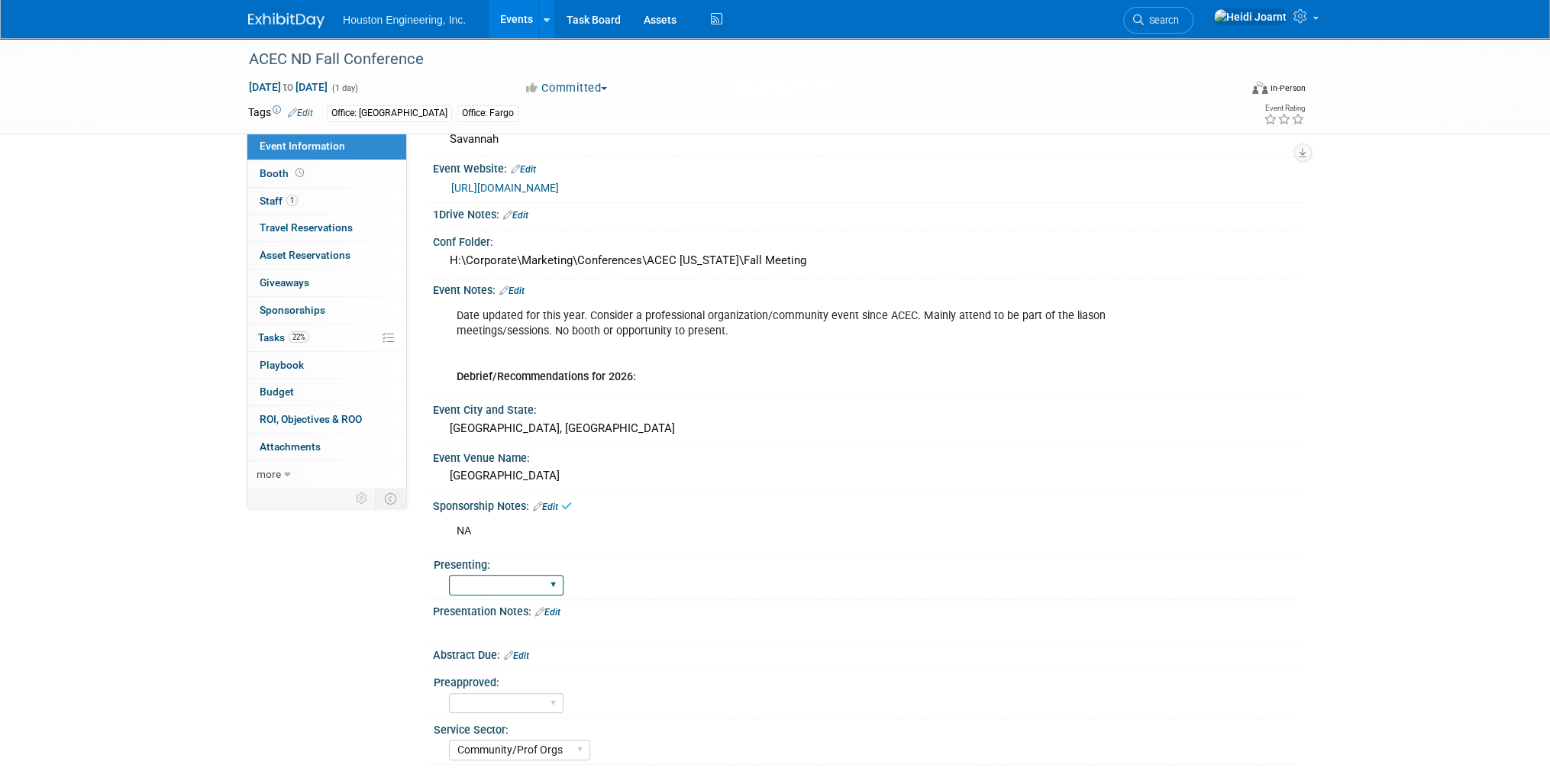
click at [549, 577] on select "Yes No Pending" at bounding box center [506, 585] width 115 height 21
select select "No"
click at [449, 575] on select "Yes No Pending" at bounding box center [506, 585] width 115 height 21
click at [556, 610] on link "Edit" at bounding box center [547, 612] width 25 height 11
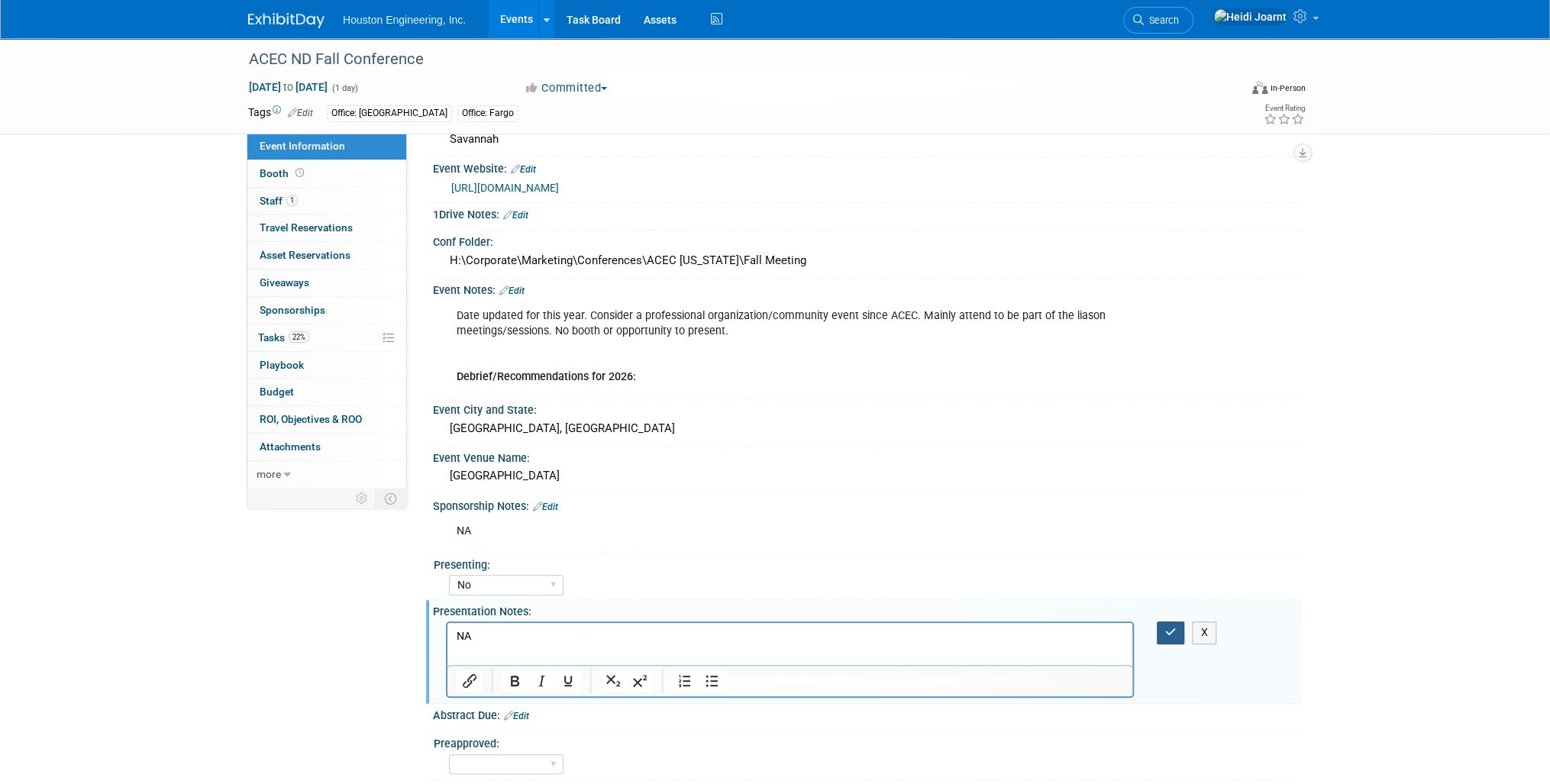
click at [1182, 635] on button "button" at bounding box center [1171, 633] width 29 height 22
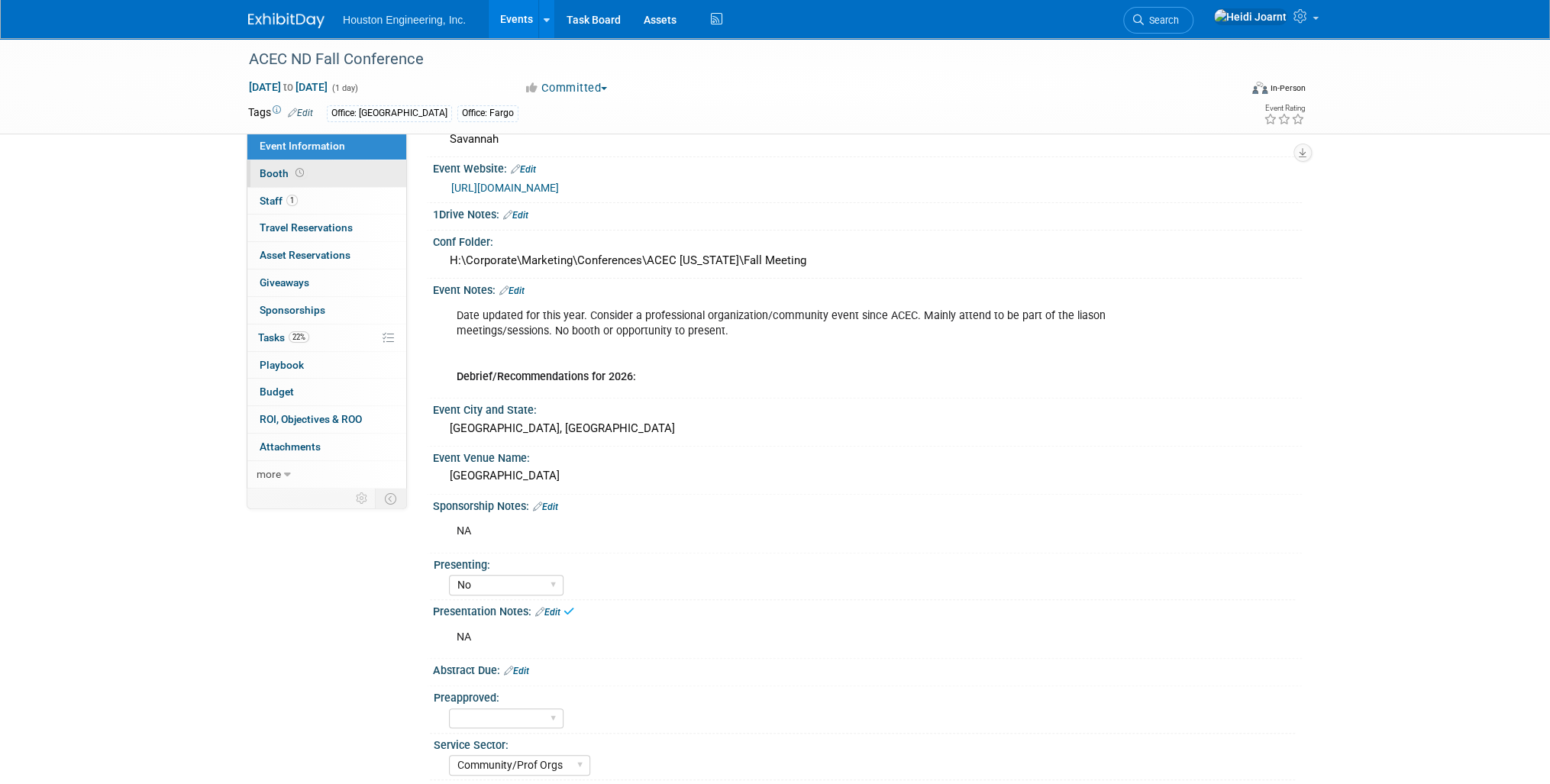
click at [319, 178] on link "Booth" at bounding box center [327, 173] width 158 height 27
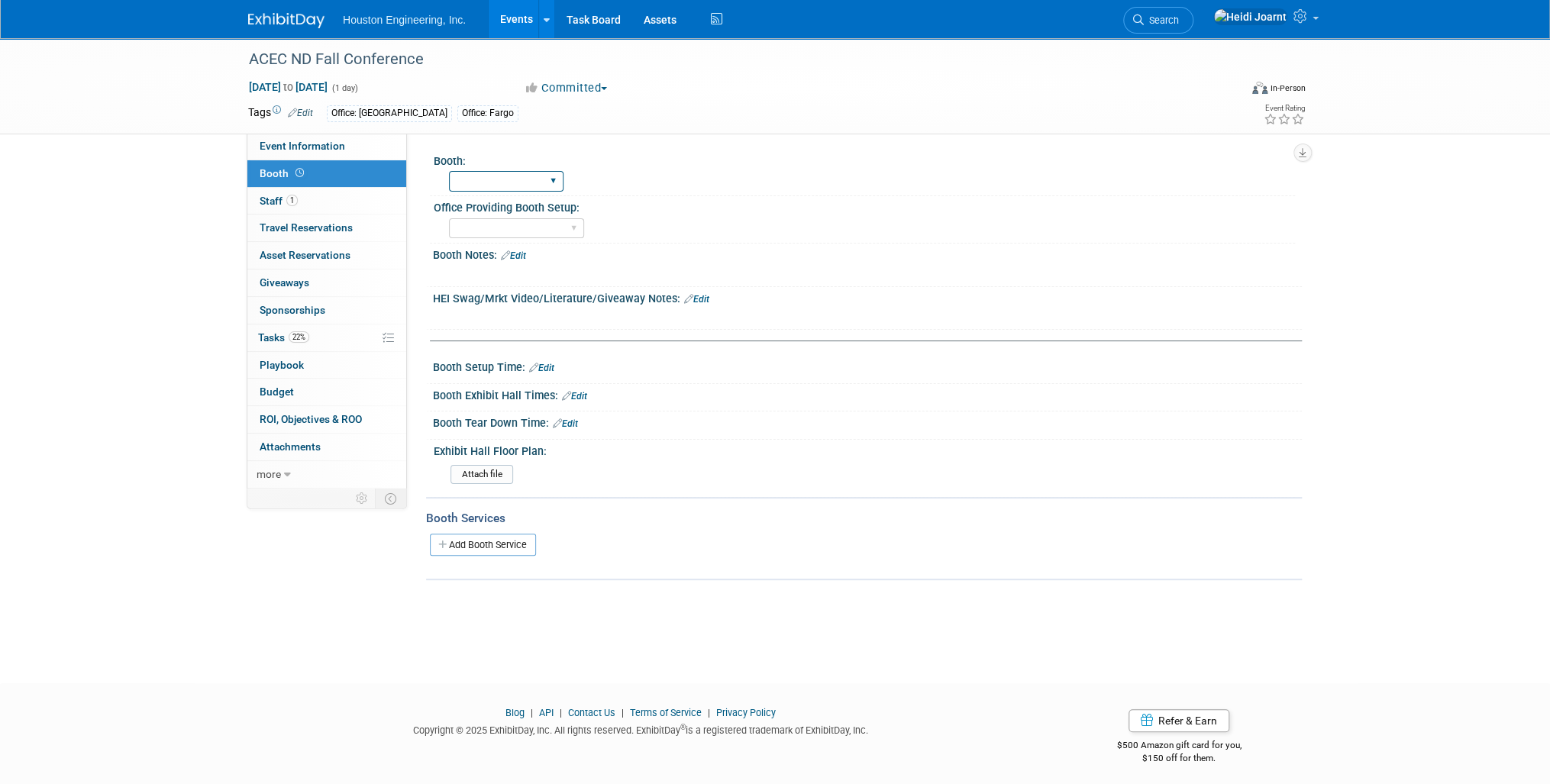
click at [494, 180] on select "Yes No" at bounding box center [506, 181] width 115 height 21
select select "No"
click at [449, 171] on select "Yes No" at bounding box center [506, 181] width 115 height 21
click at [330, 148] on span "Event Information" at bounding box center [302, 146] width 85 height 12
select select "2 - Post KO/Active Planning"
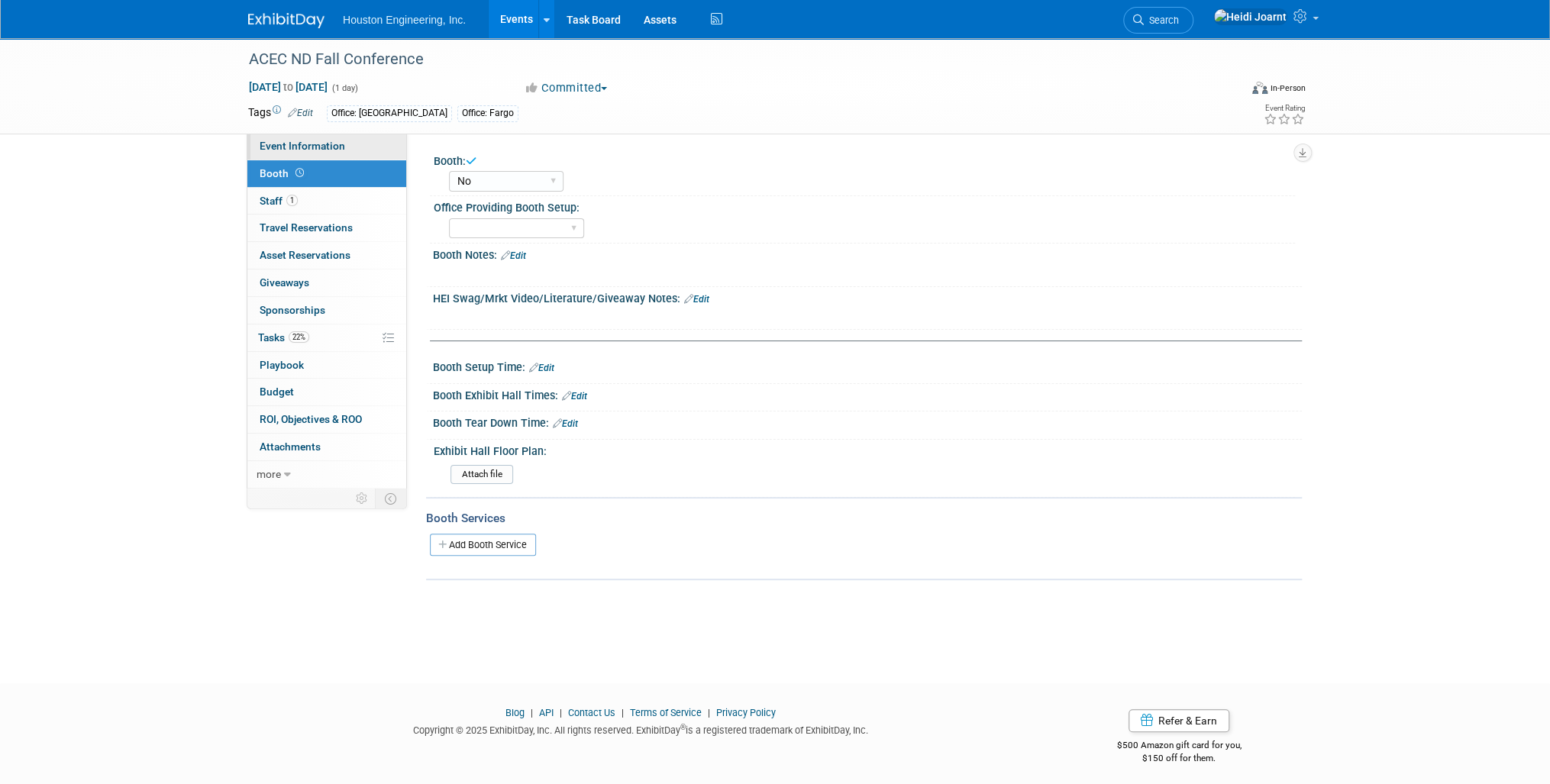
select select "No"
select select "Community/Prof Orgs"
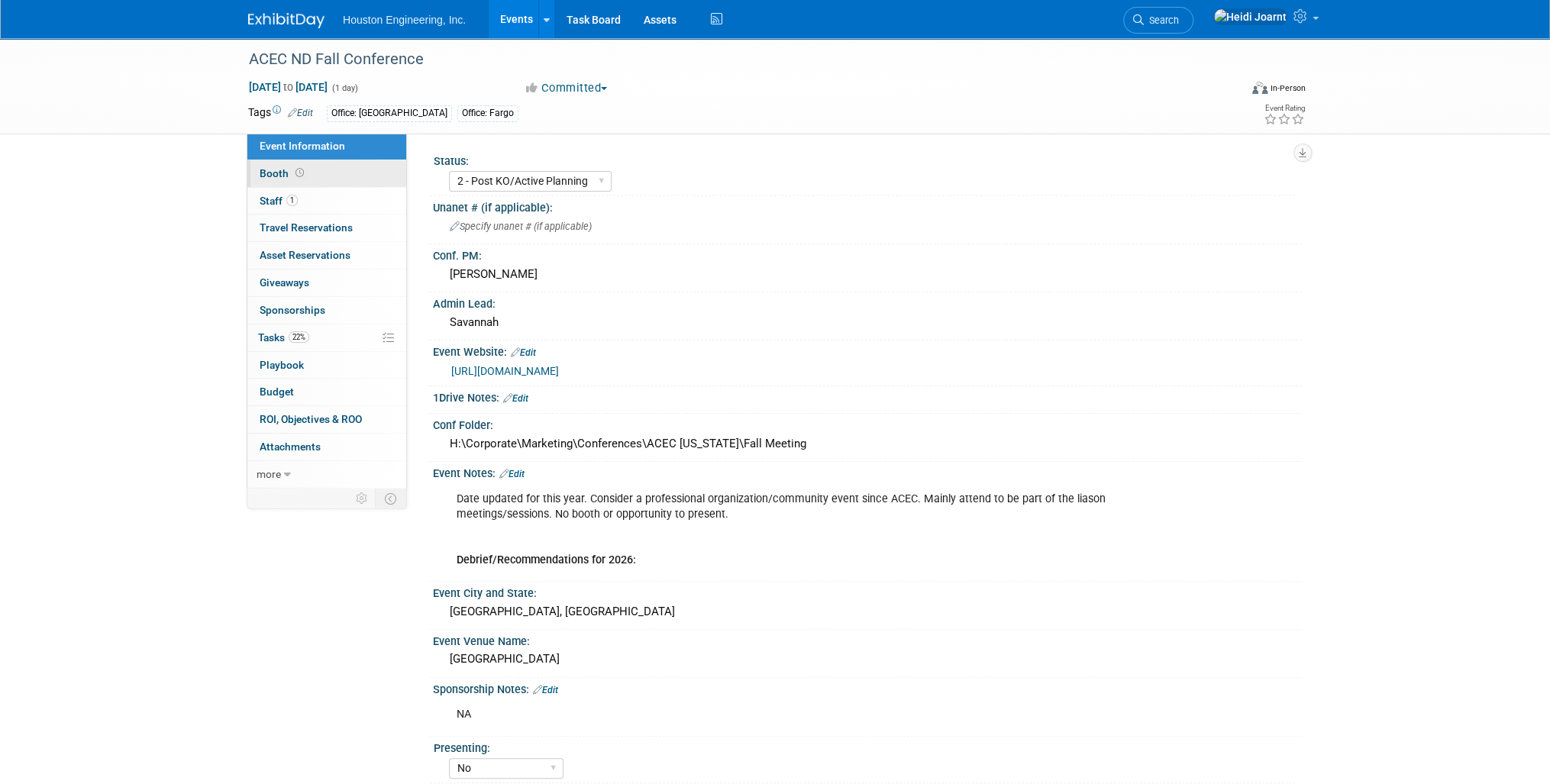
click at [327, 165] on link "Booth" at bounding box center [327, 173] width 158 height 27
select select "No"
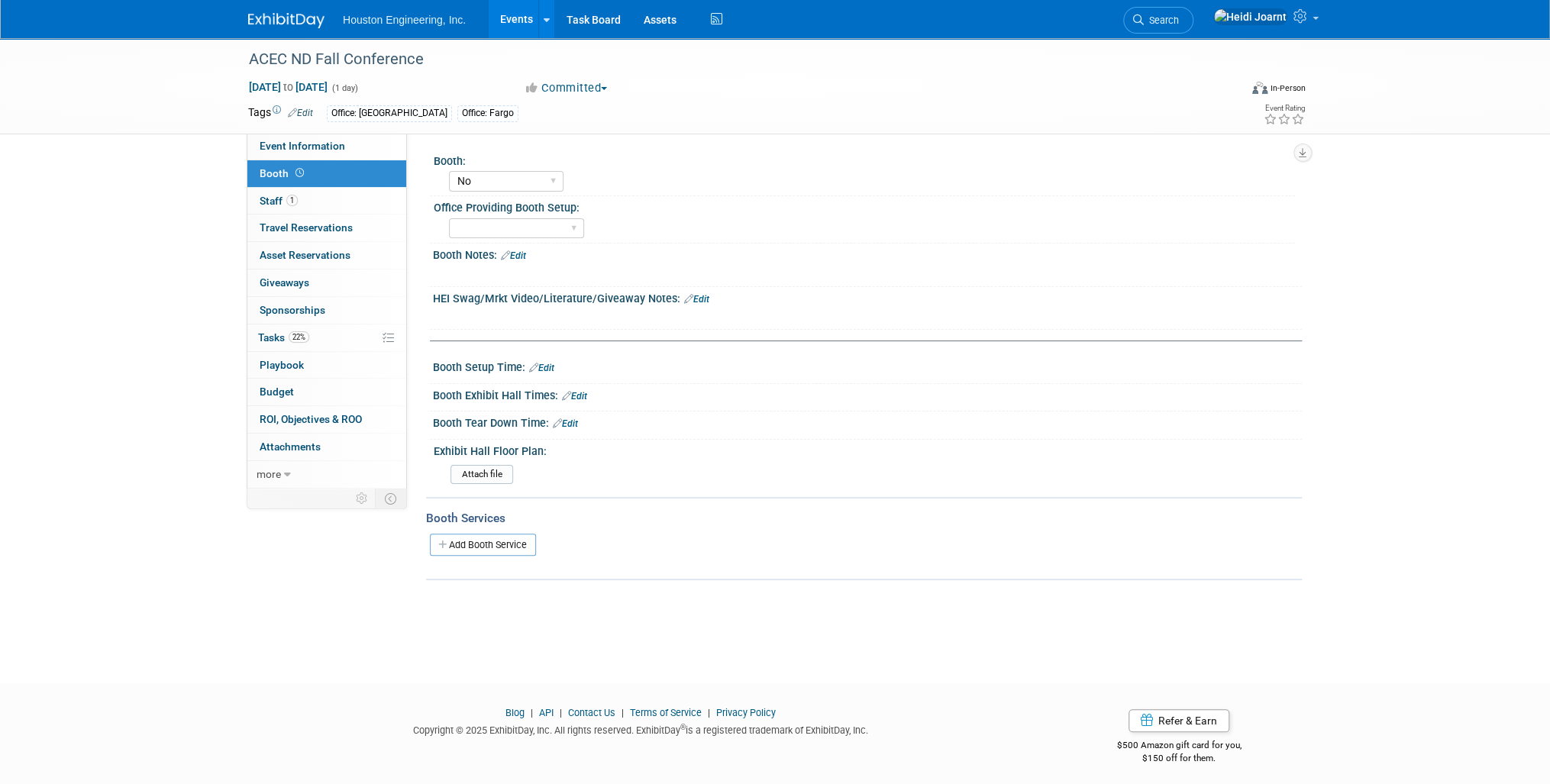
click at [535, 253] on div "Booth Notes: Edit" at bounding box center [867, 253] width 869 height 20
click at [522, 257] on link "Edit" at bounding box center [513, 255] width 25 height 11
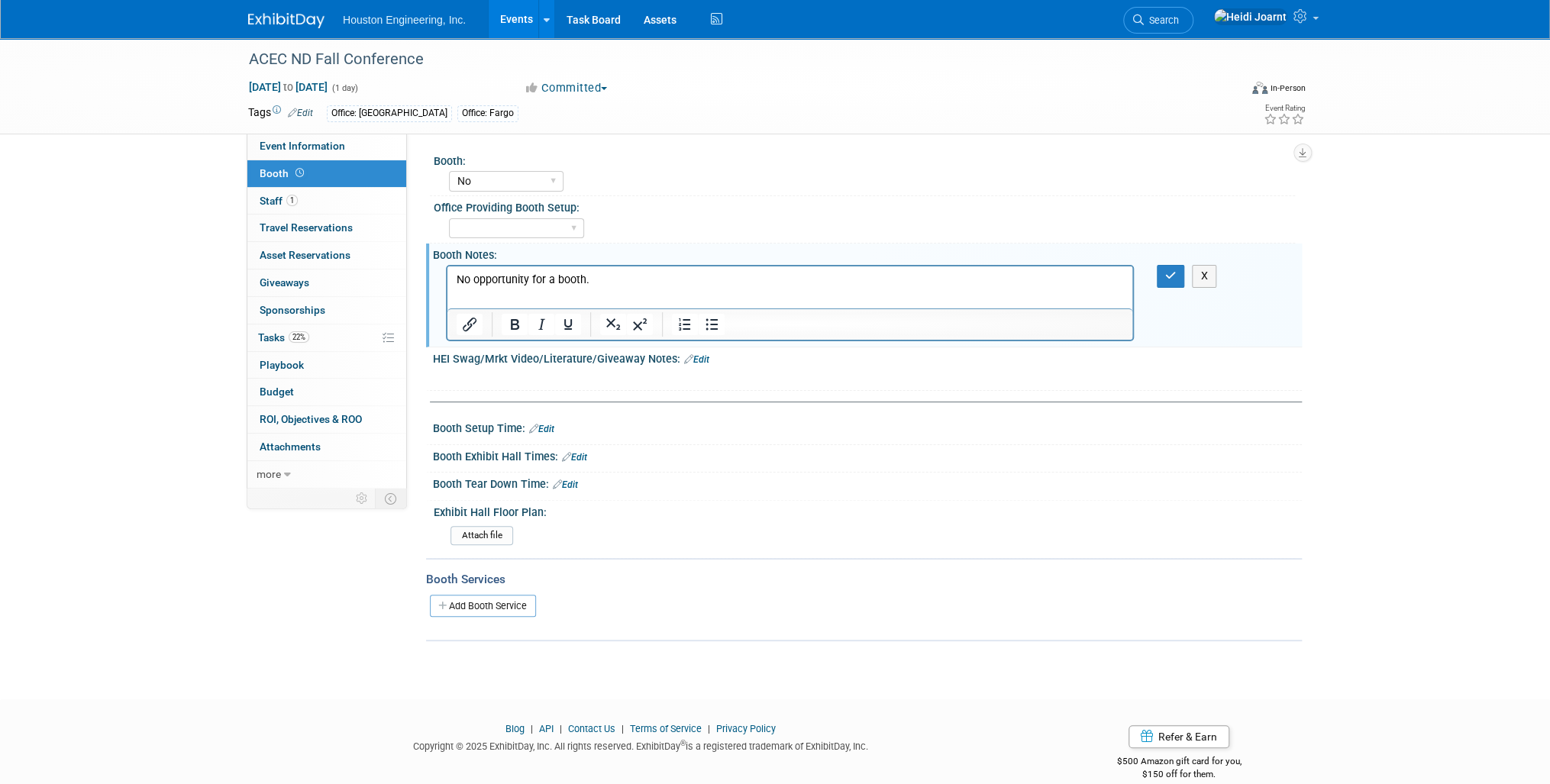
click at [1155, 278] on div "X" at bounding box center [1181, 276] width 70 height 22
click at [1180, 281] on button "button" at bounding box center [1171, 276] width 29 height 22
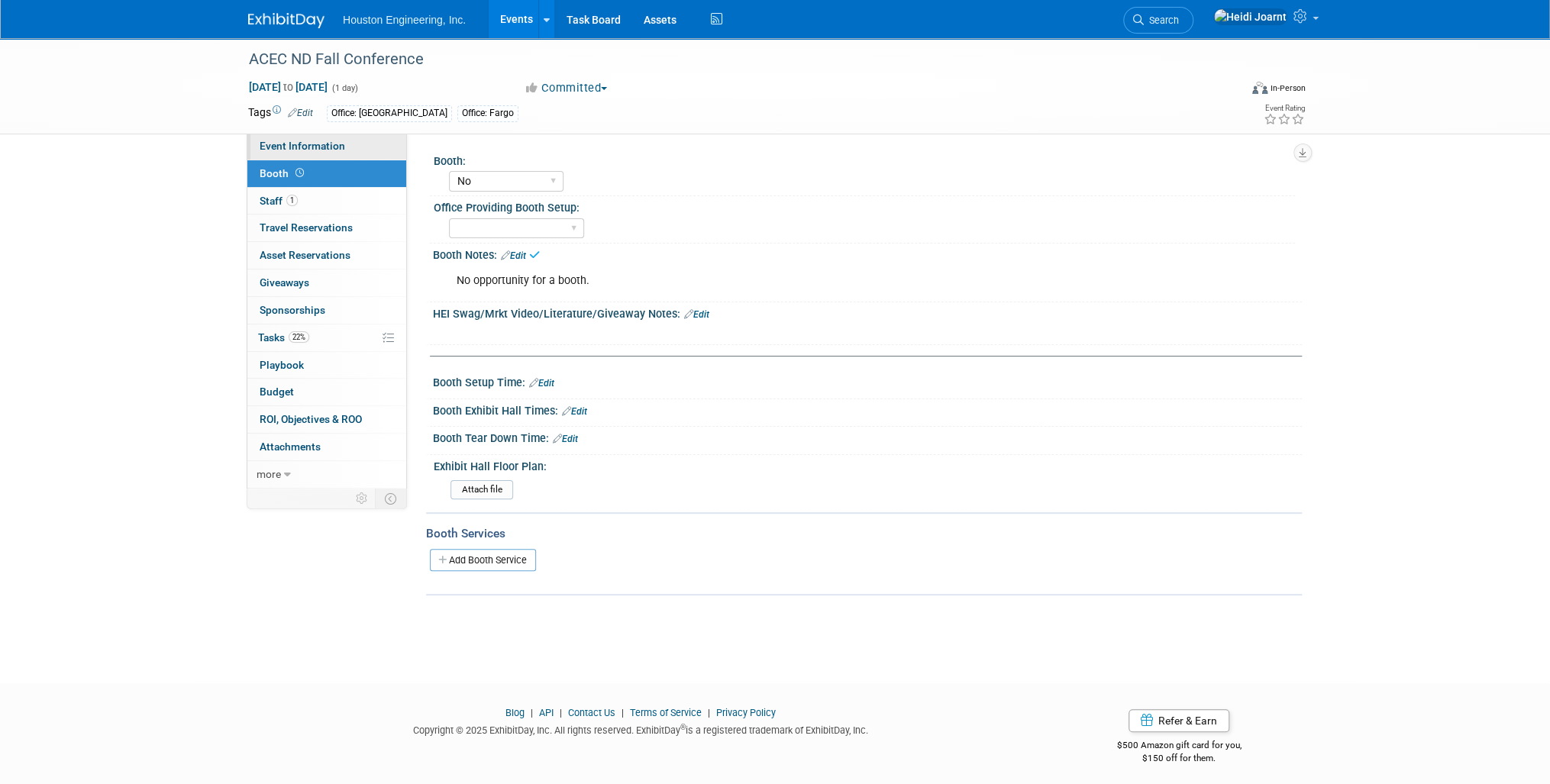
click at [349, 150] on link "Event Information" at bounding box center [327, 146] width 158 height 27
select select "2 - Post KO/Active Planning"
select select "No"
select select "Community/Prof Orgs"
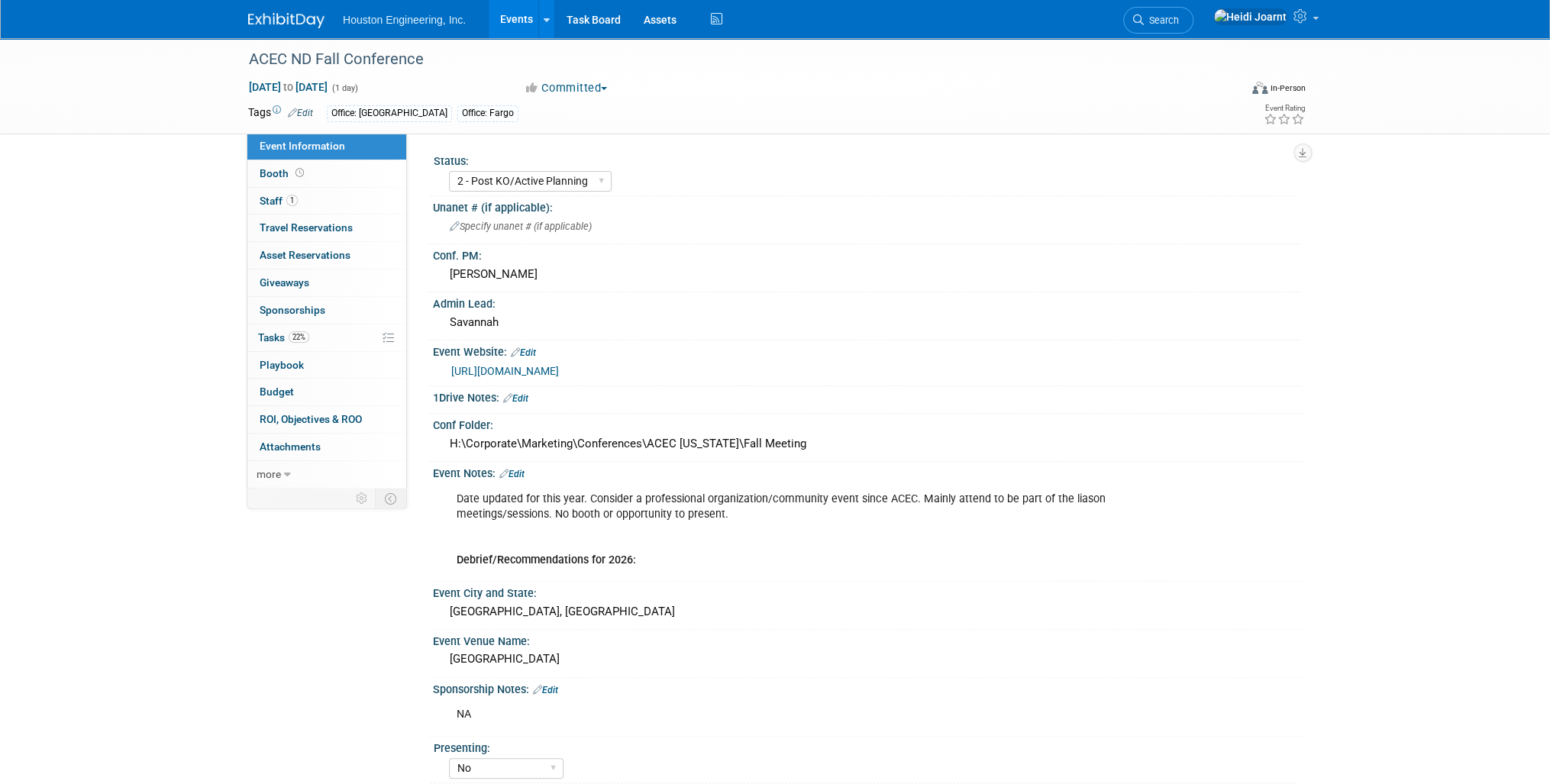
click at [518, 15] on link "Events" at bounding box center [516, 19] width 55 height 39
